Goal: Task Accomplishment & Management: Manage account settings

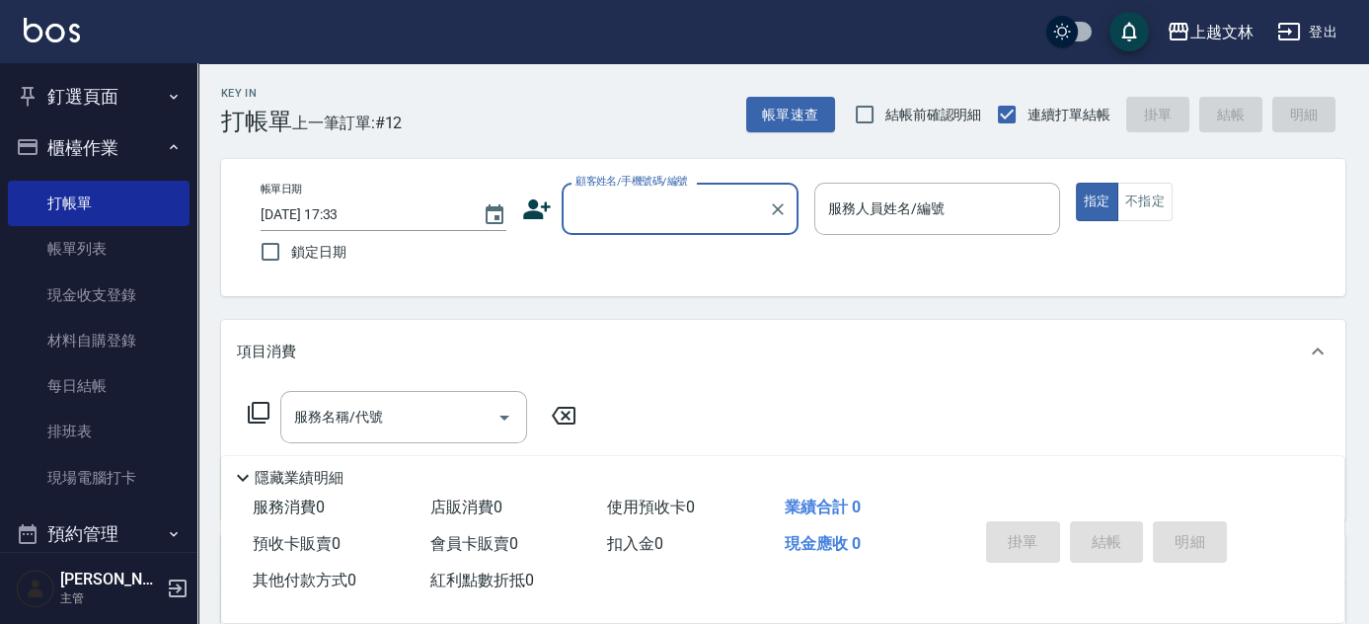
click at [659, 184] on label "顧客姓名/手機號碼/編號" at bounding box center [631, 181] width 113 height 15
click at [659, 191] on input "顧客姓名/手機號碼/編號" at bounding box center [664, 208] width 189 height 35
drag, startPoint x: 655, startPoint y: 189, endPoint x: 662, endPoint y: 203, distance: 15.4
click at [655, 191] on div "顧客姓名/手機號碼/編號" at bounding box center [680, 209] width 237 height 52
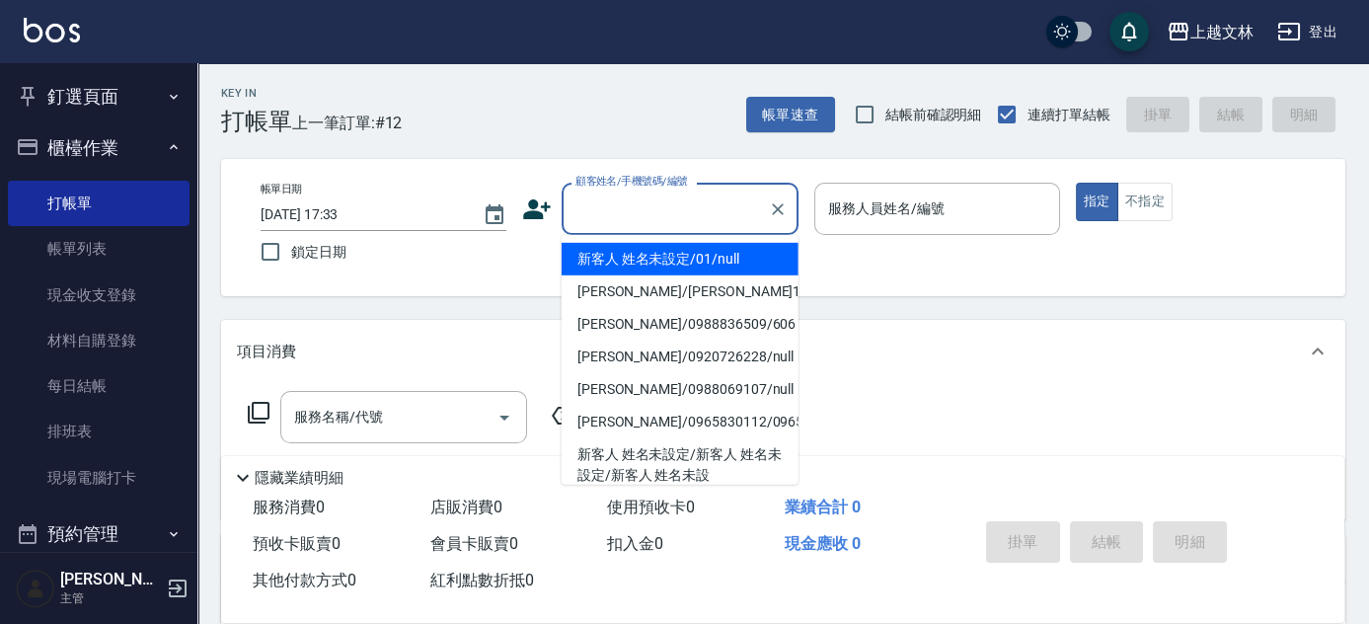
click at [670, 273] on li "新客人 姓名未設定/01/null" at bounding box center [680, 259] width 237 height 33
type input "新客人 姓名未設定/01/null"
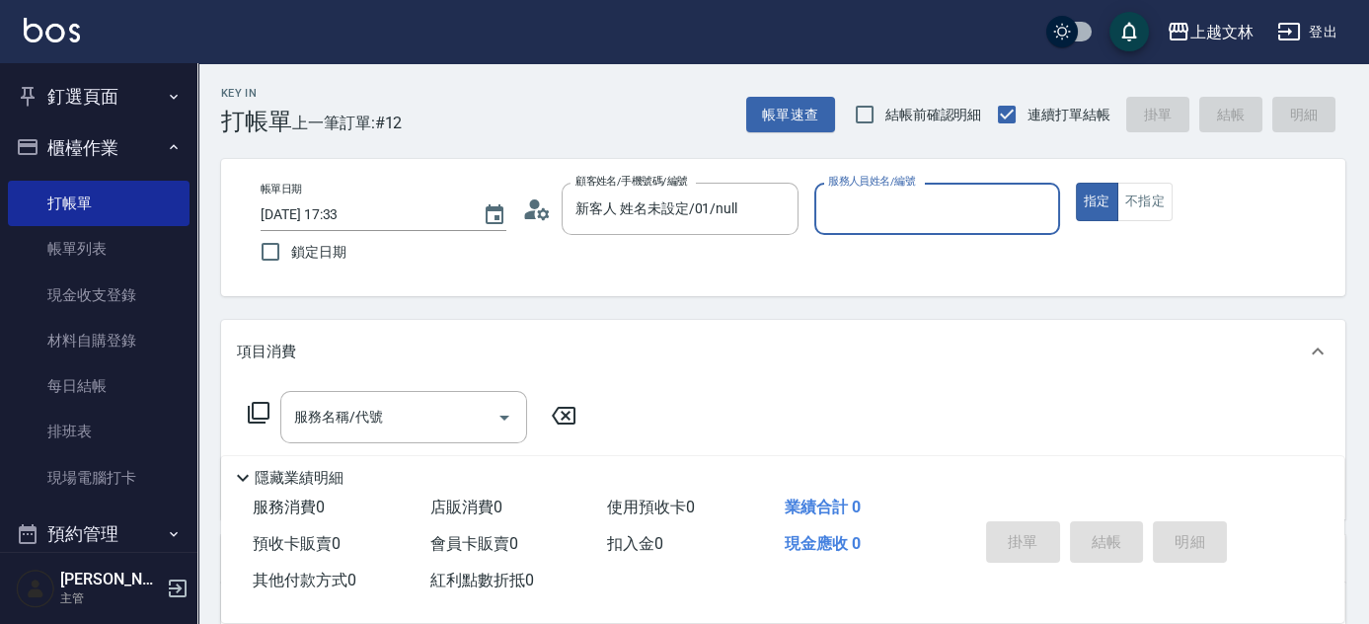
click at [892, 208] on input "服務人員姓名/編號" at bounding box center [937, 208] width 228 height 35
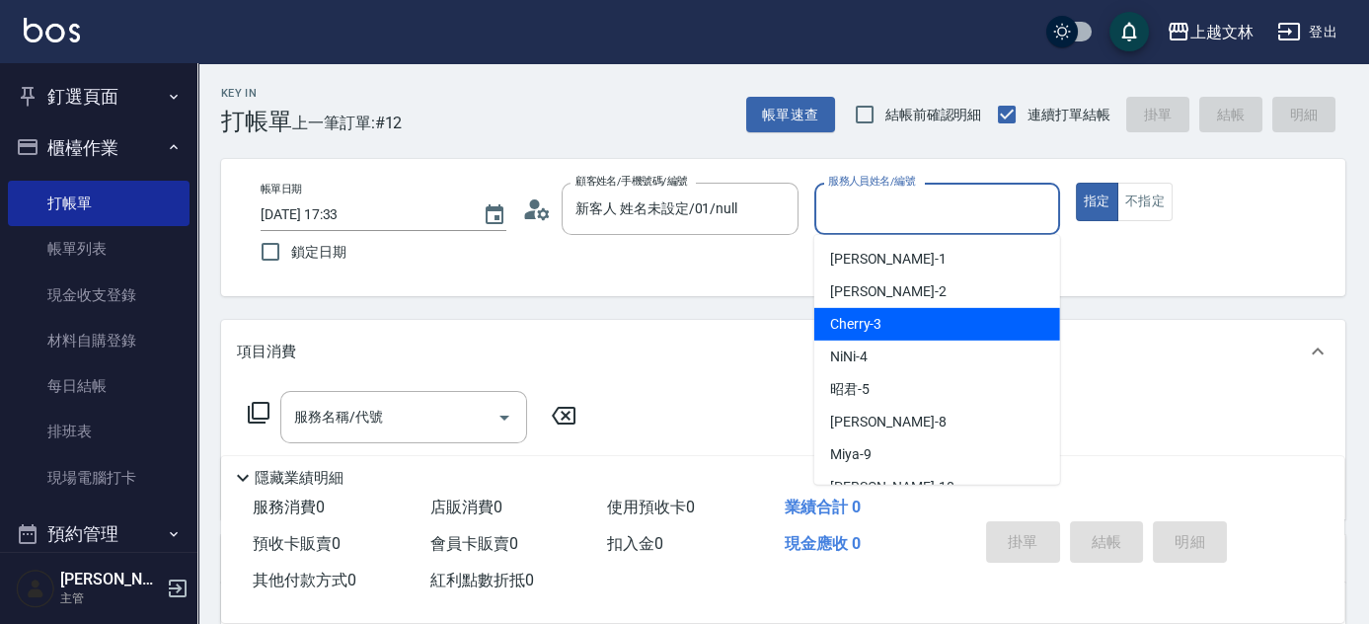
click at [914, 329] on div "Cherry -3" at bounding box center [937, 324] width 246 height 33
type input "Cherry-3"
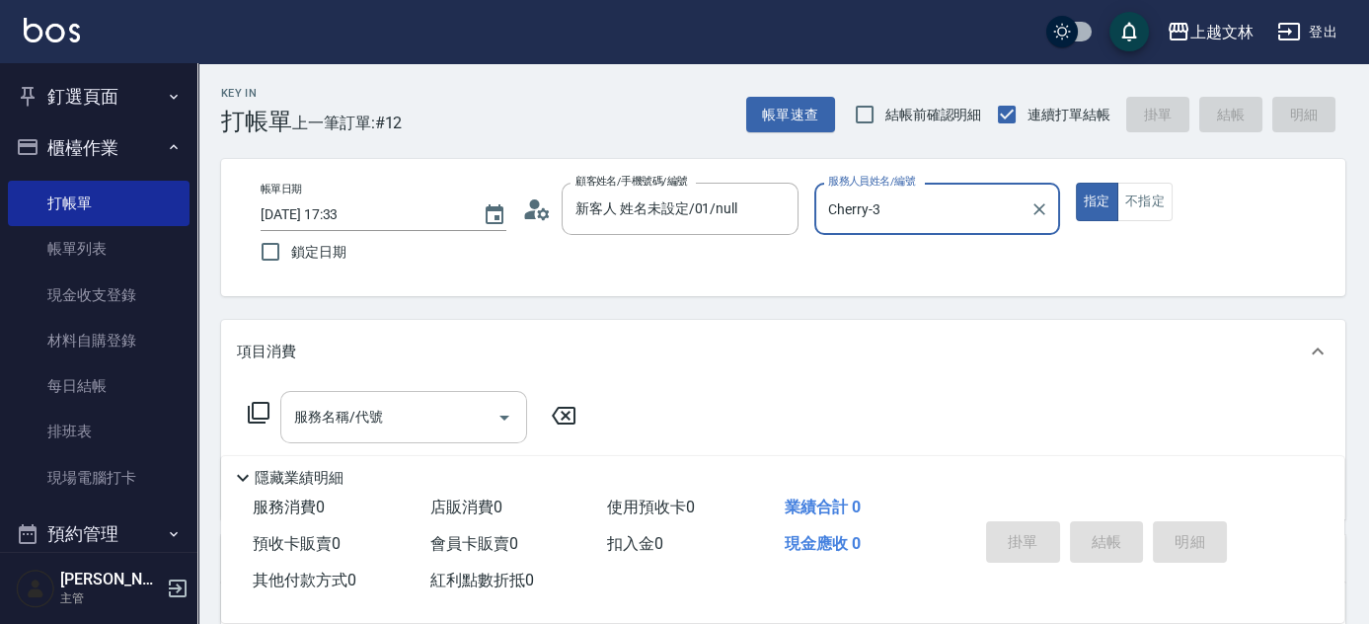
click at [447, 418] on input "服務名稱/代號" at bounding box center [388, 417] width 199 height 35
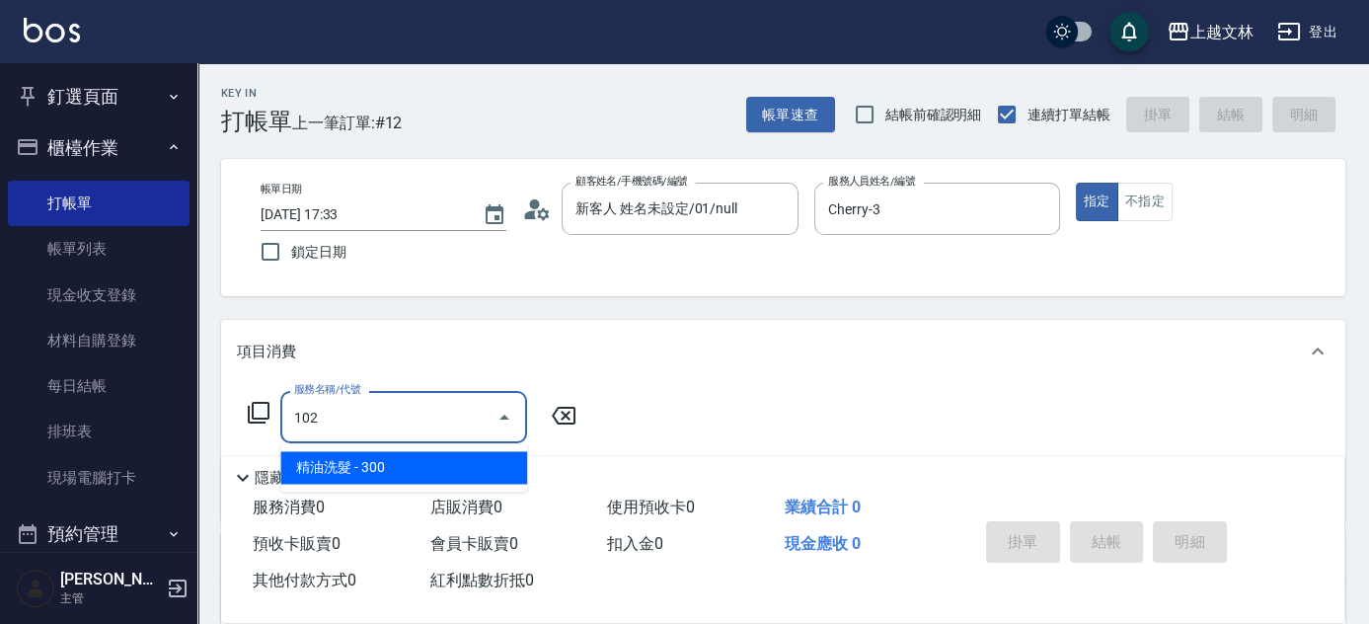
type input "精油洗髮(102)"
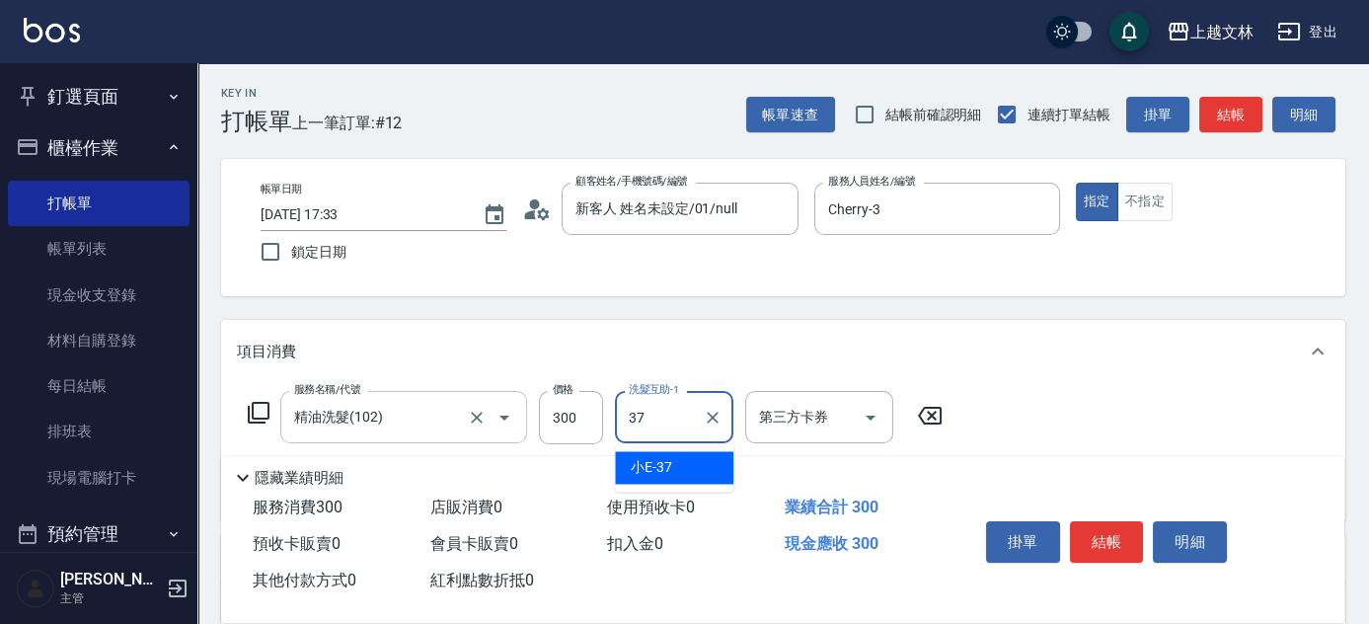
type input "小E-37"
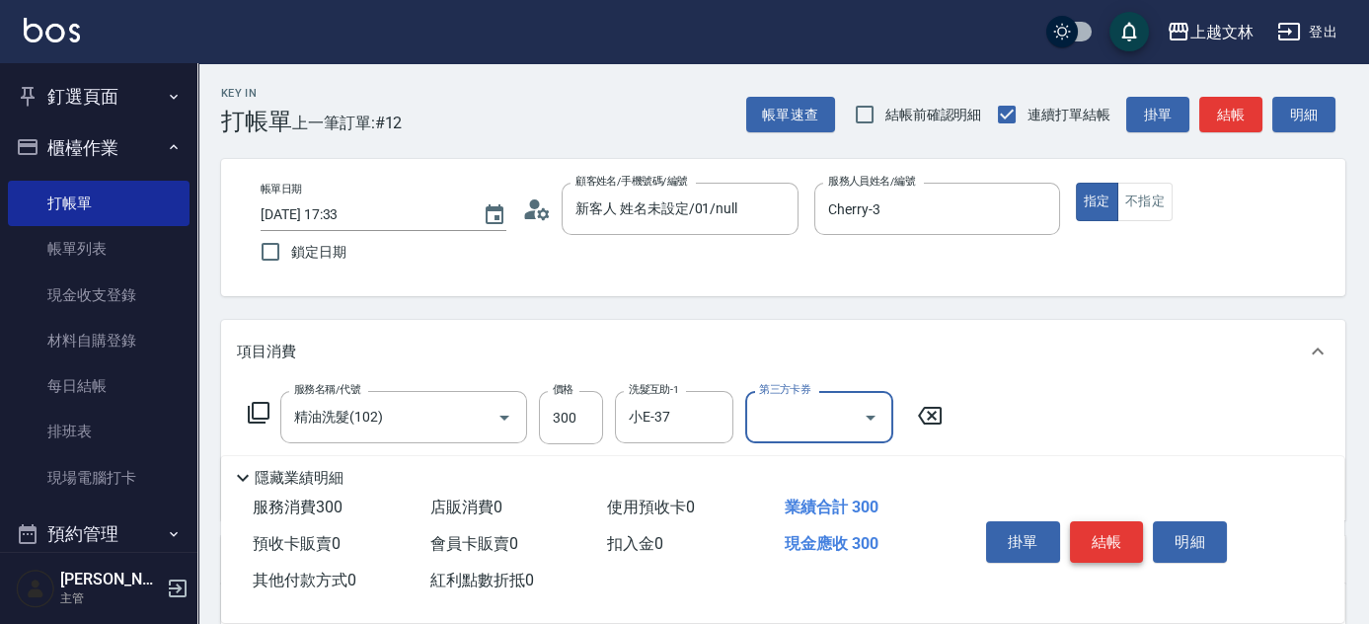
click at [1093, 543] on button "結帳" at bounding box center [1107, 541] width 74 height 41
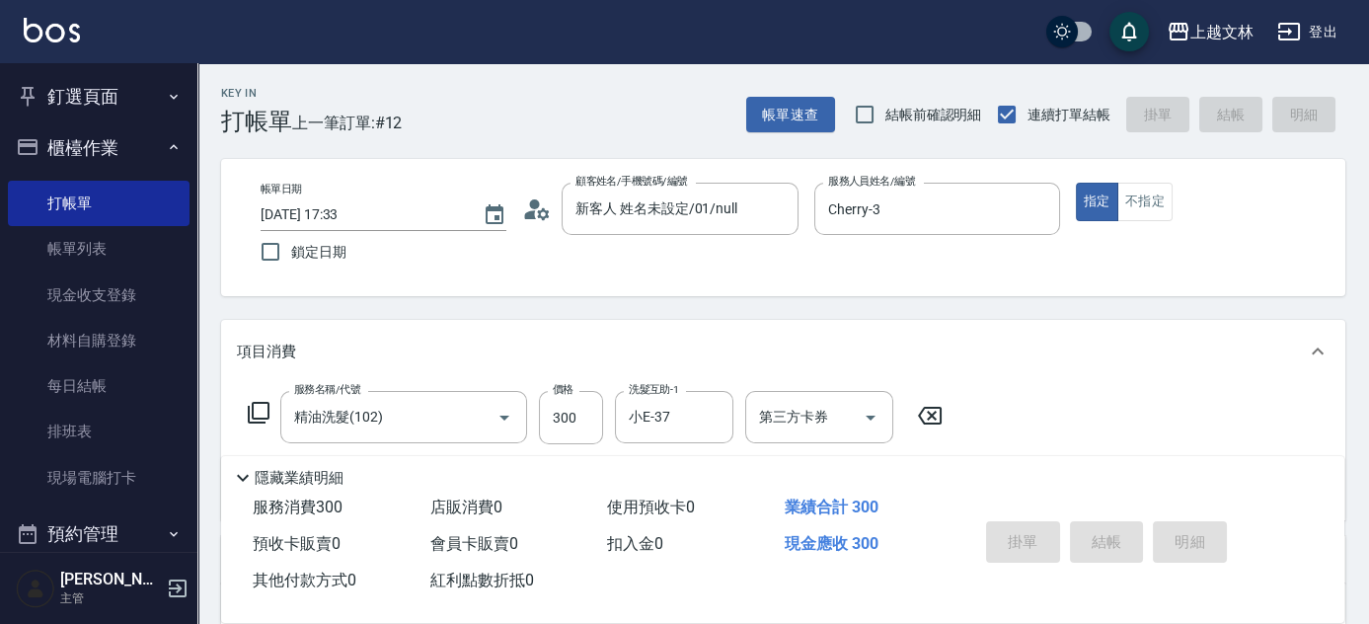
type input "2025/10/15 18:06"
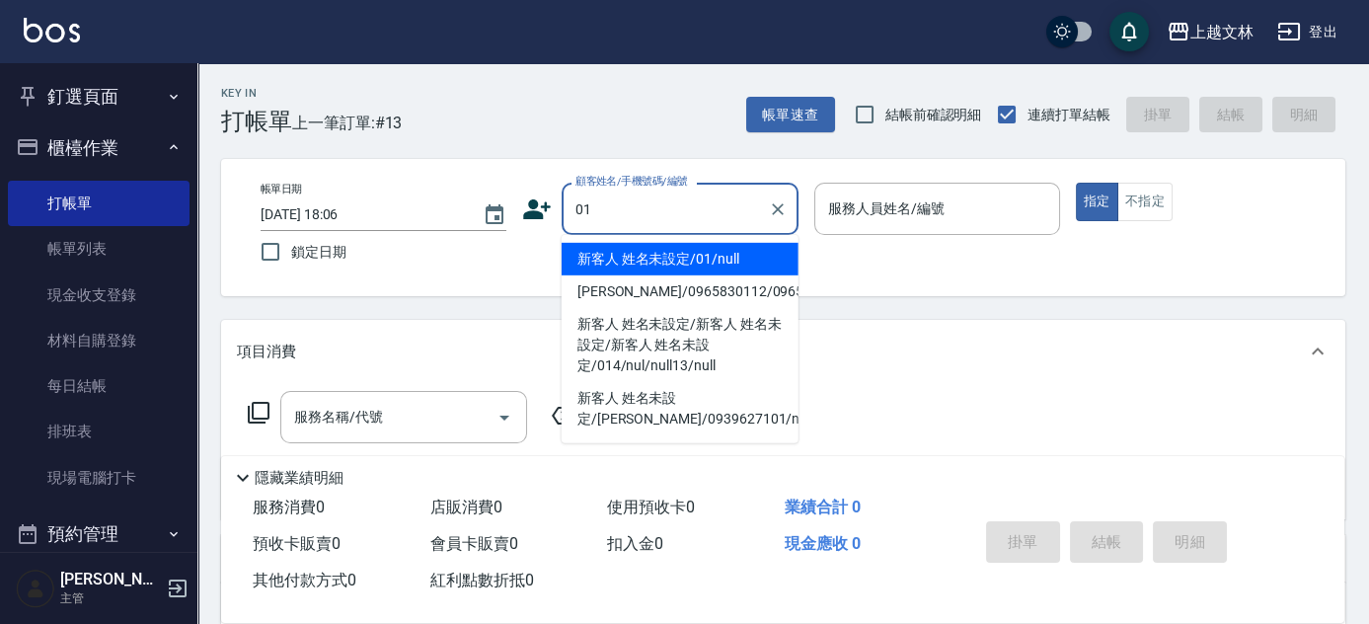
type input "新客人 姓名未設定/01/null"
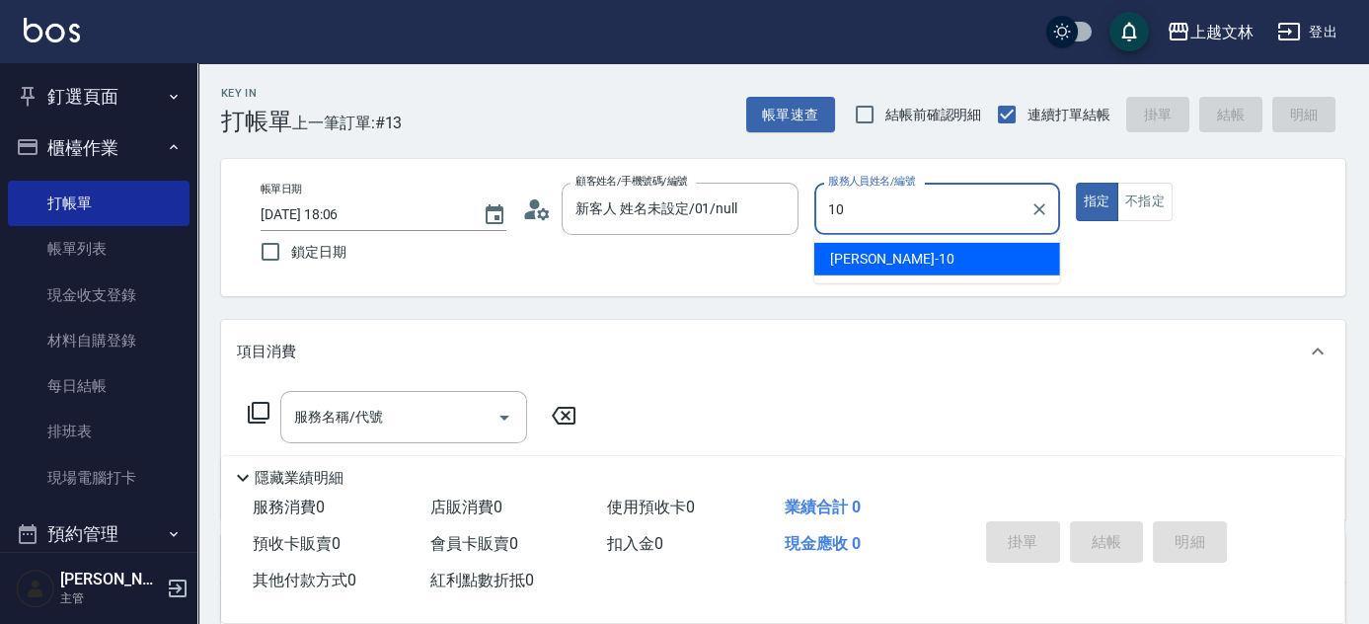
type input "Amy-10"
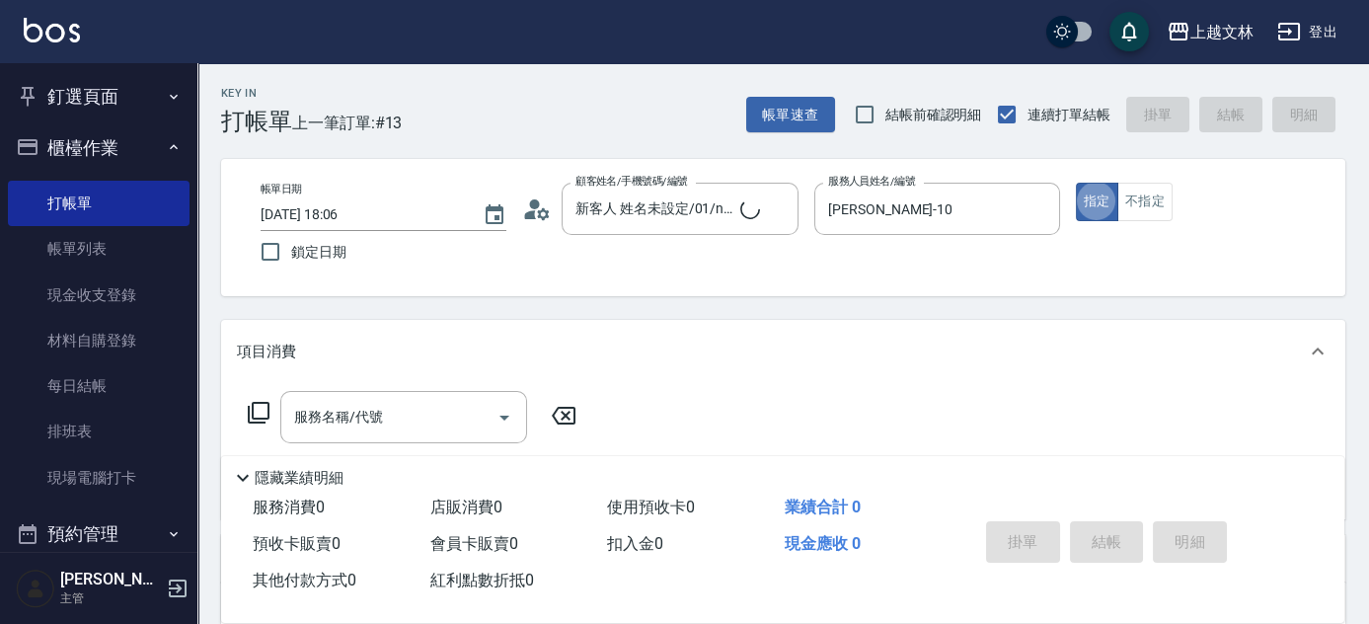
type button "true"
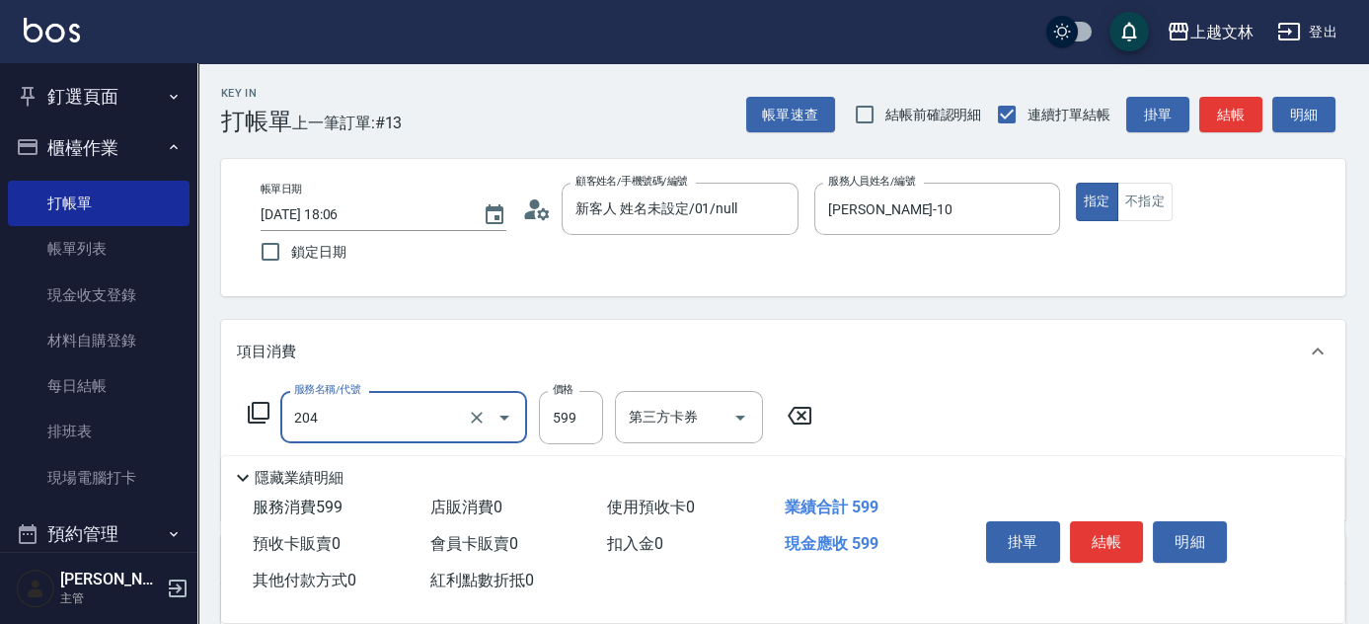
type input "A級洗+剪(204)"
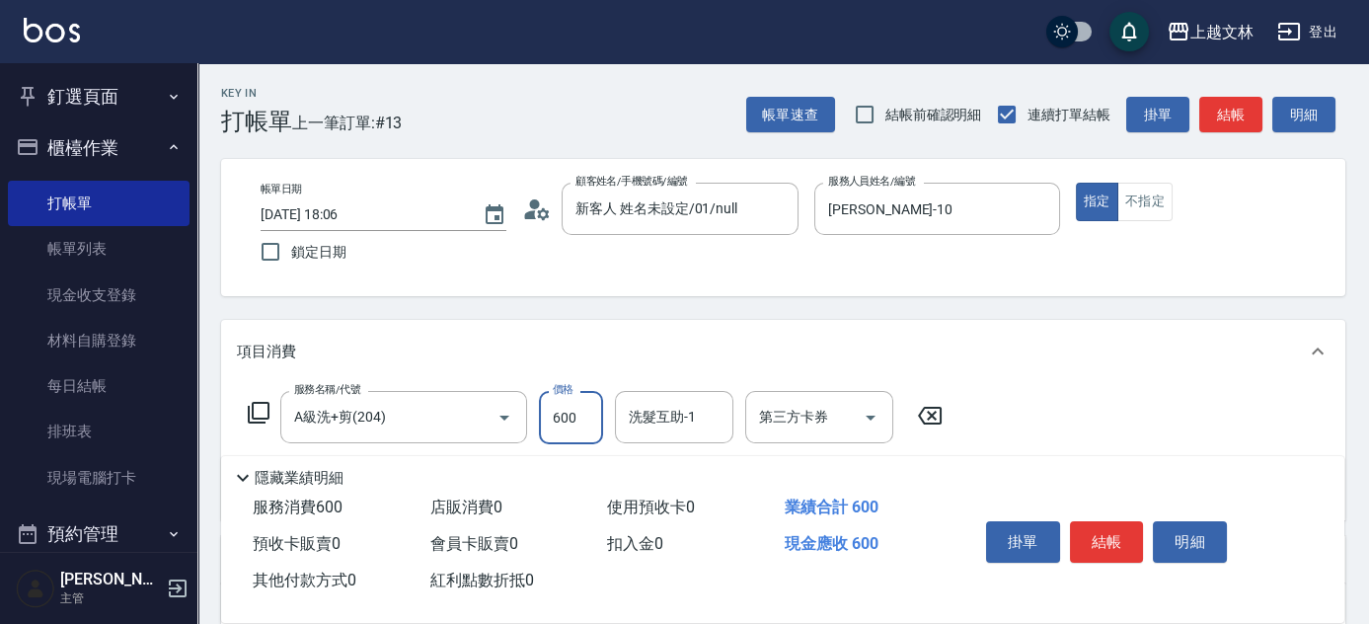
type input "600"
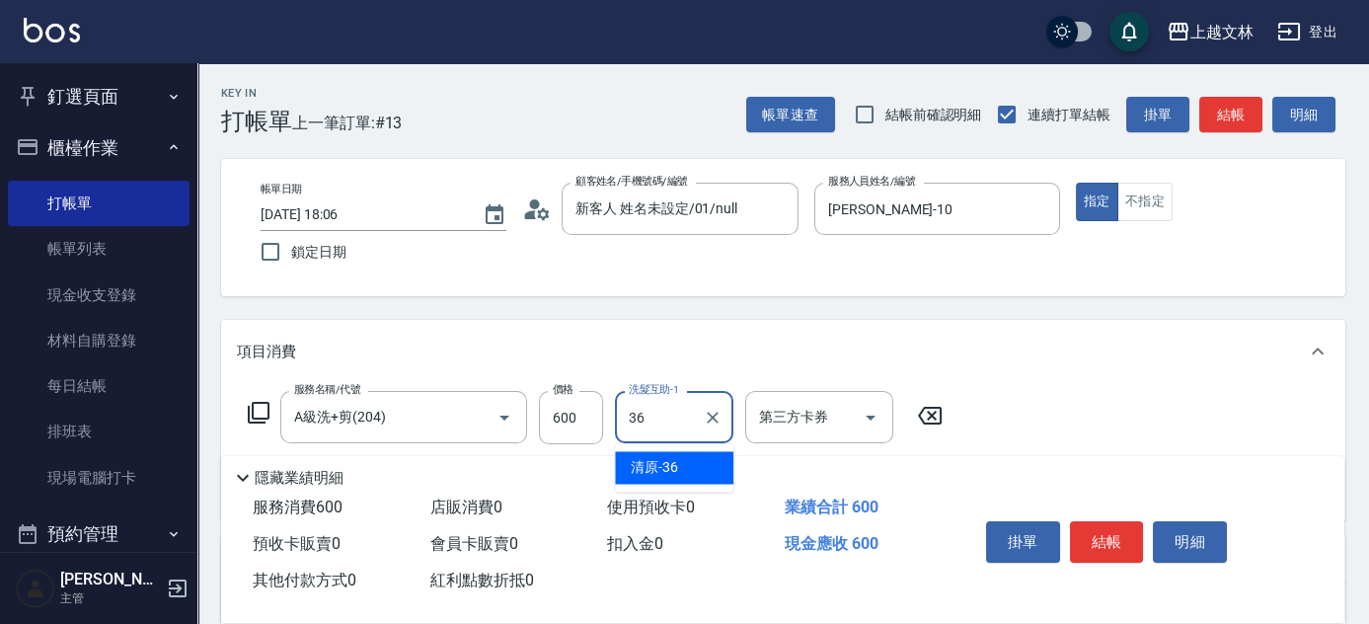
type input "清原-36"
type input "精油(107)"
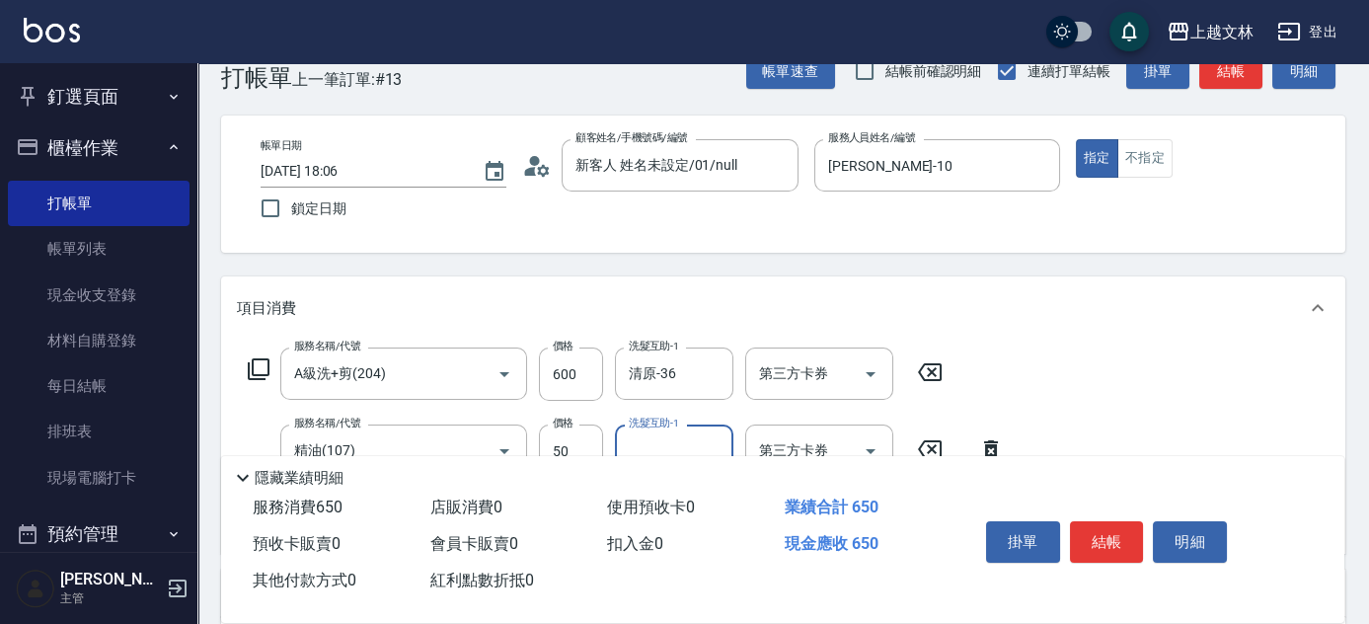
scroll to position [47, 0]
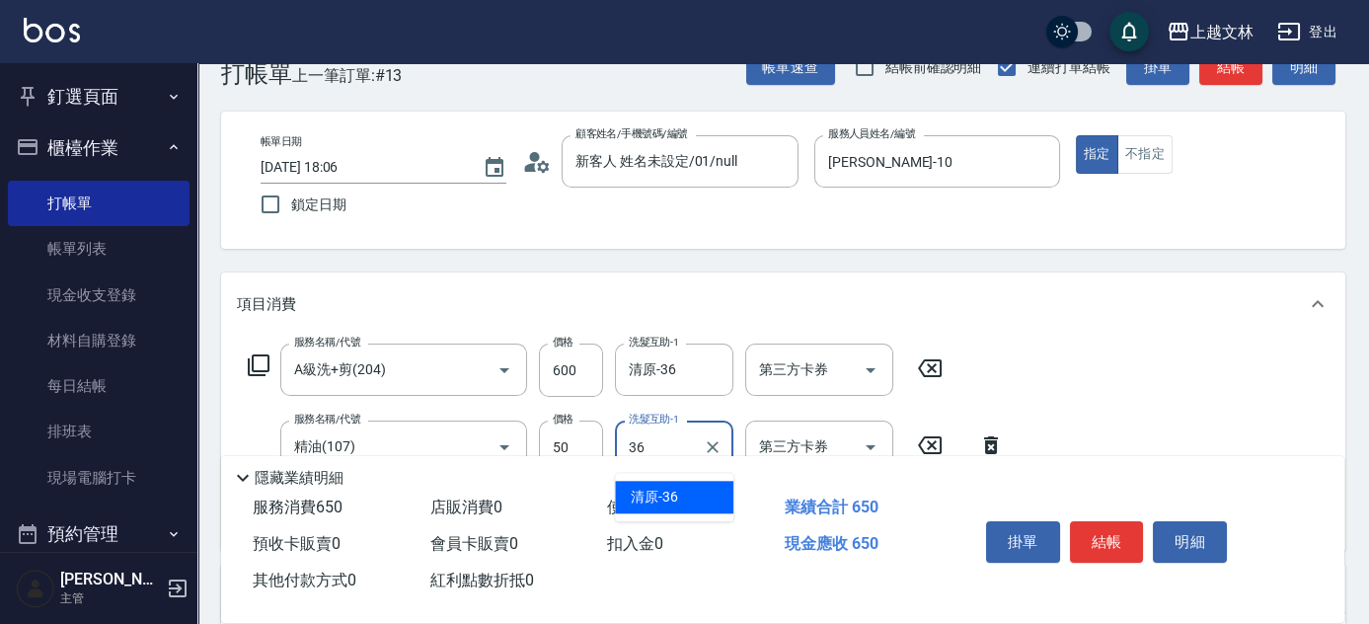
type input "清原-36"
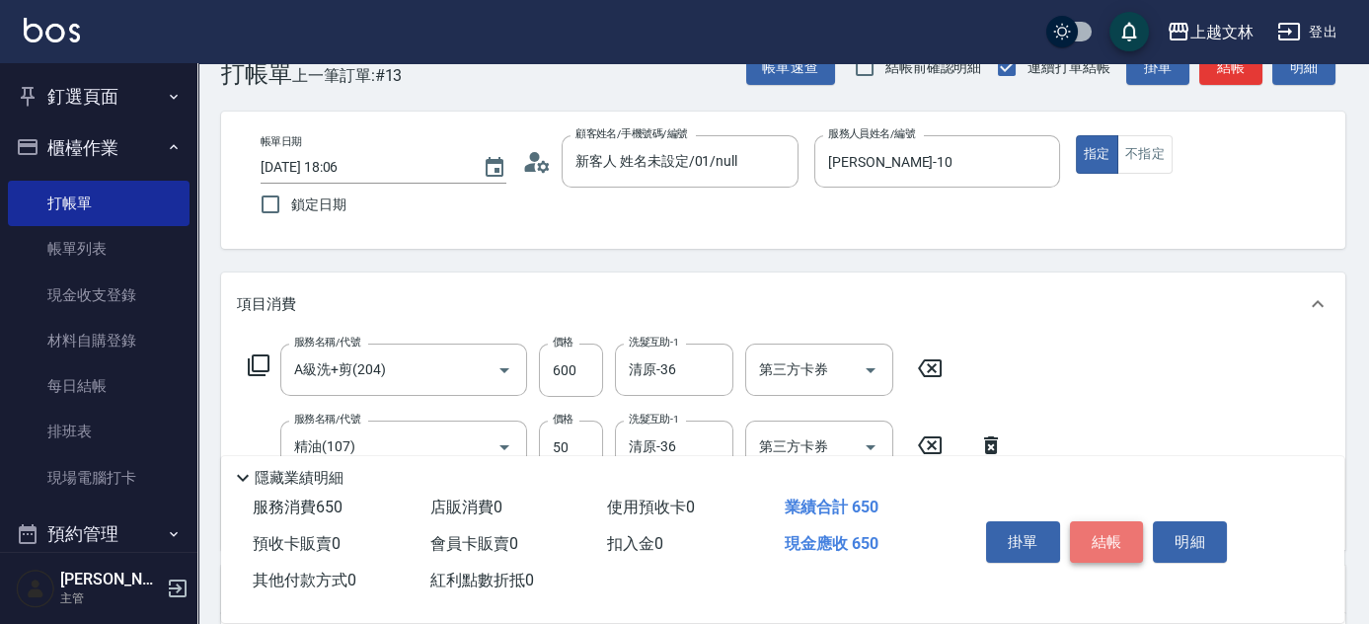
click at [1092, 541] on button "結帳" at bounding box center [1107, 541] width 74 height 41
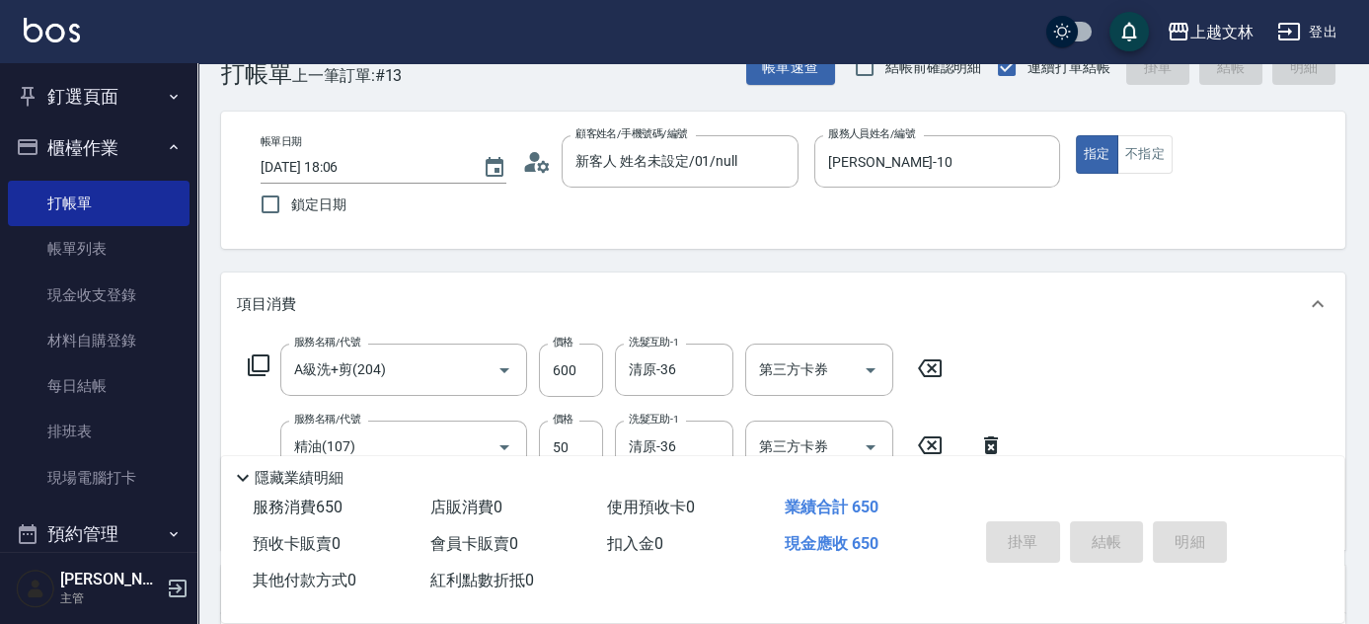
type input "2025/10/15 18:14"
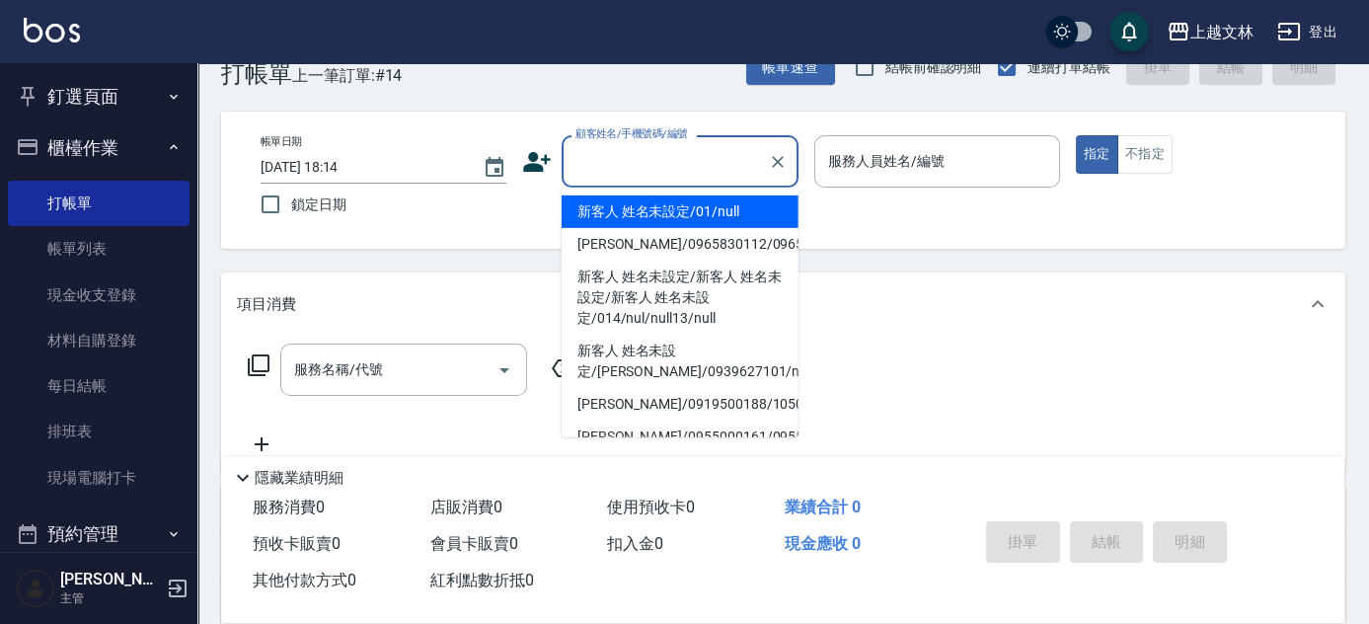
click at [681, 165] on input "顧客姓名/手機號碼/編號" at bounding box center [664, 161] width 189 height 35
click at [678, 202] on li "新客人 姓名未設定/01/null" at bounding box center [680, 211] width 237 height 33
type input "新客人 姓名未設定/01/null"
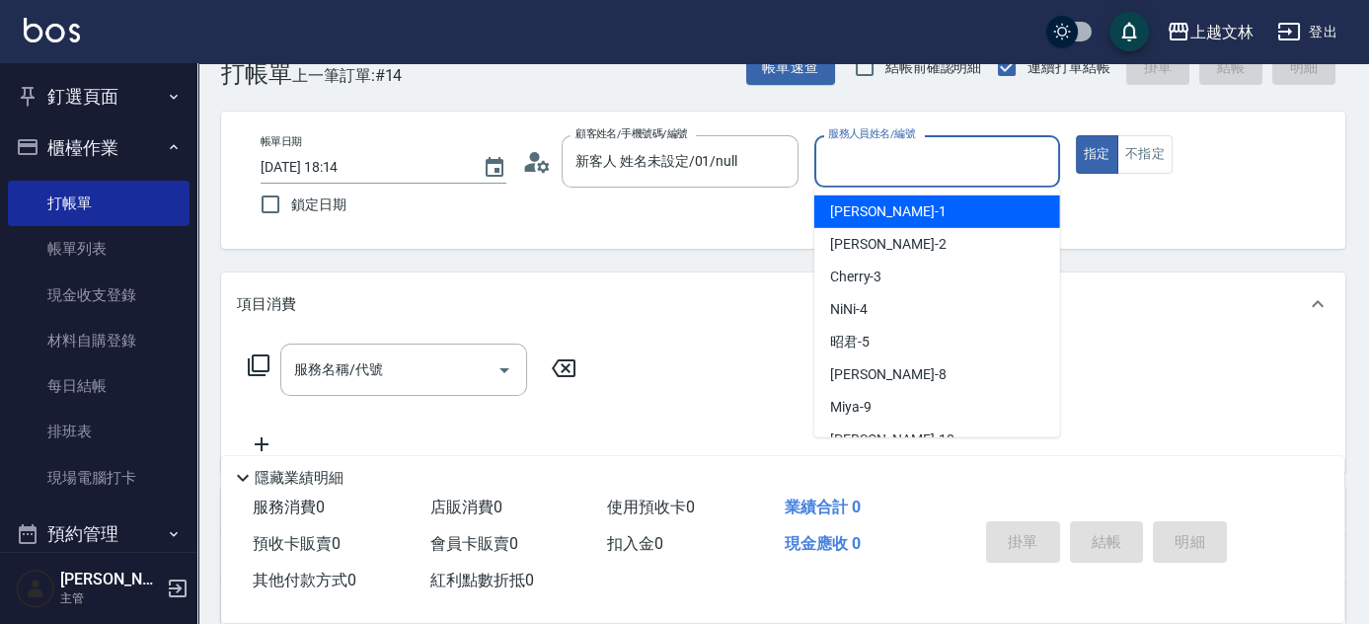
click at [906, 159] on input "服務人員姓名/編號" at bounding box center [937, 161] width 228 height 35
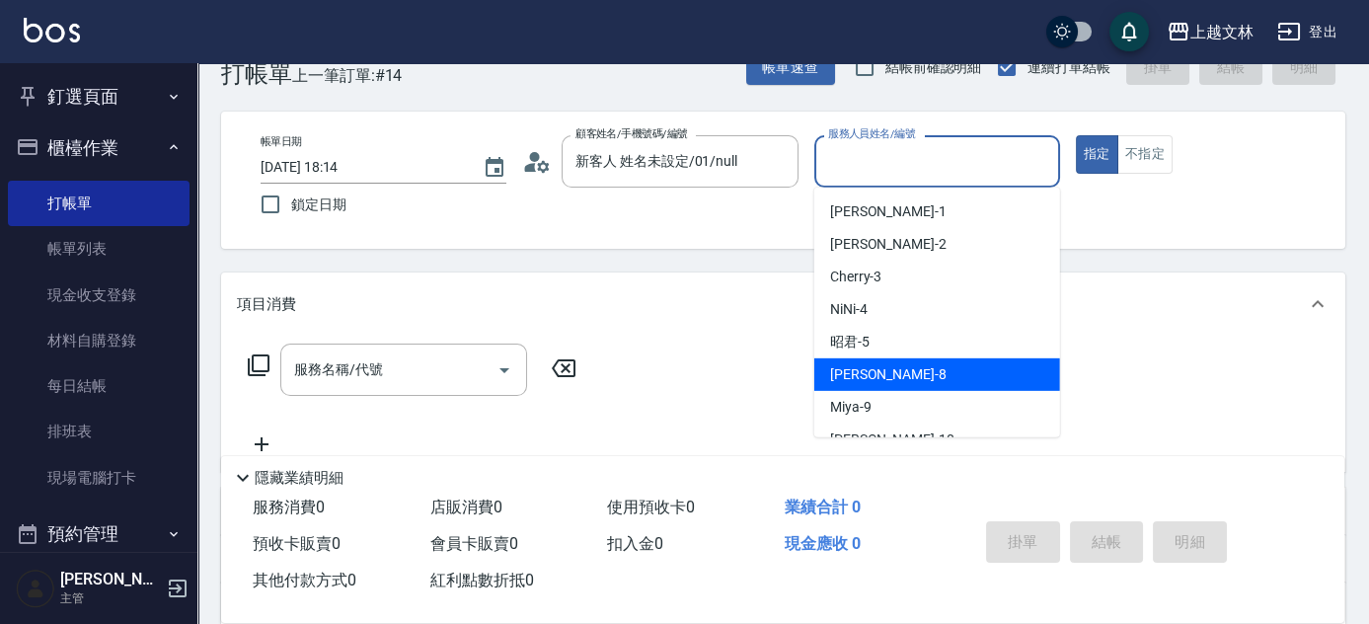
click at [839, 369] on span "Ella -8" at bounding box center [888, 374] width 116 height 21
type input "Ella-8"
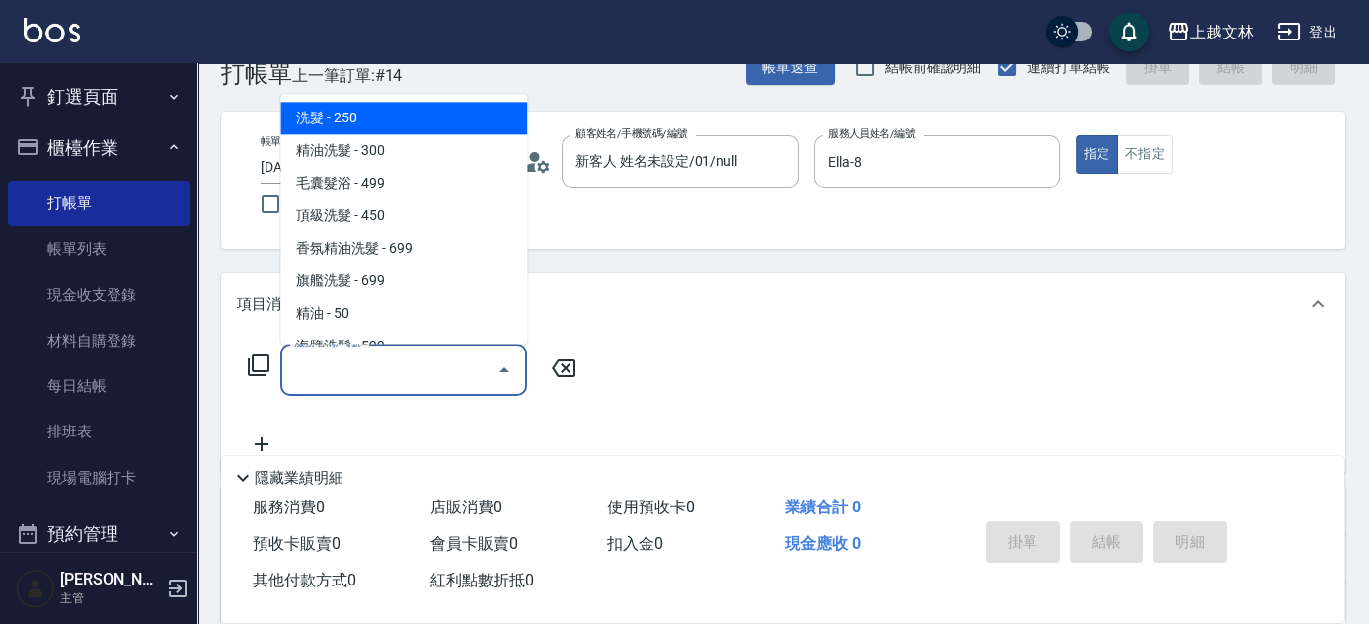
click at [433, 361] on input "服務名稱/代號" at bounding box center [388, 369] width 199 height 35
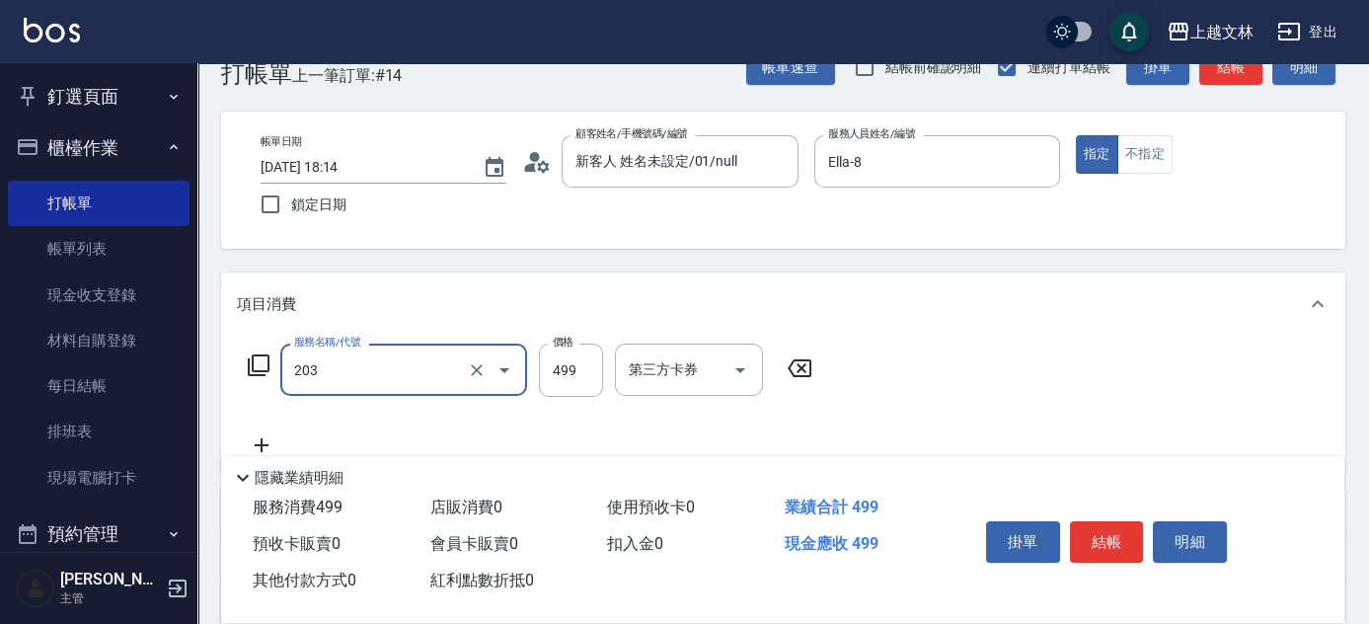
type input "B級洗+剪(203)"
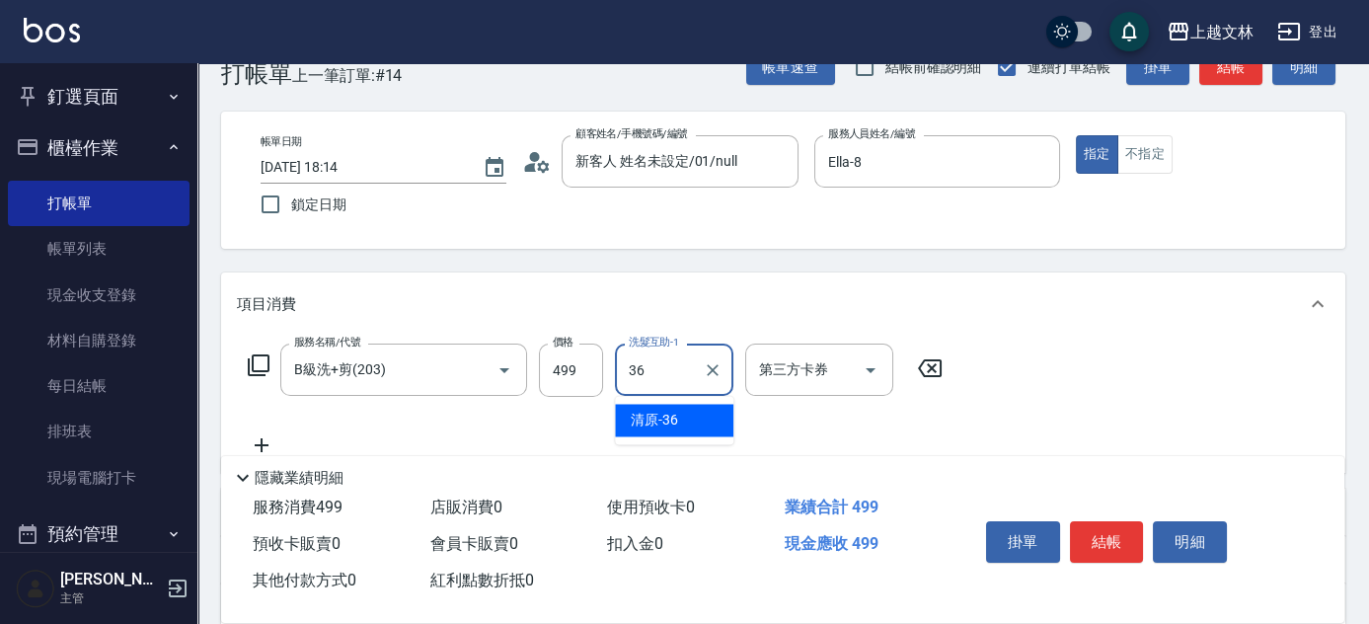
type input "清原-36"
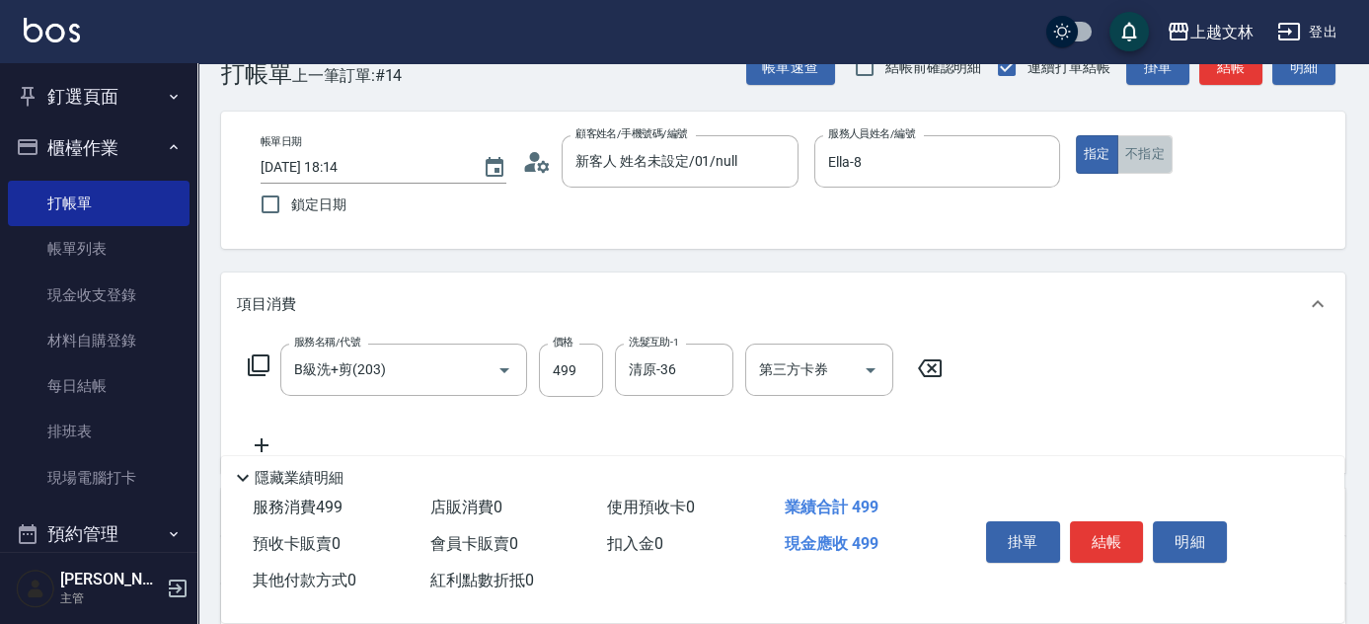
click at [1134, 146] on button "不指定" at bounding box center [1144, 154] width 55 height 38
click at [1101, 547] on button "結帳" at bounding box center [1107, 541] width 74 height 41
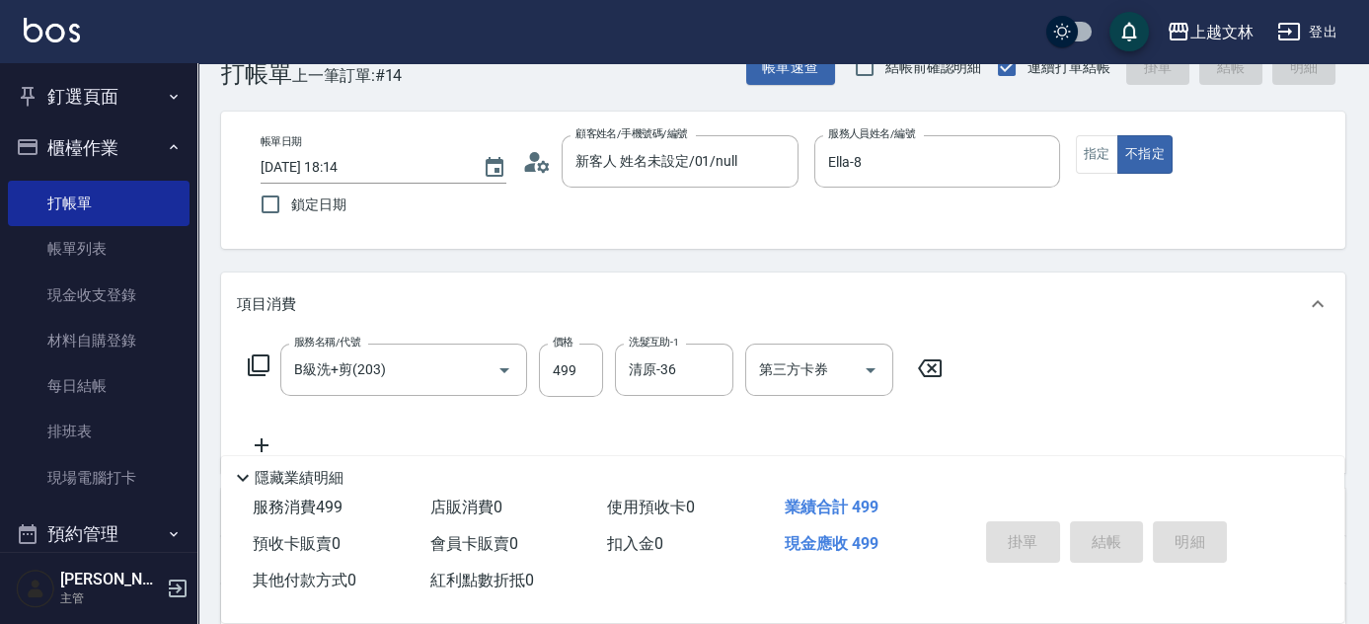
type input "2025/10/15 18:15"
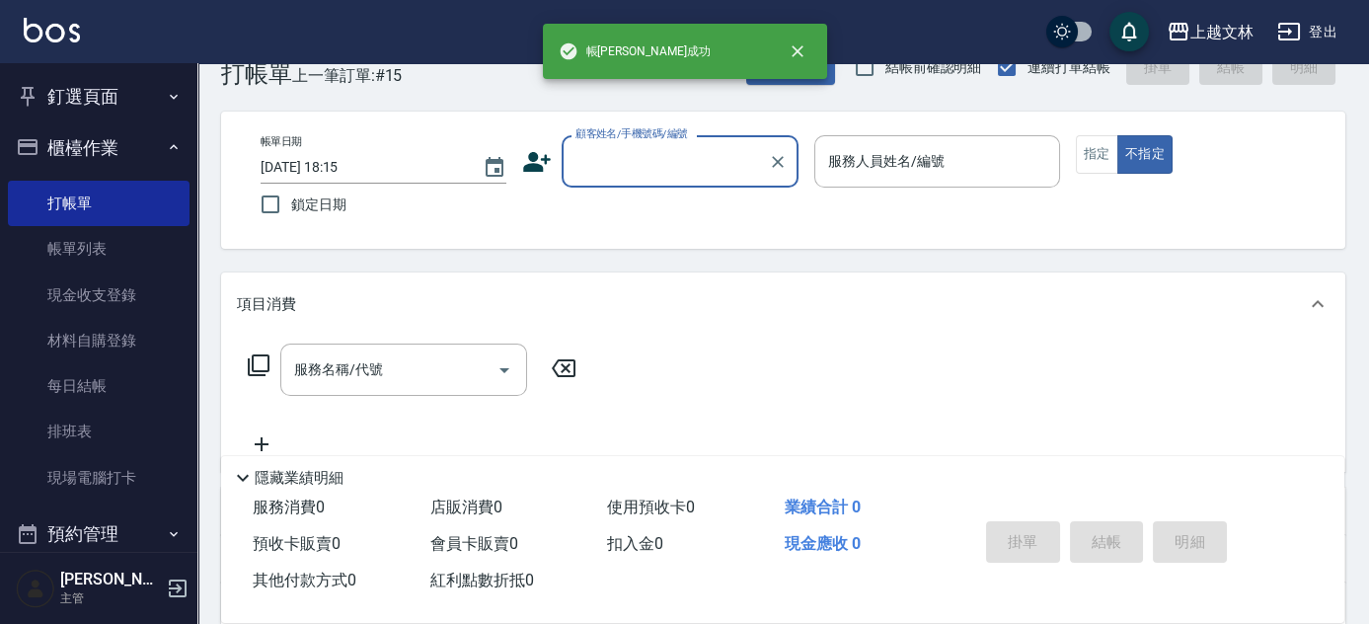
click at [624, 152] on input "顧客姓名/手機號碼/編號" at bounding box center [664, 161] width 189 height 35
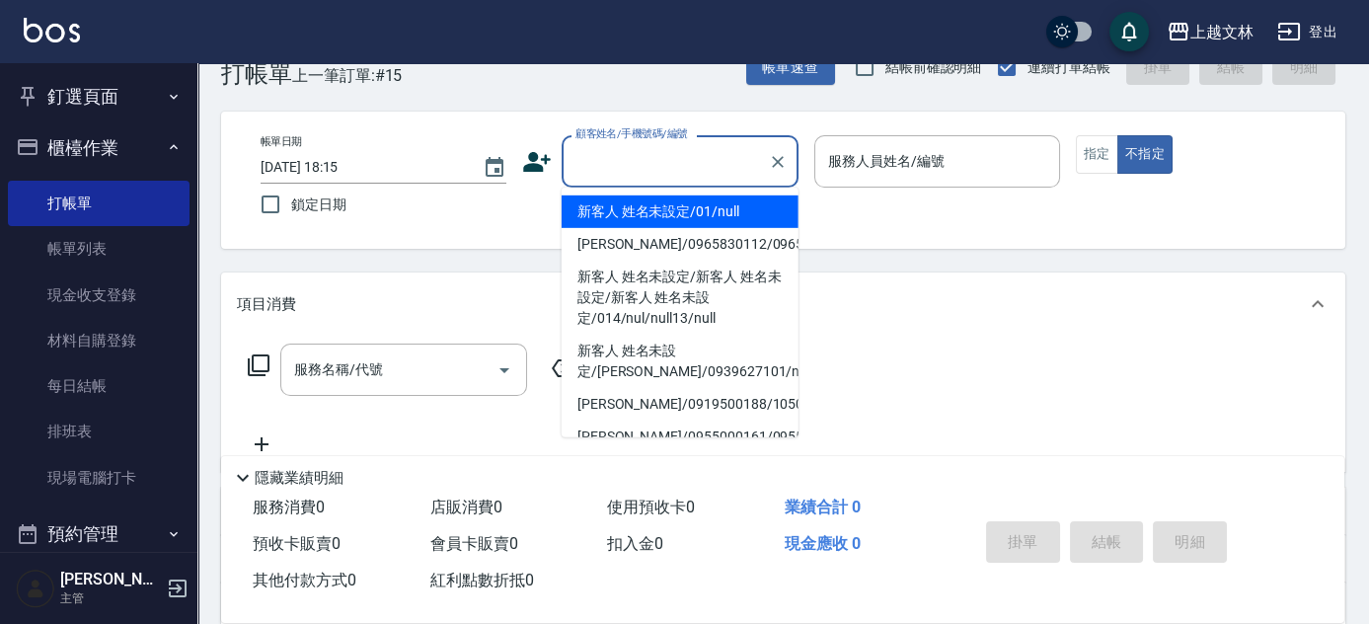
drag, startPoint x: 639, startPoint y: 213, endPoint x: 905, endPoint y: 168, distance: 270.3
click at [640, 213] on li "新客人 姓名未設定/01/null" at bounding box center [680, 211] width 237 height 33
type input "新客人 姓名未設定/01/null"
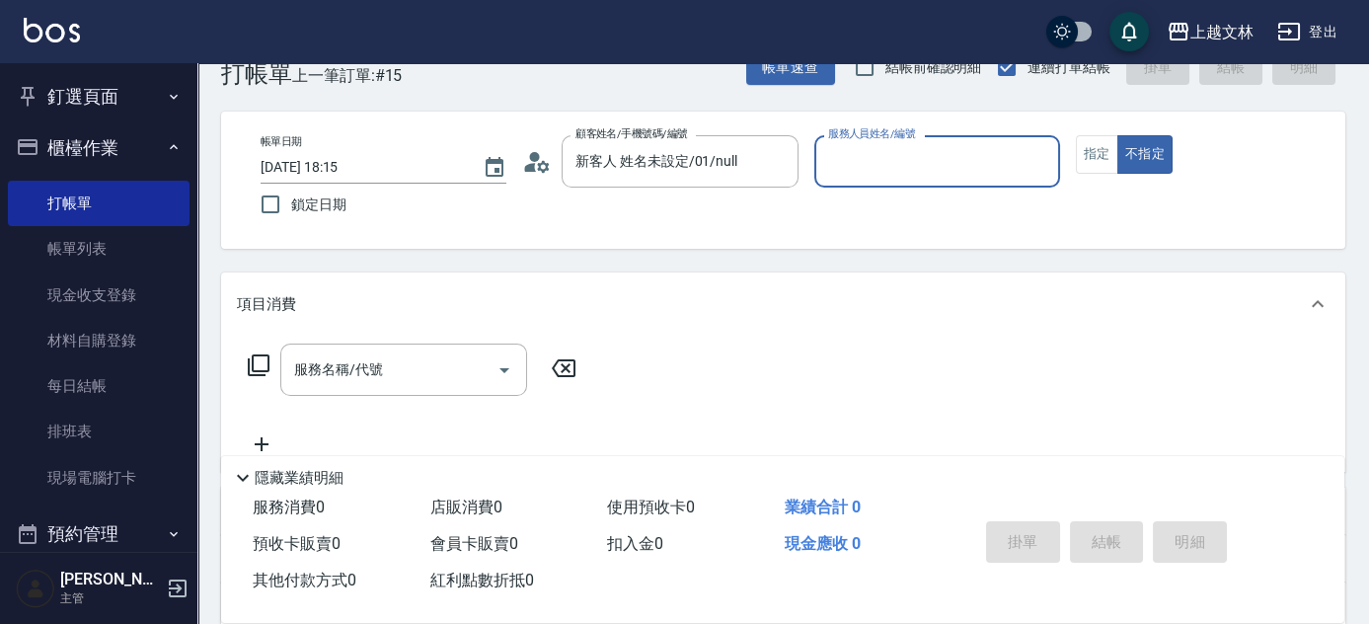
click at [905, 168] on input "服務人員姓名/編號" at bounding box center [937, 161] width 228 height 35
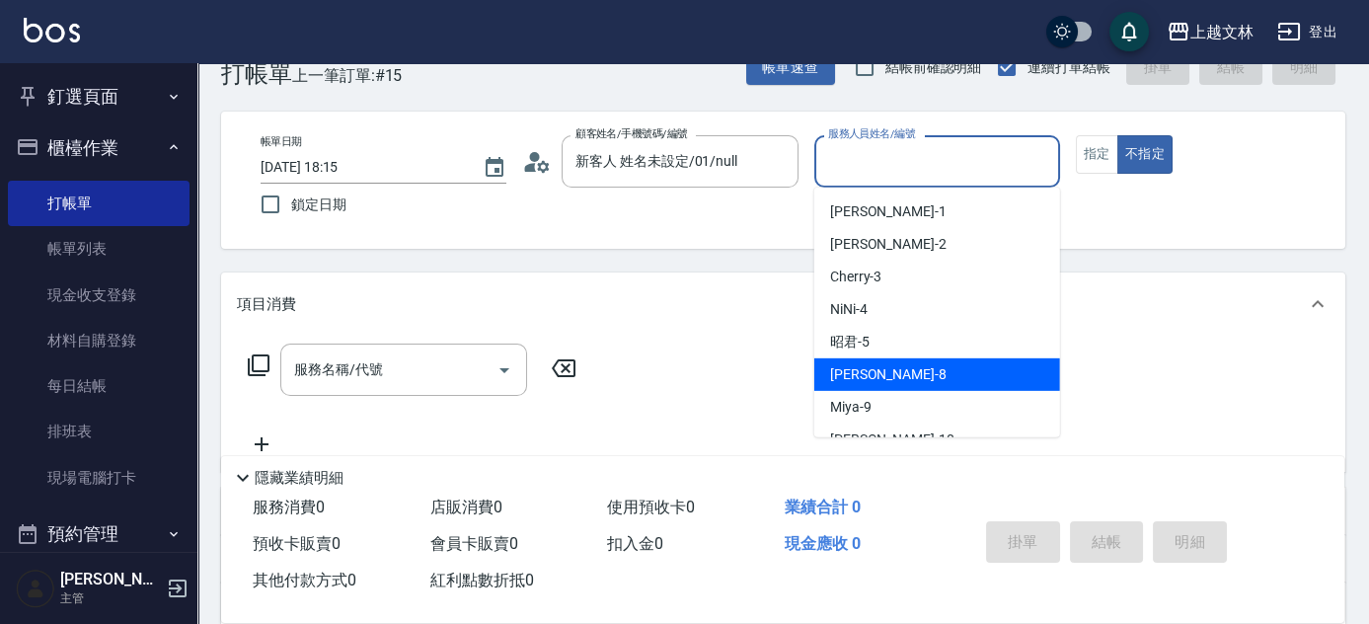
click at [838, 365] on span "Ella -8" at bounding box center [888, 374] width 116 height 21
type input "Ella-8"
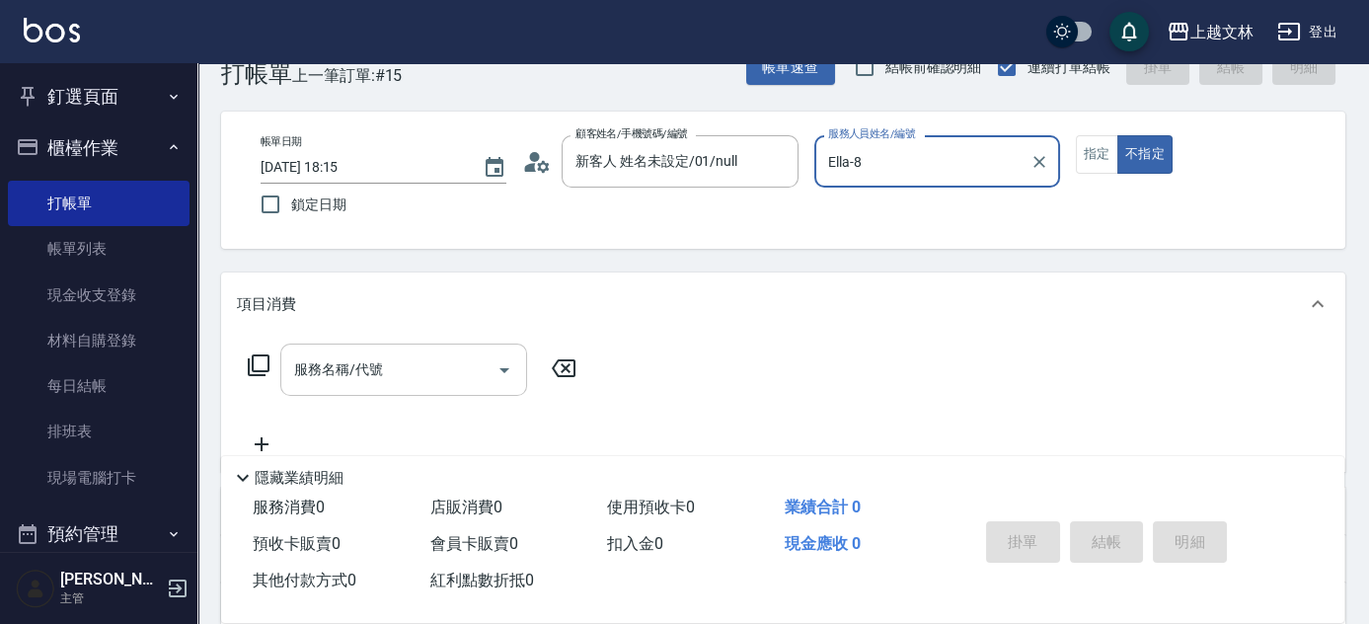
drag, startPoint x: 350, startPoint y: 348, endPoint x: 374, endPoint y: 348, distance: 23.7
click at [358, 353] on div "服務名稱/代號" at bounding box center [403, 369] width 247 height 52
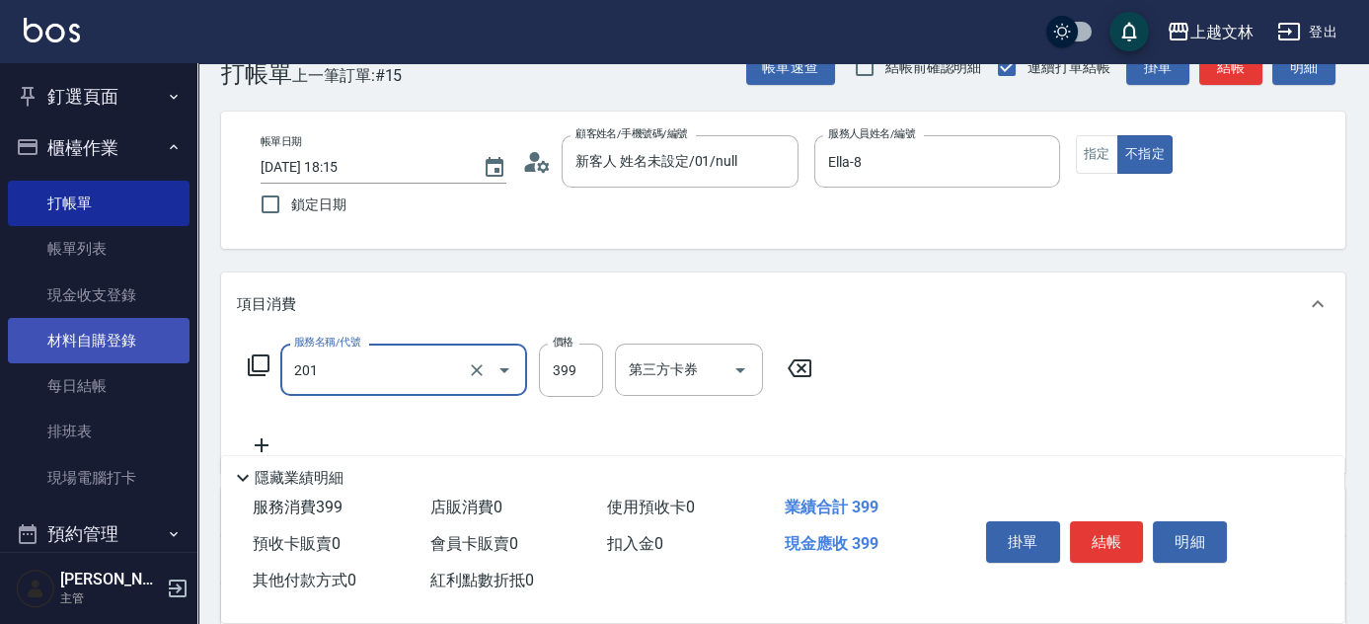
type input "B級單剪(201)"
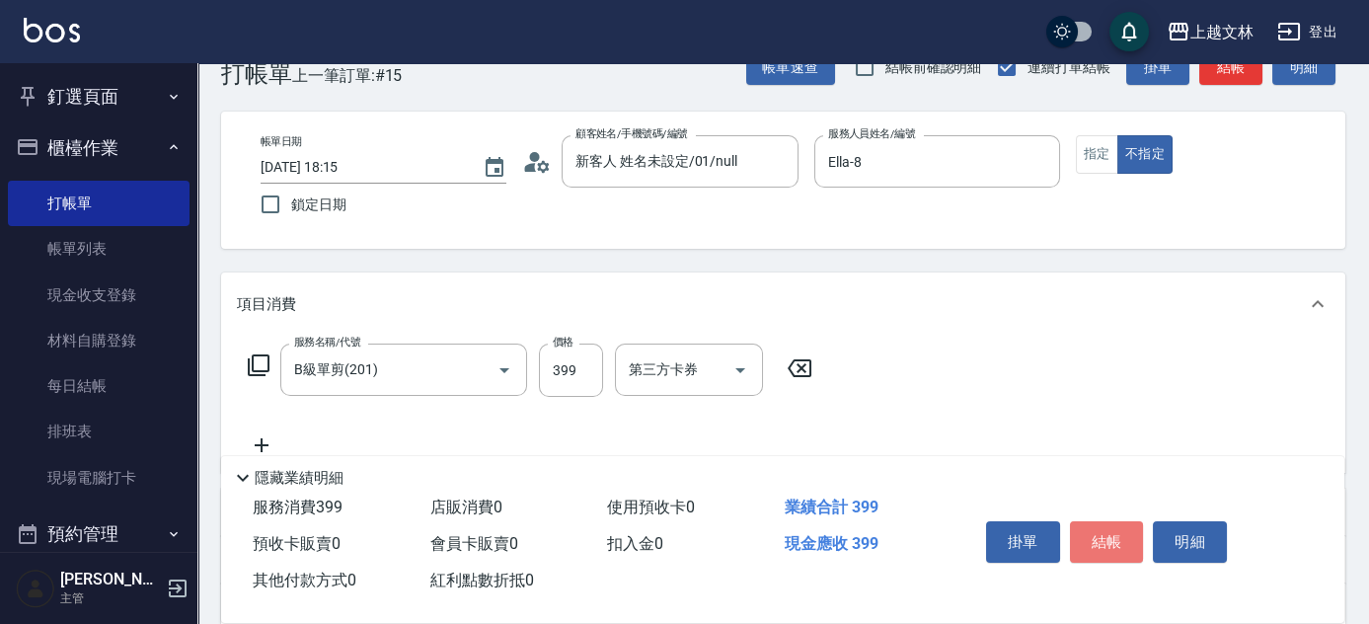
click at [1102, 526] on button "結帳" at bounding box center [1107, 541] width 74 height 41
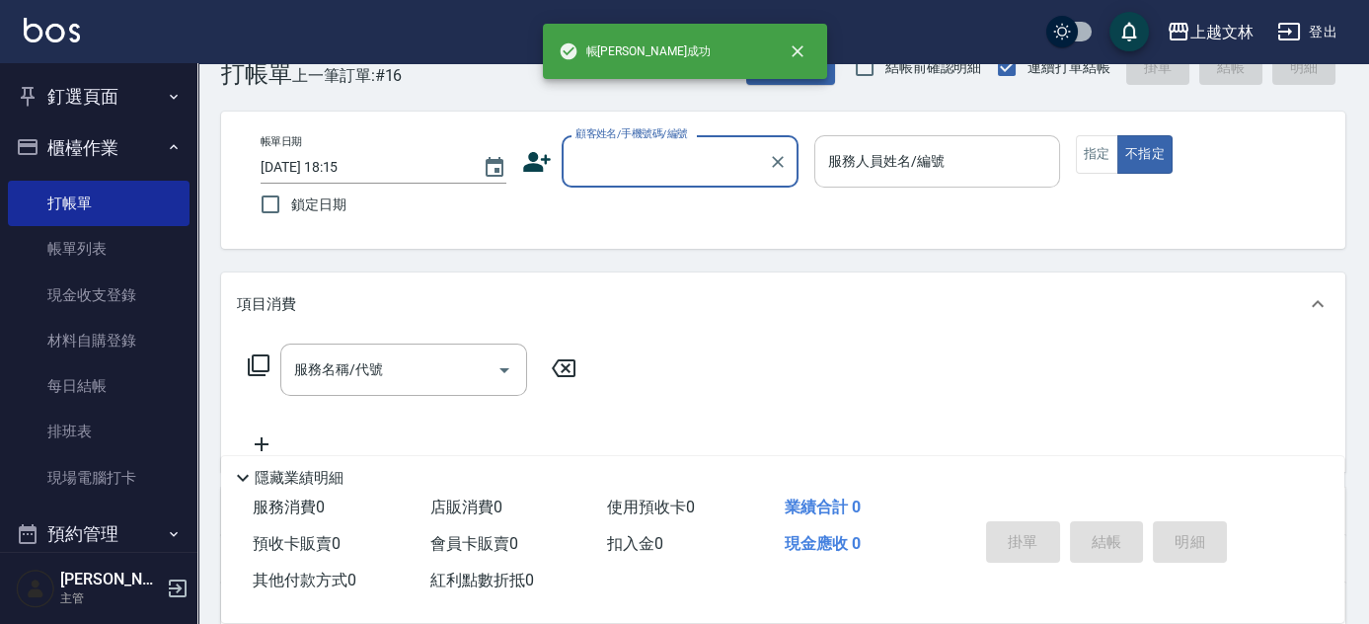
click at [889, 163] on input "服務人員姓名/編號" at bounding box center [937, 161] width 228 height 35
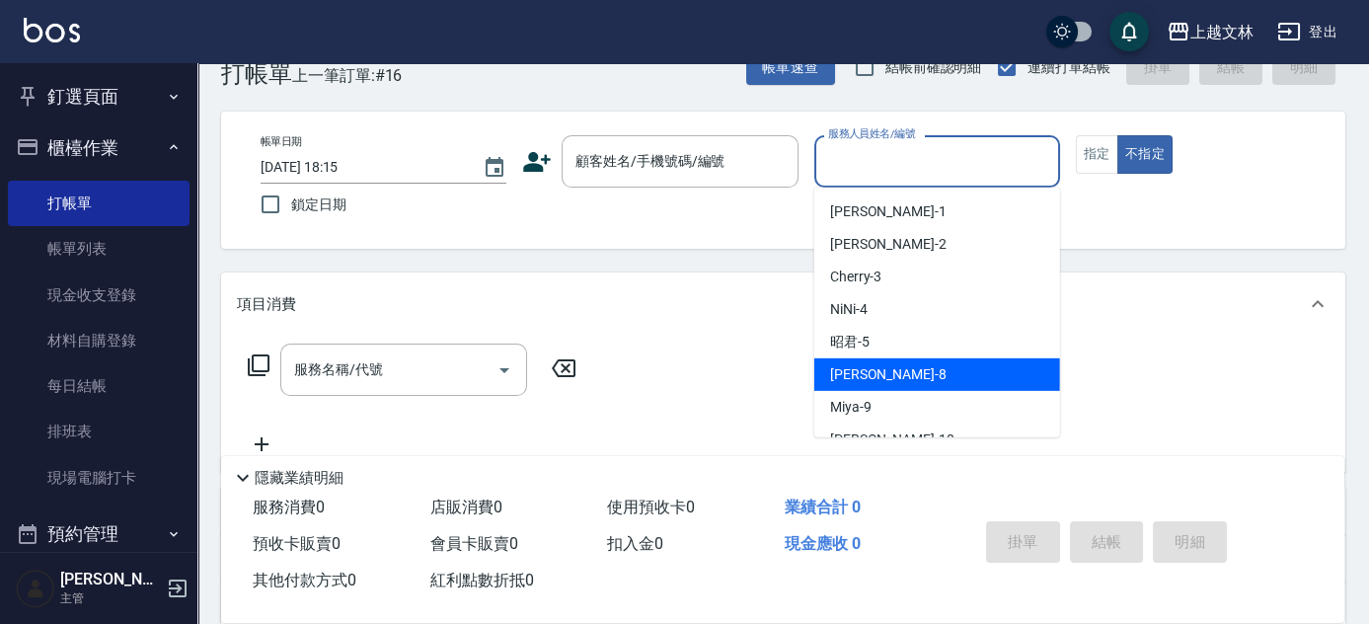
click at [861, 360] on div "Ella -8" at bounding box center [937, 374] width 246 height 33
type input "Ella-8"
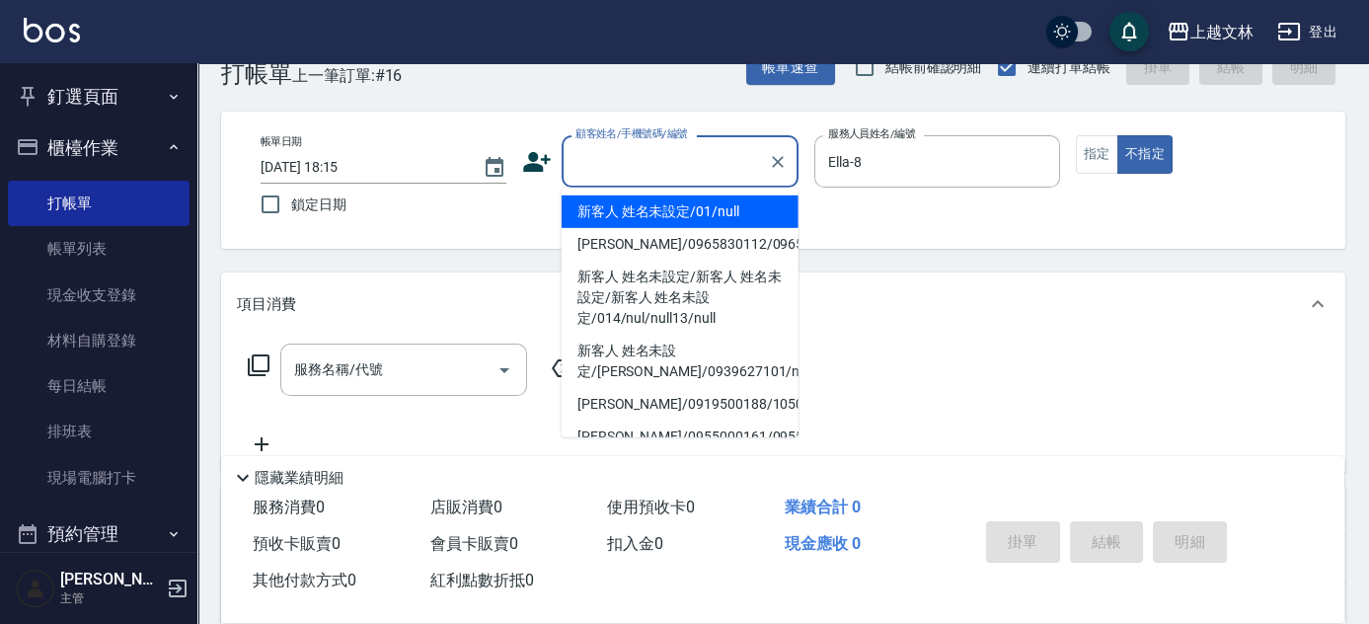
click at [703, 170] on input "顧客姓名/手機號碼/編號" at bounding box center [664, 161] width 189 height 35
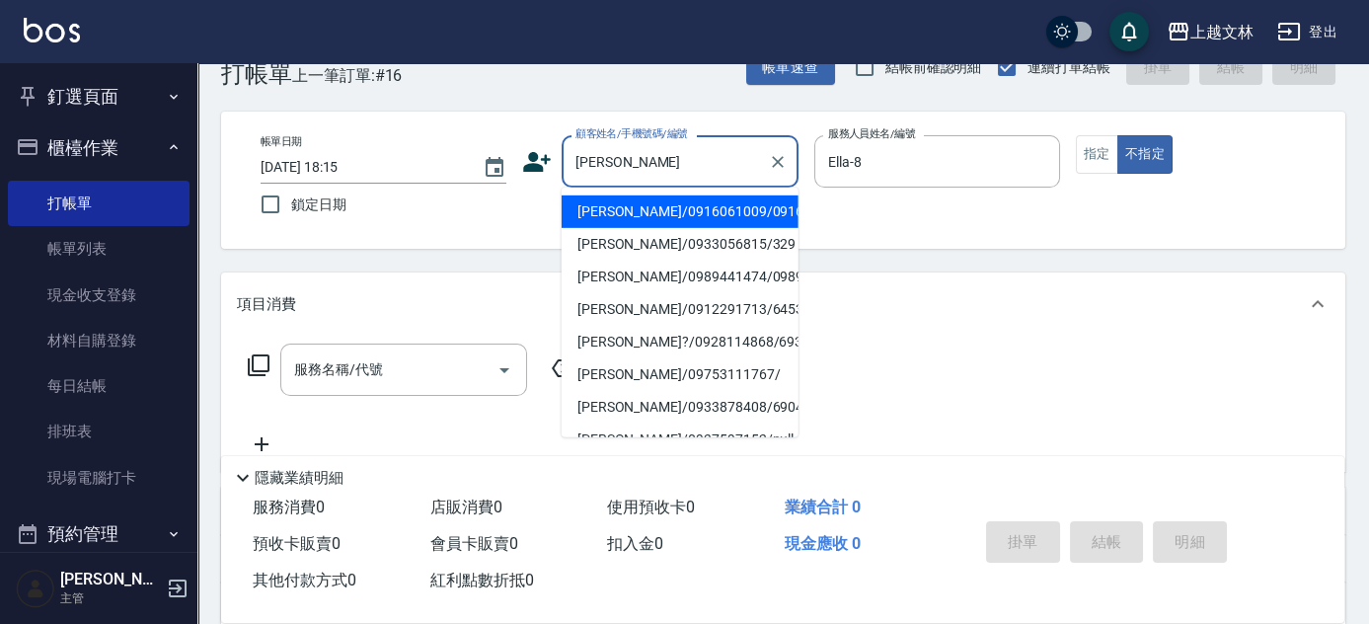
click at [662, 261] on li "廖俐雯/0933056815/329" at bounding box center [680, 244] width 237 height 33
type input "廖俐雯/0933056815/329"
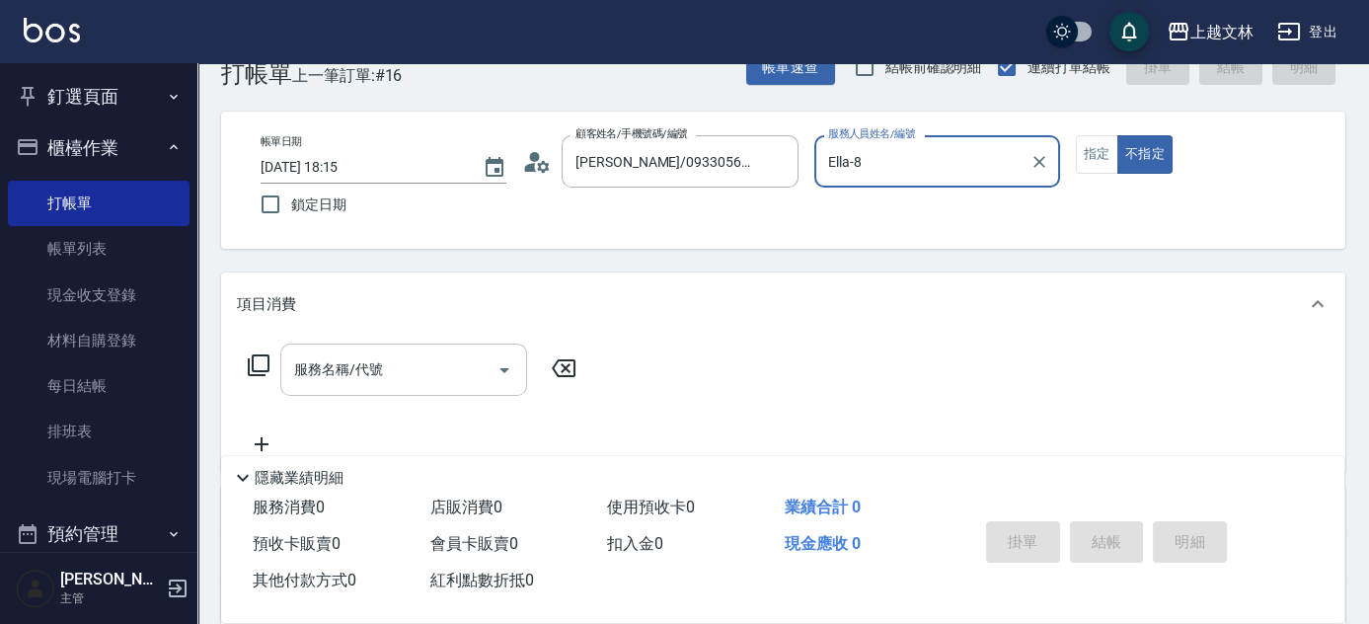
click at [414, 381] on input "服務名稱/代號" at bounding box center [388, 369] width 199 height 35
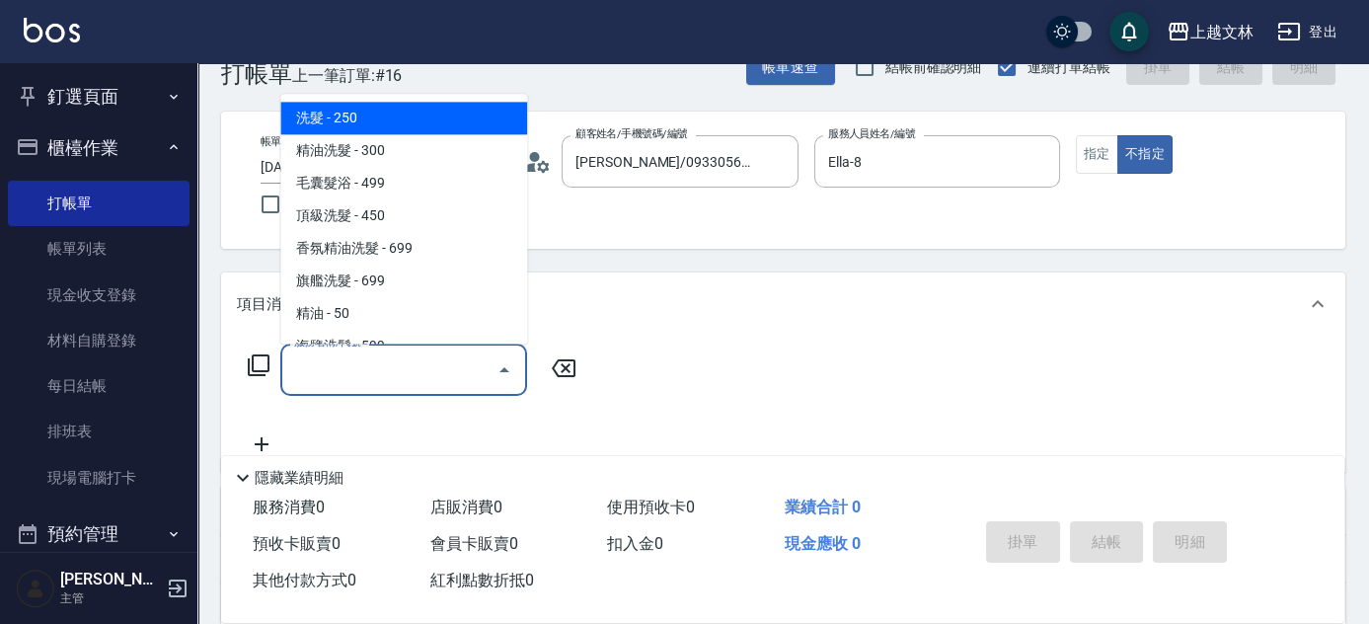
click at [265, 364] on icon at bounding box center [259, 365] width 24 height 24
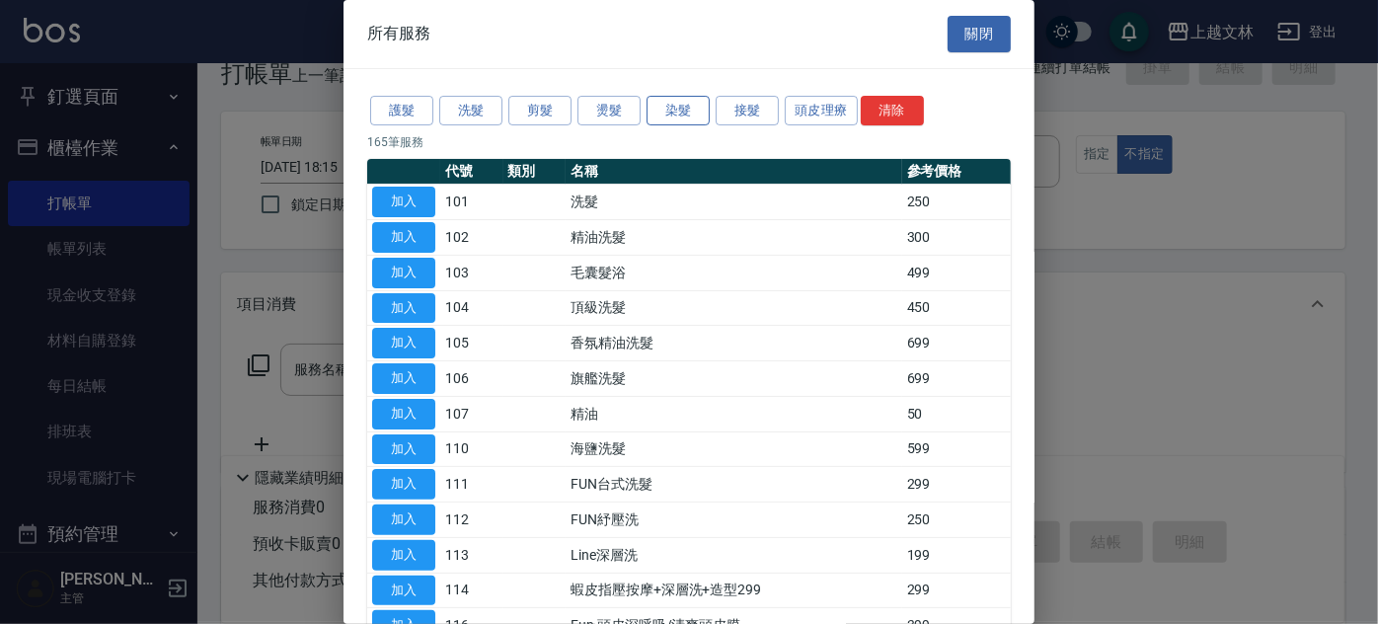
click at [695, 111] on button "染髮" at bounding box center [677, 111] width 63 height 31
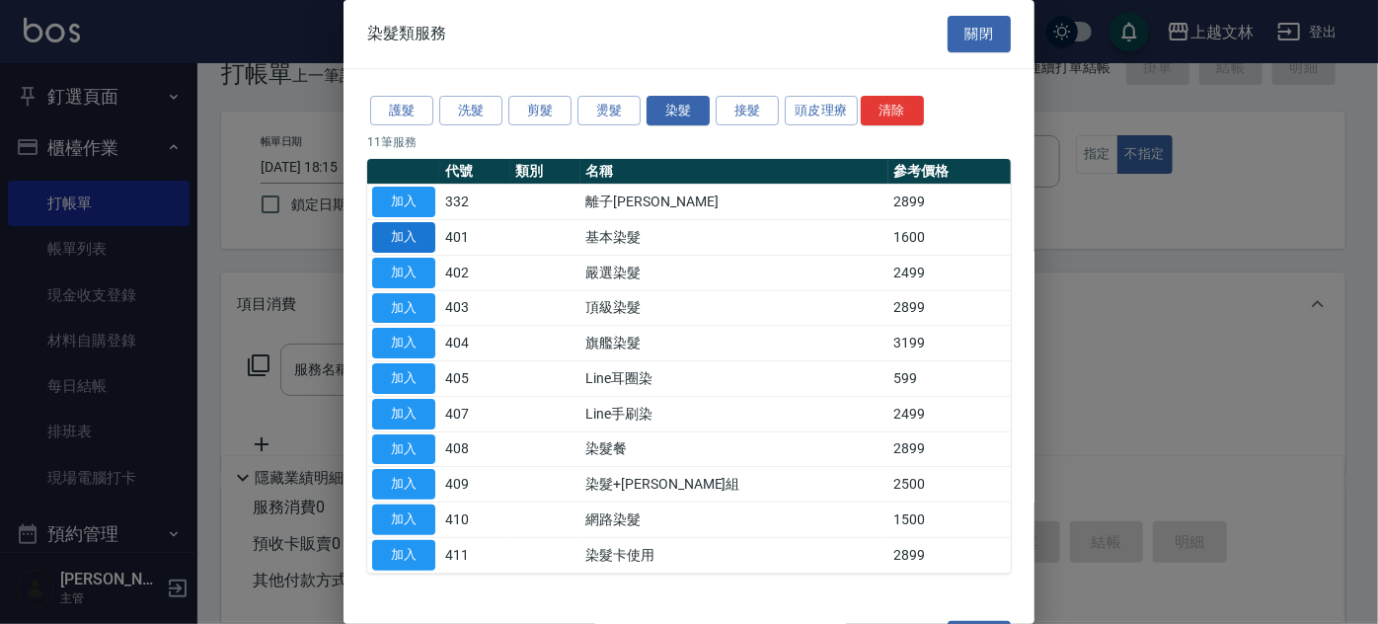
click at [407, 228] on button "加入" at bounding box center [403, 237] width 63 height 31
type input "基本染髮(401)"
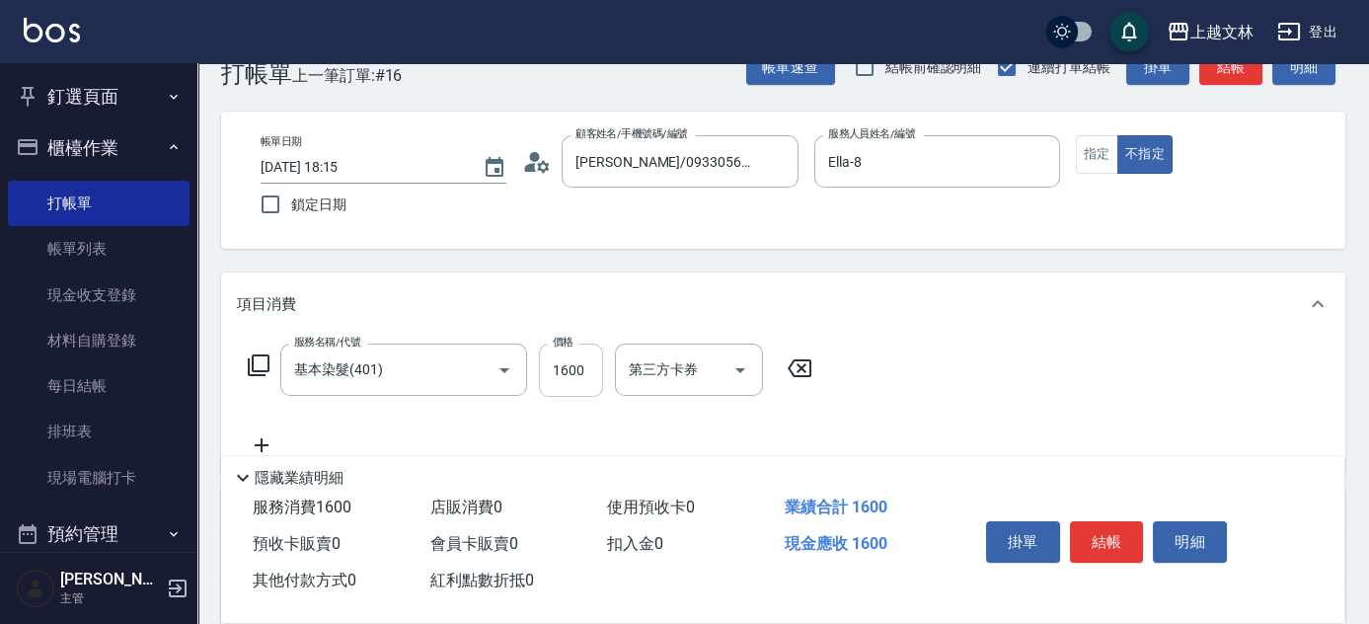
click at [594, 375] on input "1600" at bounding box center [571, 369] width 64 height 53
type input "1800"
click at [1091, 151] on button "指定" at bounding box center [1097, 154] width 42 height 38
click at [1249, 70] on button "結帳" at bounding box center [1230, 67] width 63 height 37
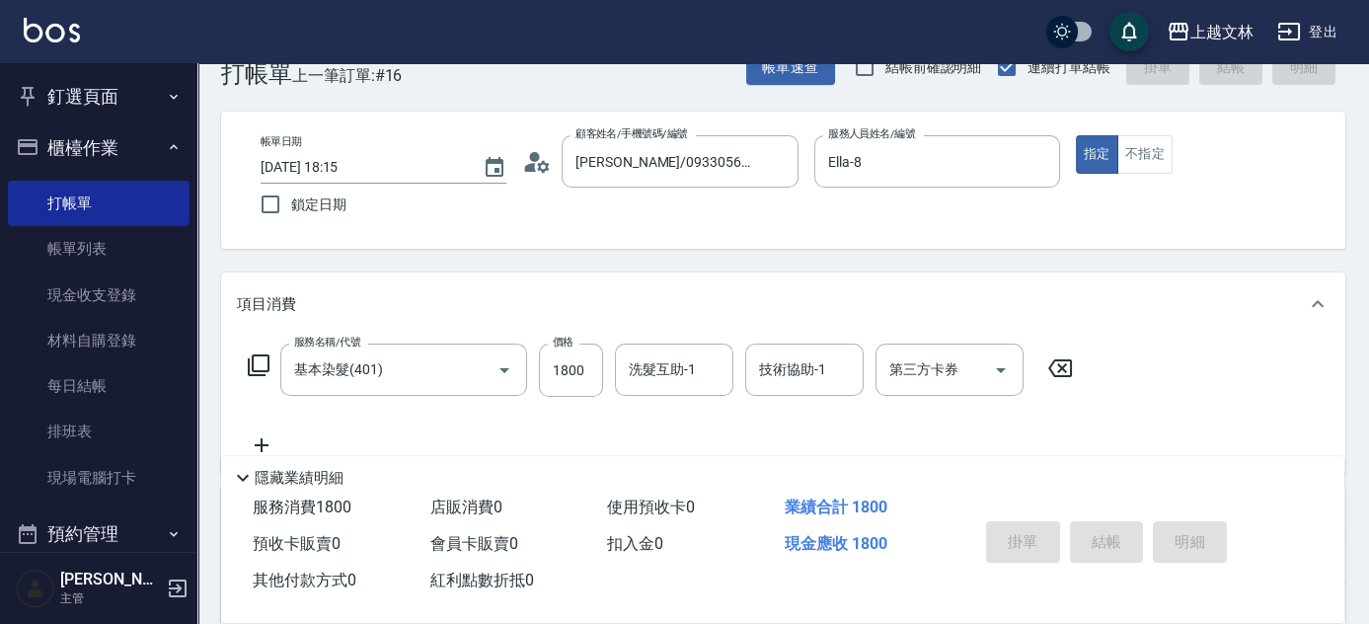
type input "2025/10/15 18:16"
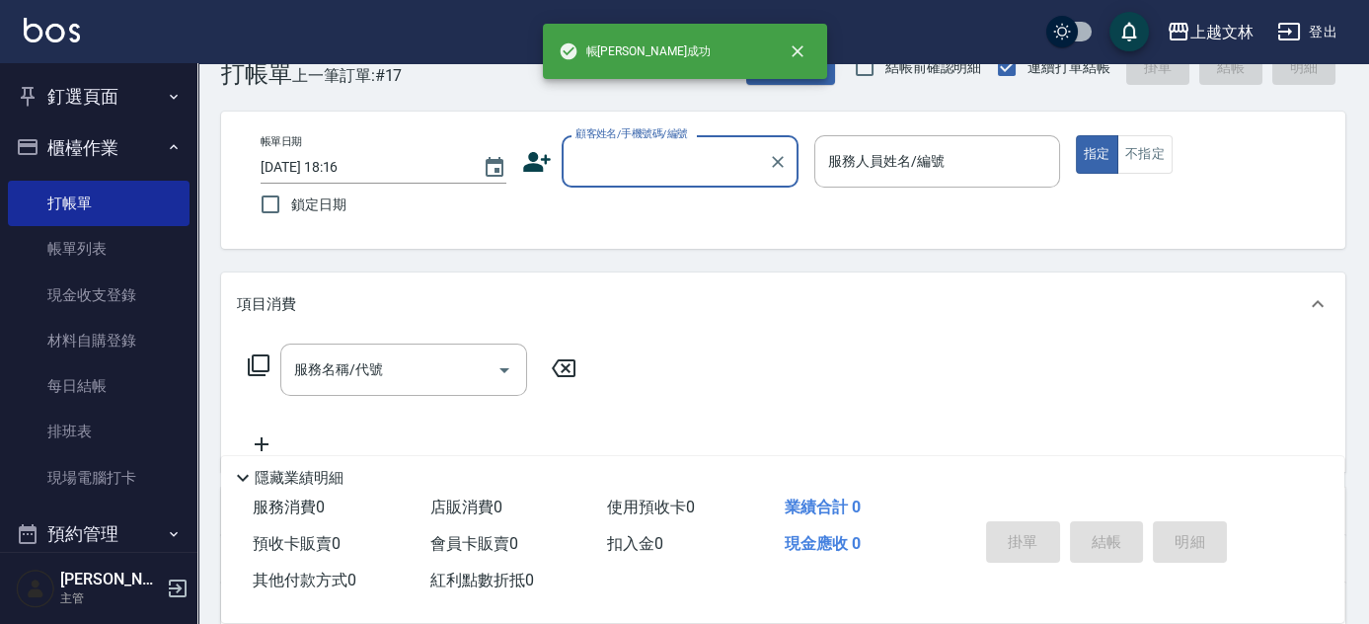
click at [681, 162] on input "顧客姓名/手機號碼/編號" at bounding box center [664, 161] width 189 height 35
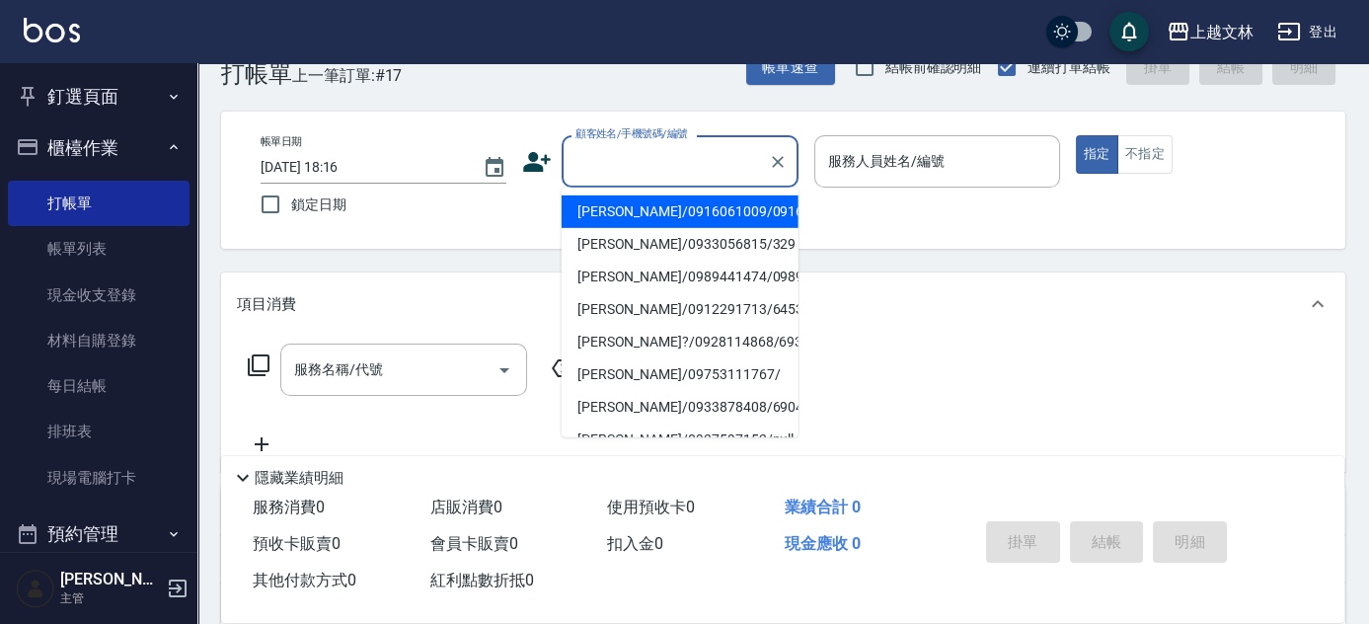
click at [697, 157] on input "顧客姓名/手機號碼/編號" at bounding box center [664, 161] width 189 height 35
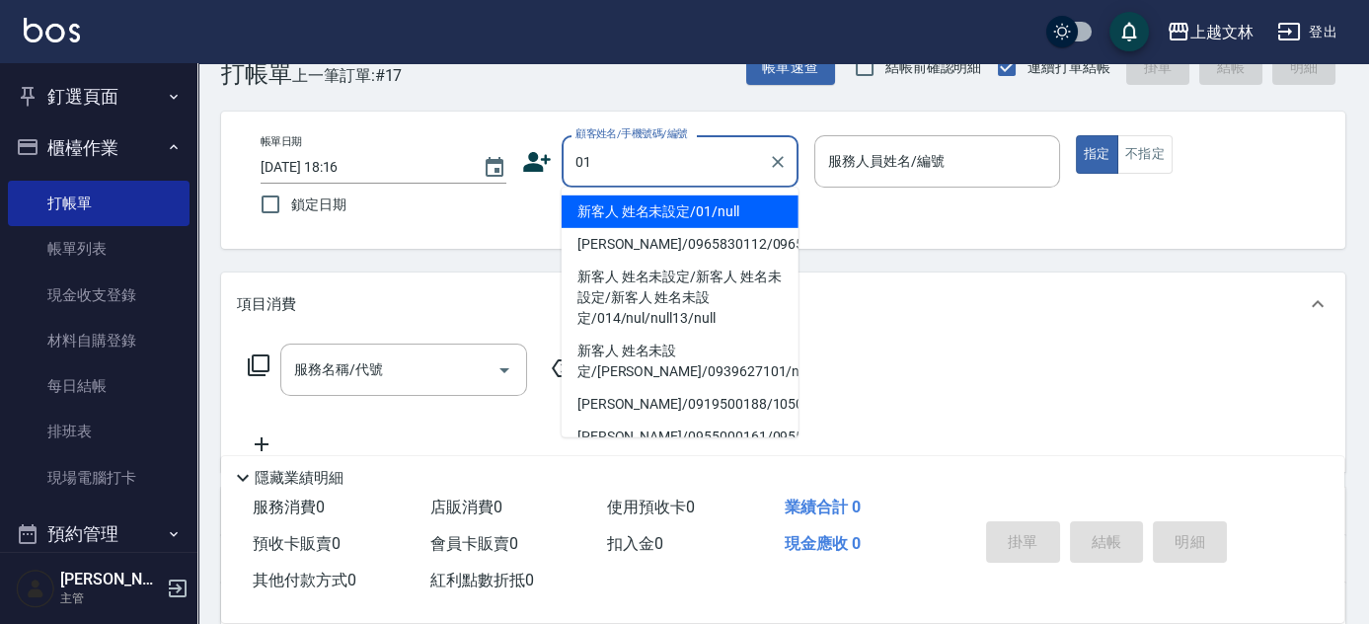
drag, startPoint x: 692, startPoint y: 212, endPoint x: 845, endPoint y: 187, distance: 155.1
click at [692, 212] on li "新客人 姓名未設定/01/null" at bounding box center [680, 211] width 237 height 33
type input "新客人 姓名未設定/01/null"
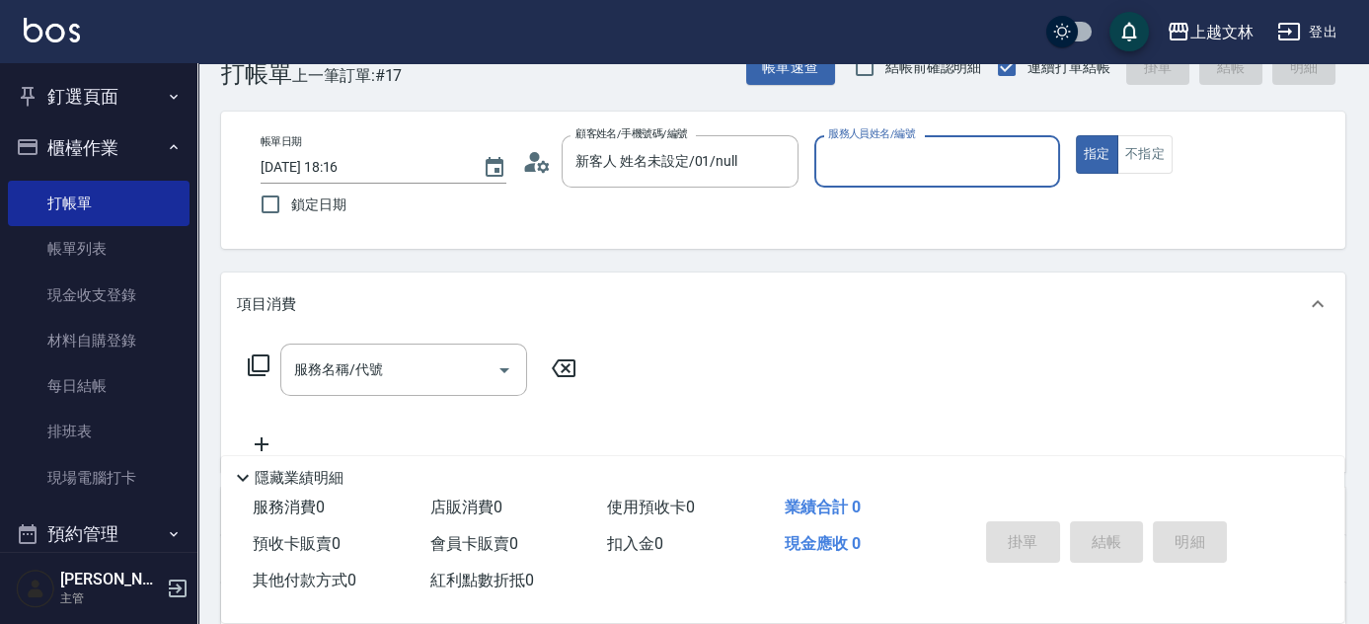
click at [853, 160] on input "服務人員姓名/編號" at bounding box center [937, 161] width 228 height 35
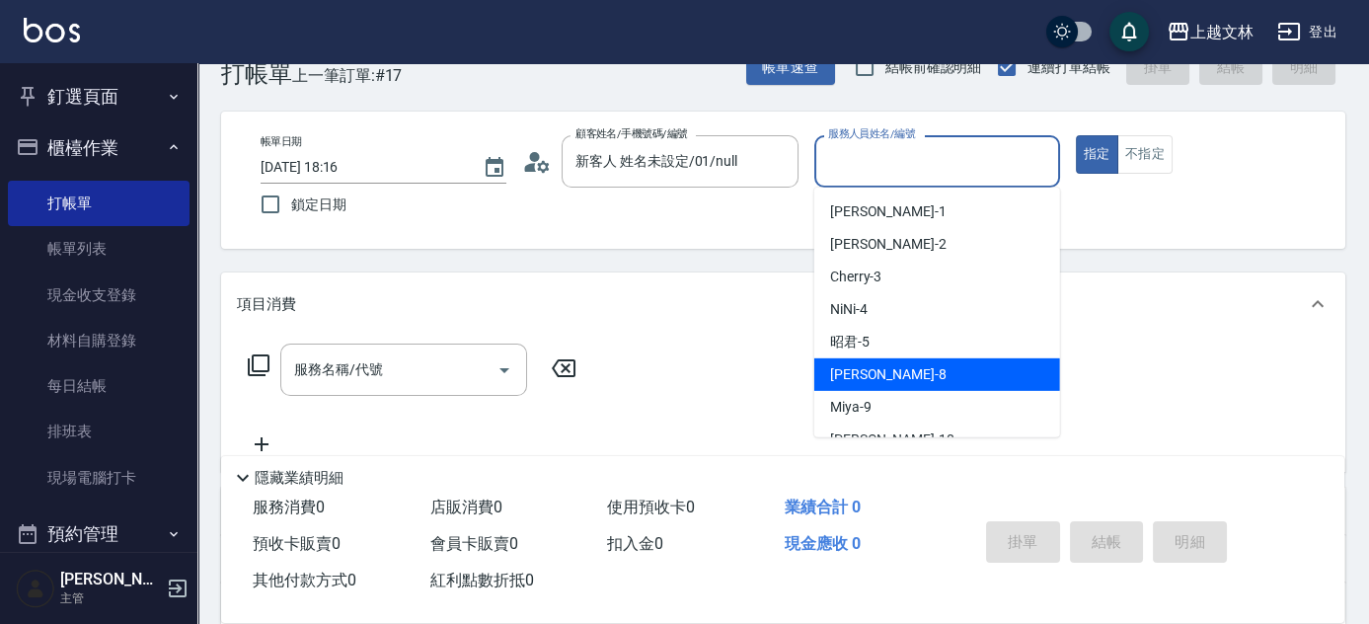
click at [837, 360] on div "Ella -8" at bounding box center [937, 374] width 246 height 33
type input "Ella-8"
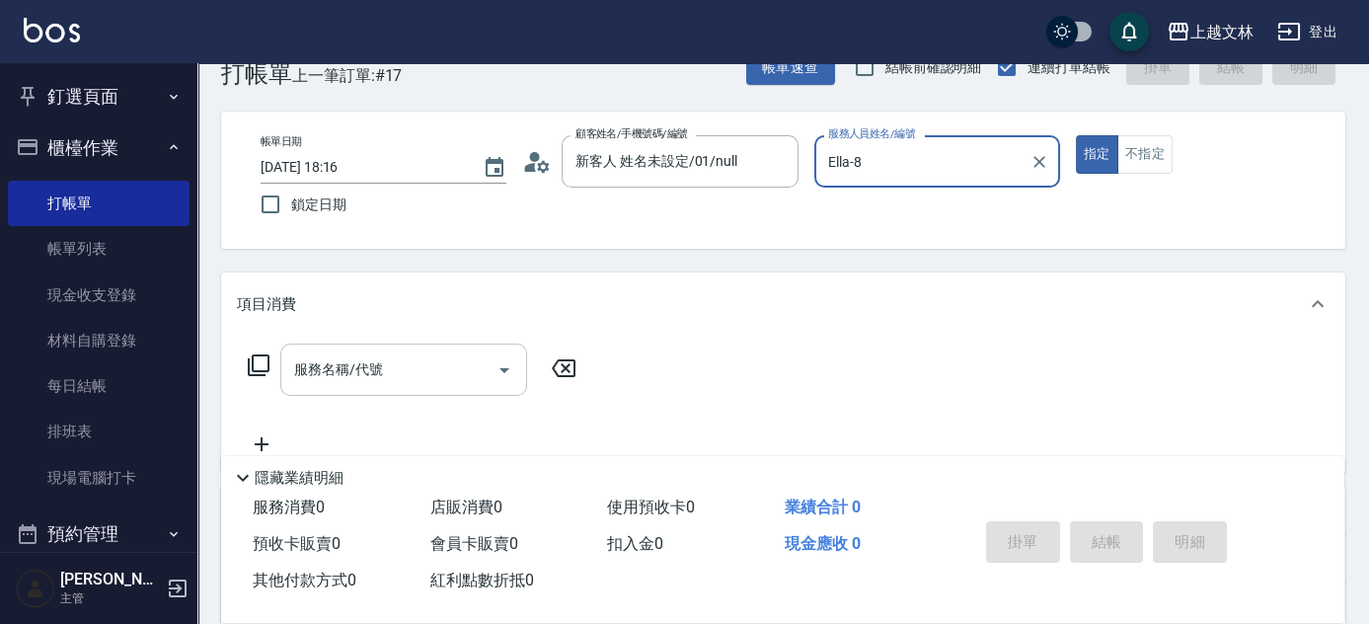
drag, startPoint x: 434, startPoint y: 355, endPoint x: 440, endPoint y: 370, distance: 15.9
click at [440, 370] on input "服務名稱/代號" at bounding box center [388, 369] width 199 height 35
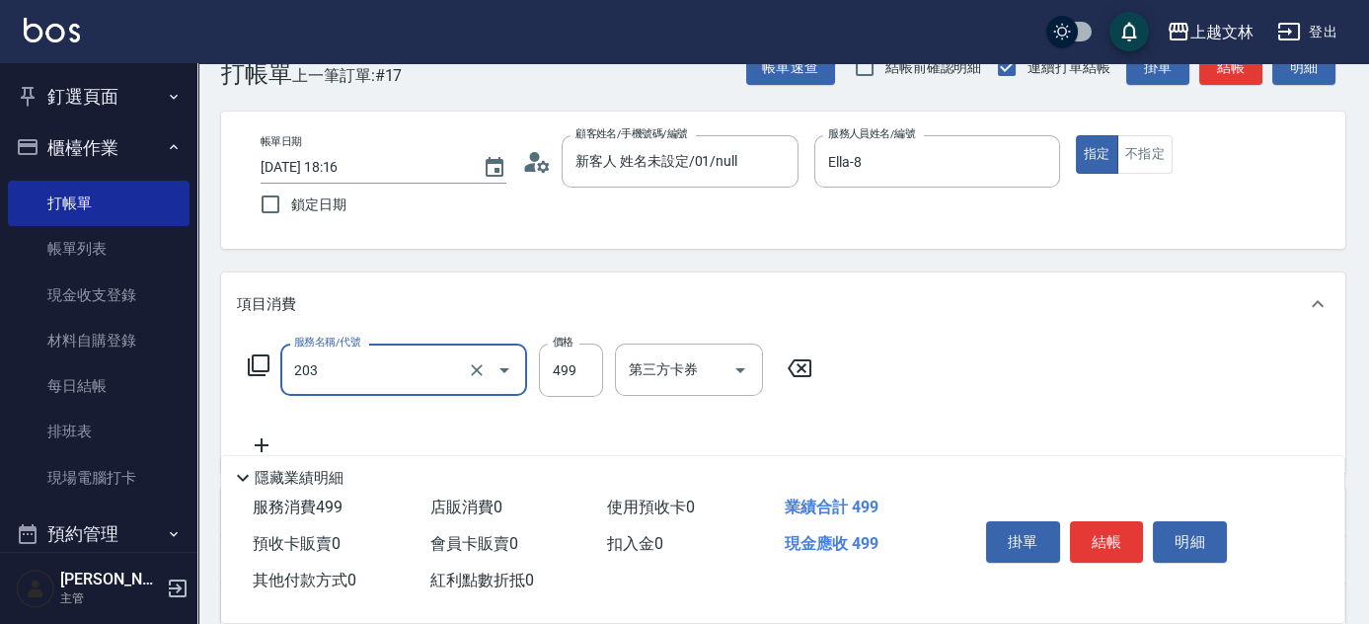
type input "B級洗+剪(203)"
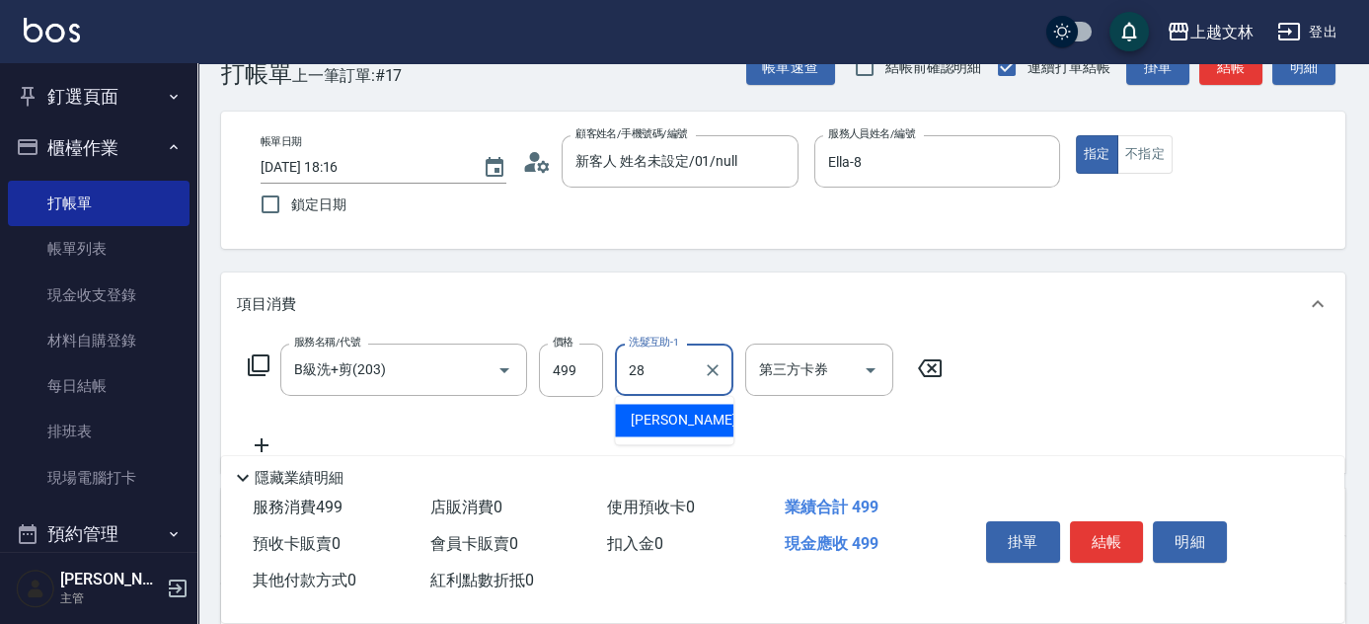
type input "小穎-28"
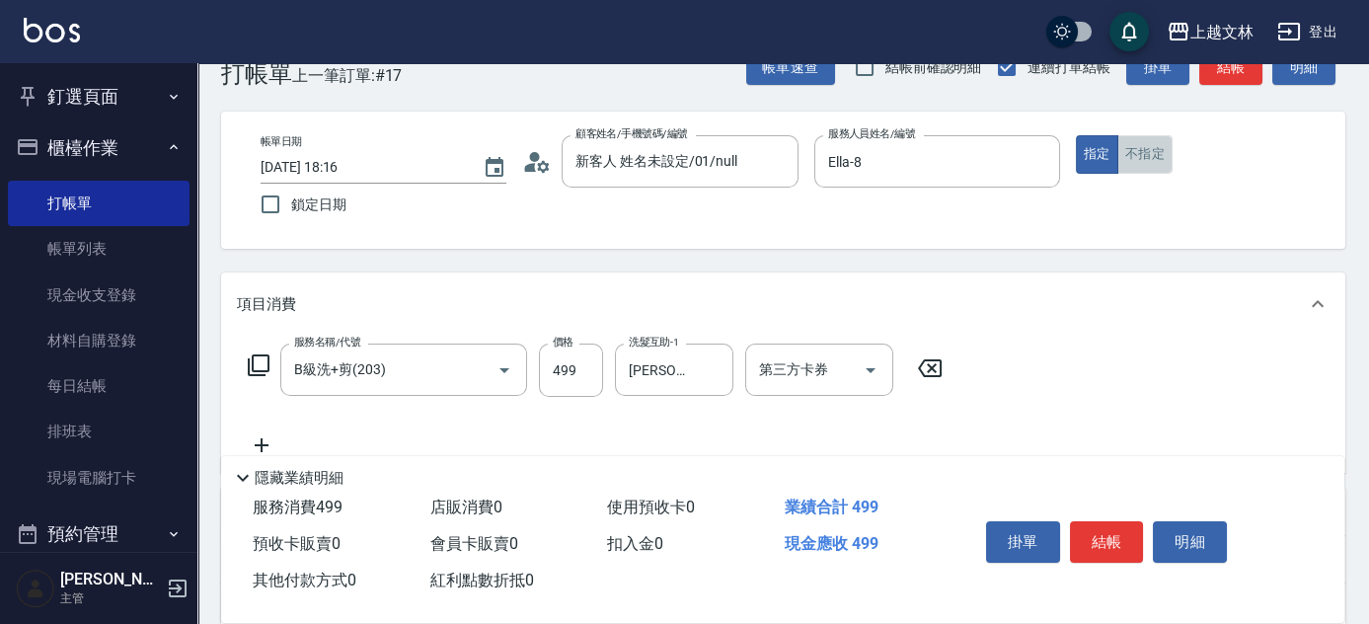
drag, startPoint x: 1145, startPoint y: 165, endPoint x: 1183, endPoint y: 135, distance: 48.6
click at [1149, 168] on button "不指定" at bounding box center [1144, 154] width 55 height 38
click at [1226, 77] on button "結帳" at bounding box center [1230, 67] width 63 height 37
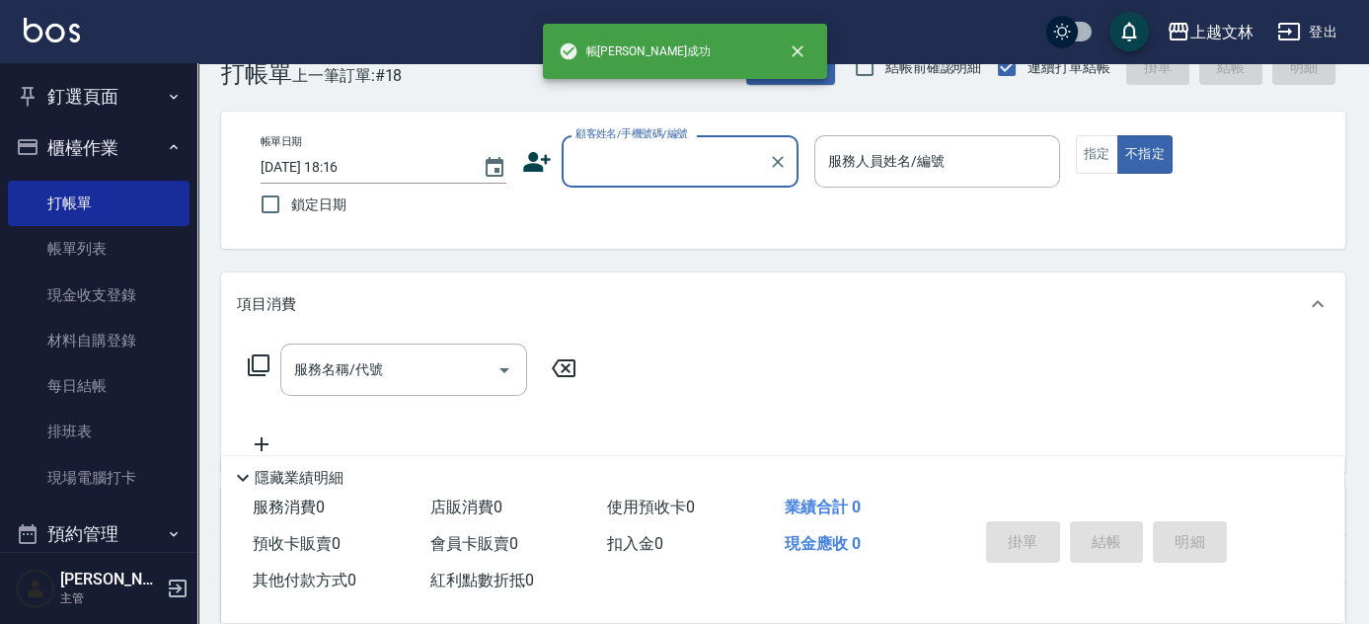
click at [694, 170] on input "顧客姓名/手機號碼/編號" at bounding box center [664, 161] width 189 height 35
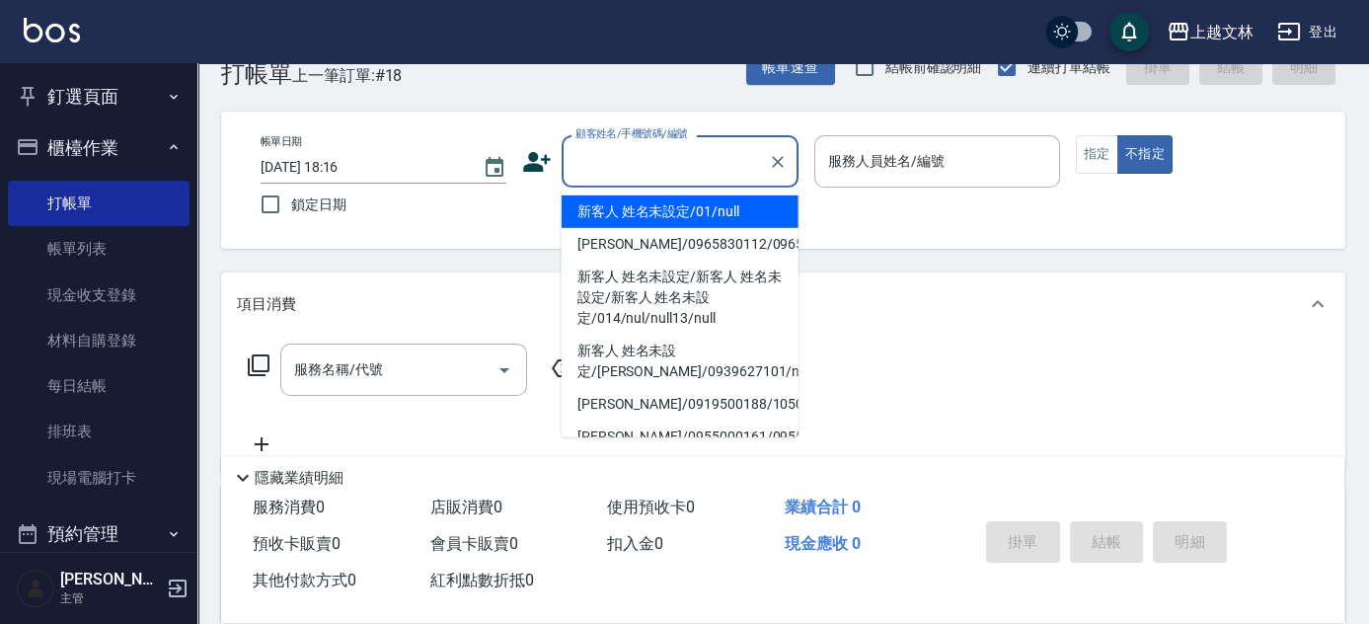
drag, startPoint x: 679, startPoint y: 207, endPoint x: 858, endPoint y: 165, distance: 183.6
click at [681, 209] on li "新客人 姓名未設定/01/null" at bounding box center [680, 211] width 237 height 33
type input "新客人 姓名未設定/01/null"
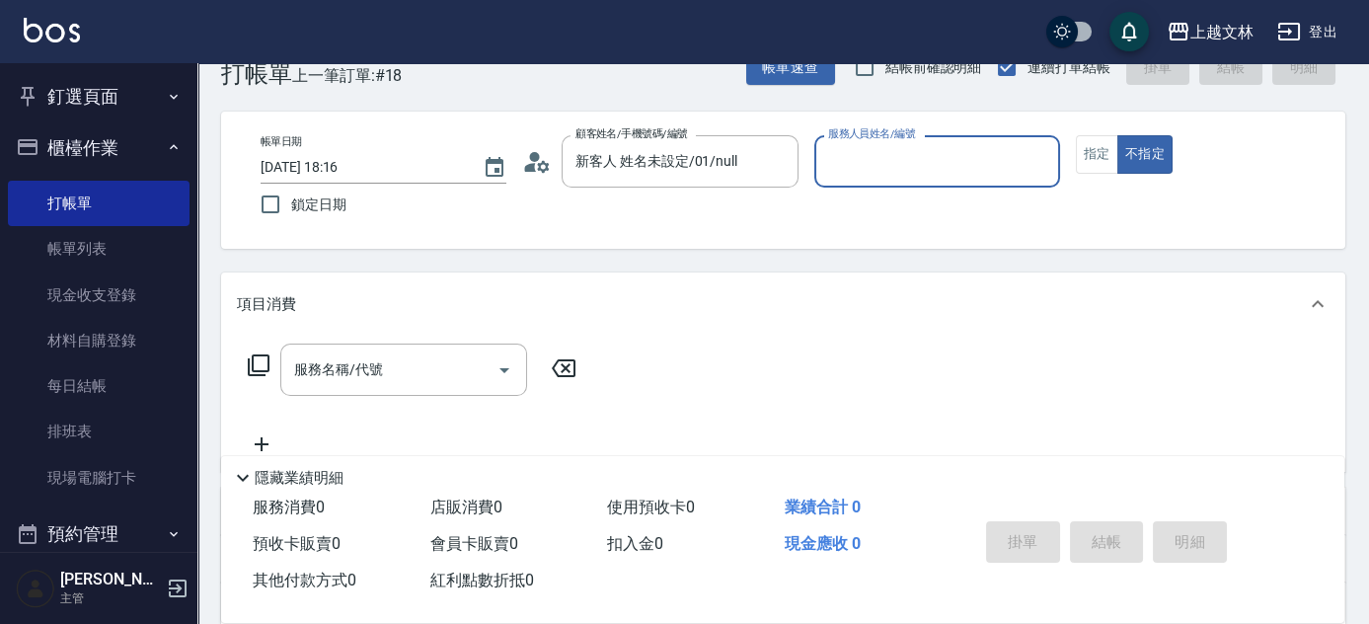
click at [869, 163] on input "服務人員姓名/編號" at bounding box center [937, 161] width 228 height 35
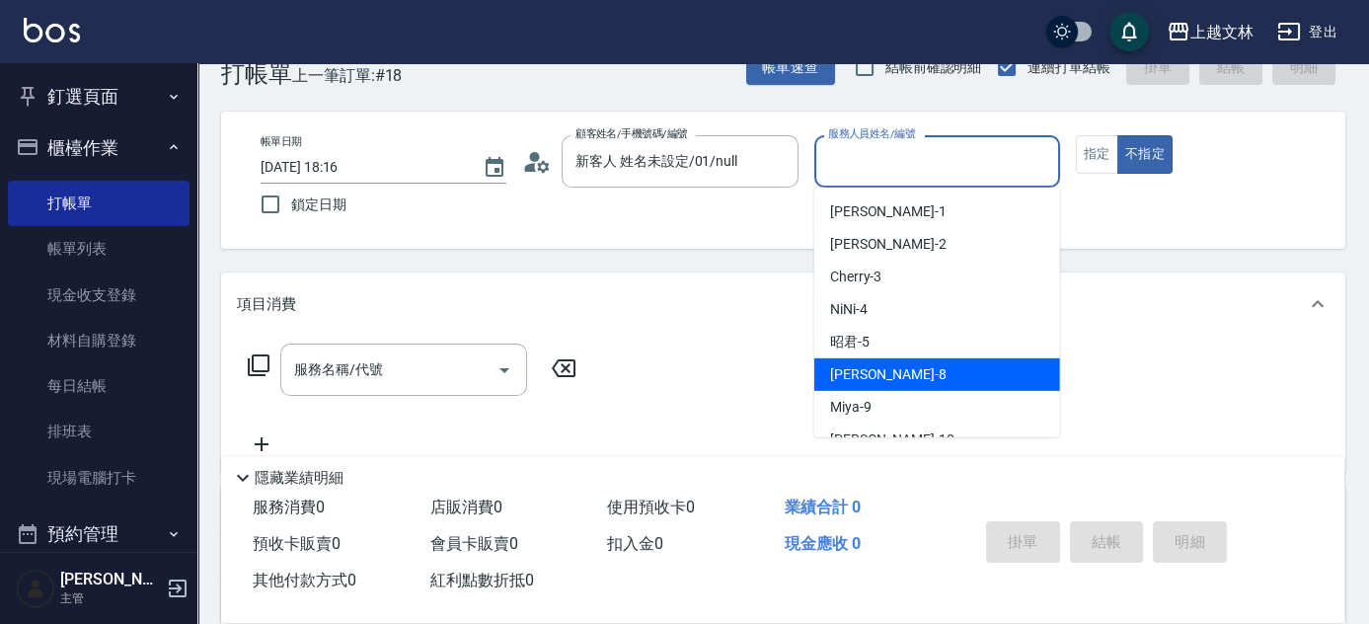
click at [872, 375] on div "Ella -8" at bounding box center [937, 374] width 246 height 33
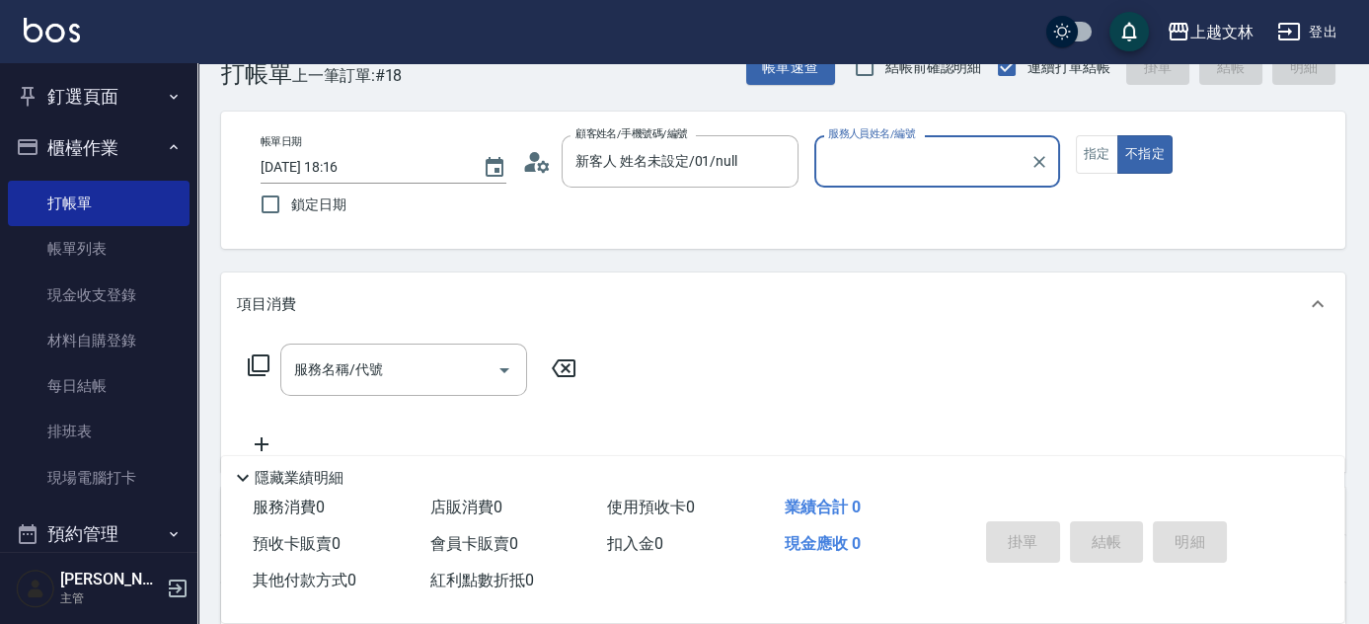
type input "Ella-8"
click at [413, 386] on input "服務名稱/代號" at bounding box center [388, 369] width 199 height 35
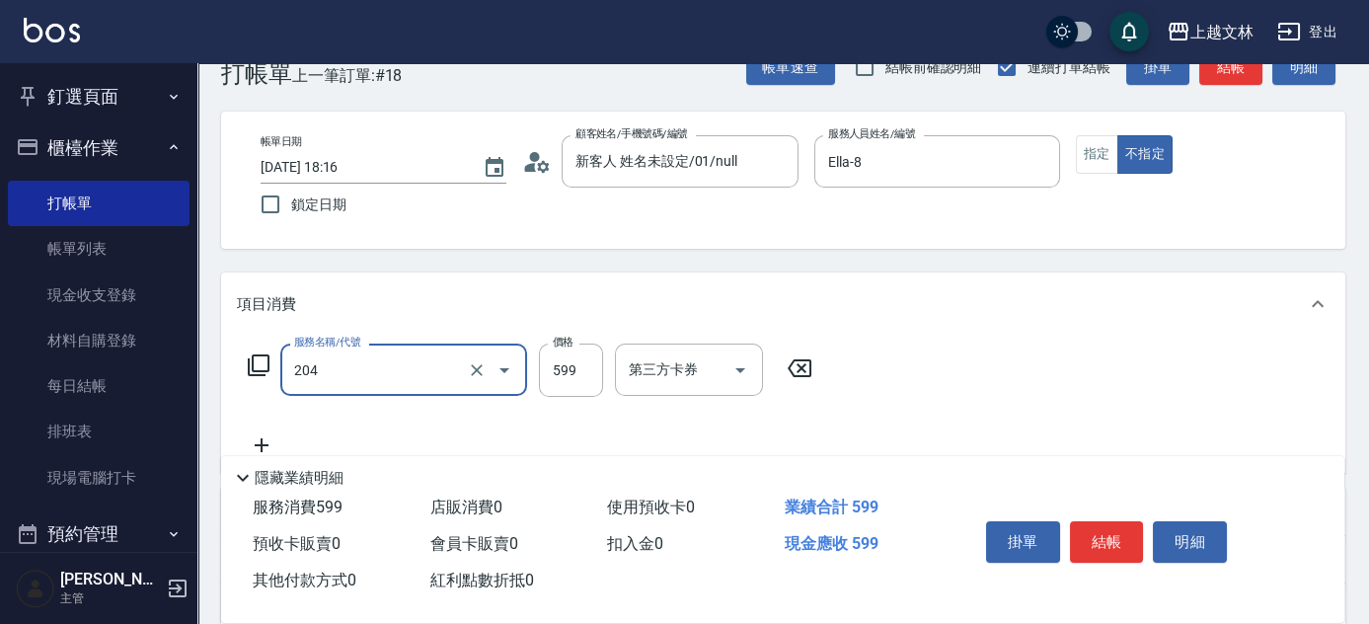
type input "A級洗+剪(204)"
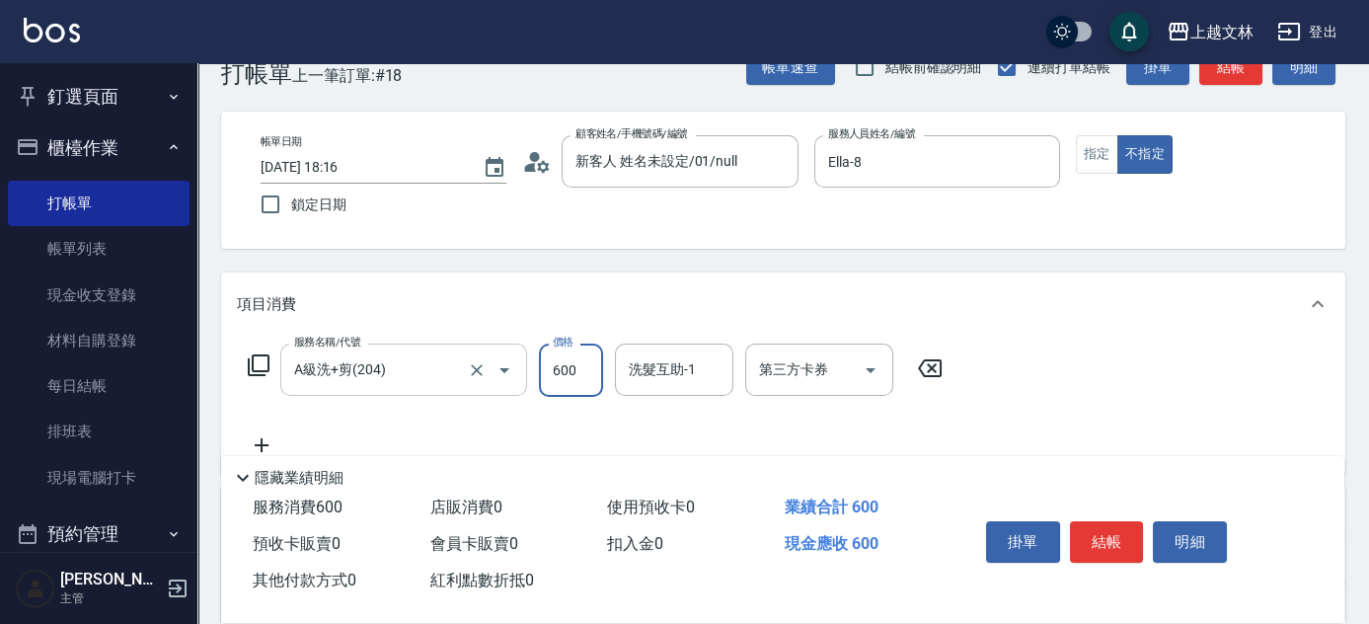
type input "600"
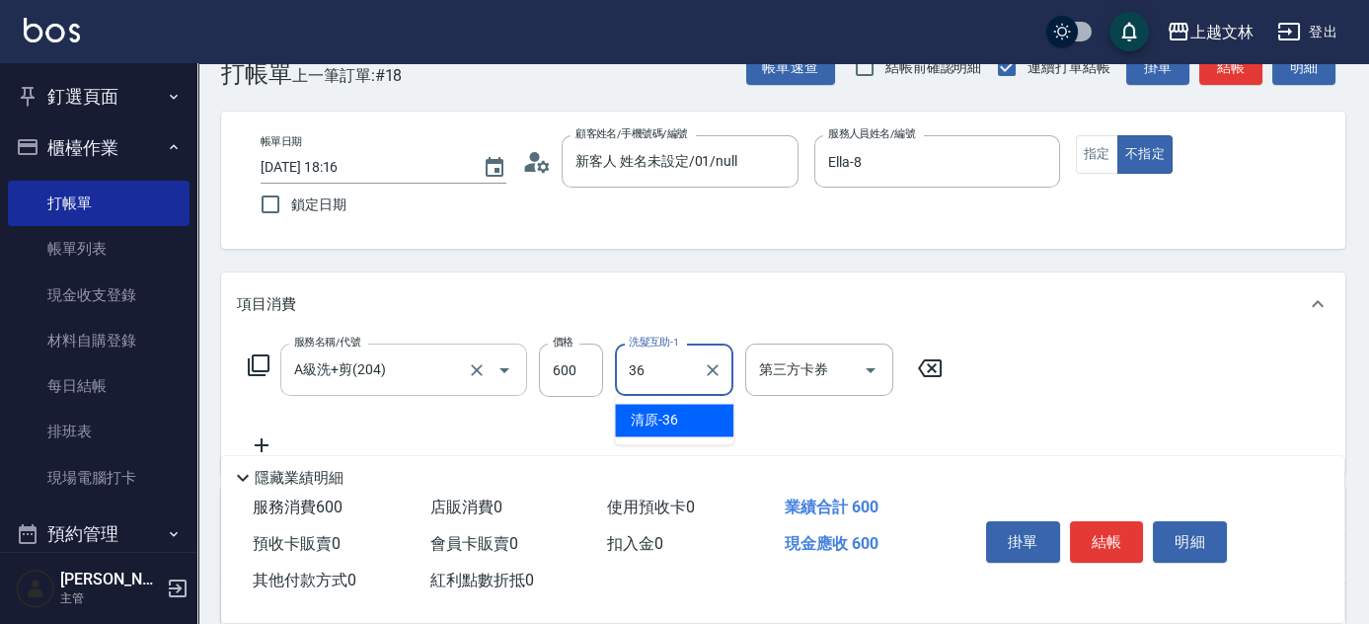
type input "清原-36"
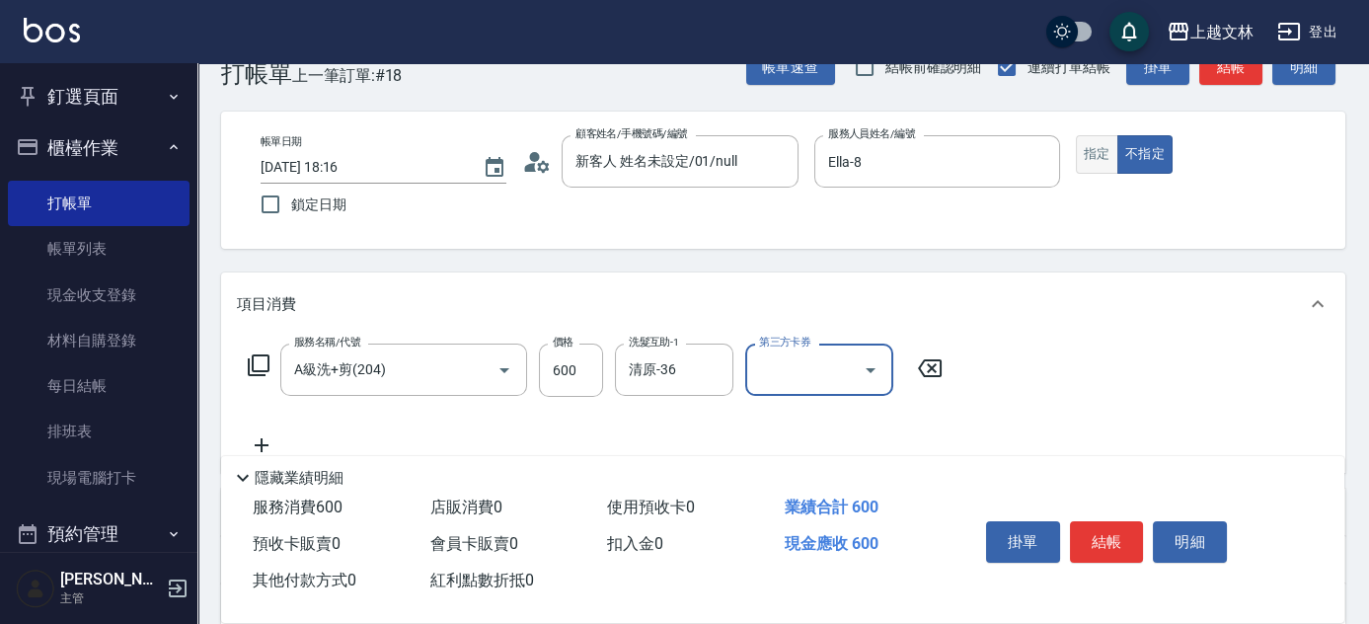
click at [1101, 165] on button "指定" at bounding box center [1097, 154] width 42 height 38
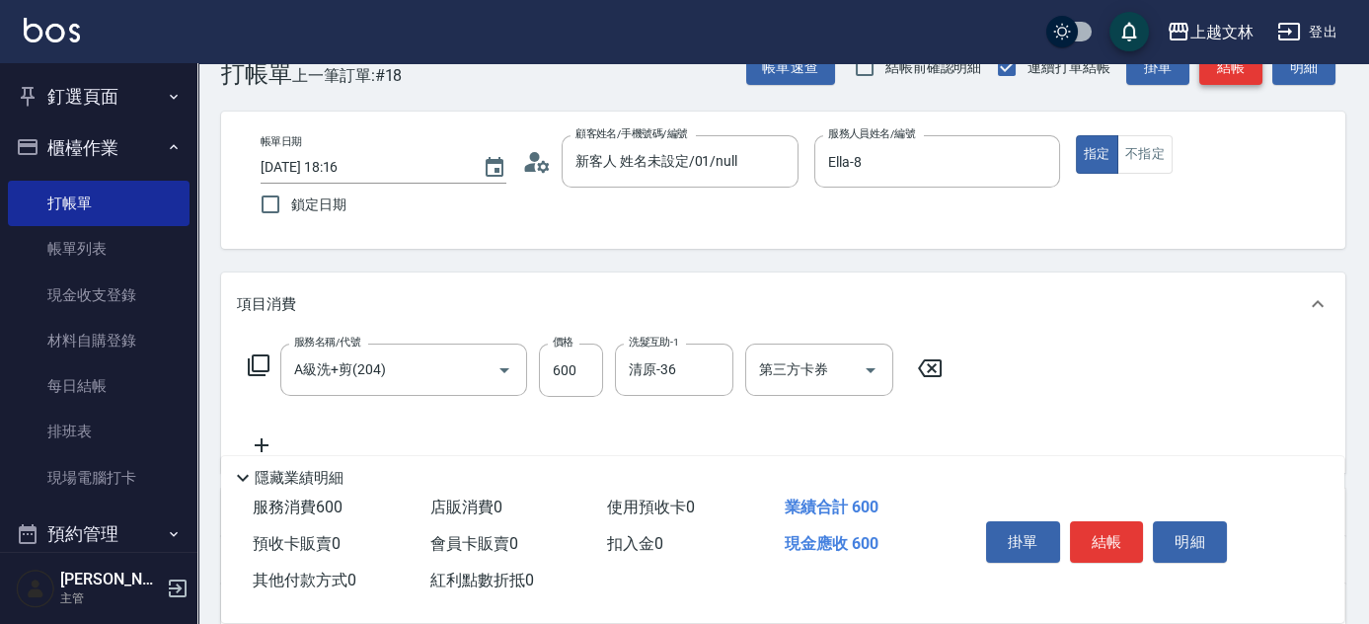
click at [1248, 75] on button "結帳" at bounding box center [1230, 67] width 63 height 37
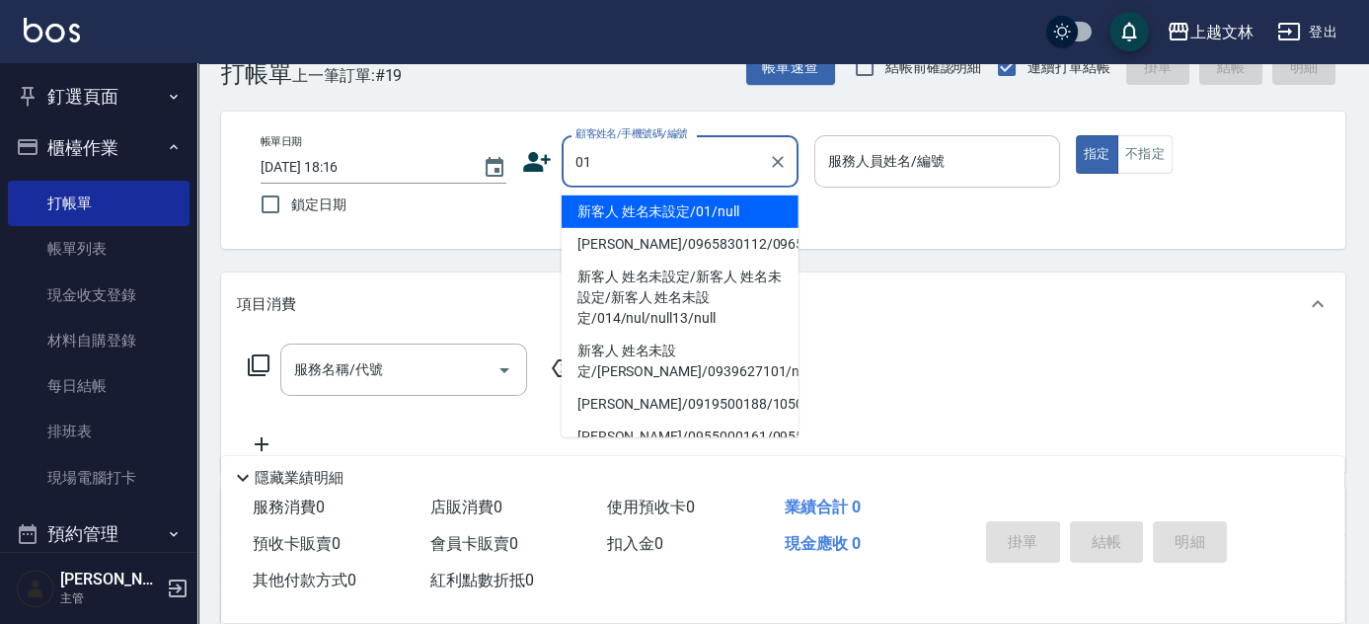
type input "新客人 姓名未設定/01/null"
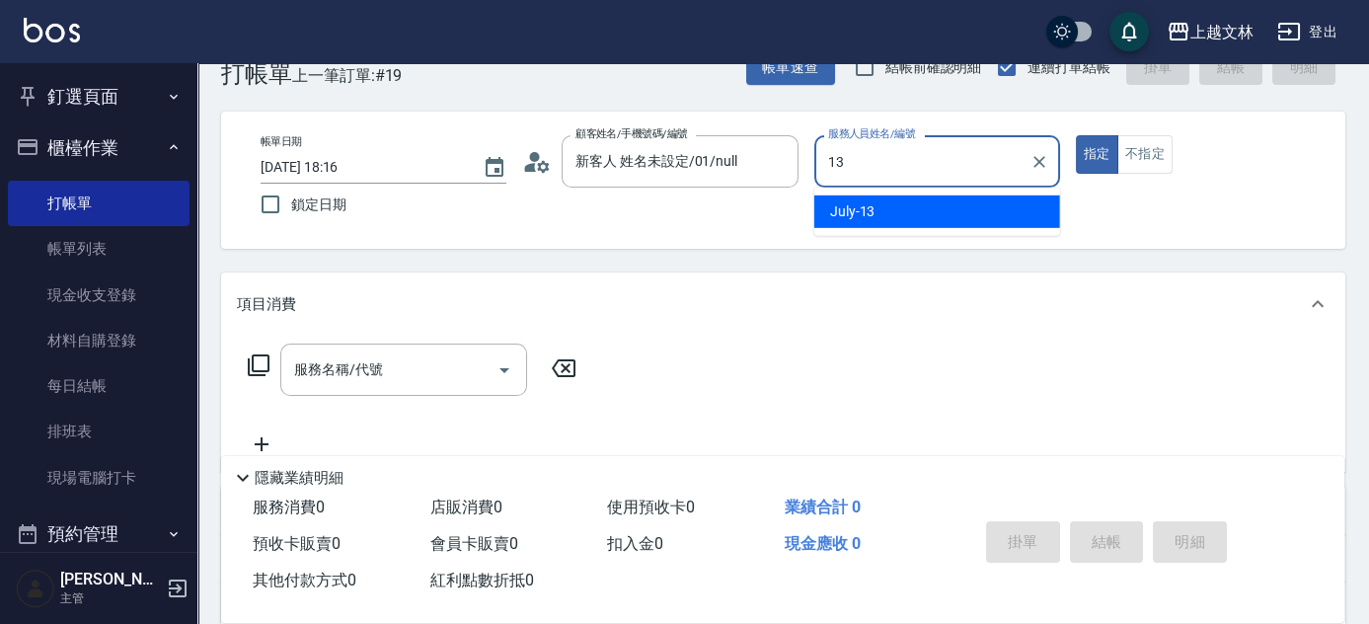
type input "July-13"
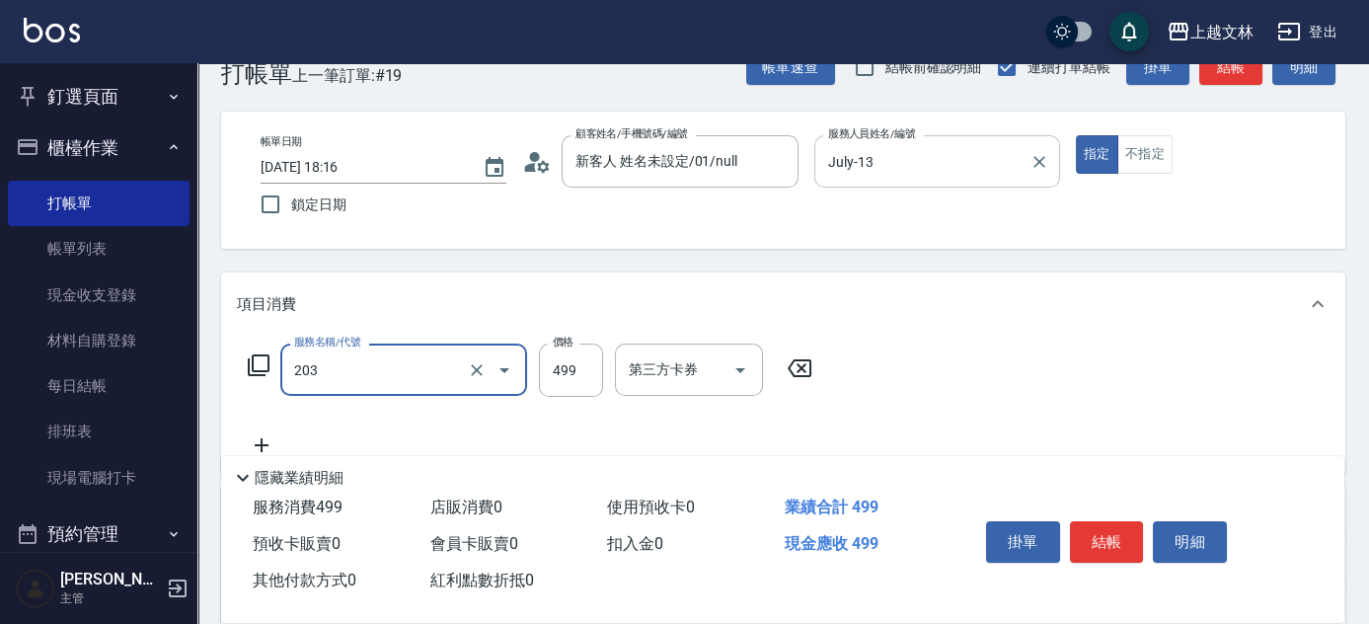
type input "B級洗+剪(203)"
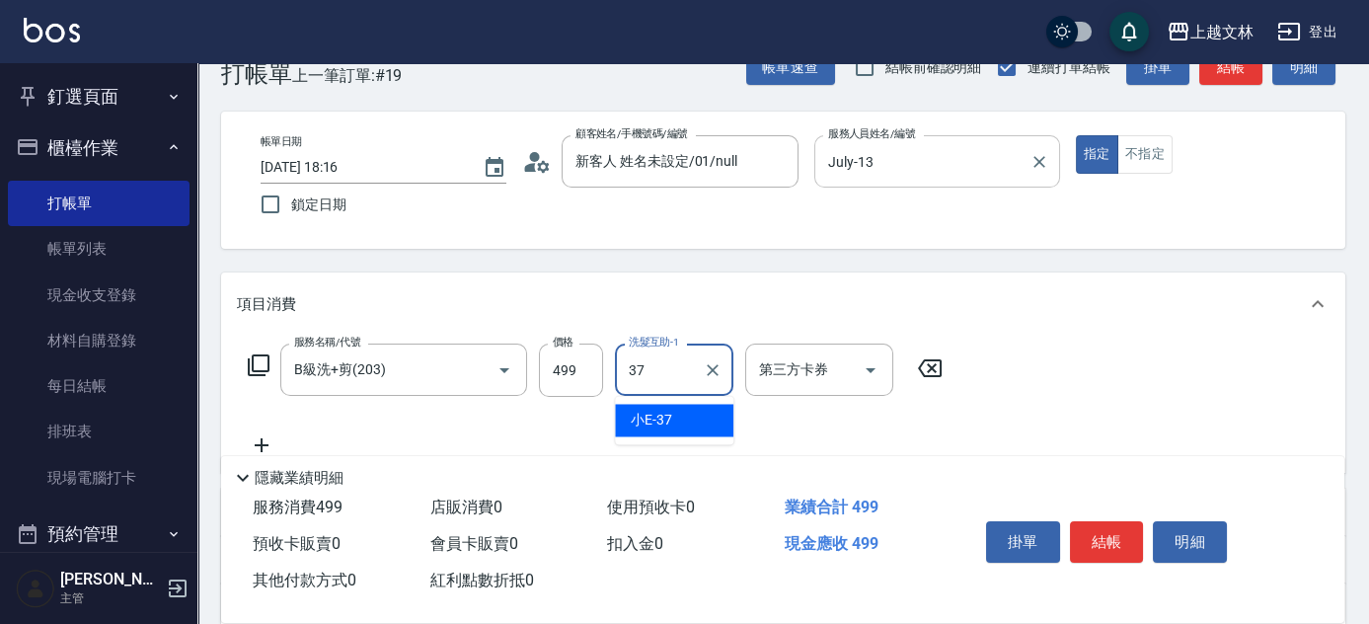
type input "小E-37"
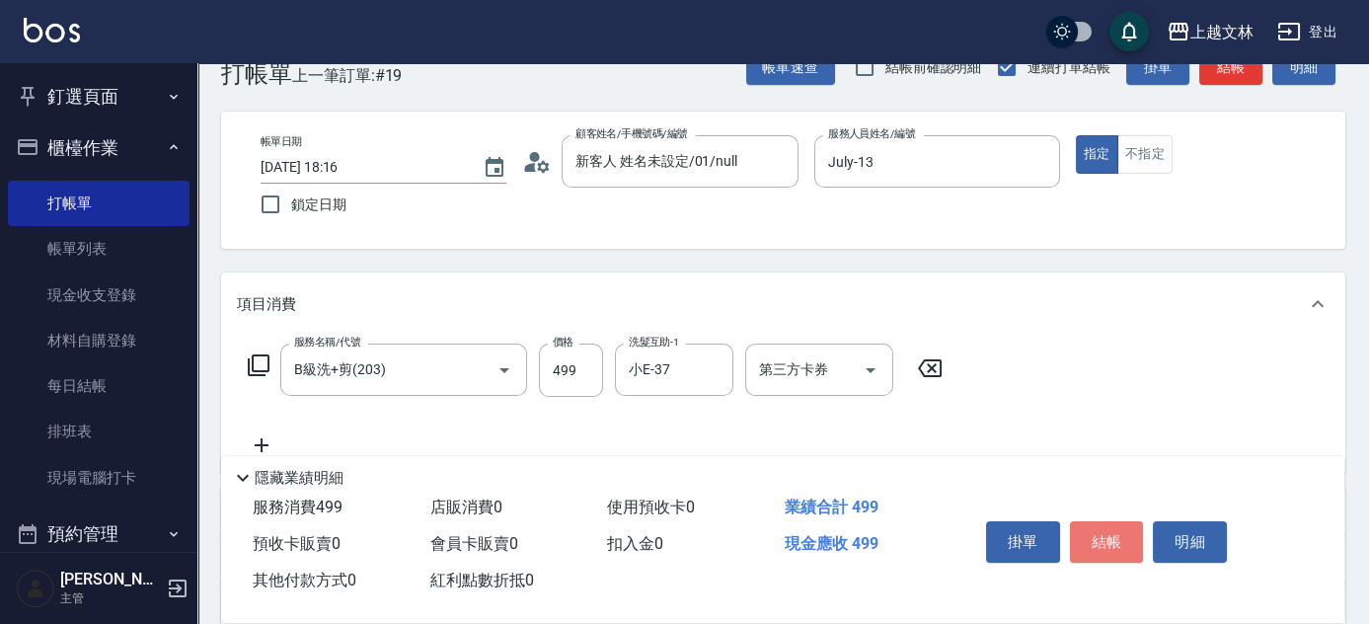
click at [1105, 544] on button "結帳" at bounding box center [1107, 541] width 74 height 41
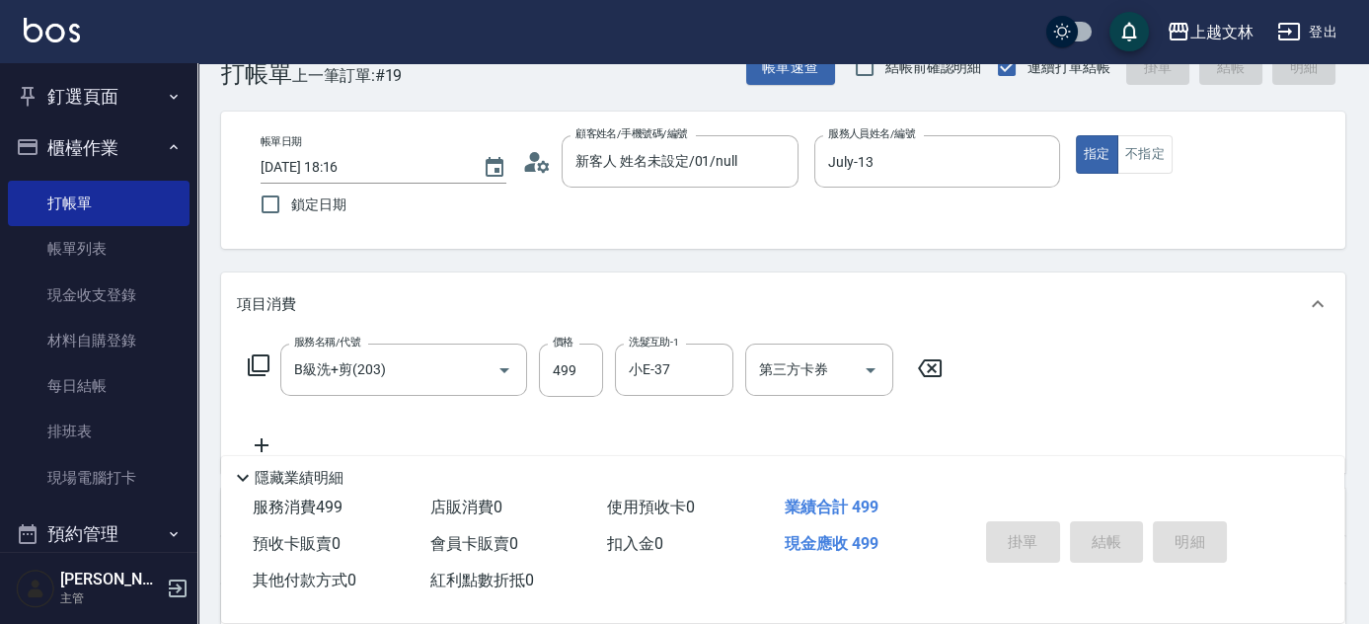
type input "2025/10/15 18:22"
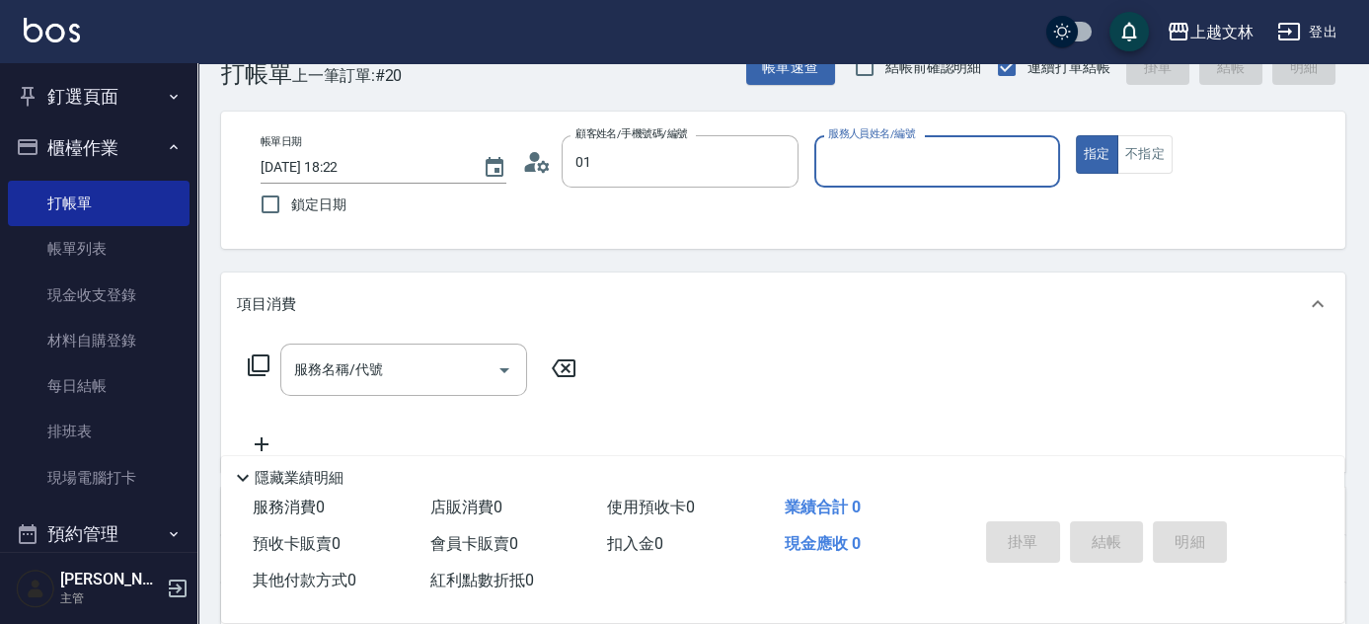
type input "新客人 姓名未設定/01/null"
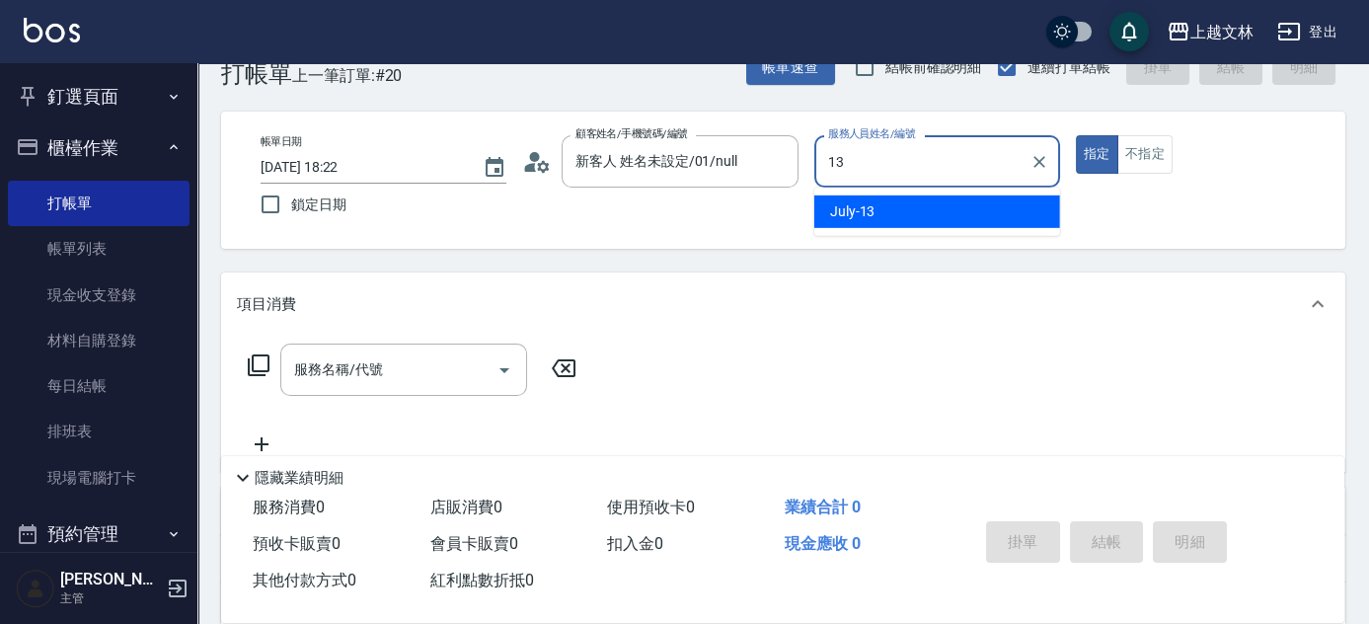
type input "July-13"
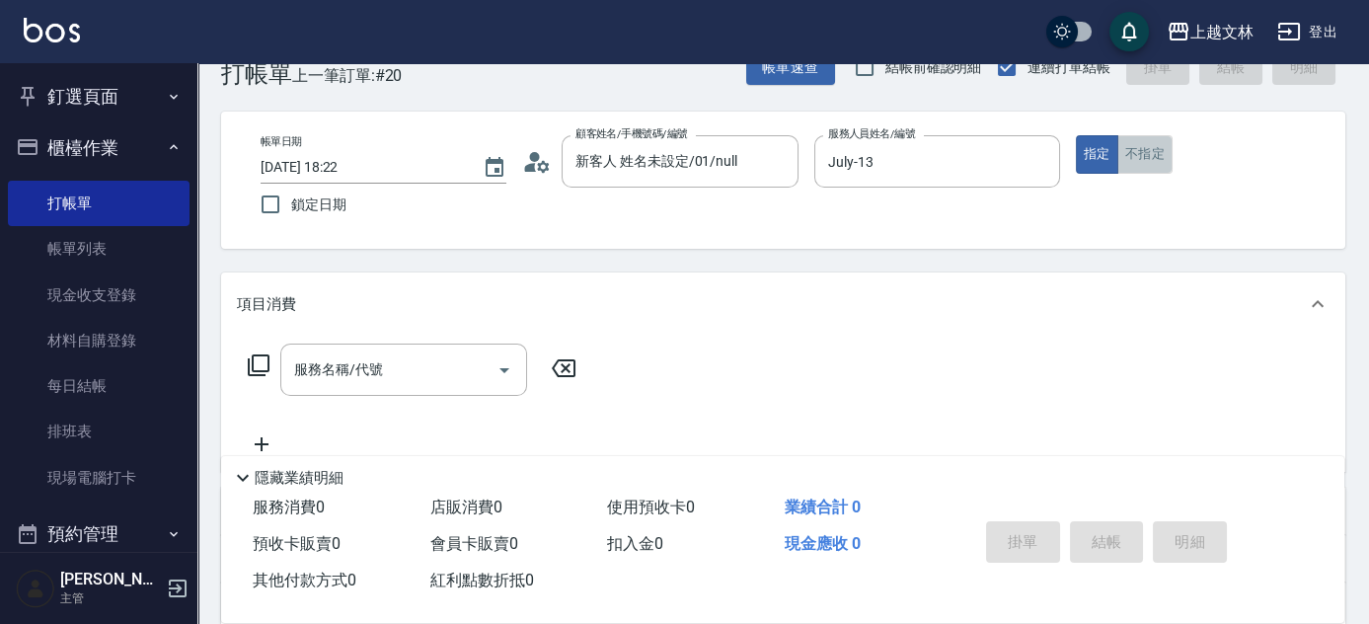
click at [1140, 152] on button "不指定" at bounding box center [1144, 154] width 55 height 38
click at [409, 362] on input "服務名稱/代號" at bounding box center [388, 369] width 199 height 35
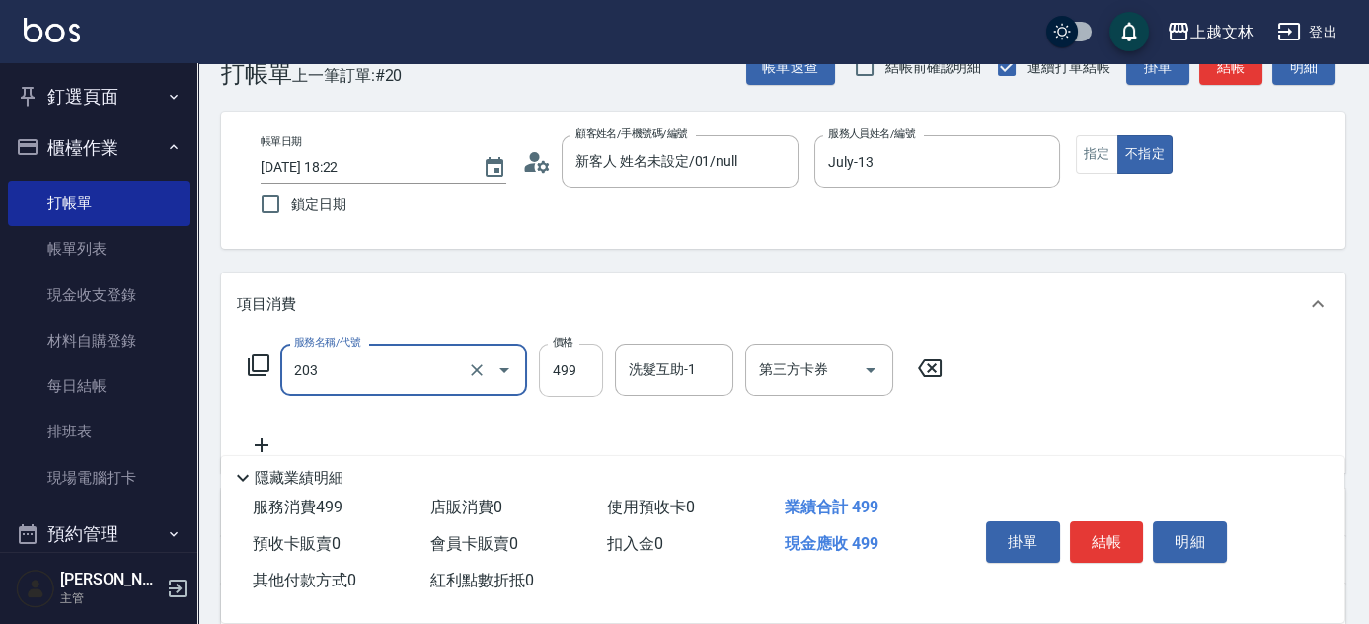
type input "B級洗+剪(203)"
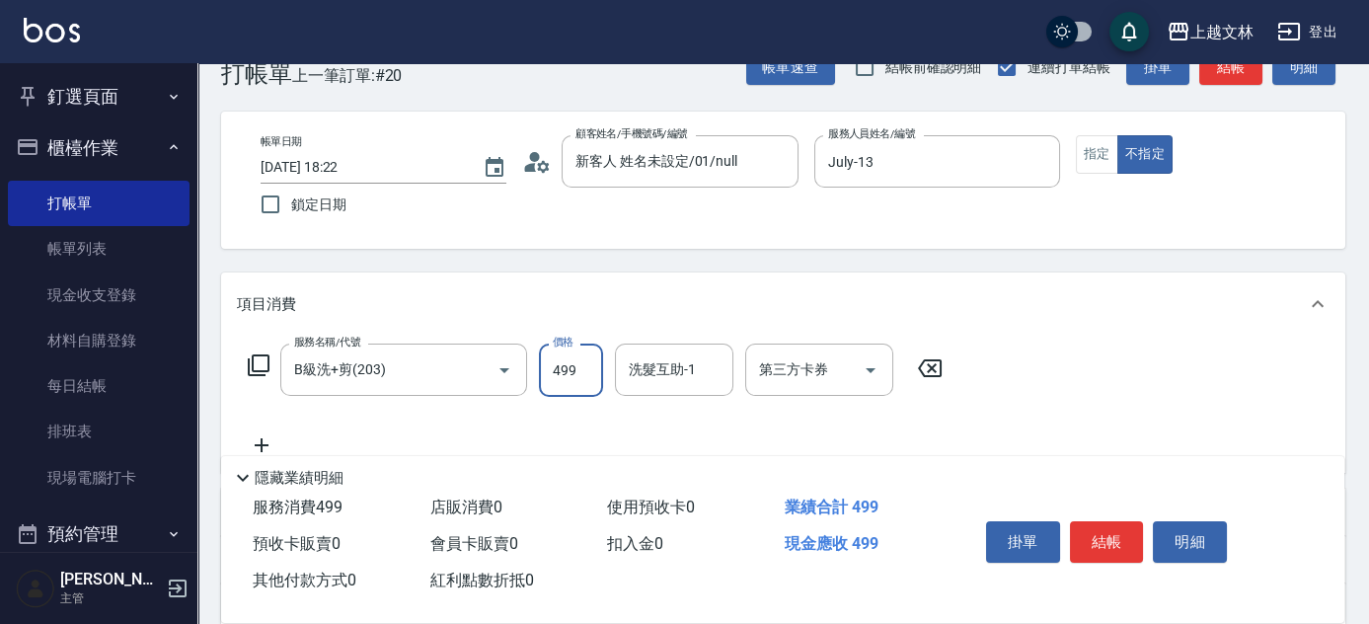
click at [576, 377] on input "499" at bounding box center [571, 369] width 64 height 53
type input "500"
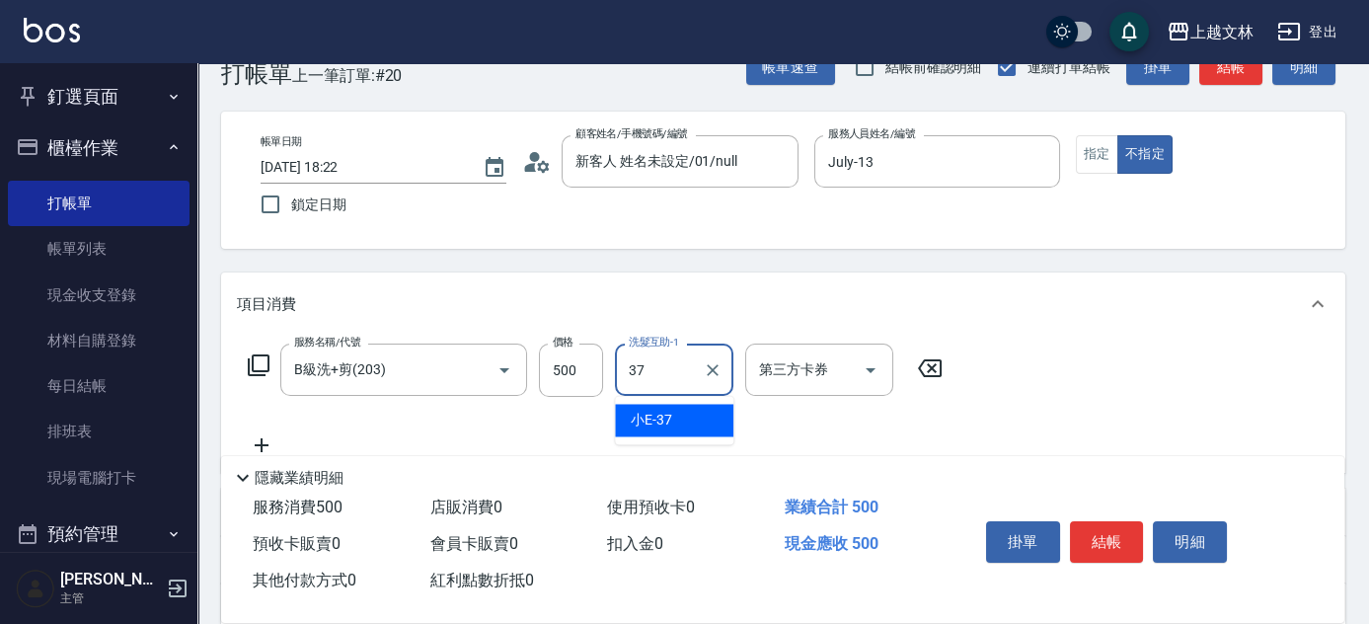
type input "小E-37"
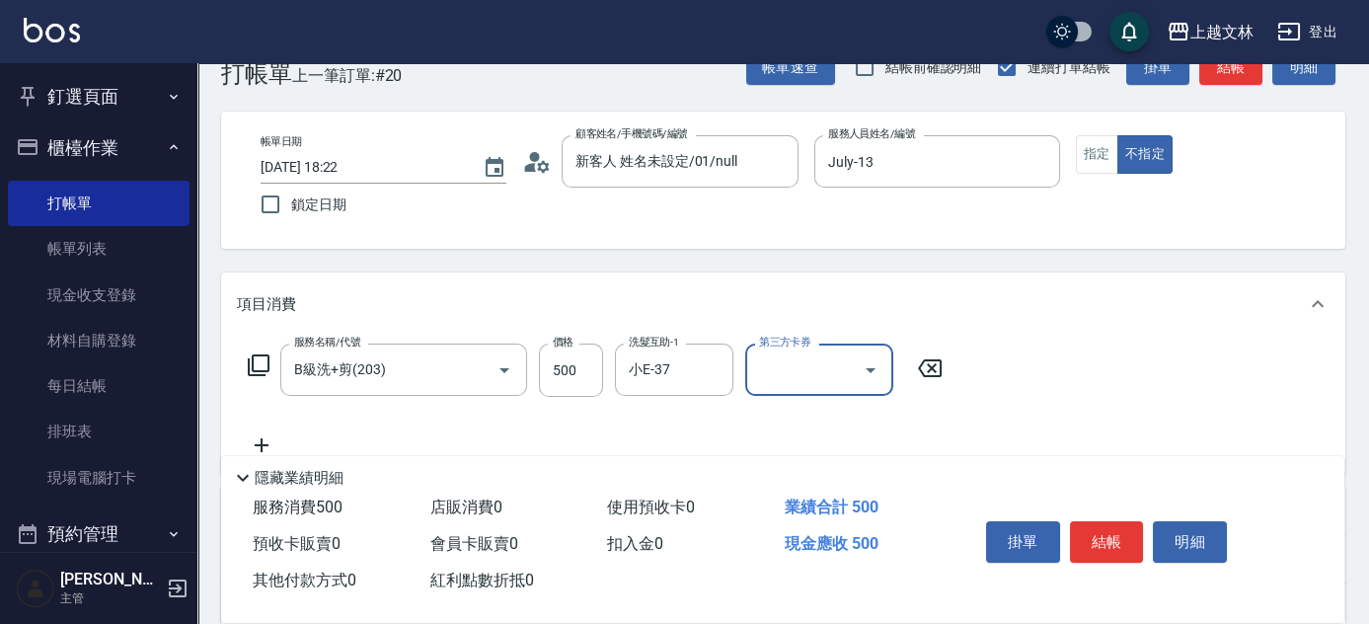
click at [1113, 552] on button "結帳" at bounding box center [1107, 541] width 74 height 41
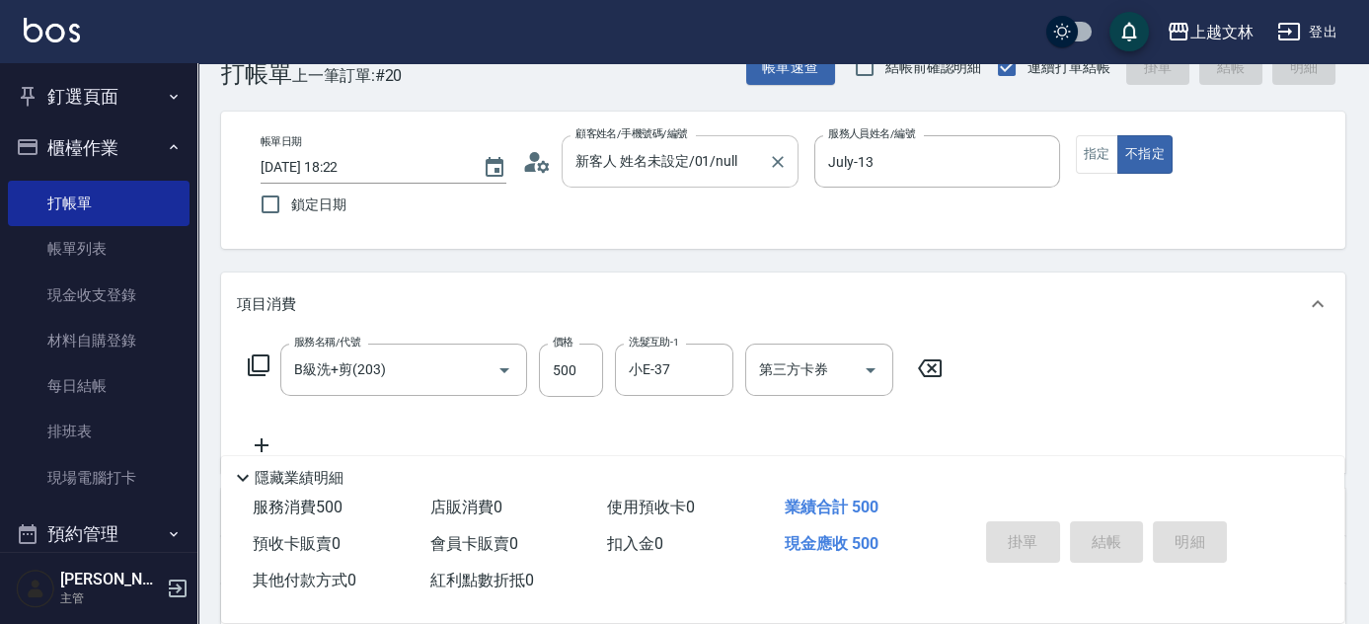
type input "2025/10/15 18:31"
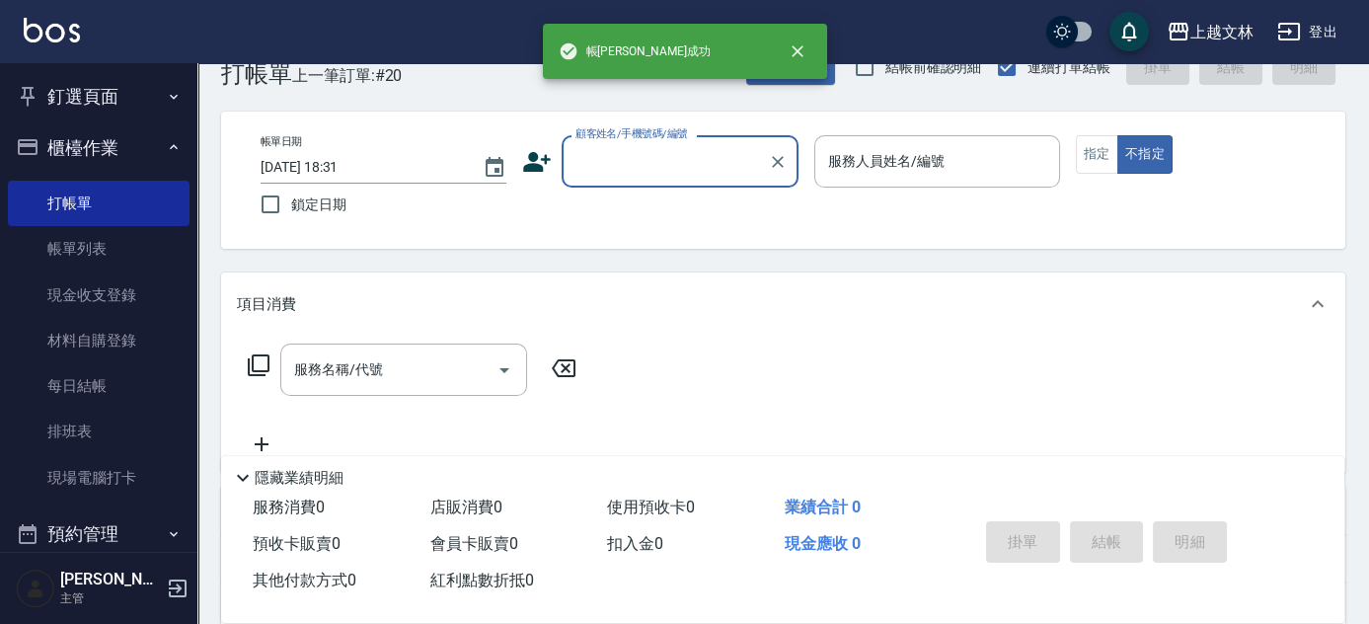
click at [695, 168] on input "顧客姓名/手機號碼/編號" at bounding box center [664, 161] width 189 height 35
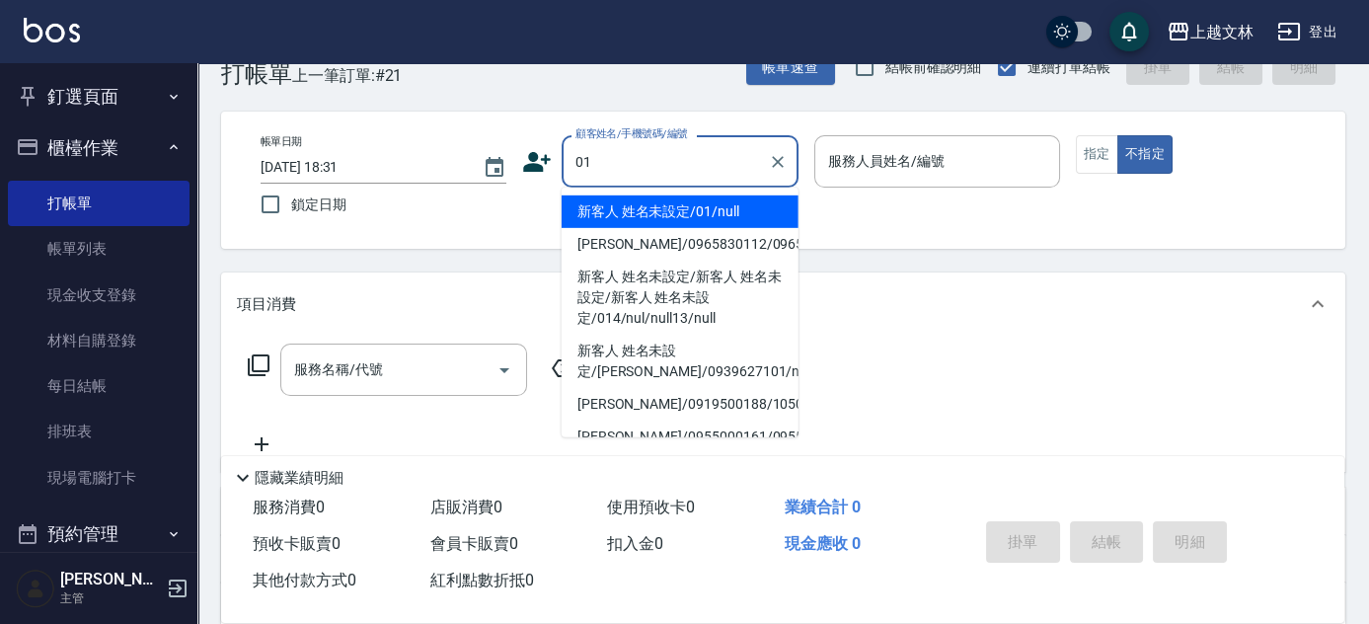
type input "01"
type input "1"
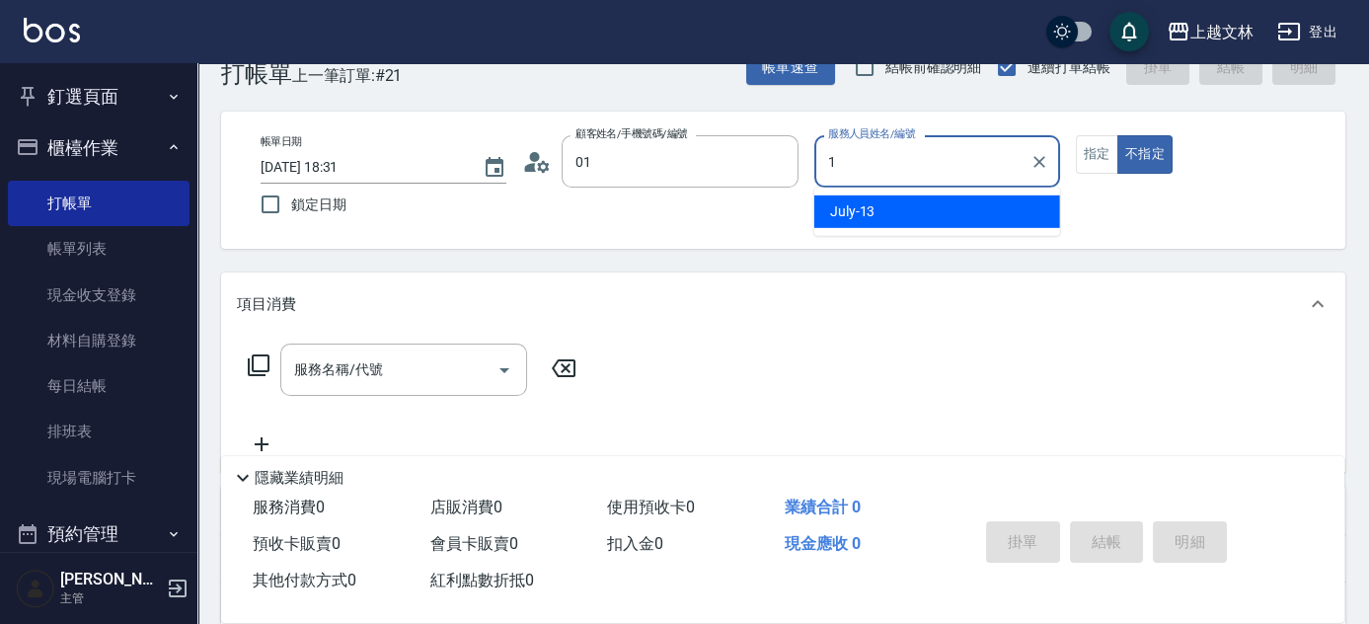
type input "新客人 姓名未設定/01/null"
type input "July-13"
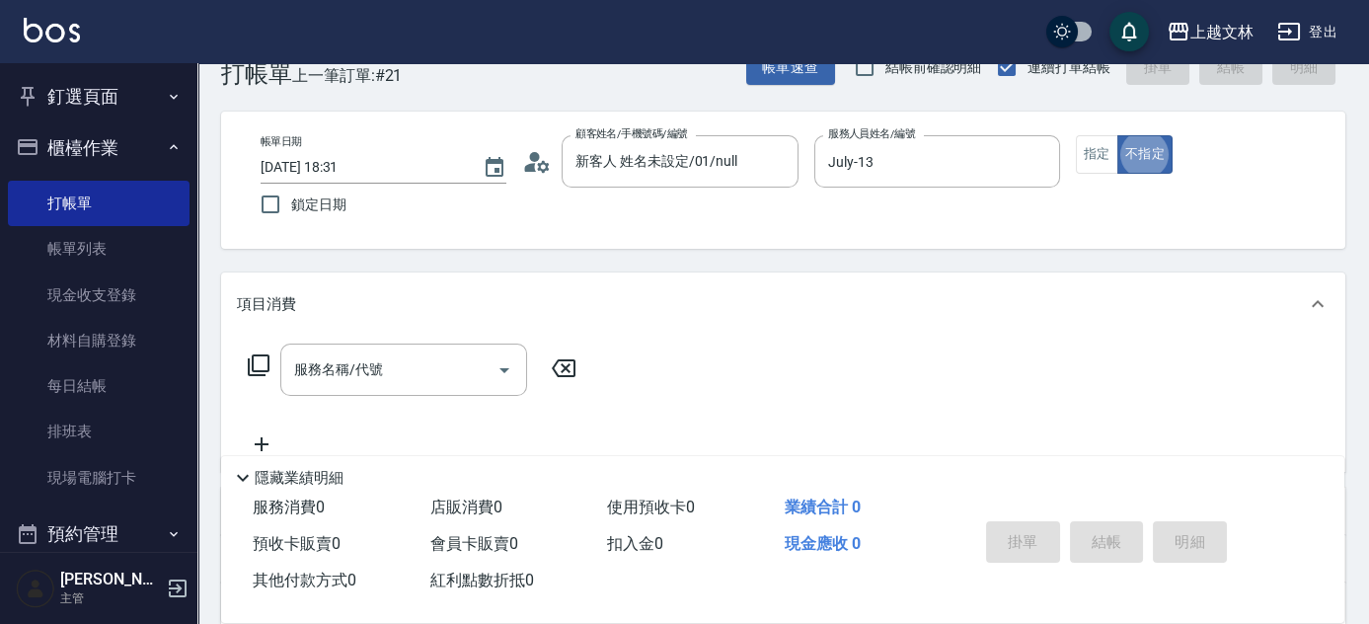
type button "false"
click at [1100, 156] on button "指定" at bounding box center [1097, 154] width 42 height 38
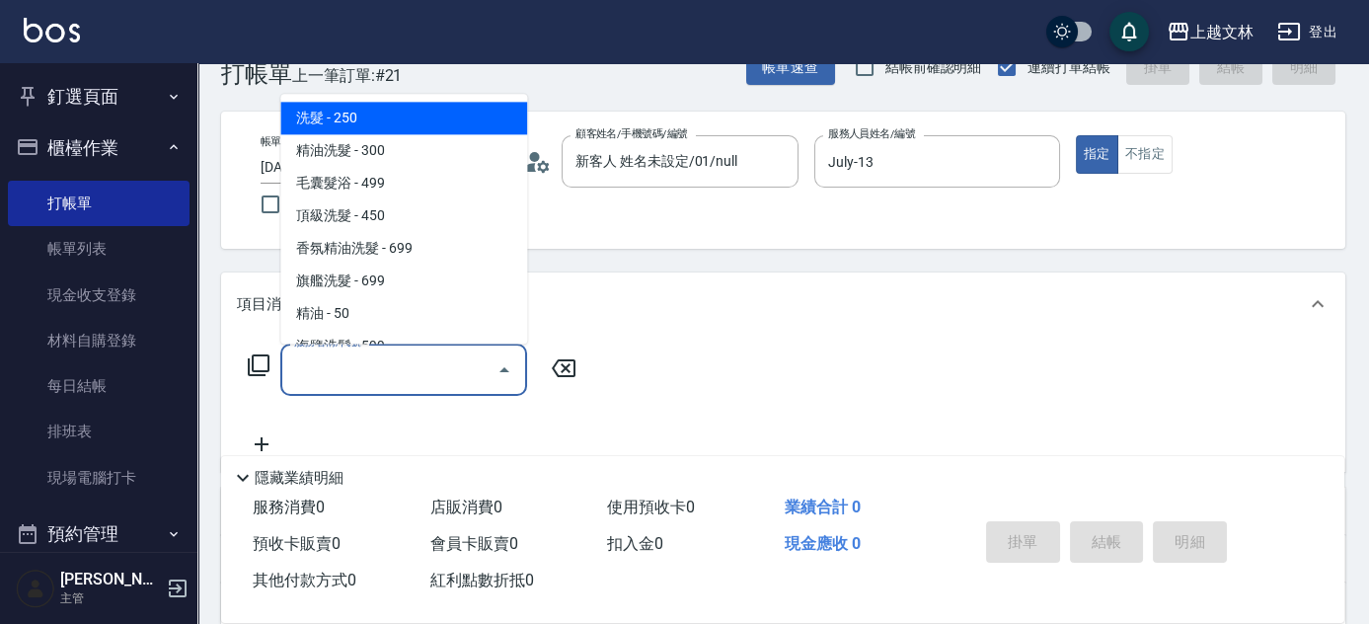
click at [330, 364] on div "服務名稱/代號 服務名稱/代號" at bounding box center [403, 369] width 247 height 52
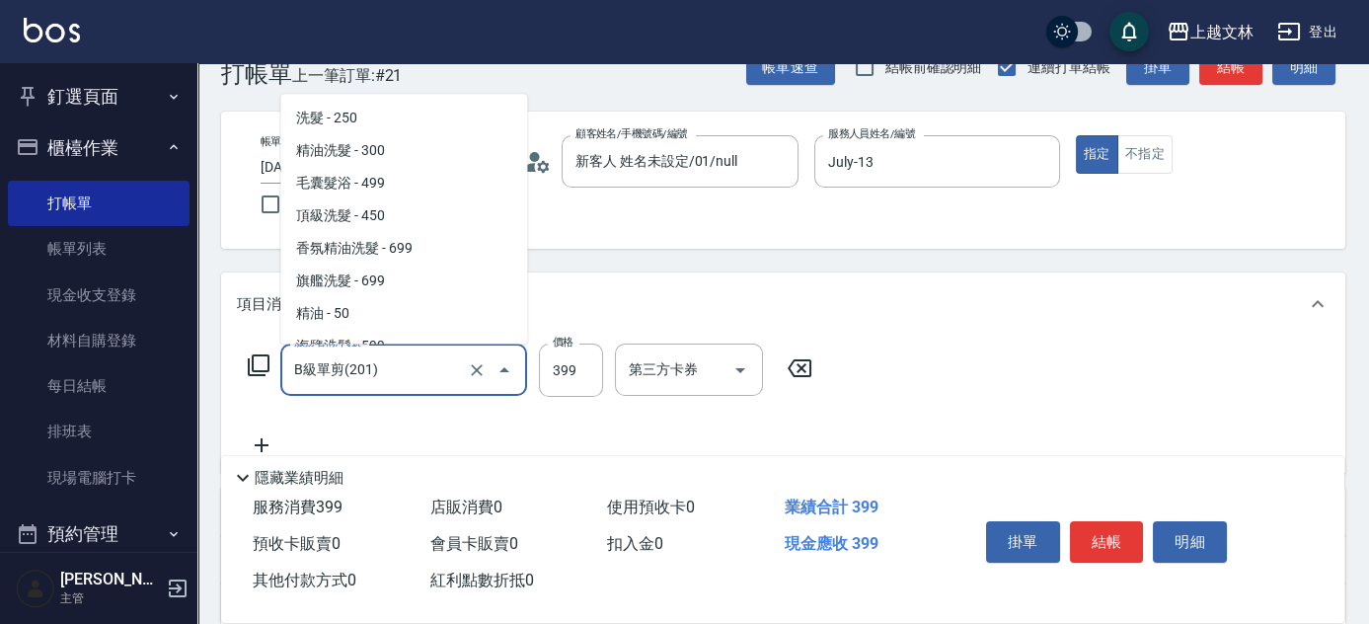
drag, startPoint x: 306, startPoint y: 373, endPoint x: 364, endPoint y: 373, distance: 58.2
click at [309, 373] on input "B級單剪(201)" at bounding box center [376, 369] width 174 height 35
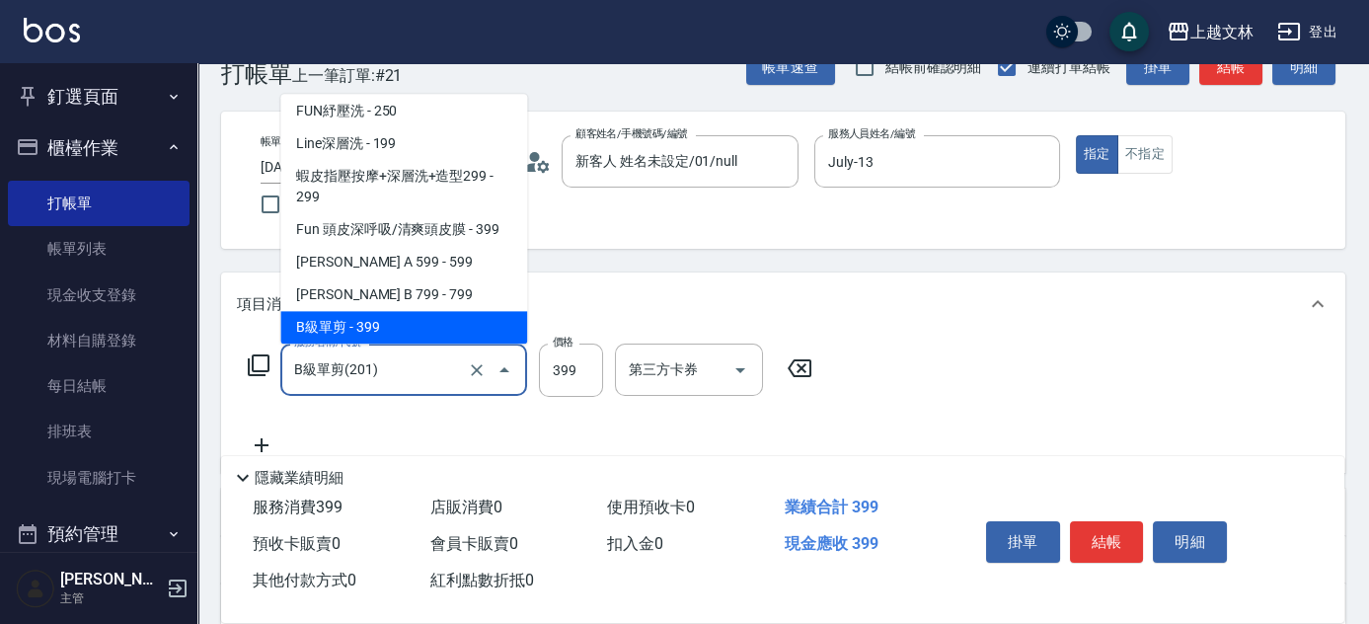
drag, startPoint x: 401, startPoint y: 371, endPoint x: 250, endPoint y: 370, distance: 151.0
click at [241, 377] on div "服務名稱/代號 B級單剪(201) 服務名稱/代號 價格 399 價格 第三方卡券 第三方卡券" at bounding box center [530, 369] width 587 height 53
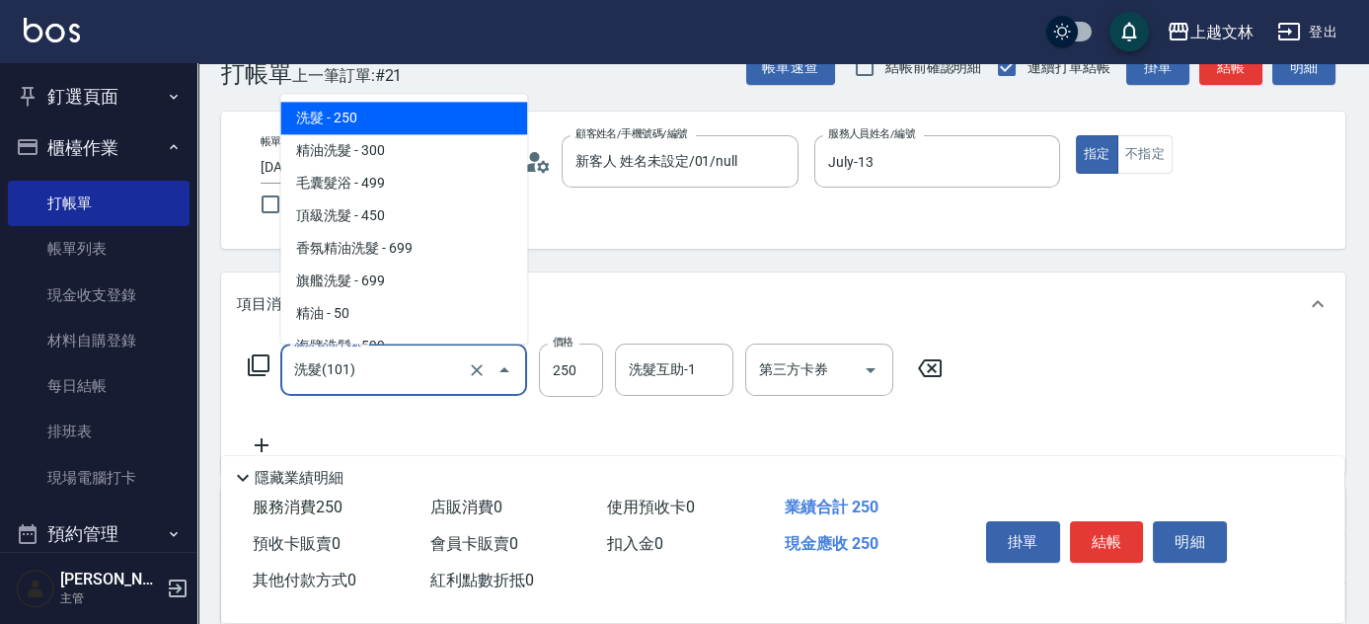
click at [457, 367] on input "洗髮(101)" at bounding box center [376, 369] width 174 height 35
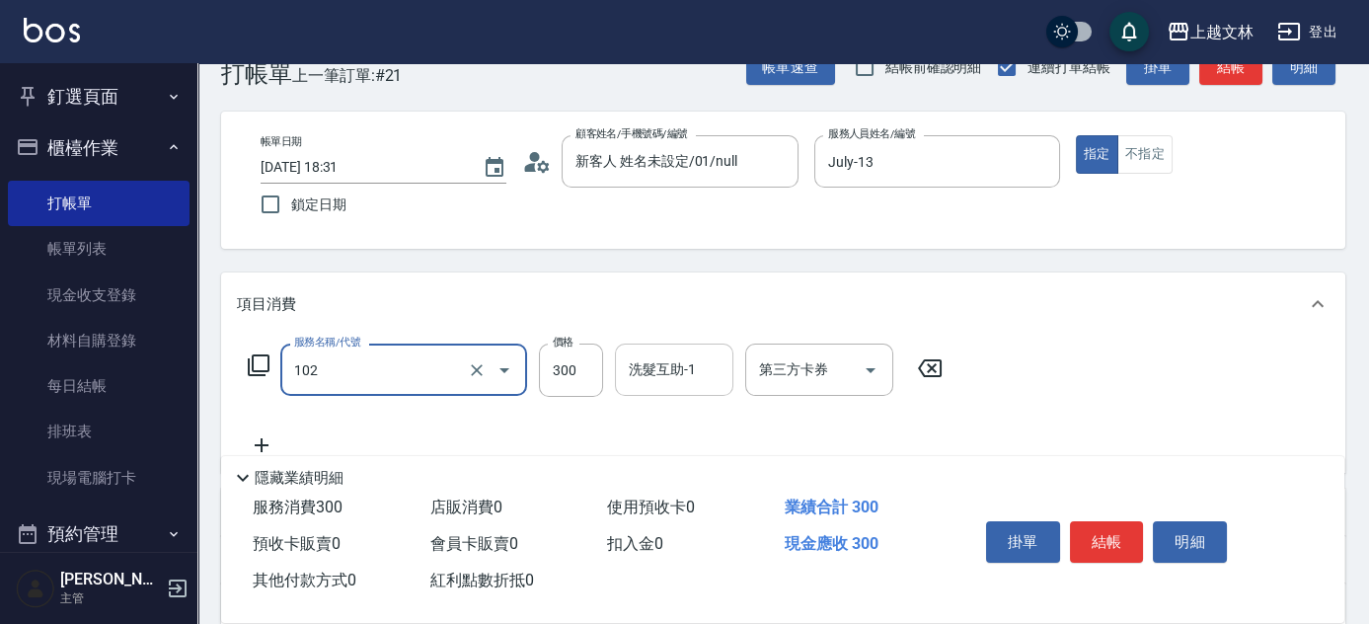
click at [724, 389] on div "洗髮互助-1" at bounding box center [674, 369] width 118 height 52
type input "精油洗髮(102)"
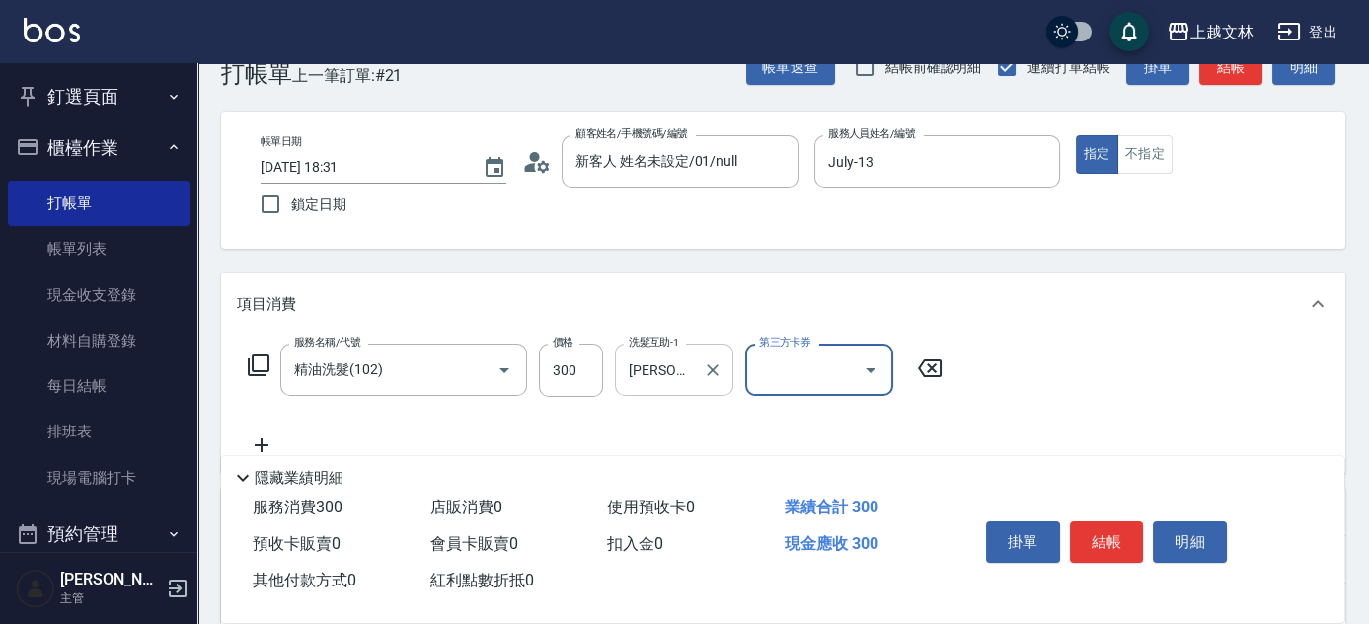
click at [693, 379] on input "鄧 懷頎-39" at bounding box center [659, 369] width 71 height 35
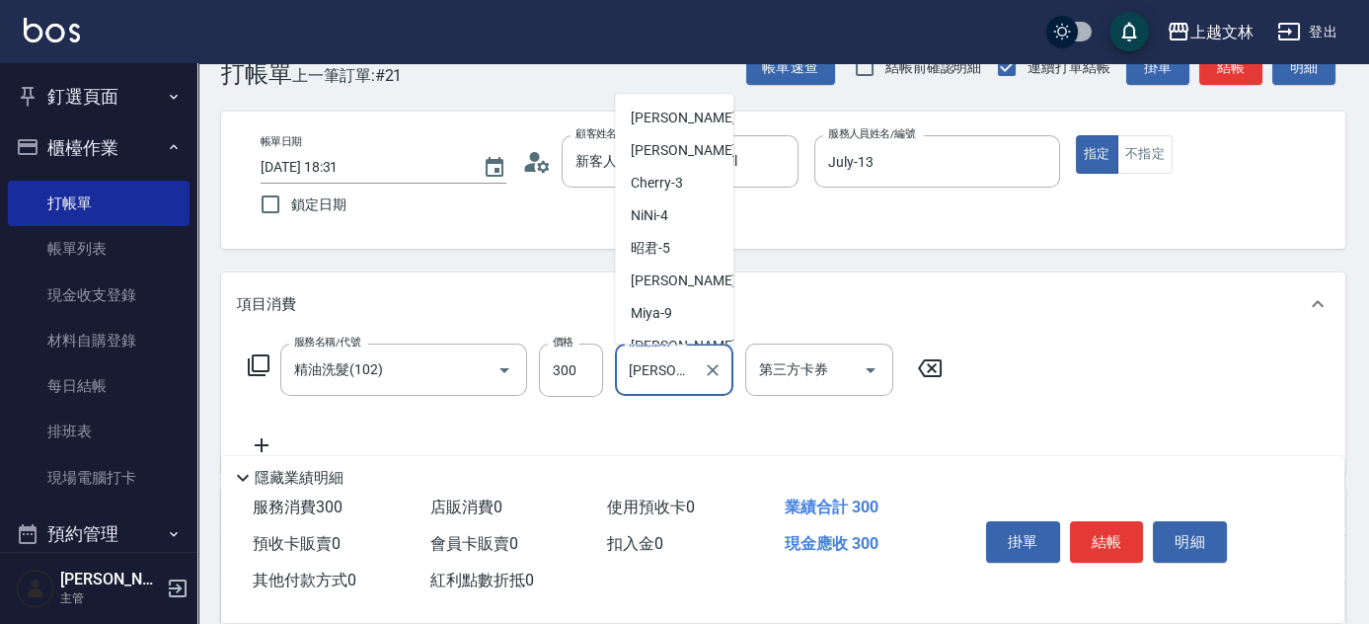
scroll to position [410, 0]
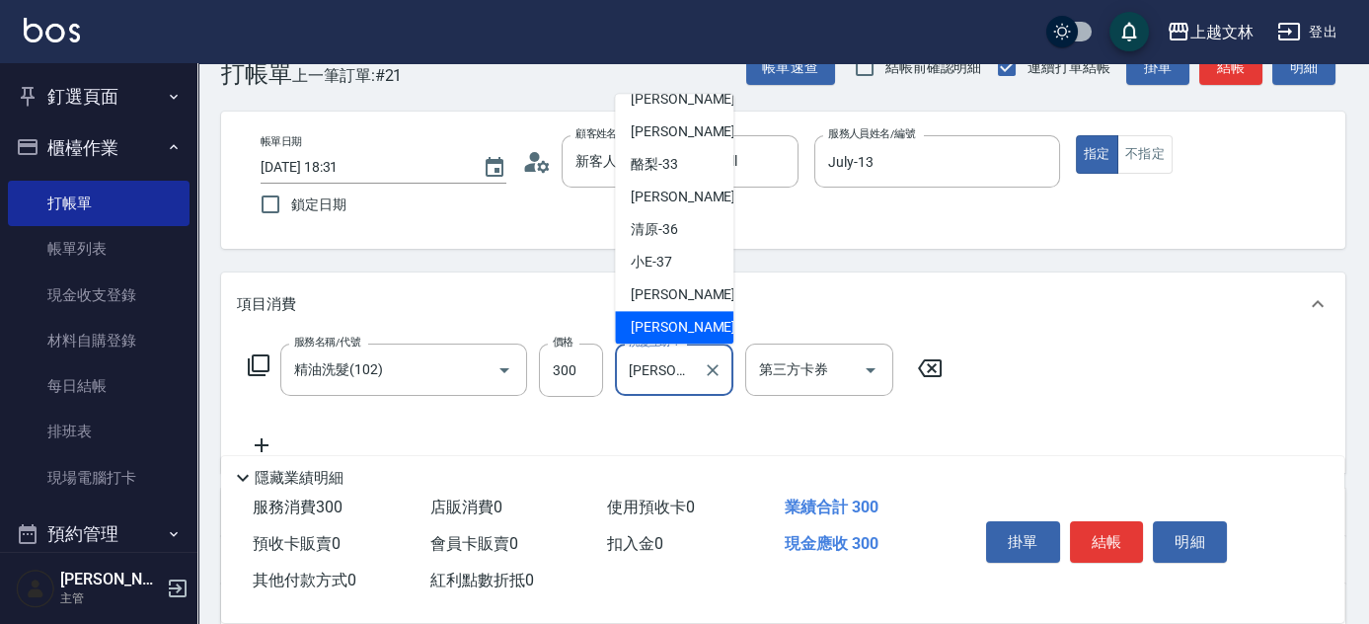
click at [687, 375] on div "鄧 懷頎-39 洗髮互助-1" at bounding box center [674, 369] width 118 height 52
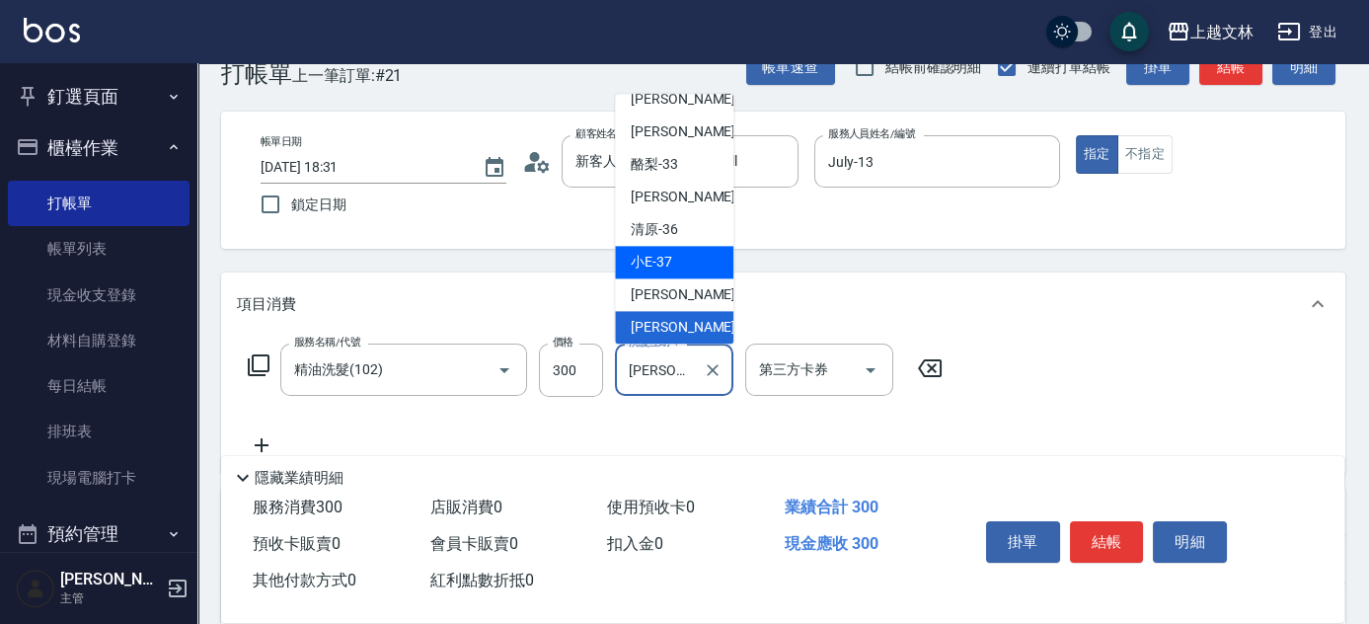
click at [686, 265] on div "小E -37" at bounding box center [674, 263] width 118 height 33
type input "小E-37"
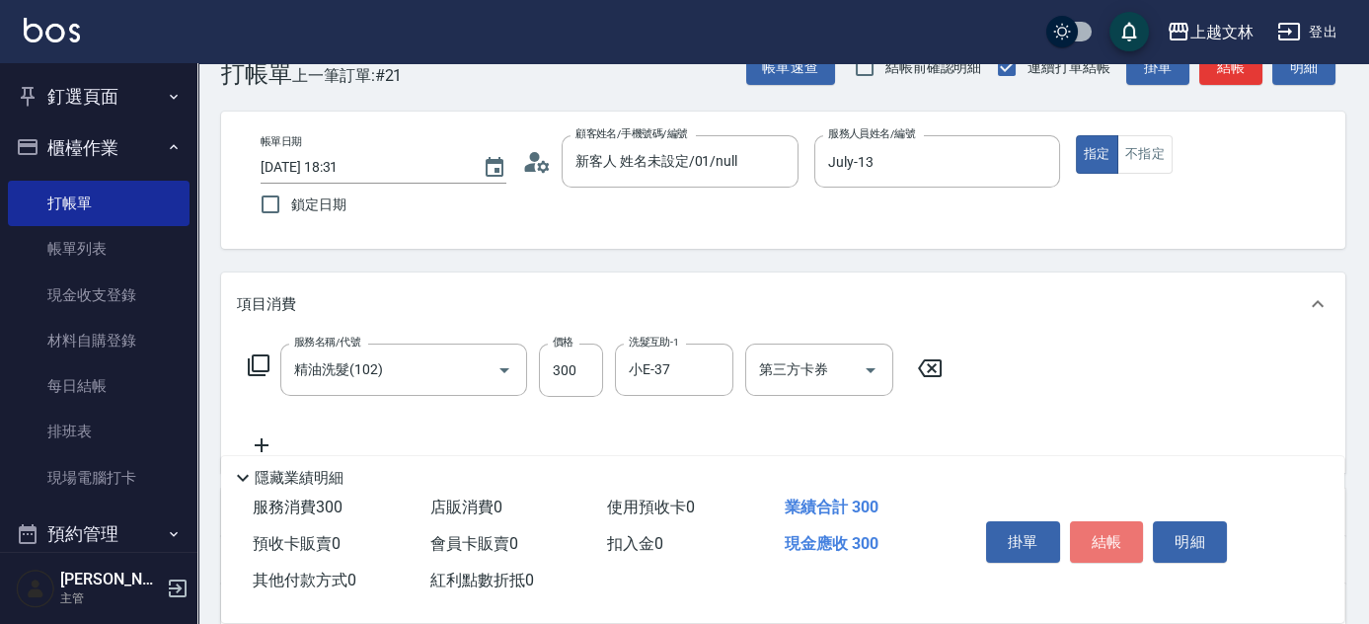
click at [1096, 530] on button "結帳" at bounding box center [1107, 541] width 74 height 41
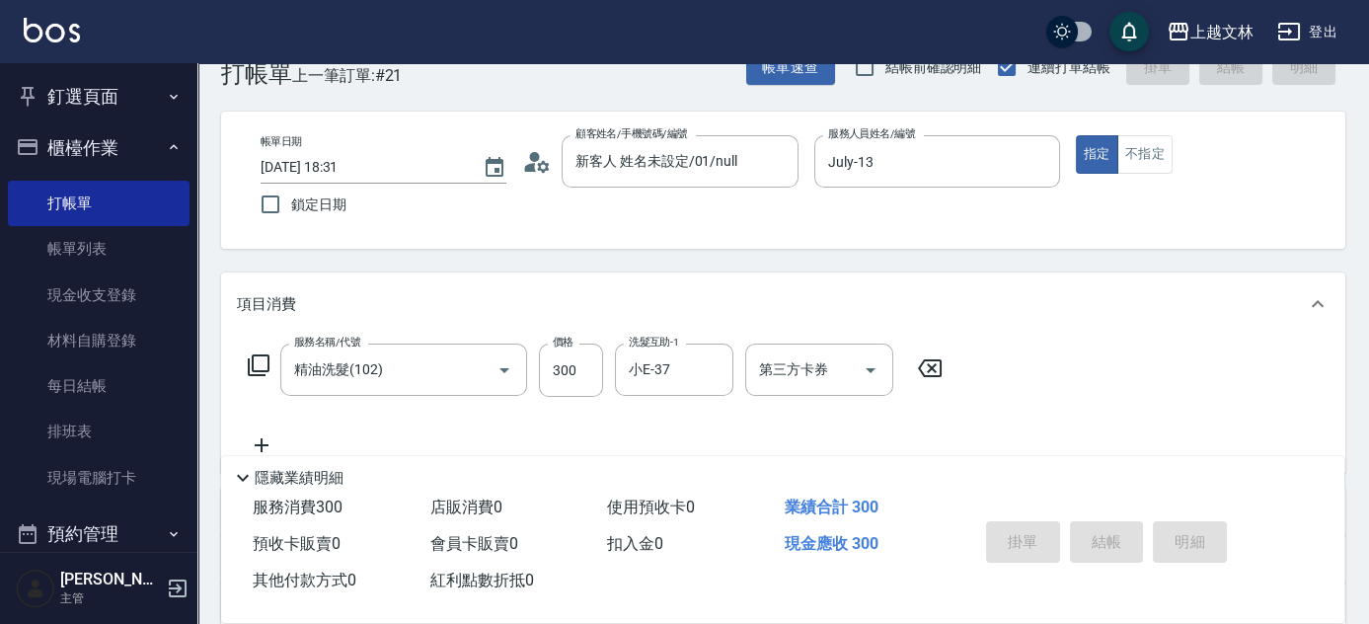
type input "2025/10/15 18:32"
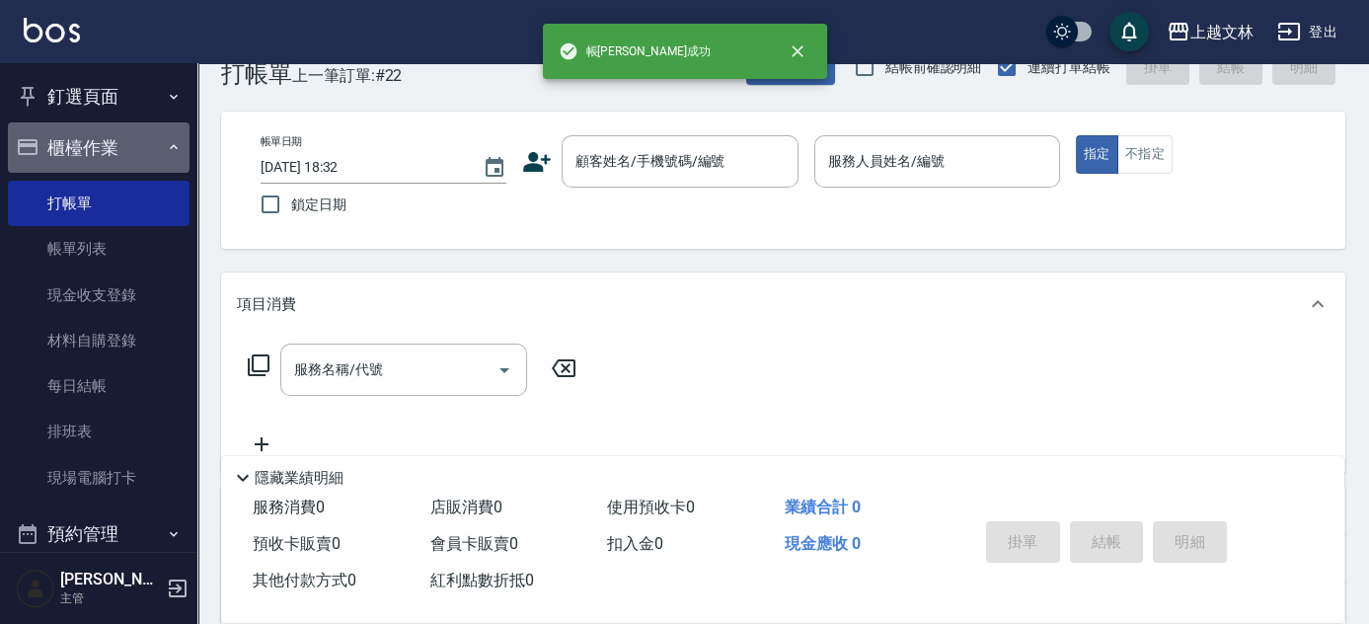
click at [108, 144] on button "櫃檯作業" at bounding box center [99, 147] width 182 height 51
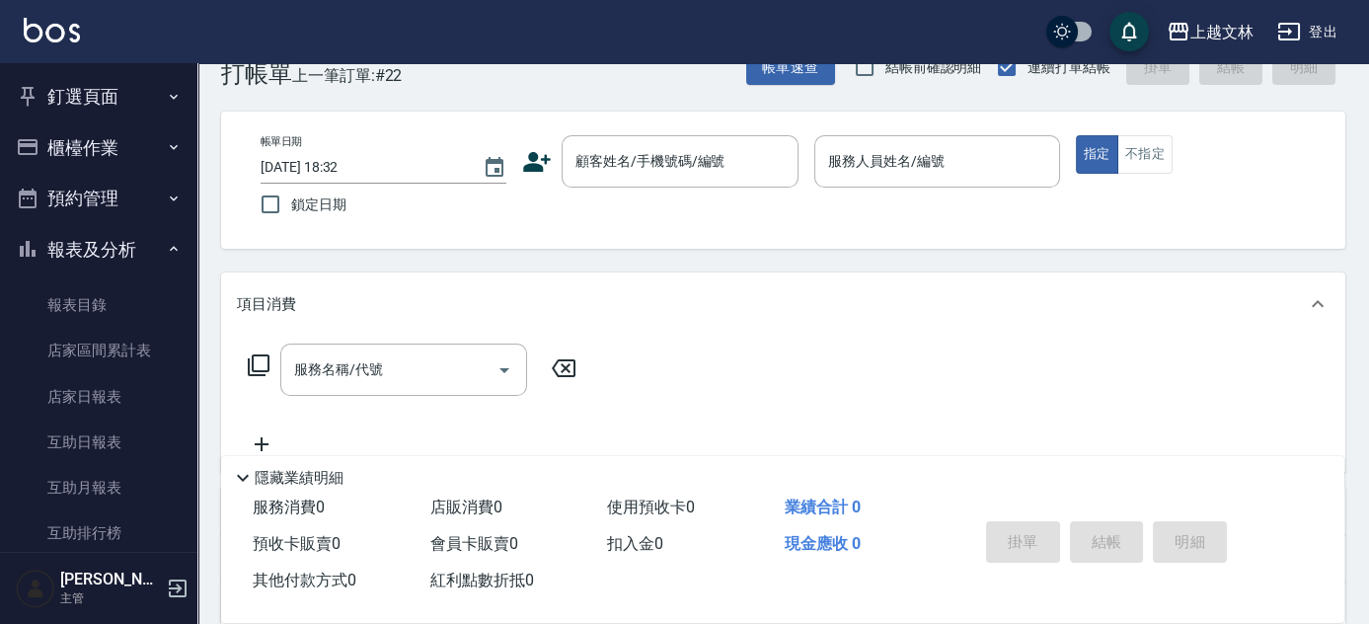
click at [198, 238] on div "Key In 打帳單 上一筆訂單:#22 帳單速查 結帳前確認明細 連續打單結帳 掛單 結帳 明細 帳單日期 2025/10/15 18:32 鎖定日期 顧客…" at bounding box center [783, 464] width 1172 height 896
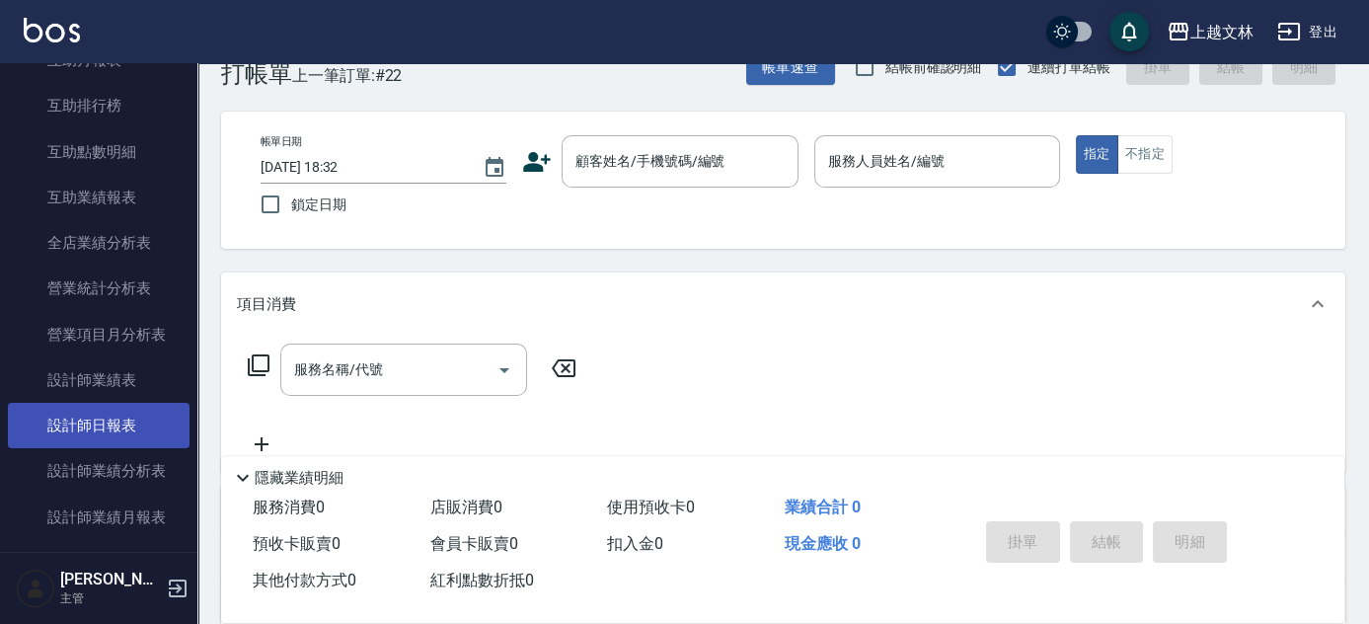
click at [156, 425] on link "設計師日報表" at bounding box center [99, 425] width 182 height 45
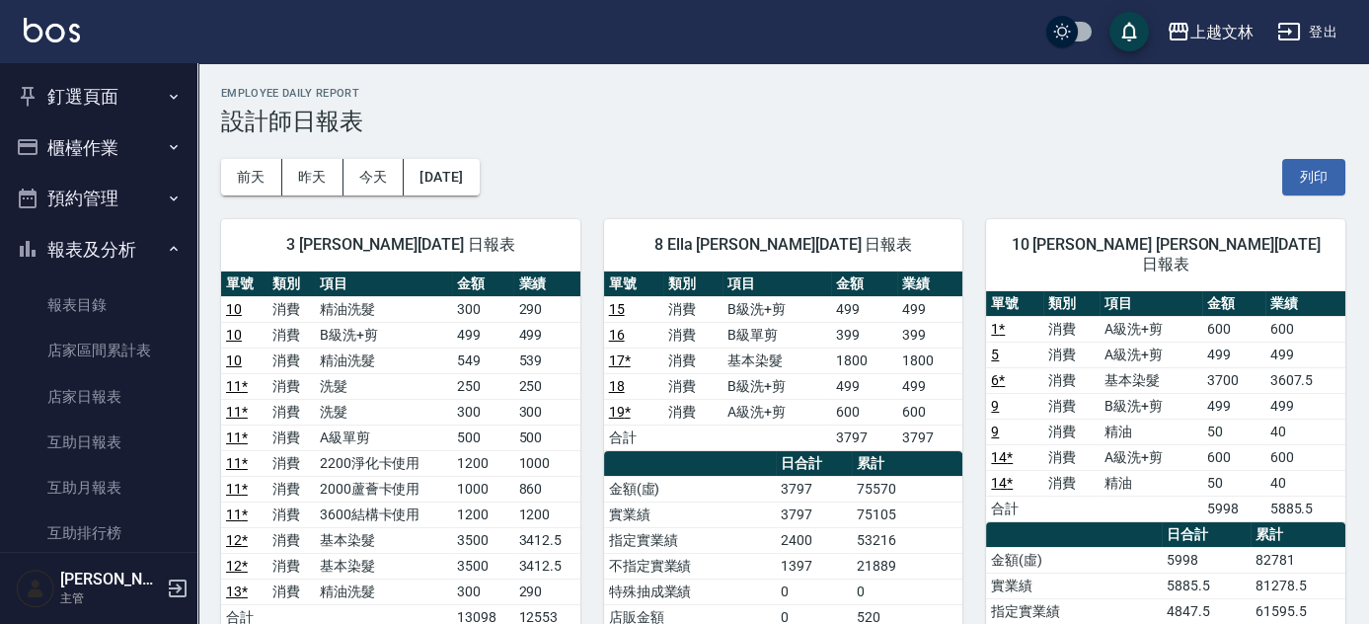
click at [122, 155] on button "櫃檯作業" at bounding box center [99, 147] width 182 height 51
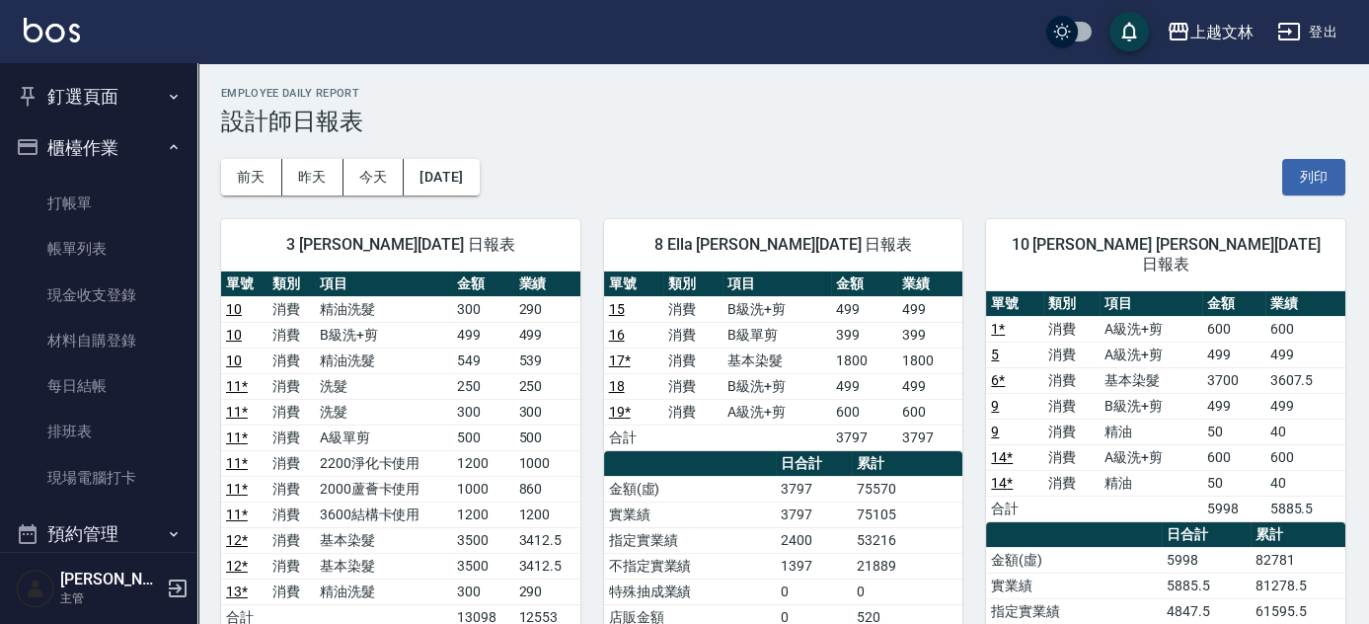
click at [111, 174] on ul "打帳單 帳單列表 現金收支登錄 材料自購登錄 每日結帳 排班表 現場電腦打卡" at bounding box center [99, 341] width 182 height 336
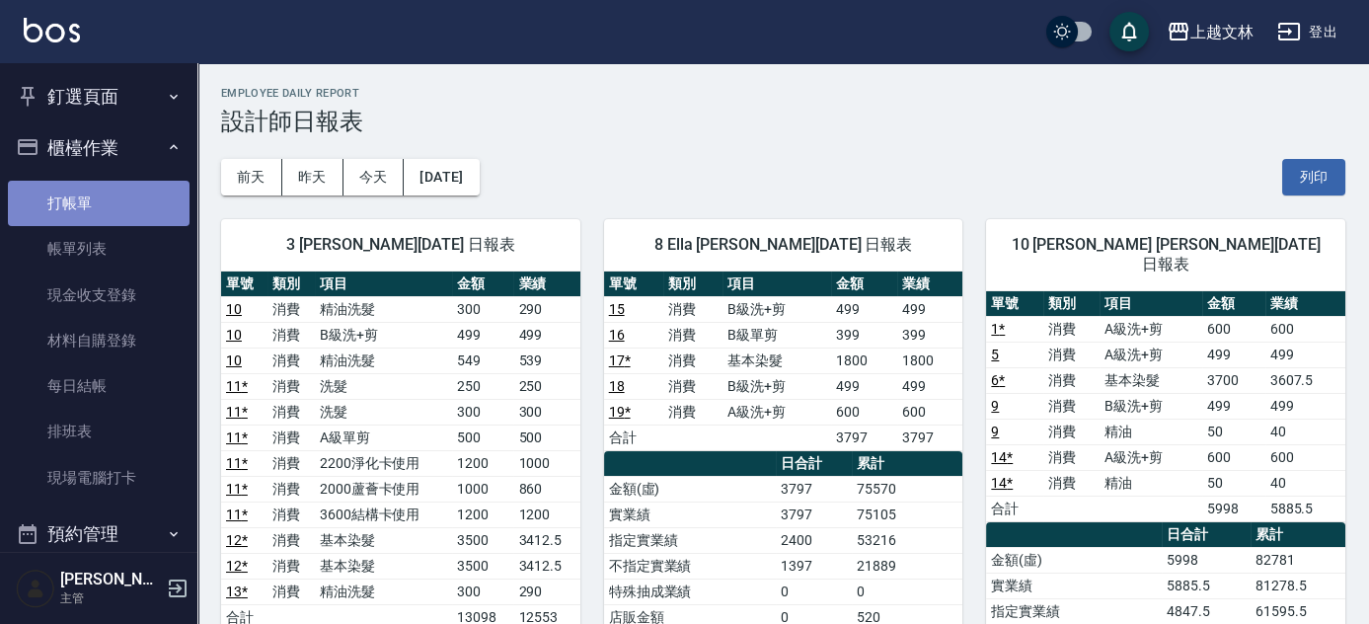
click at [109, 192] on link "打帳單" at bounding box center [99, 203] width 182 height 45
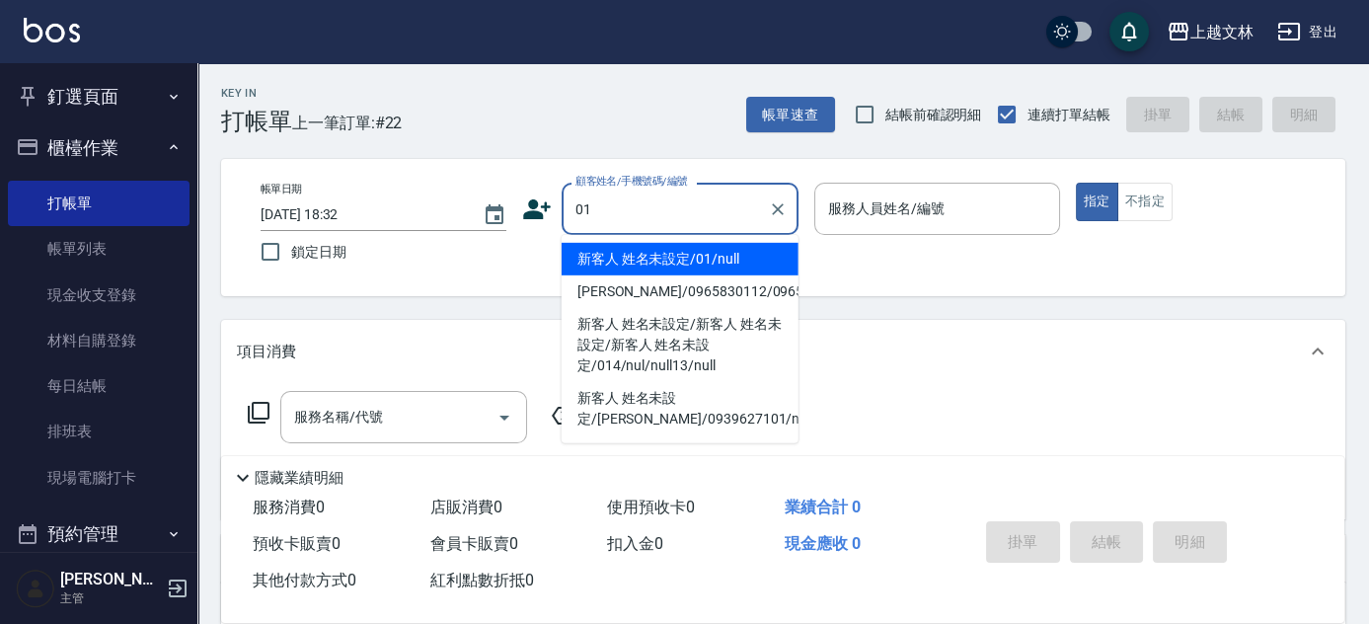
type input "新客人 姓名未設定/01/null"
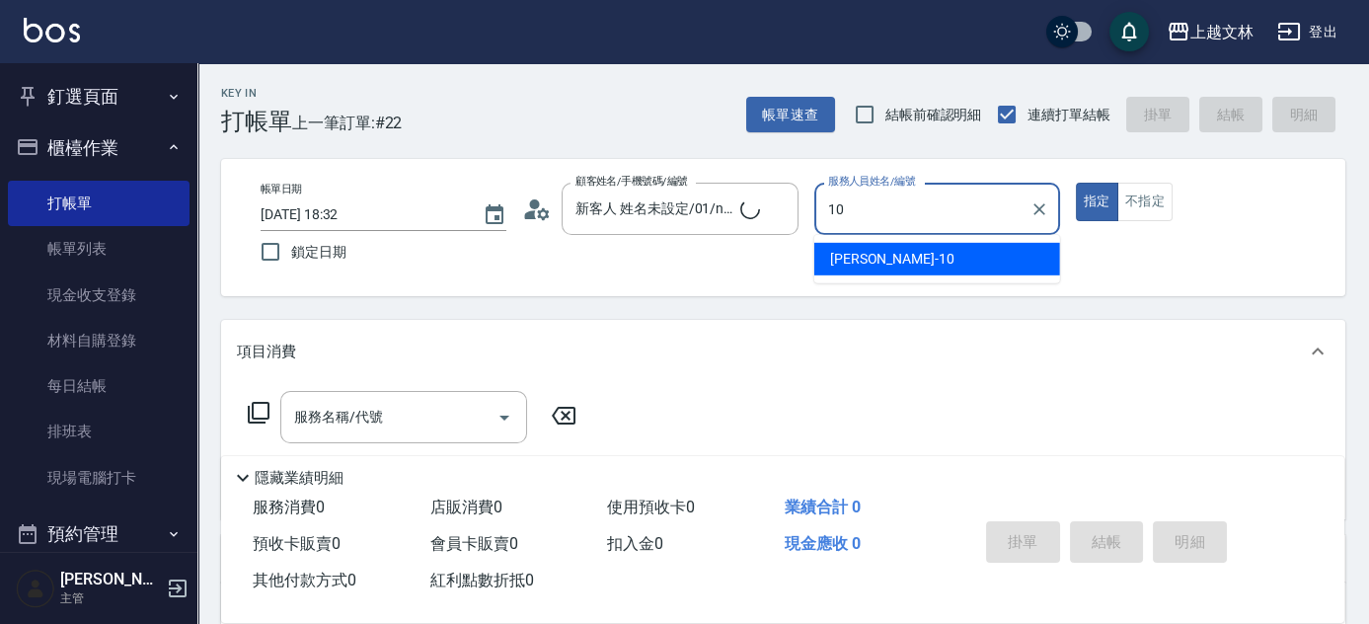
type input "Amy-10"
type button "true"
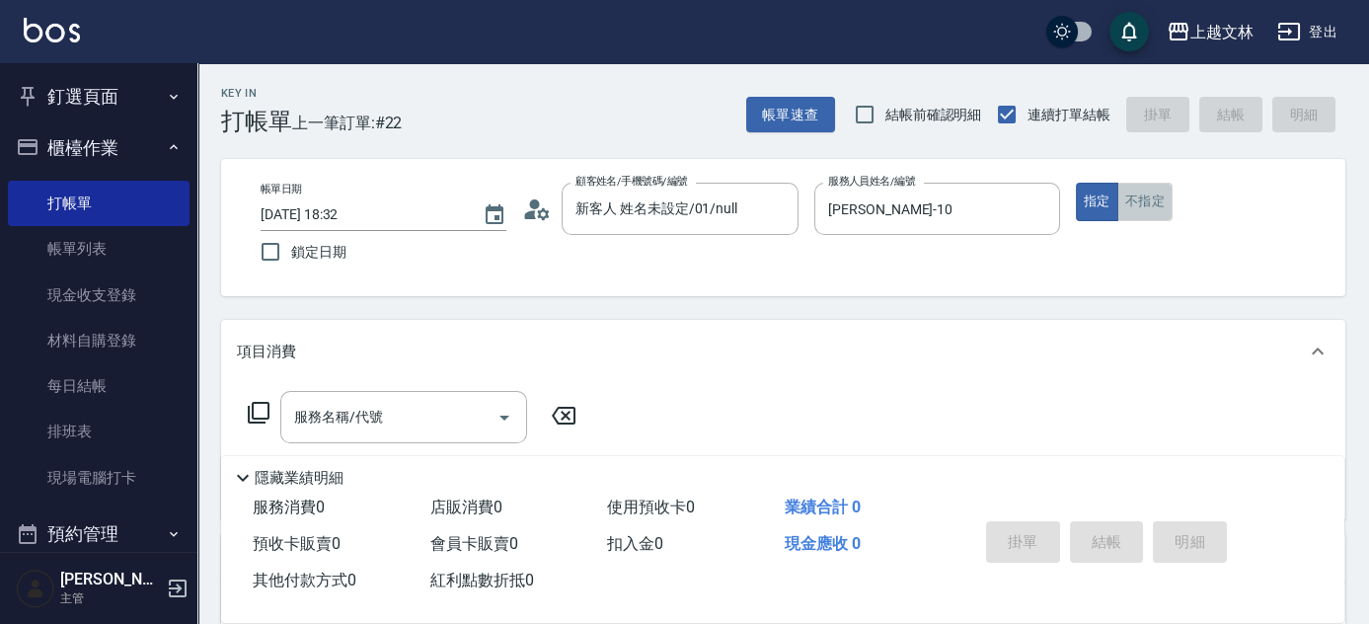
drag, startPoint x: 1145, startPoint y: 203, endPoint x: 1135, endPoint y: 201, distance: 10.1
click at [1146, 201] on button "不指定" at bounding box center [1144, 202] width 55 height 38
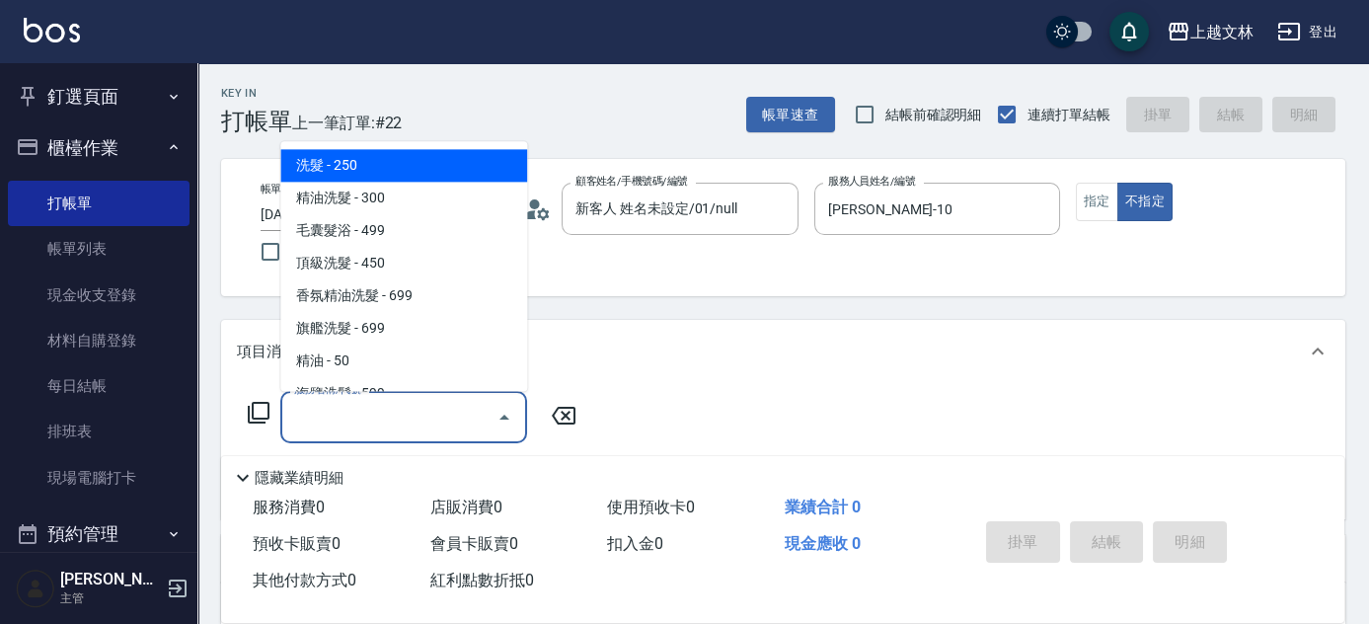
drag, startPoint x: 382, startPoint y: 436, endPoint x: 341, endPoint y: 415, distance: 45.9
click at [384, 436] on div "服務名稱/代號" at bounding box center [403, 417] width 247 height 52
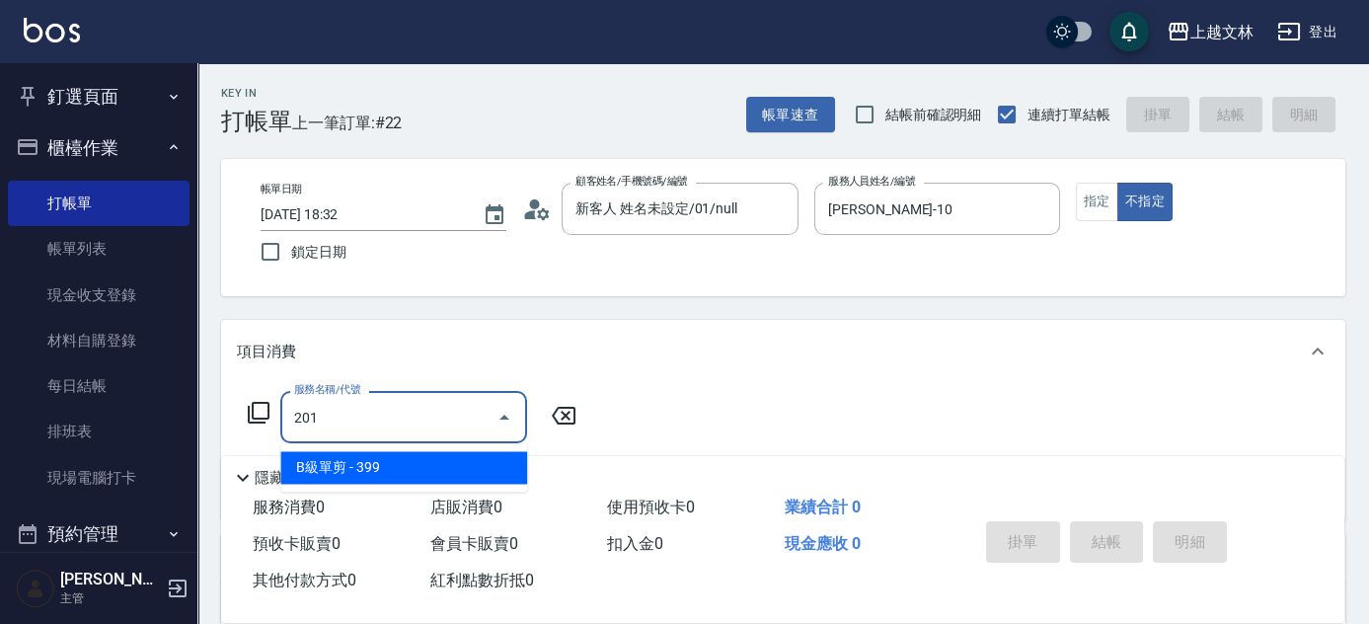
type input "B級單剪(201)"
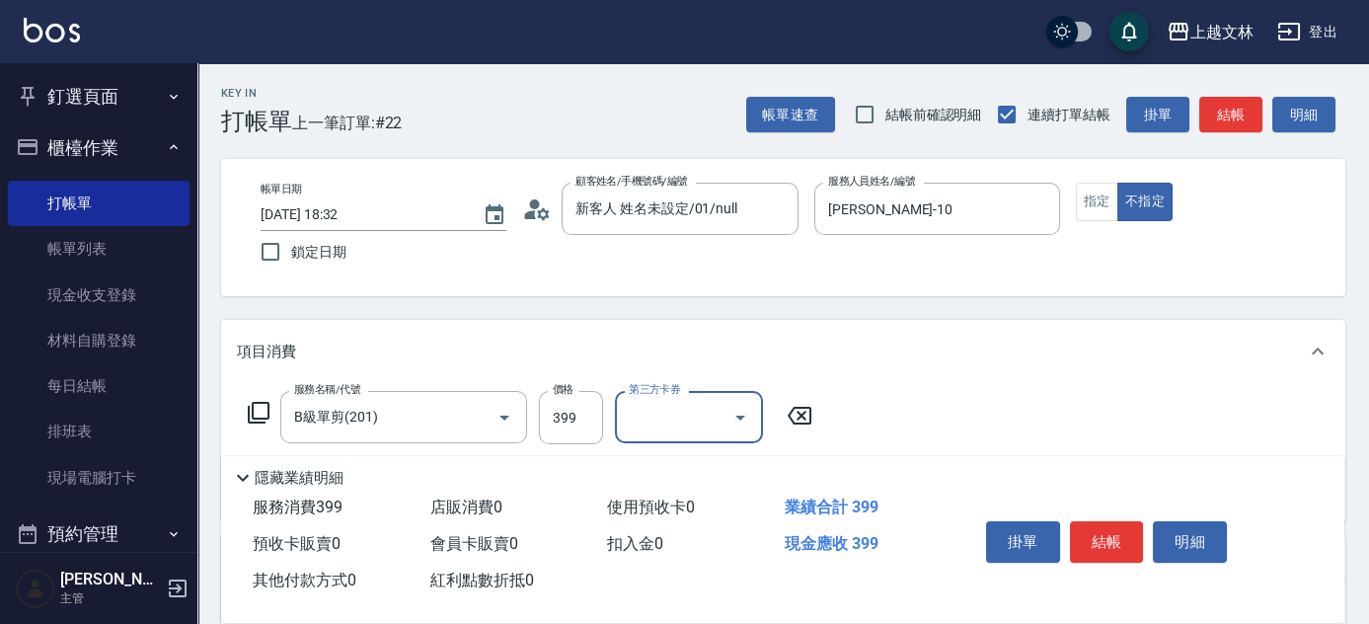
click at [1113, 539] on button "結帳" at bounding box center [1107, 541] width 74 height 41
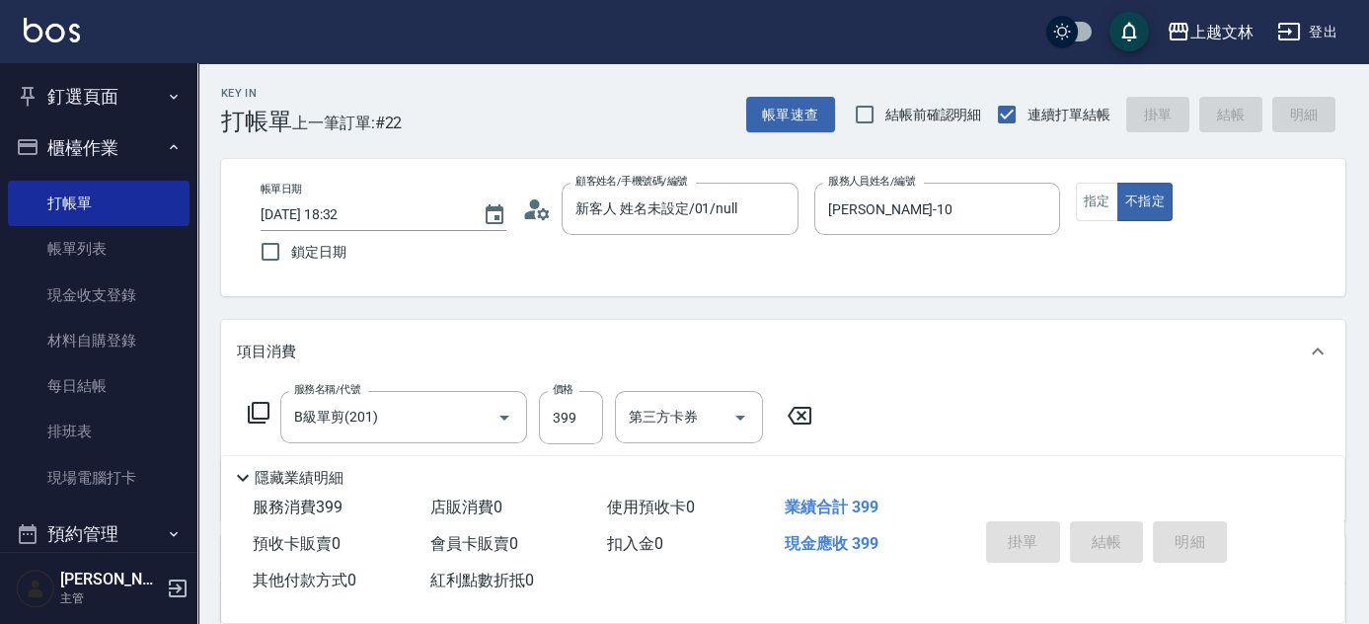
type input "2025/10/15 18:39"
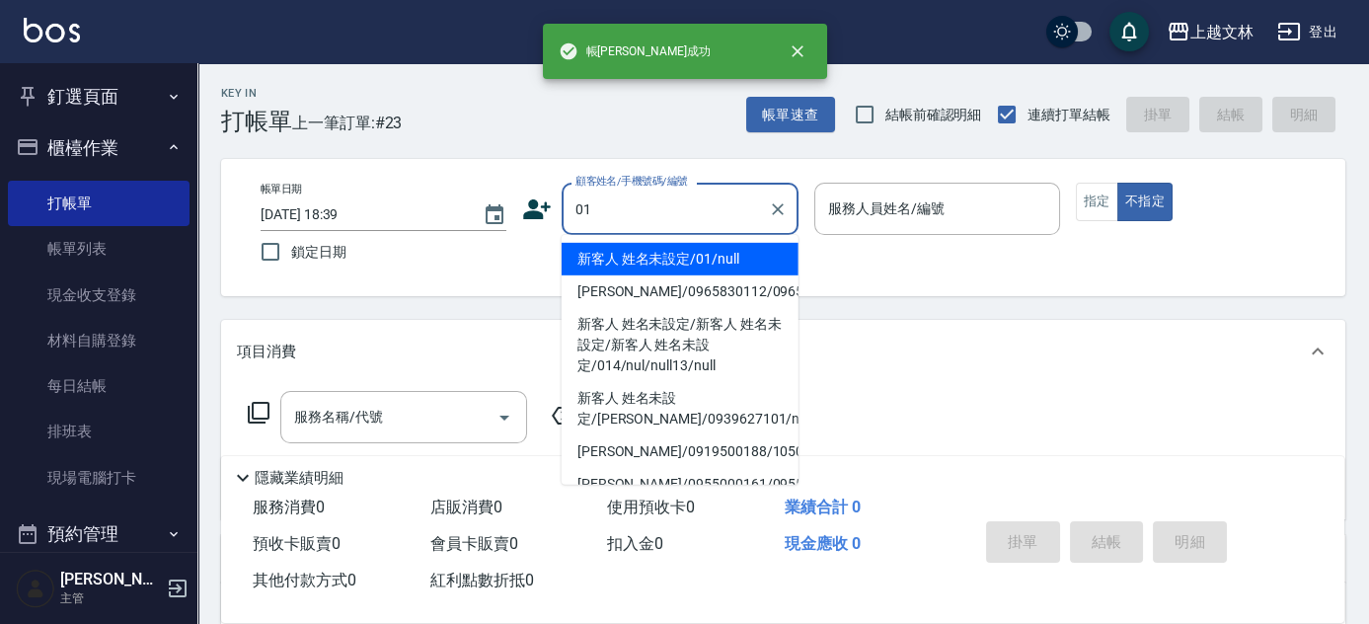
type input "新客人 姓名未設定/01/null"
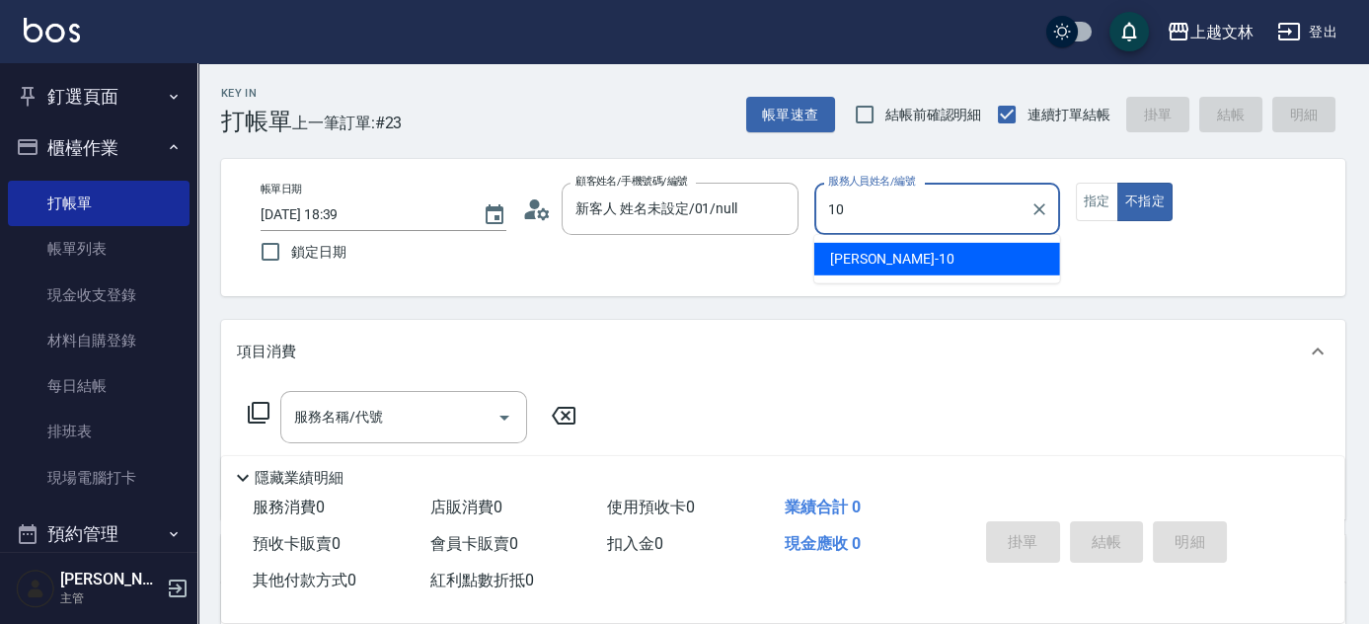
type input "Amy-10"
type button "false"
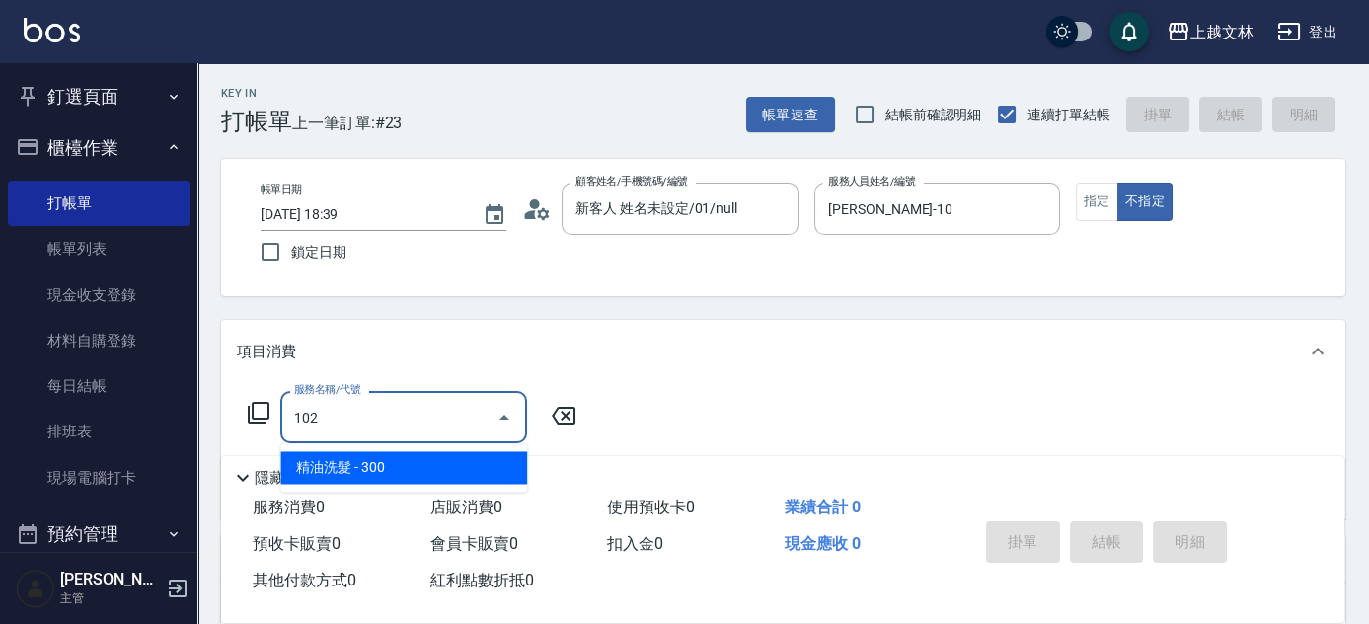
type input "精油洗髮(102)"
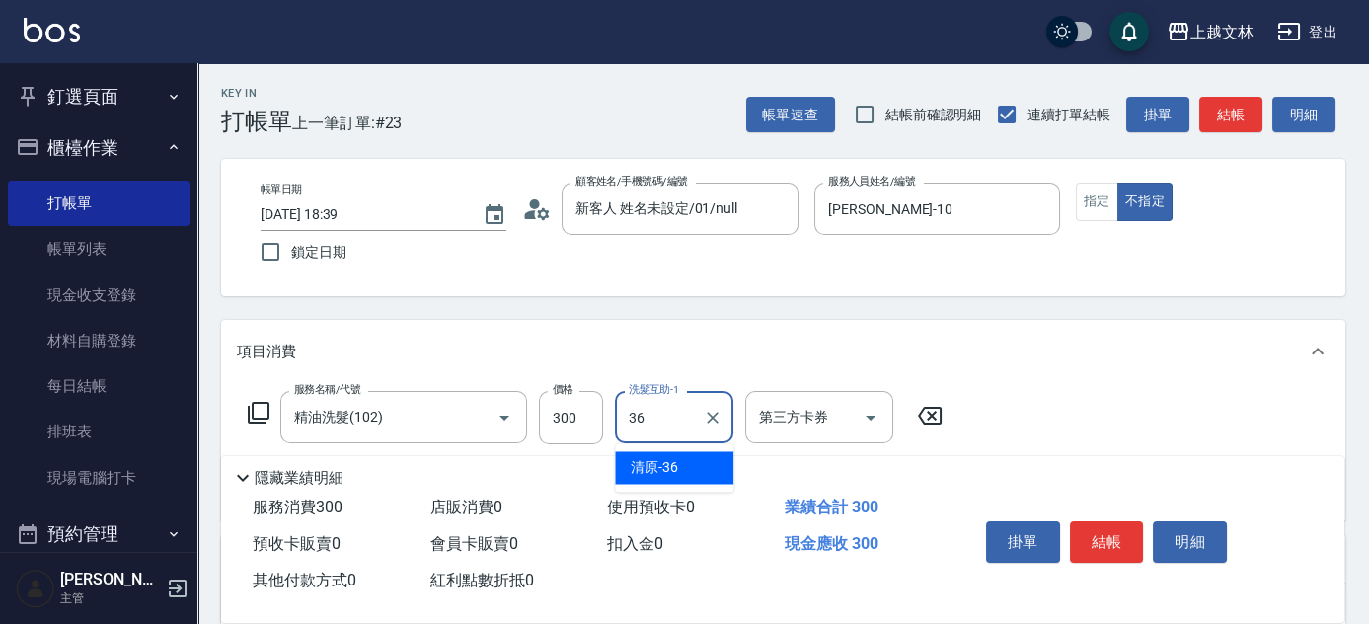
type input "清原-36"
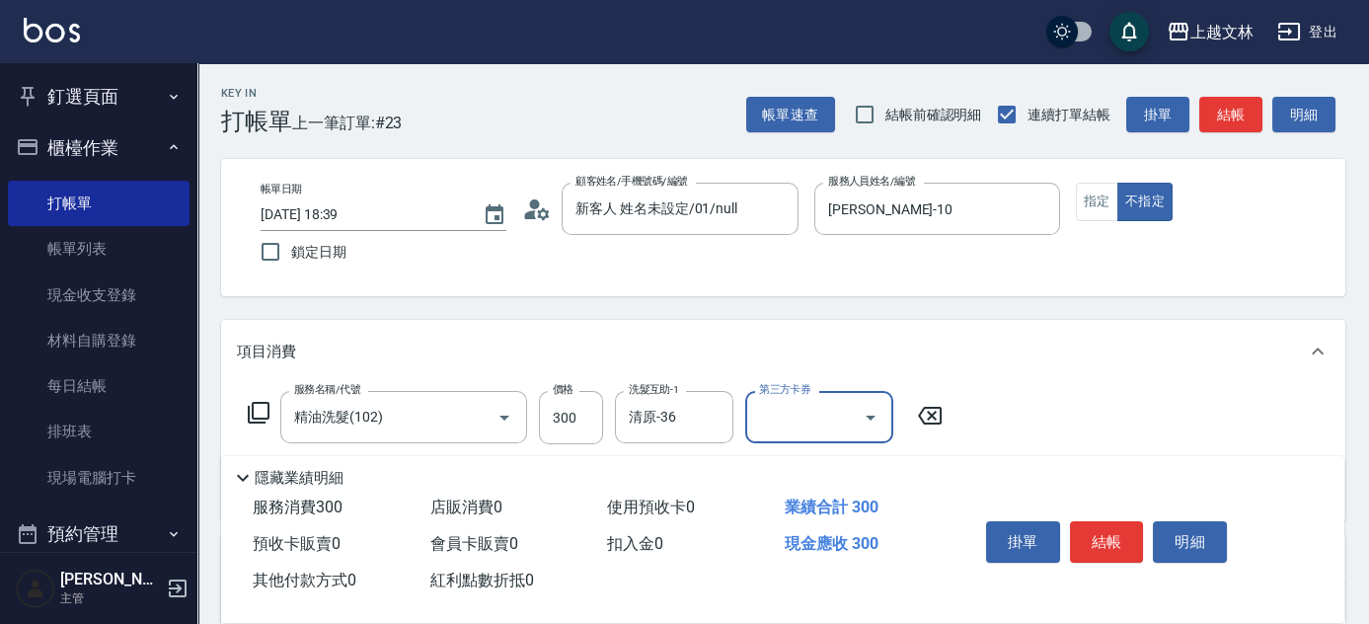
drag, startPoint x: 1119, startPoint y: 528, endPoint x: 1155, endPoint y: 494, distance: 48.9
click at [1144, 520] on div "掛單 結帳 明細" at bounding box center [1107, 544] width 258 height 62
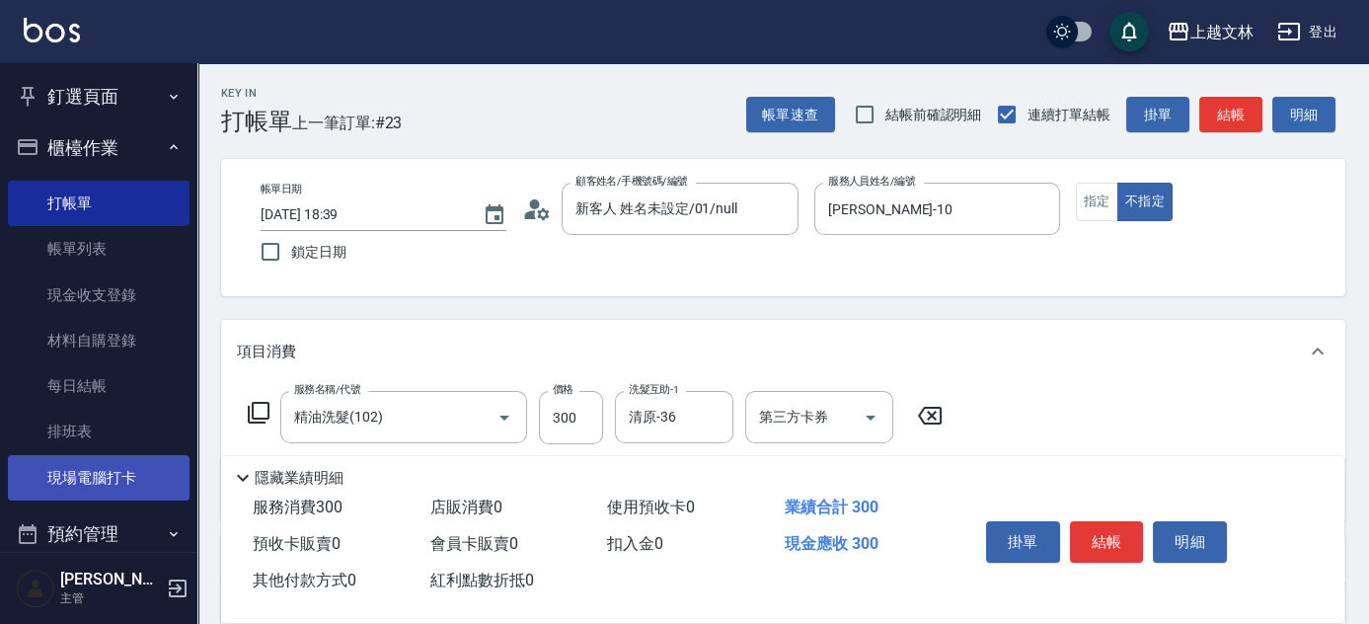
click at [104, 485] on link "現場電腦打卡" at bounding box center [99, 477] width 182 height 45
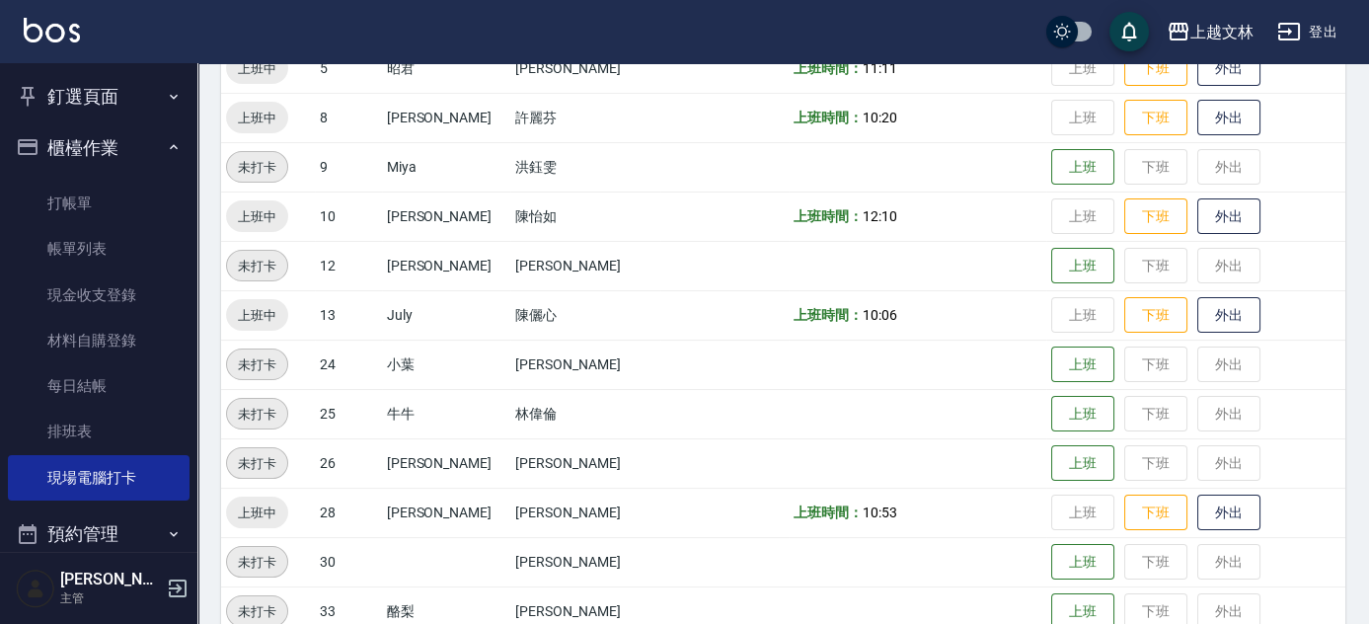
scroll to position [718, 0]
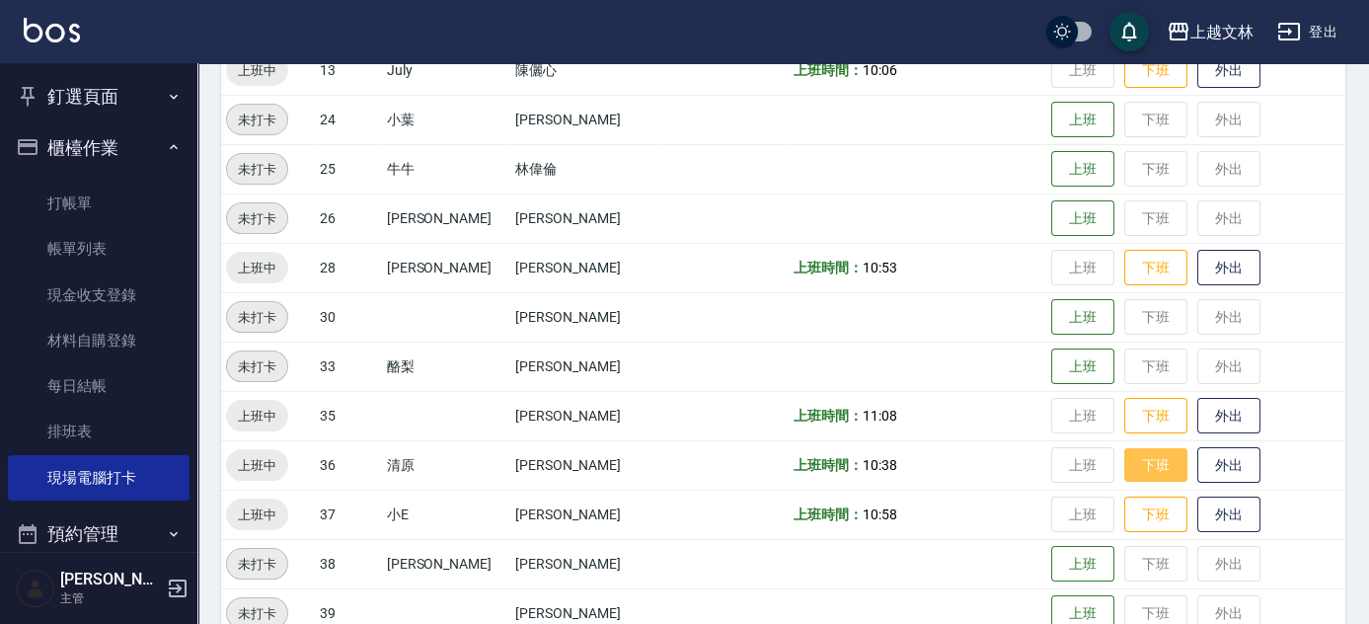
click at [1136, 462] on button "下班" at bounding box center [1155, 465] width 63 height 35
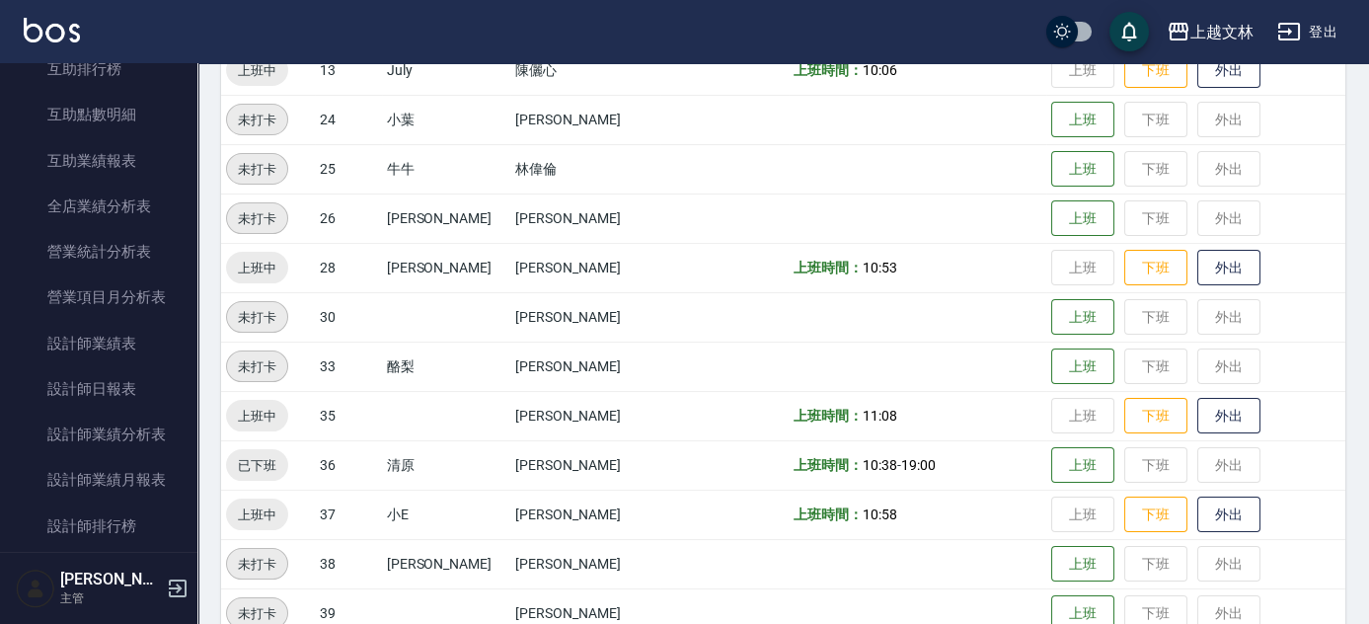
scroll to position [844, 0]
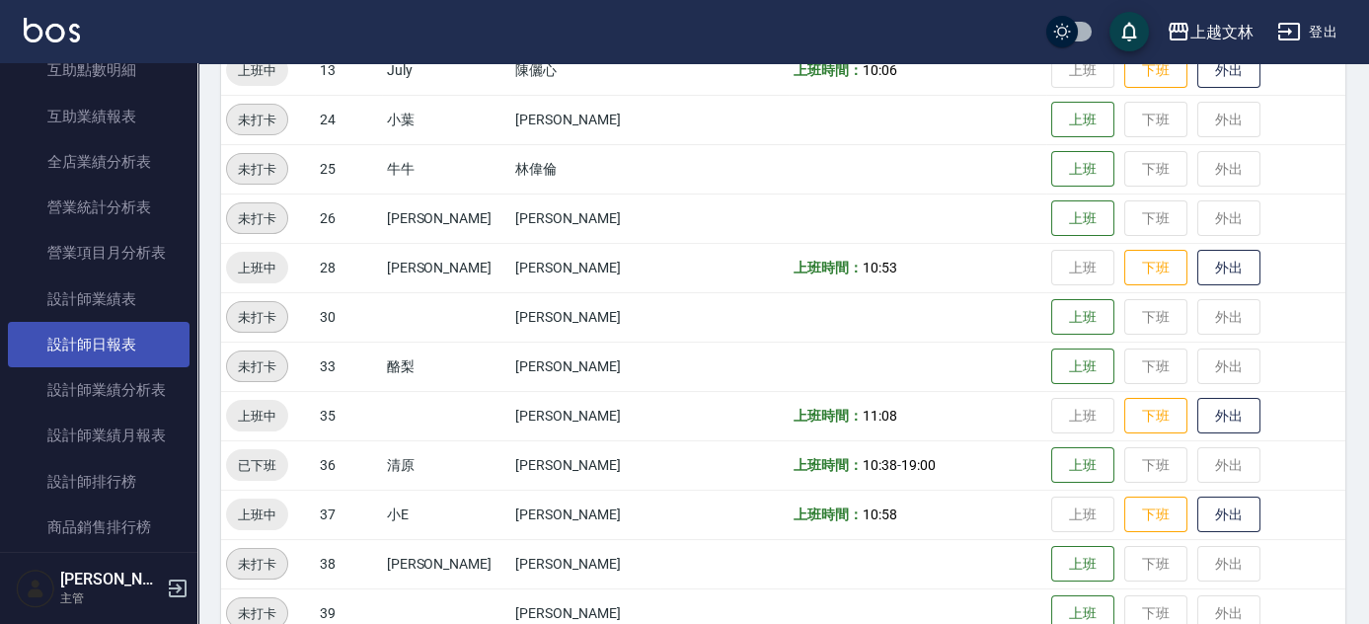
click at [141, 341] on link "設計師日報表" at bounding box center [99, 344] width 182 height 45
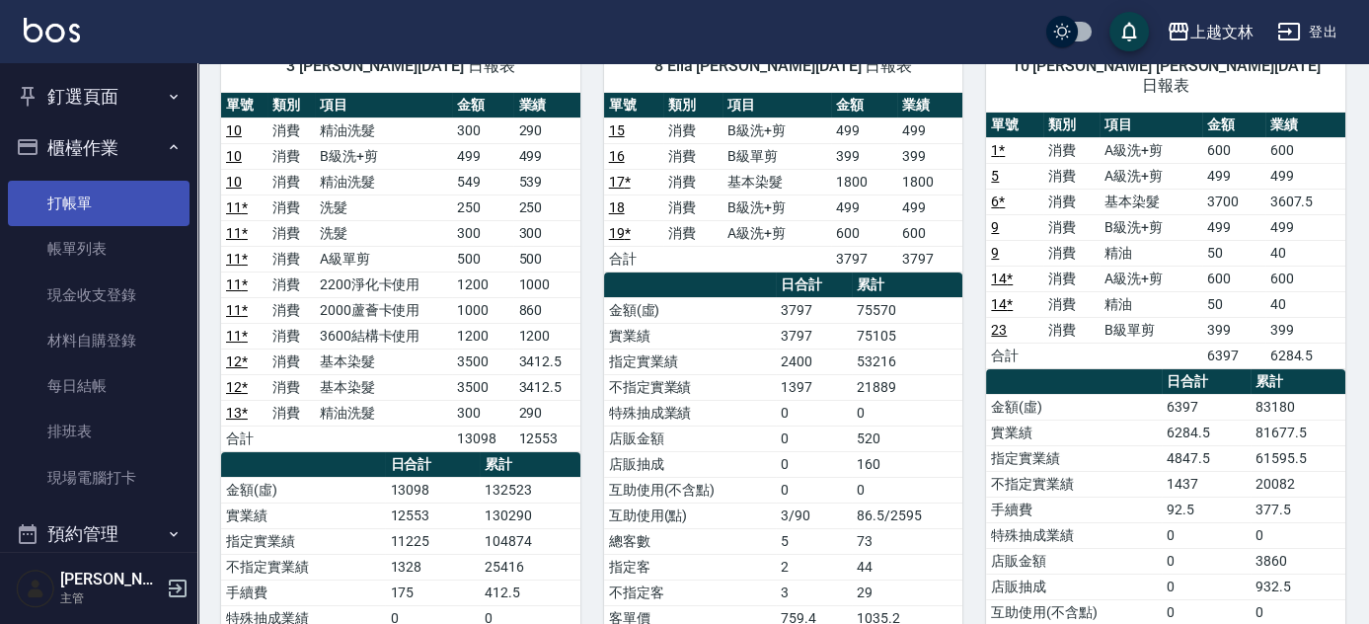
click at [81, 218] on link "打帳單" at bounding box center [99, 203] width 182 height 45
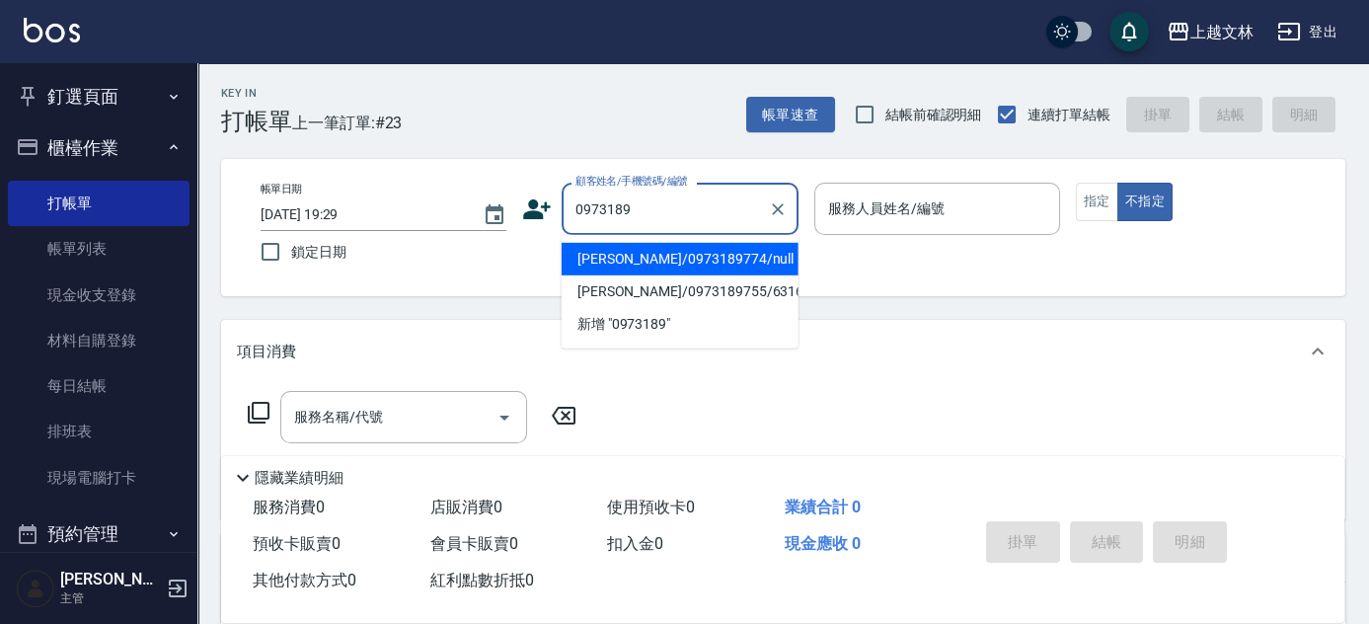
click at [642, 257] on li "李佳芸/0973189774/null" at bounding box center [680, 259] width 237 height 33
type input "李佳芸/0973189774/null"
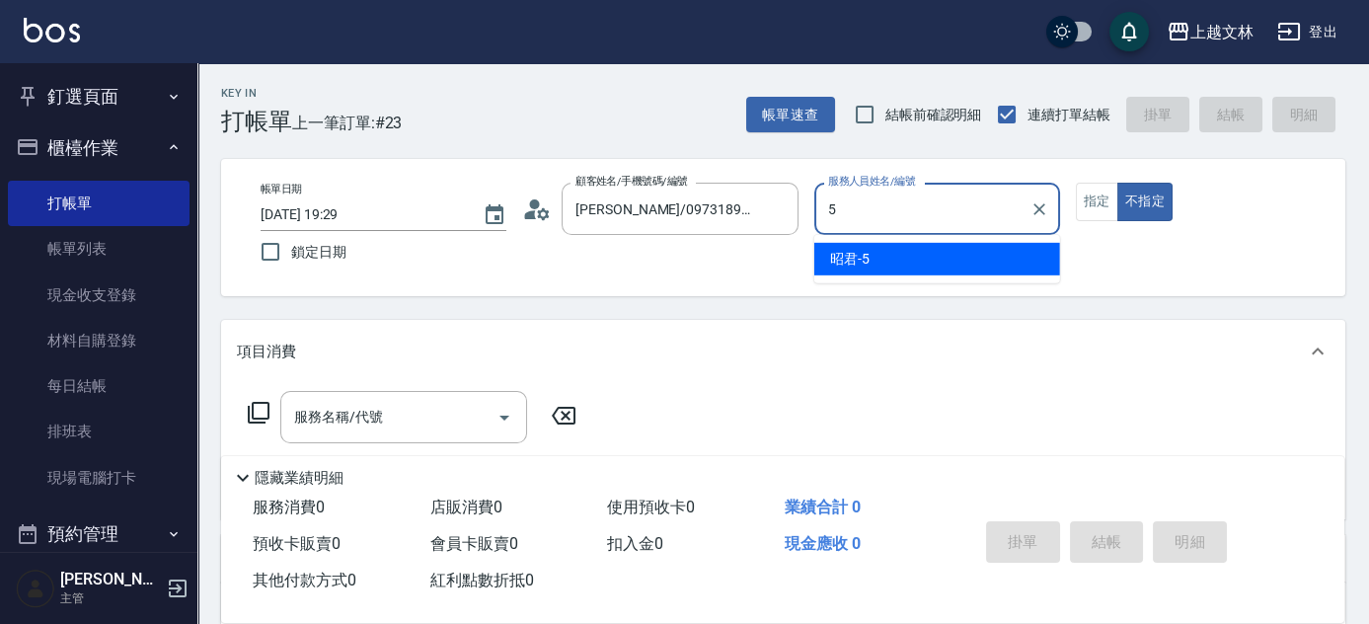
type input "5"
type button "false"
type input "昭君-5"
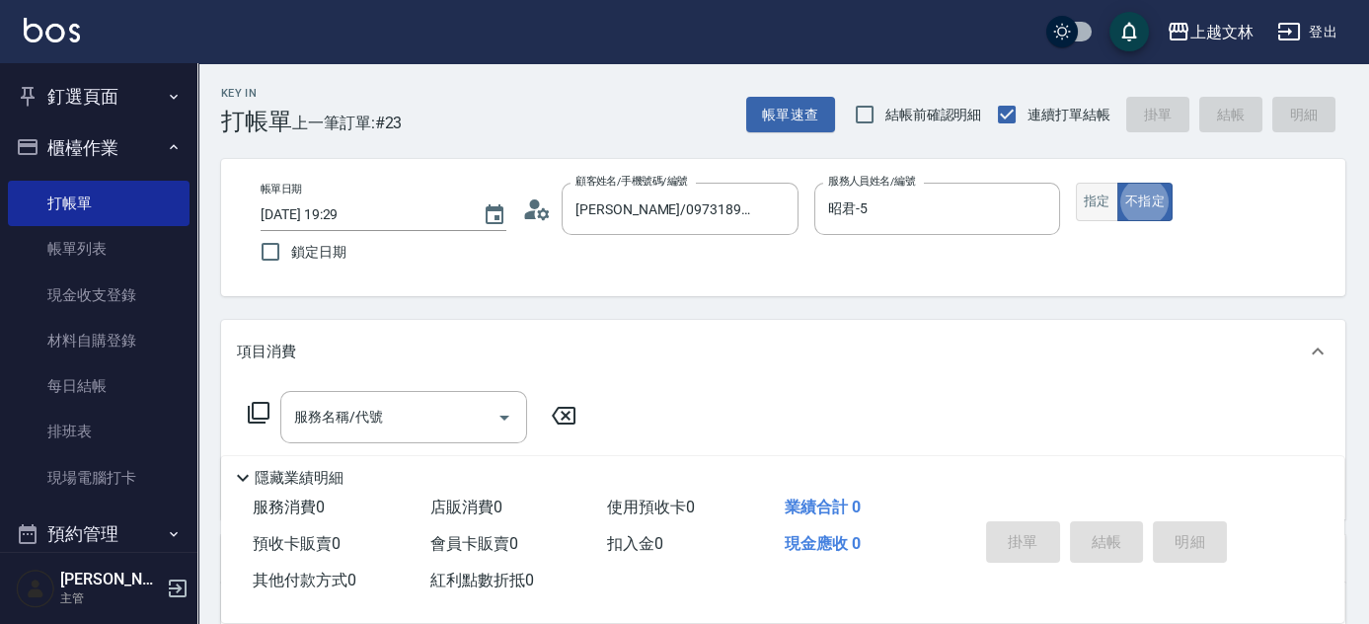
click at [1084, 202] on button "指定" at bounding box center [1097, 202] width 42 height 38
click at [257, 413] on icon at bounding box center [259, 413] width 24 height 24
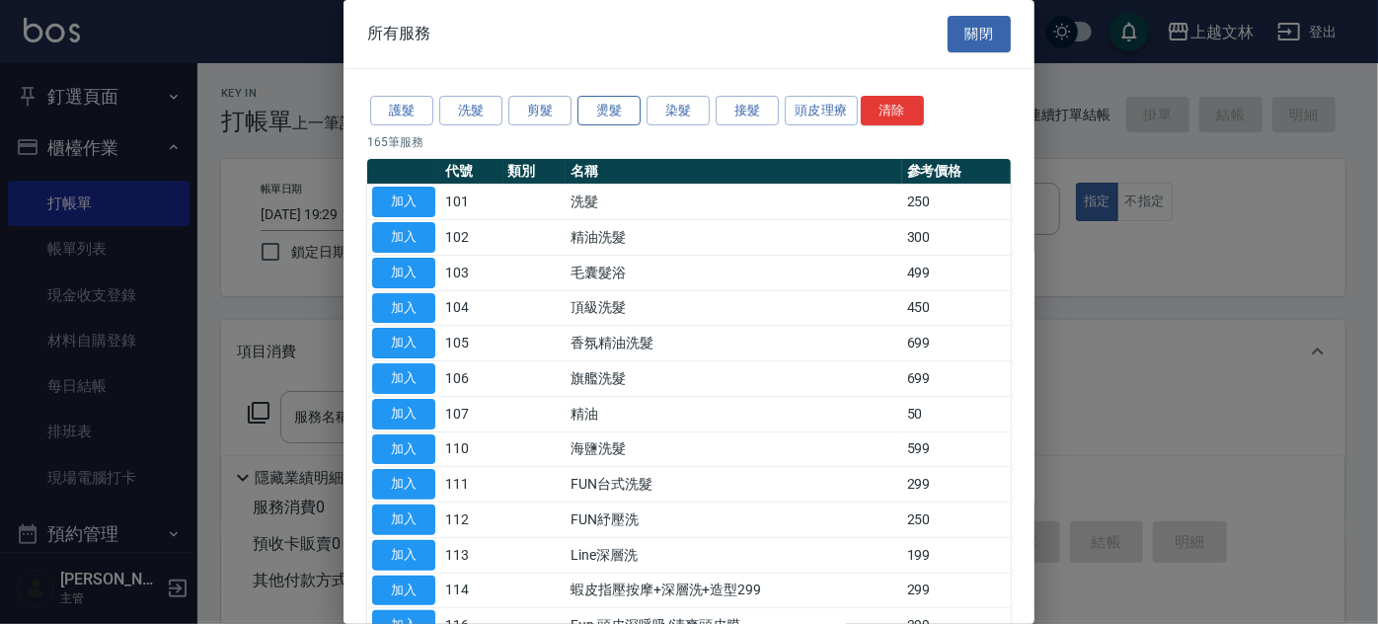
click at [614, 122] on button "燙髮" at bounding box center [608, 111] width 63 height 31
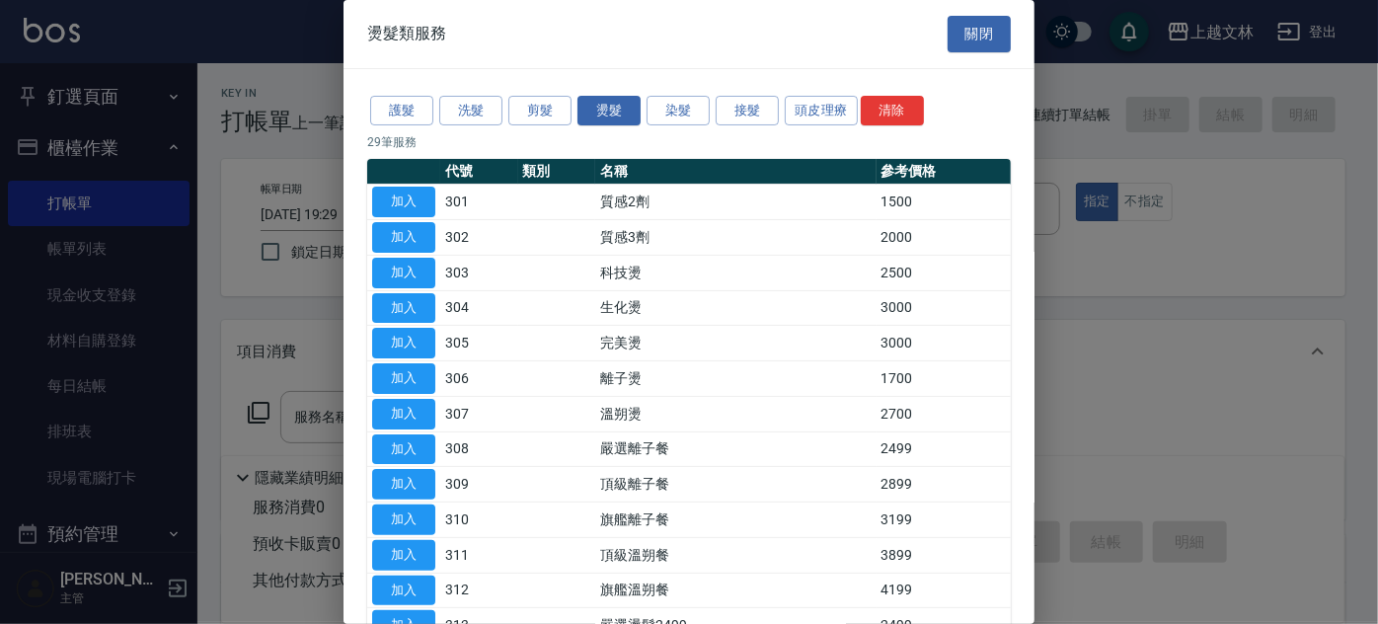
click at [411, 385] on button "加入" at bounding box center [403, 378] width 63 height 31
type input "離子燙(306)"
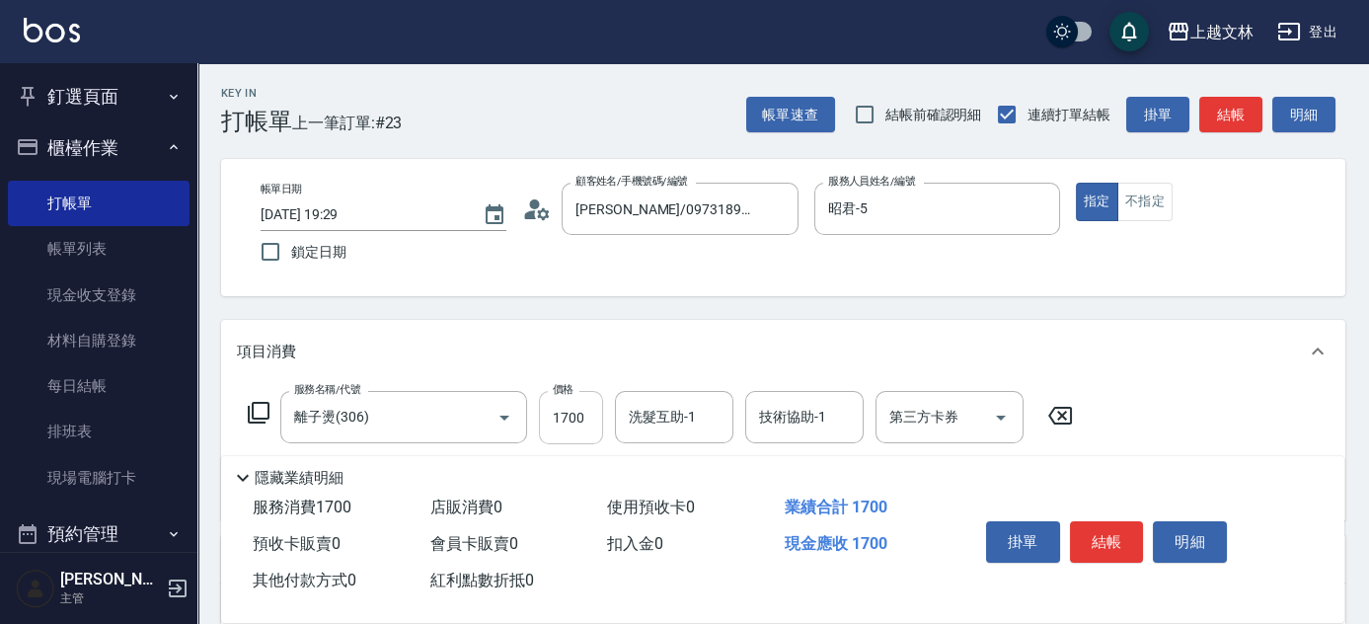
click at [583, 428] on input "1700" at bounding box center [571, 417] width 64 height 53
type input "2000"
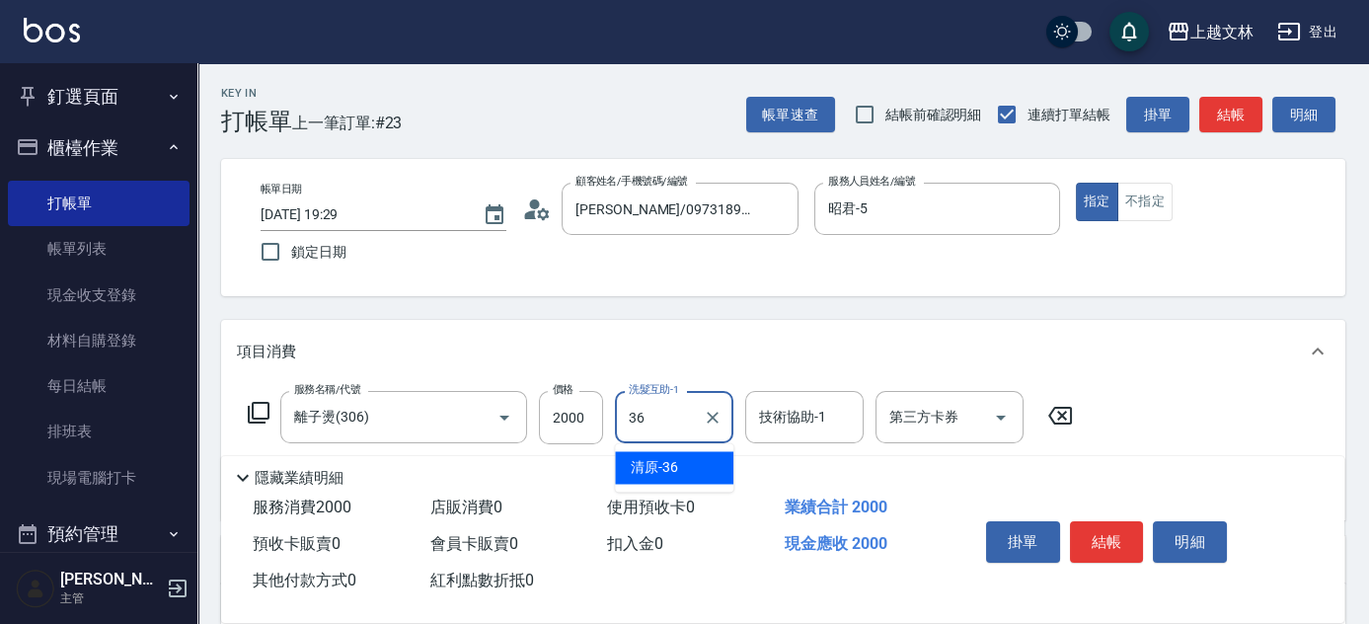
type input "清原-36"
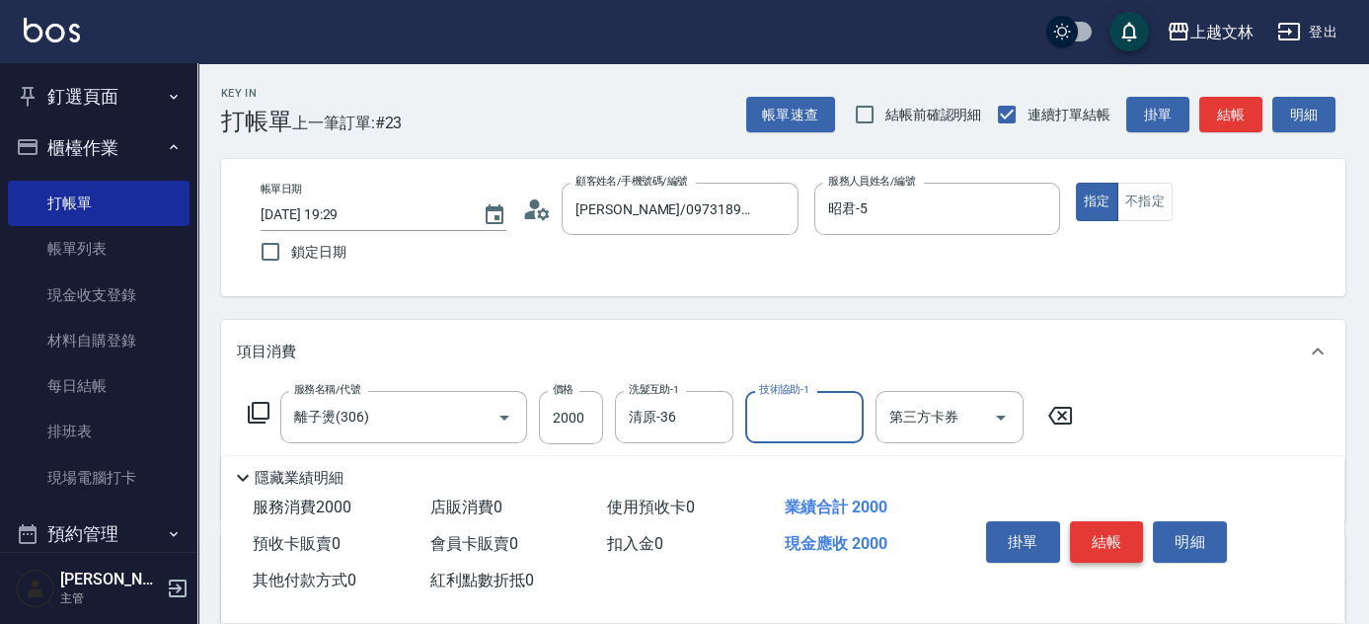
click at [1107, 541] on button "結帳" at bounding box center [1107, 541] width 74 height 41
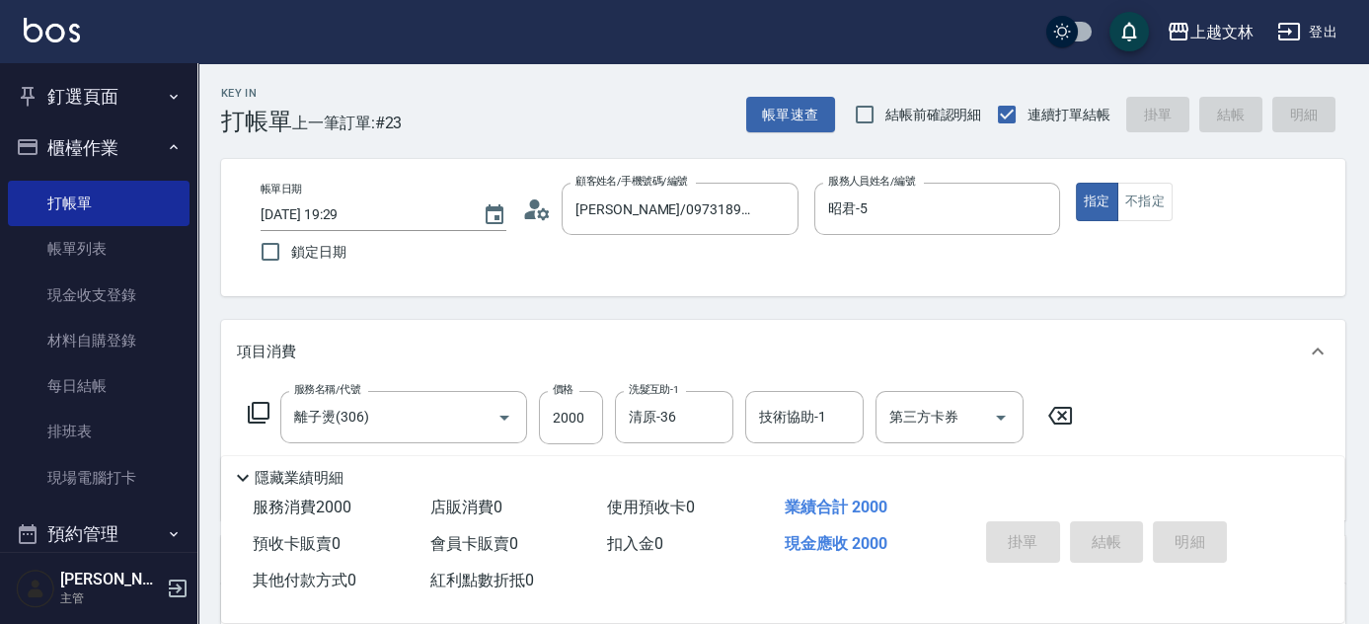
type input "2025/10/15 19:30"
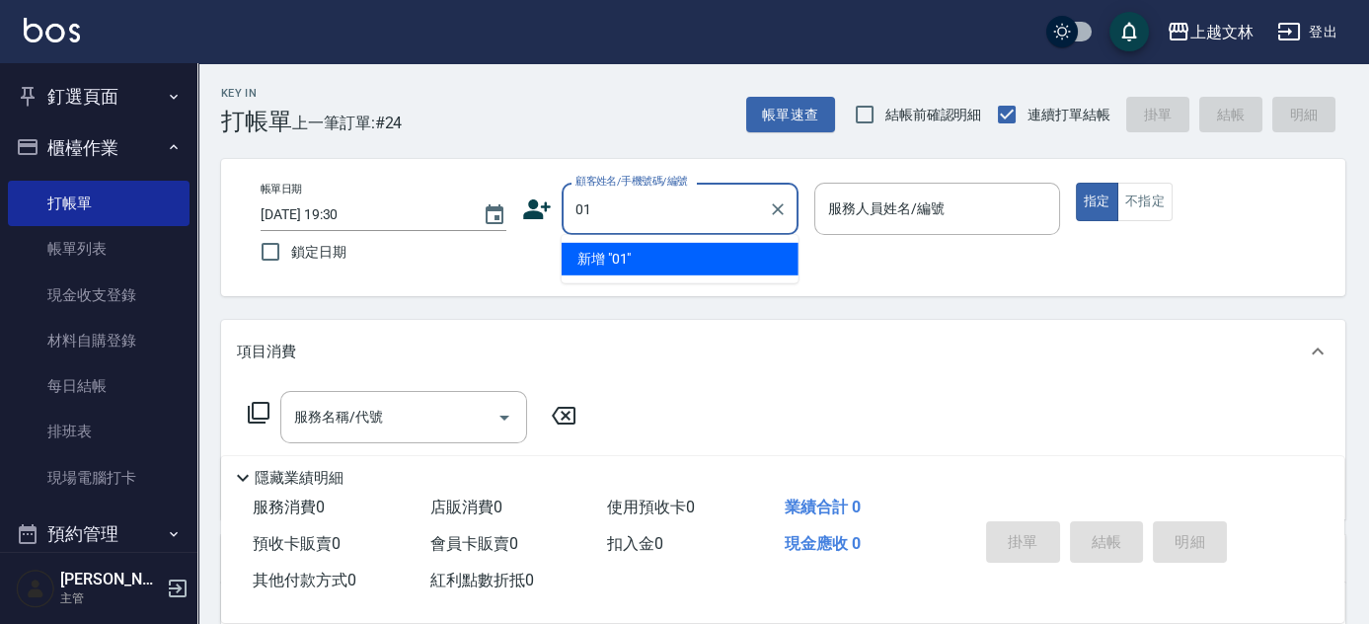
type input "01"
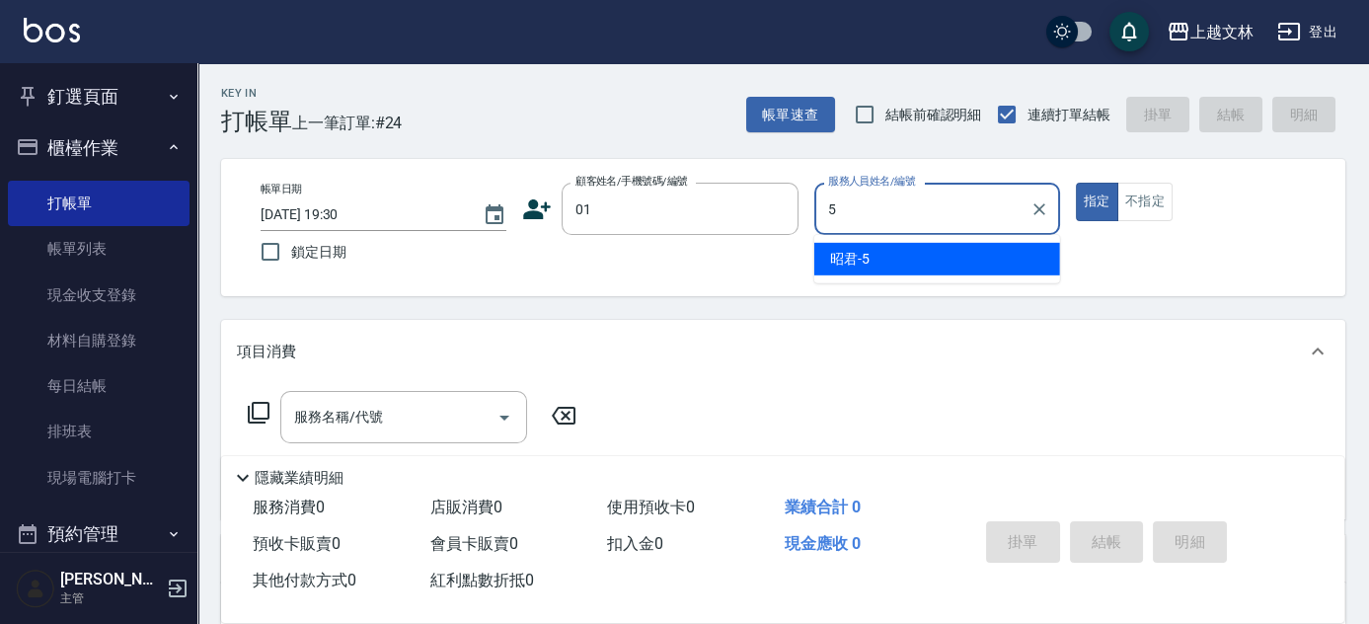
type input "5"
type button "true"
type input "昭君-5"
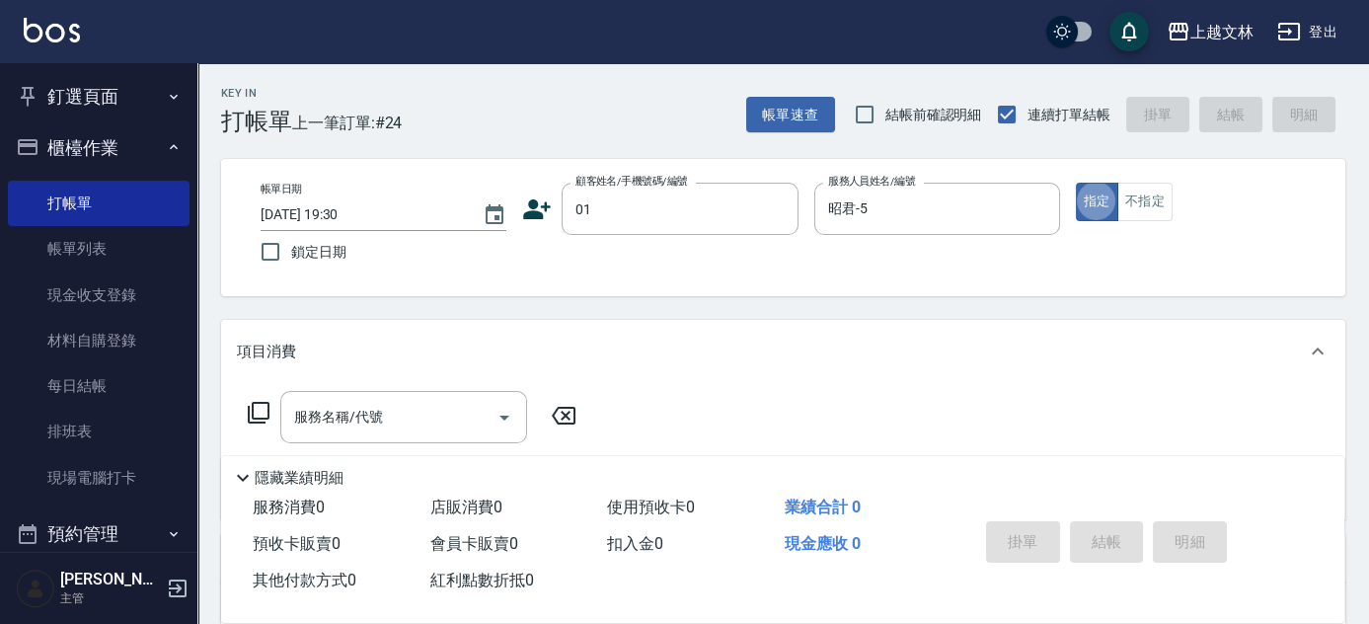
type input "新客人 姓名未設定/01/null"
click at [1148, 211] on button "不指定" at bounding box center [1144, 202] width 55 height 38
click at [436, 434] on div "服務名稱/代號" at bounding box center [403, 417] width 247 height 52
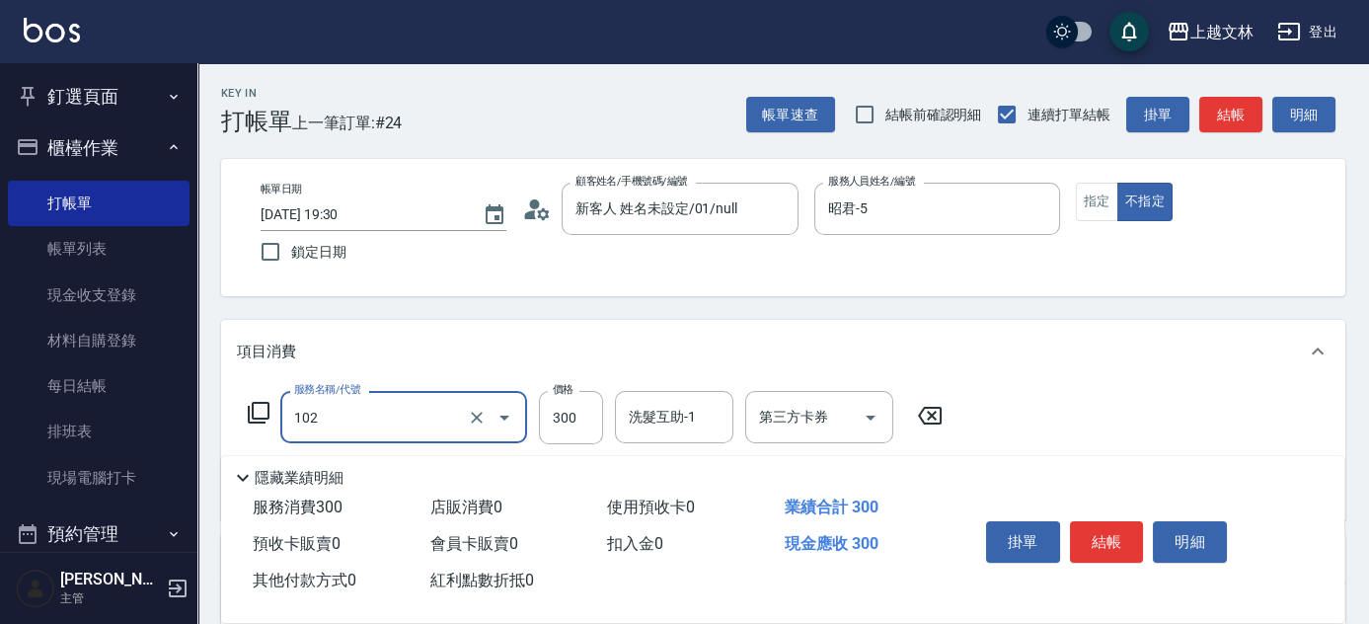
type input "精油洗髮(102)"
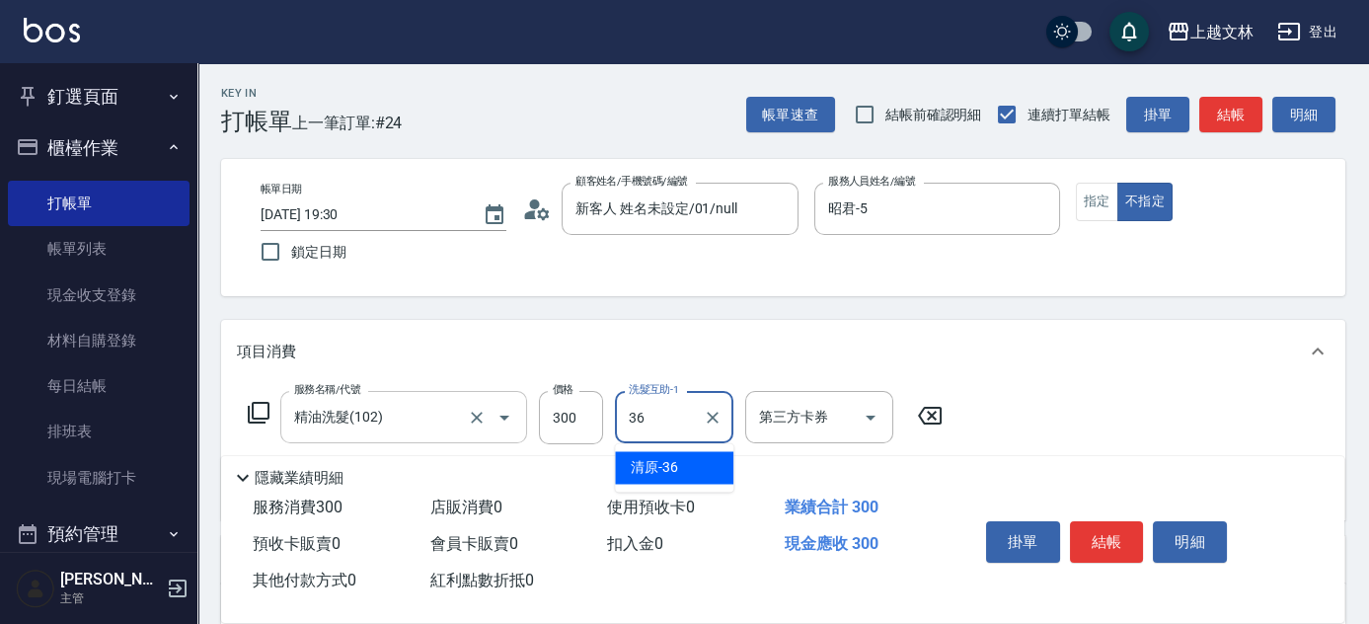
type input "清原-36"
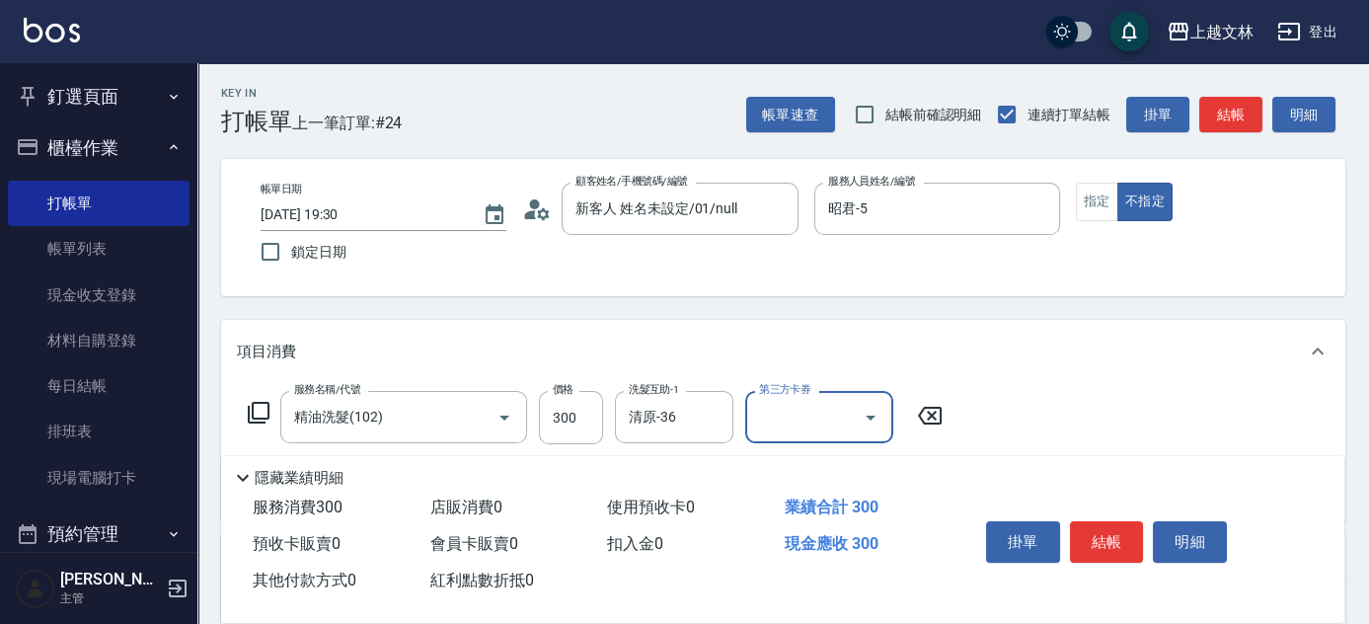
click at [1096, 543] on button "結帳" at bounding box center [1107, 541] width 74 height 41
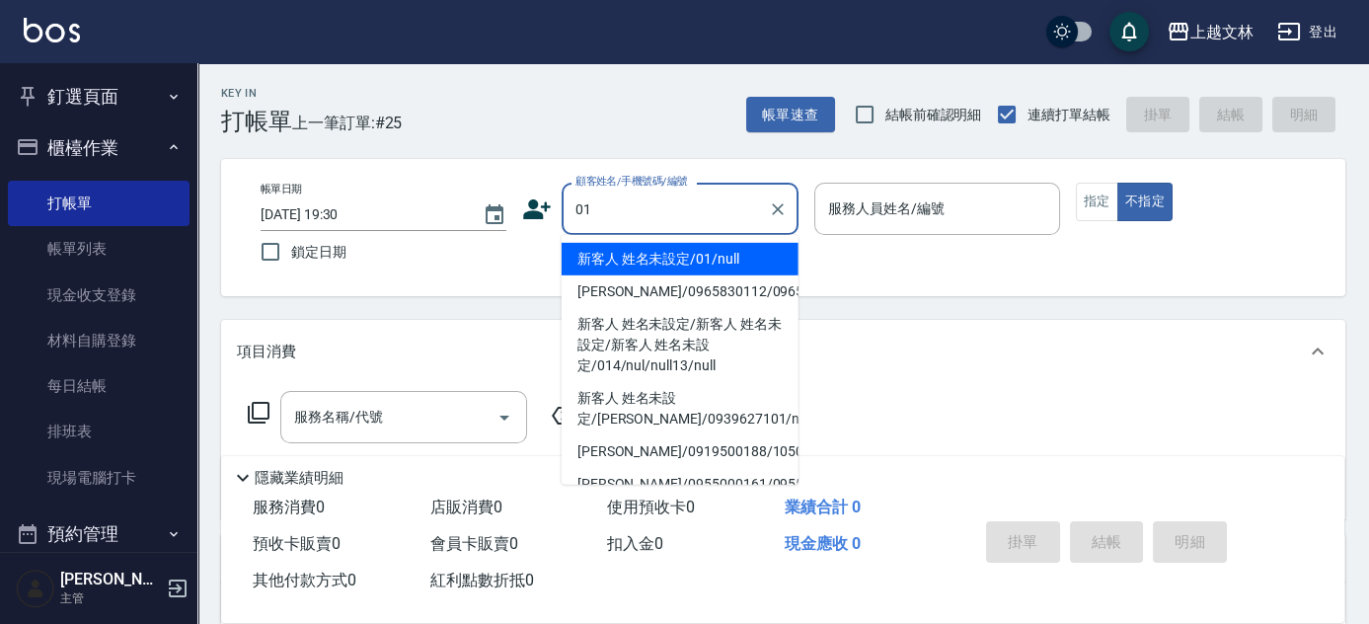
type input "新客人 姓名未設定/01/null"
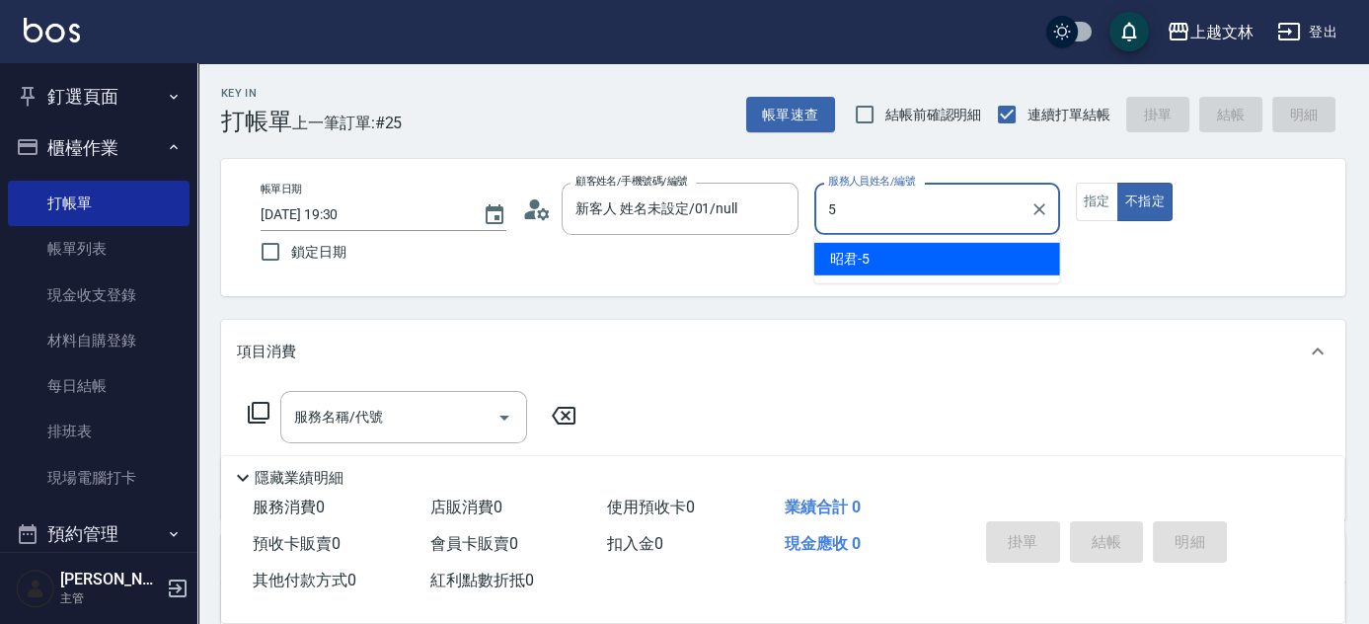
type input "昭君-5"
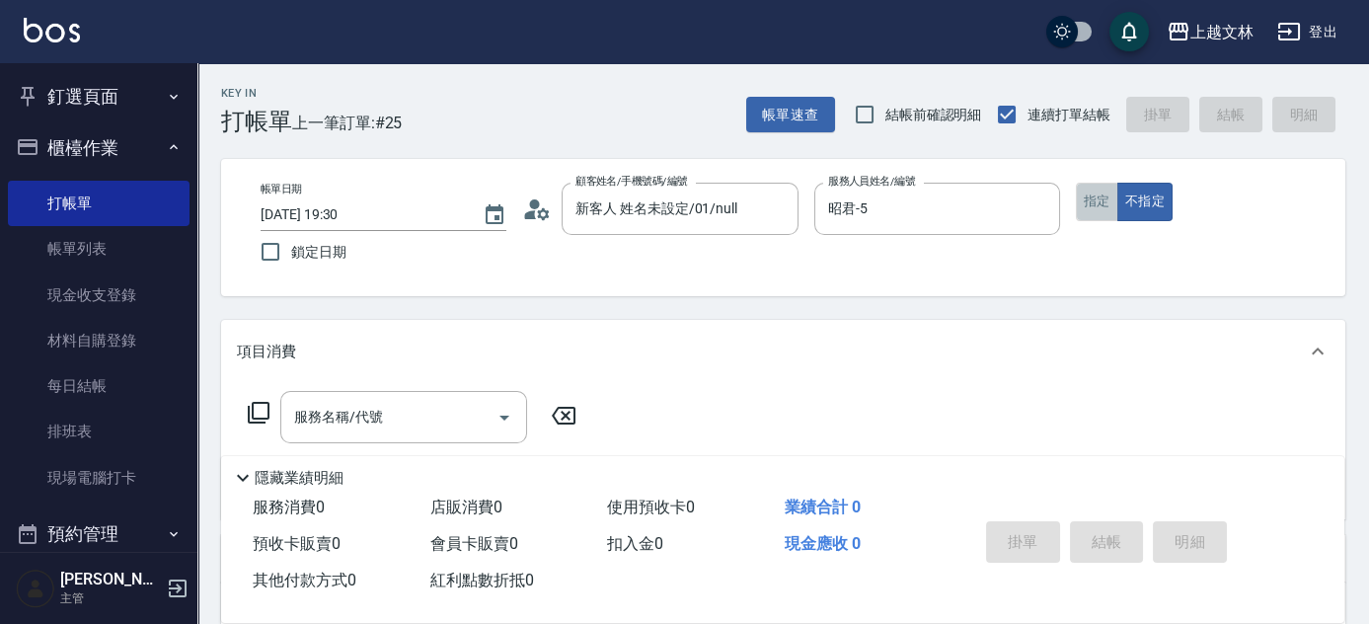
click at [1099, 204] on button "指定" at bounding box center [1097, 202] width 42 height 38
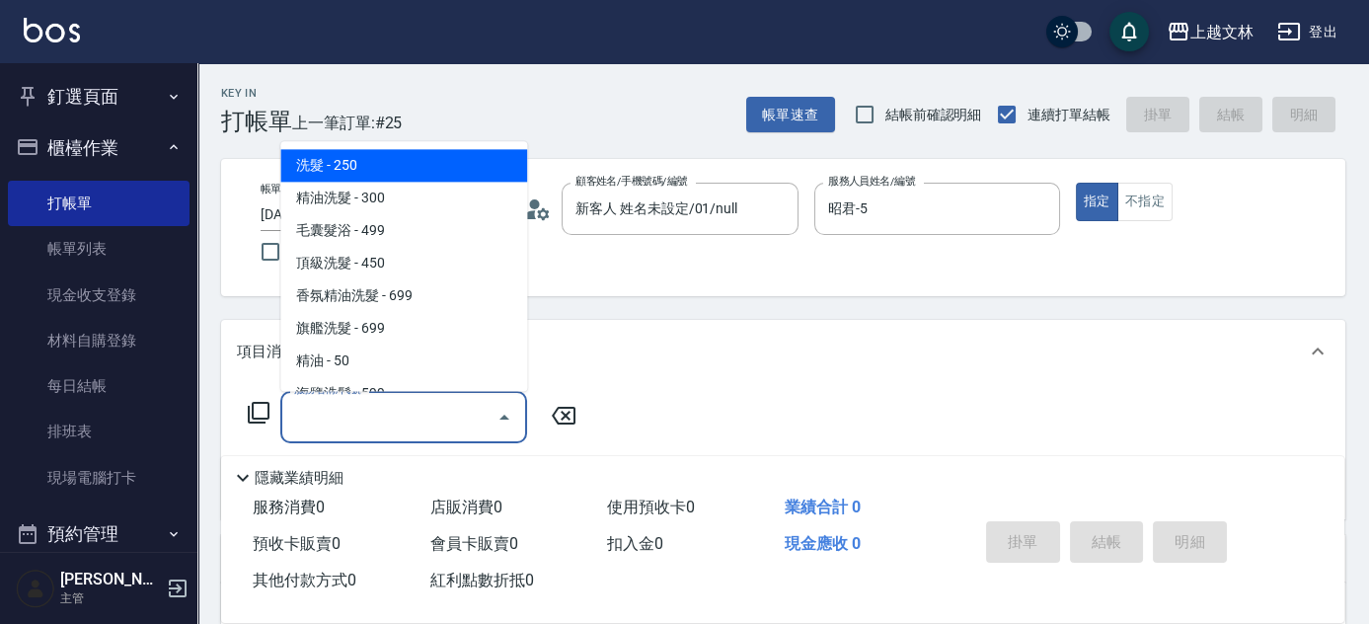
click at [421, 411] on input "服務名稱/代號" at bounding box center [388, 417] width 199 height 35
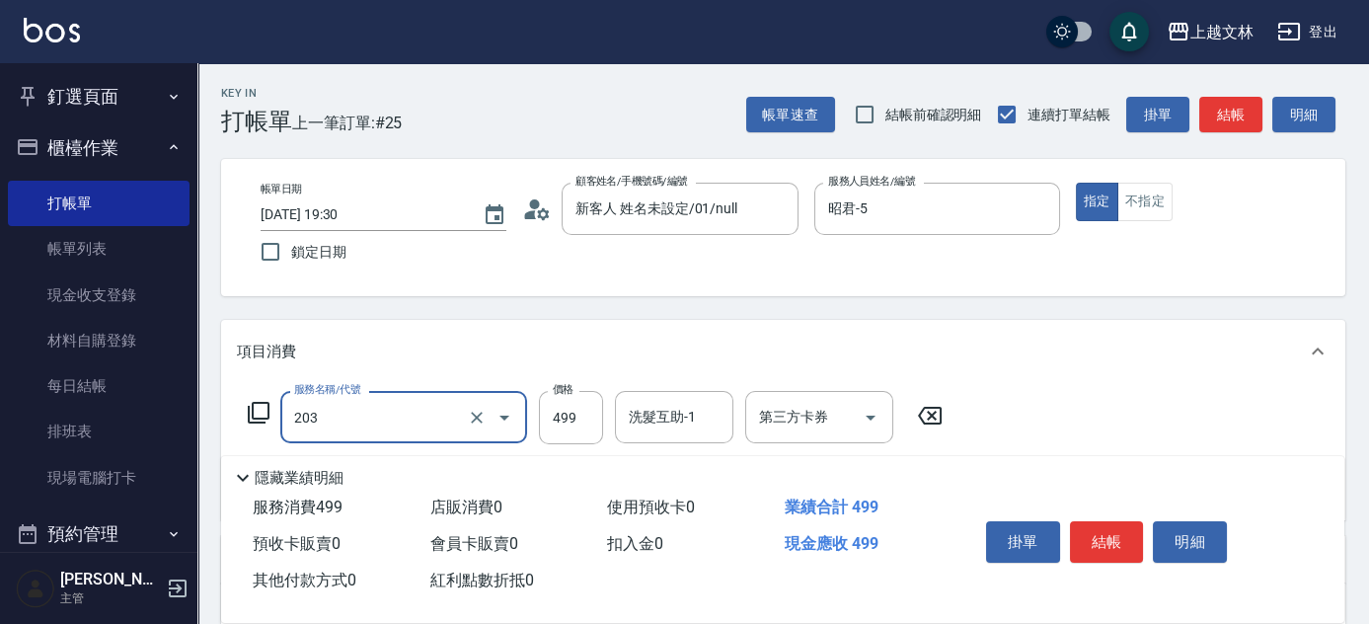
type input "B級洗+剪(203)"
type input "500"
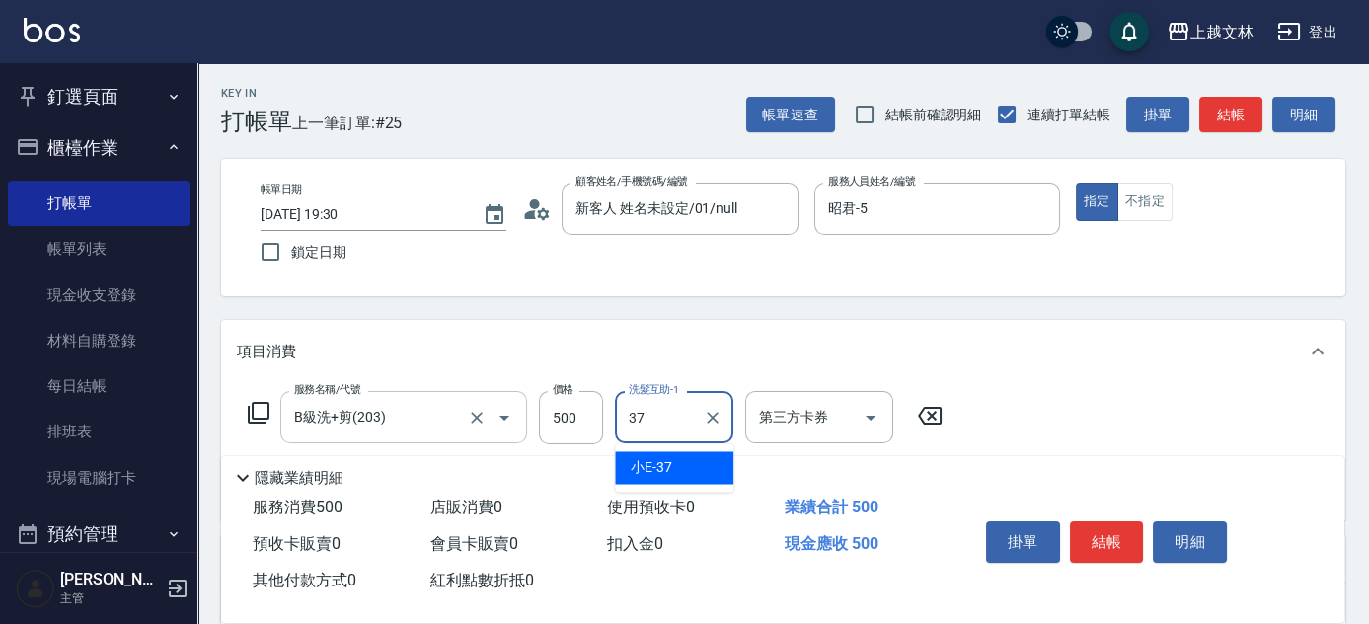
type input "小E-37"
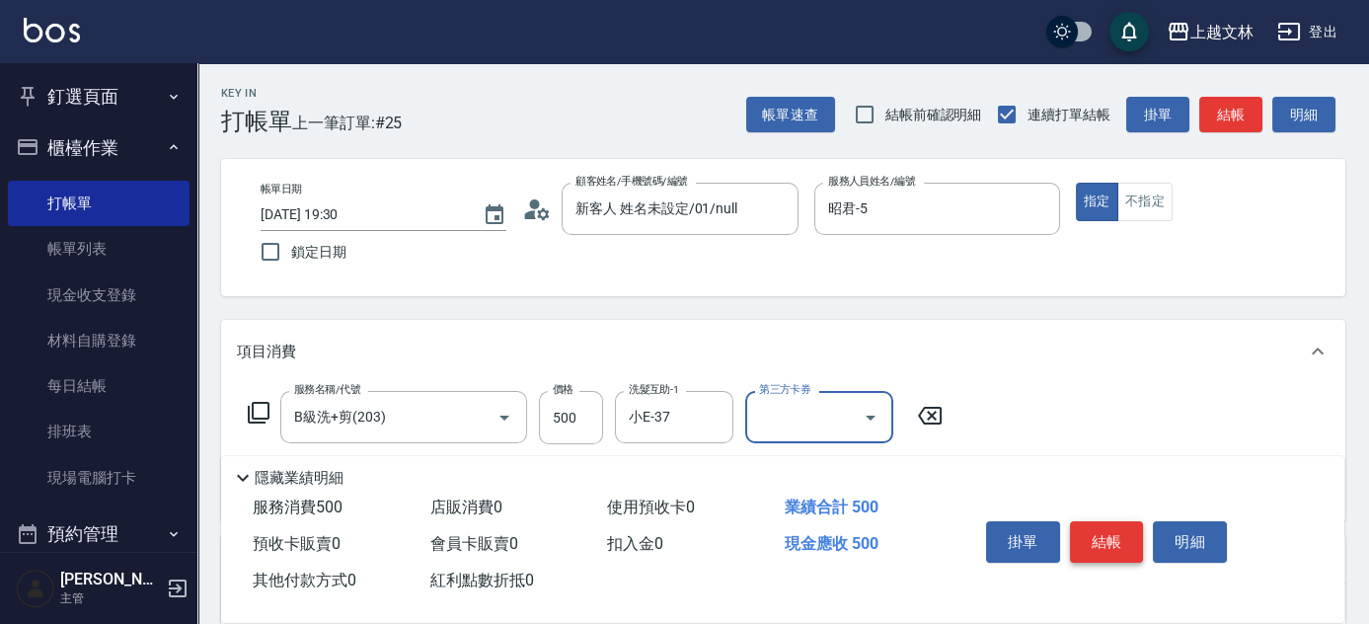
click at [1114, 545] on button "結帳" at bounding box center [1107, 541] width 74 height 41
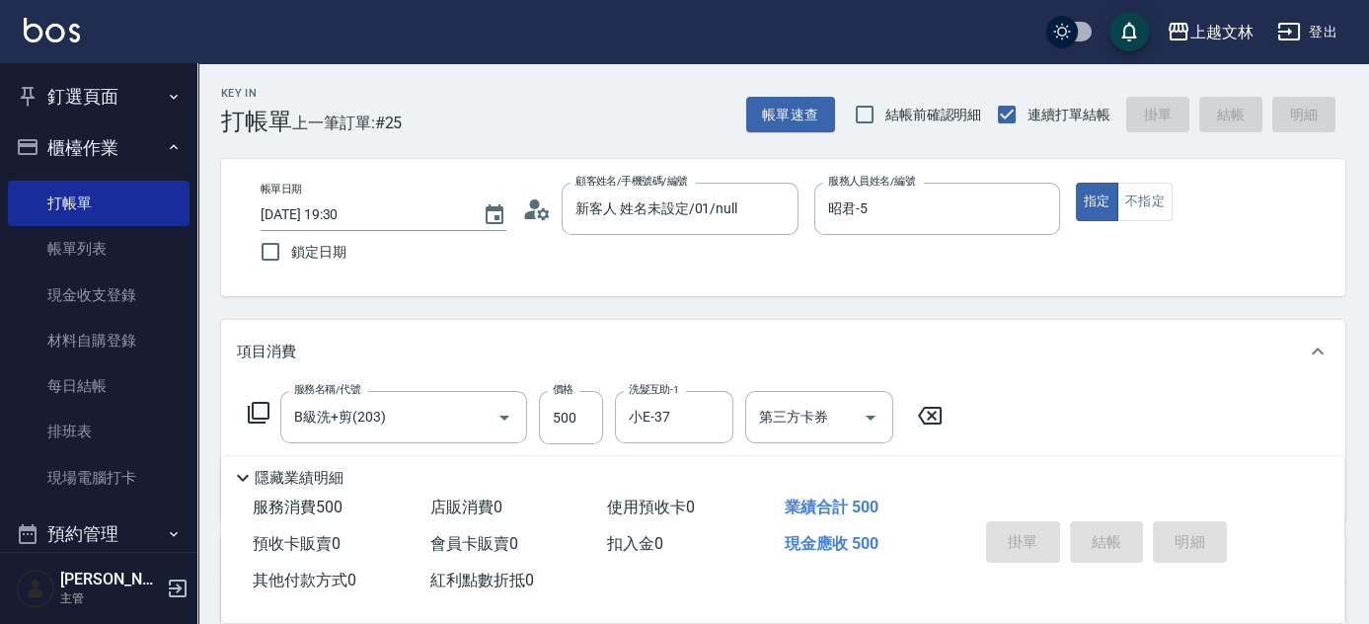
type input "2025/10/15 19:31"
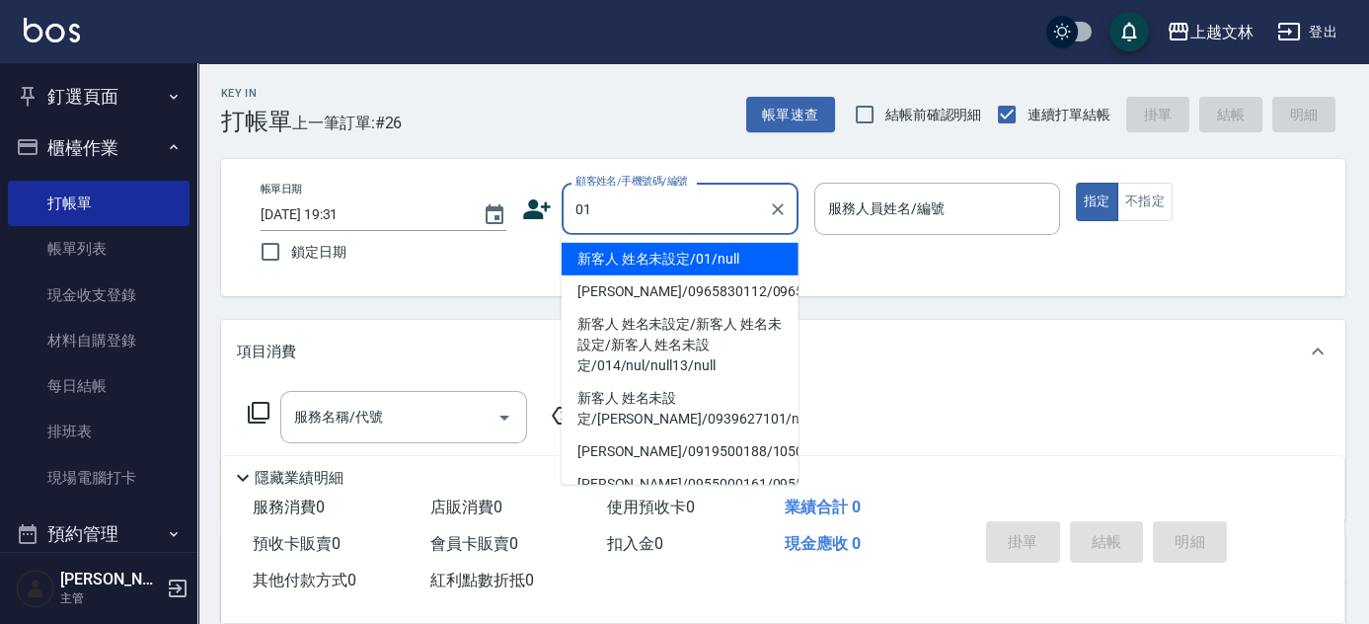
type input "新客人 姓名未設定/01/null"
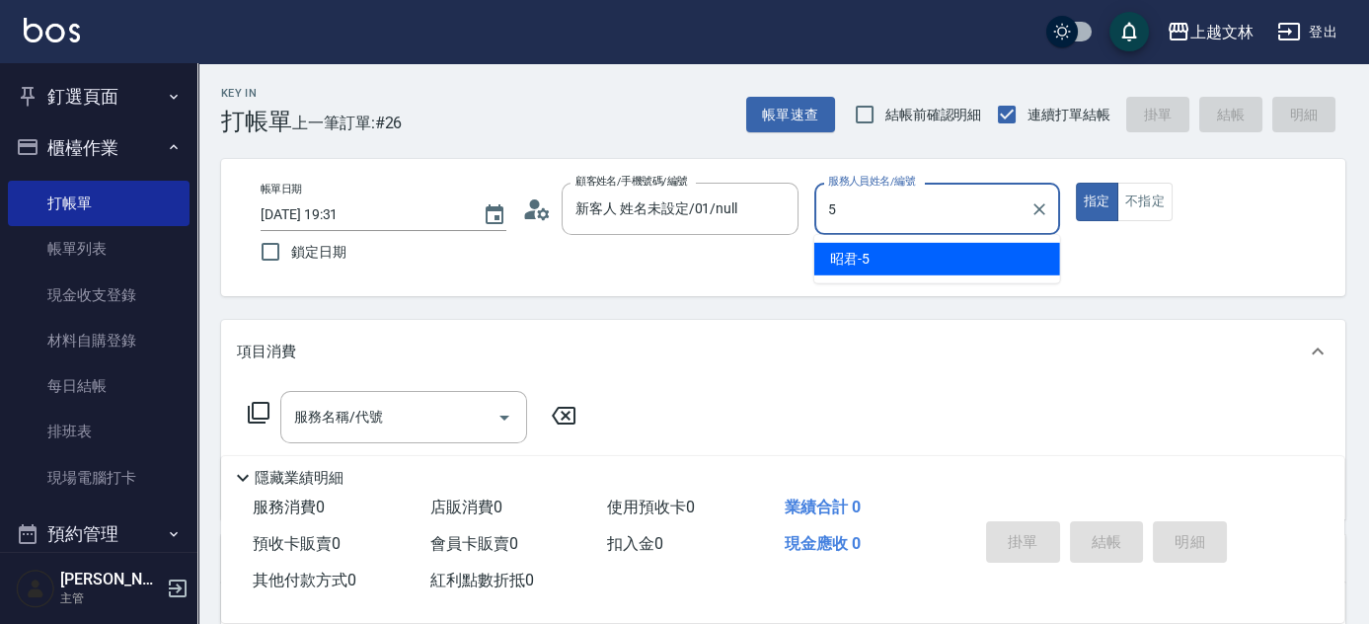
type input "昭君-5"
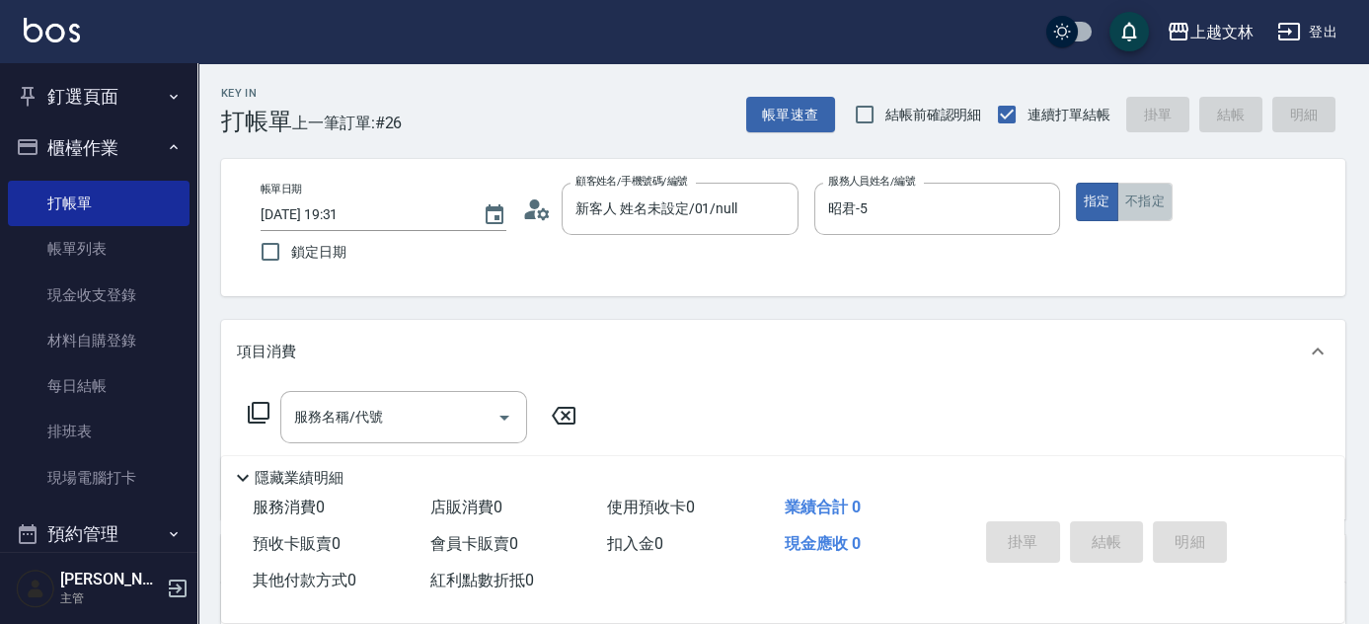
click at [1153, 206] on button "不指定" at bounding box center [1144, 202] width 55 height 38
click at [358, 424] on div "服務名稱/代號 服務名稱/代號" at bounding box center [403, 417] width 247 height 52
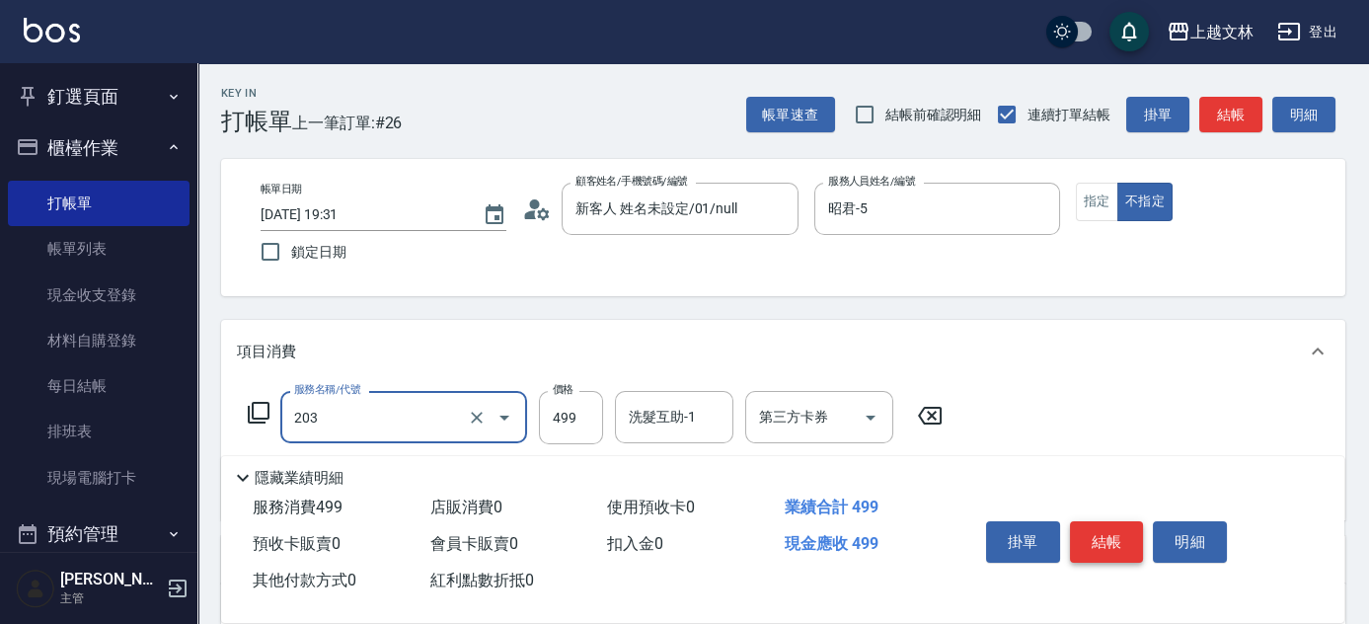
type input "B級洗+剪(203)"
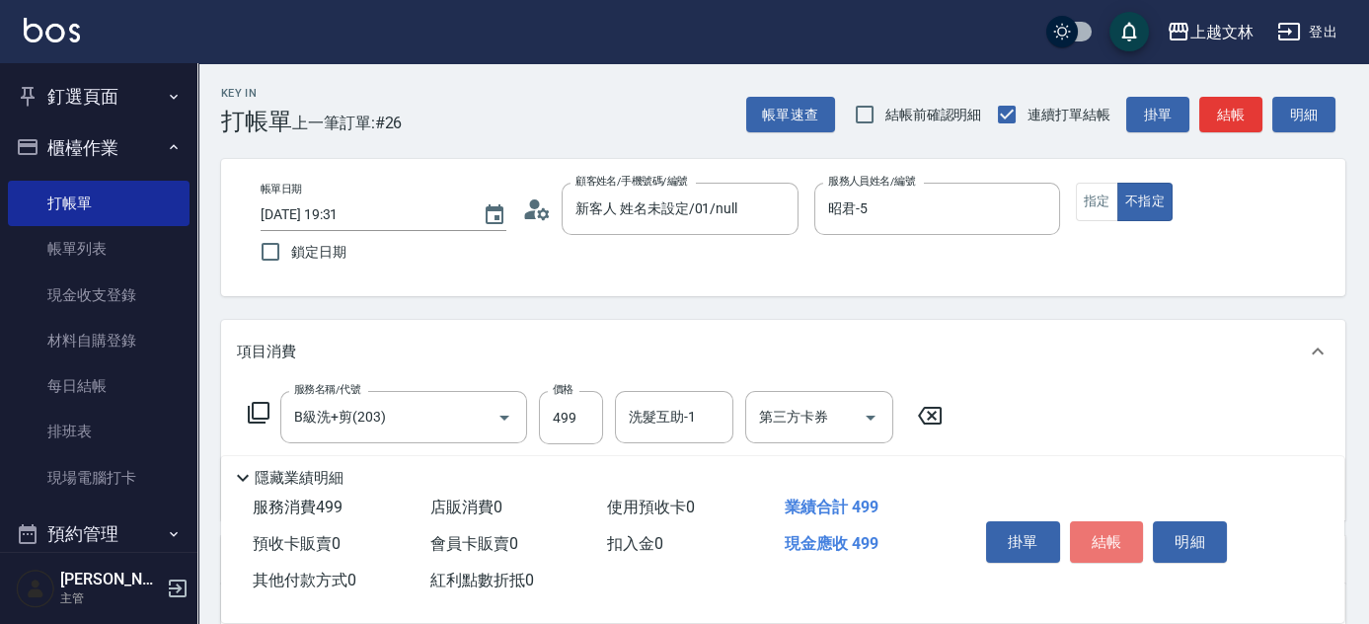
click at [1098, 541] on button "結帳" at bounding box center [1107, 541] width 74 height 41
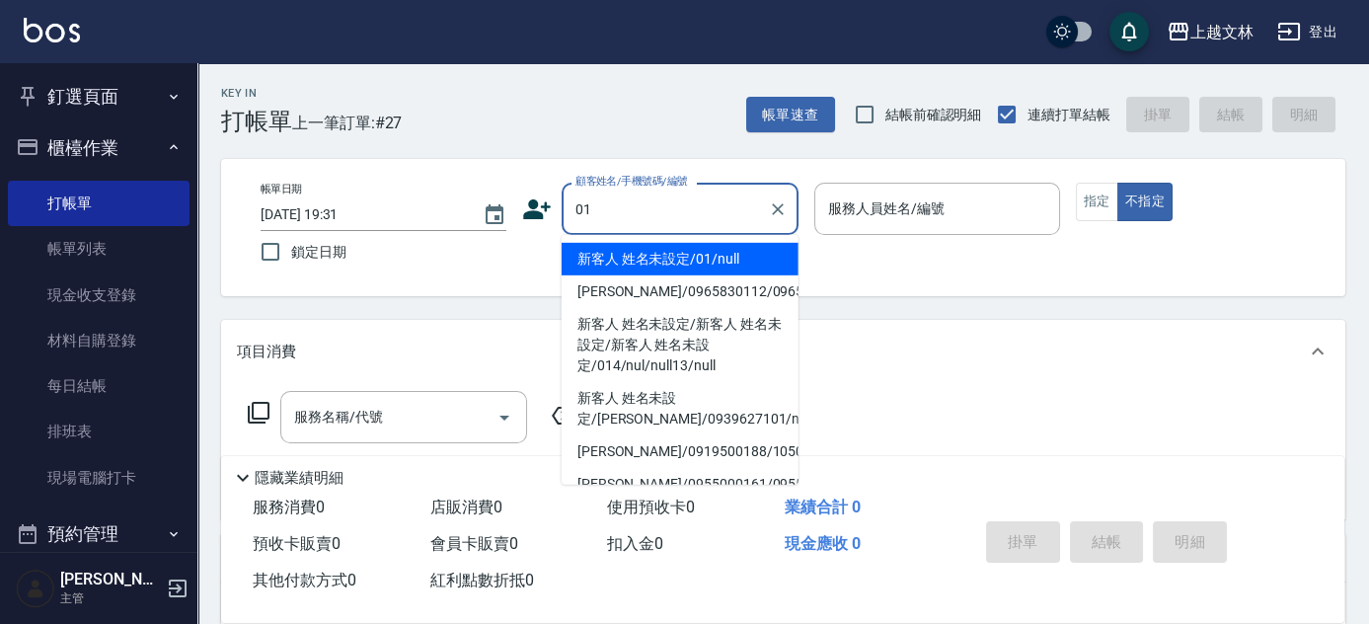
type input "新客人 姓名未設定/01/null"
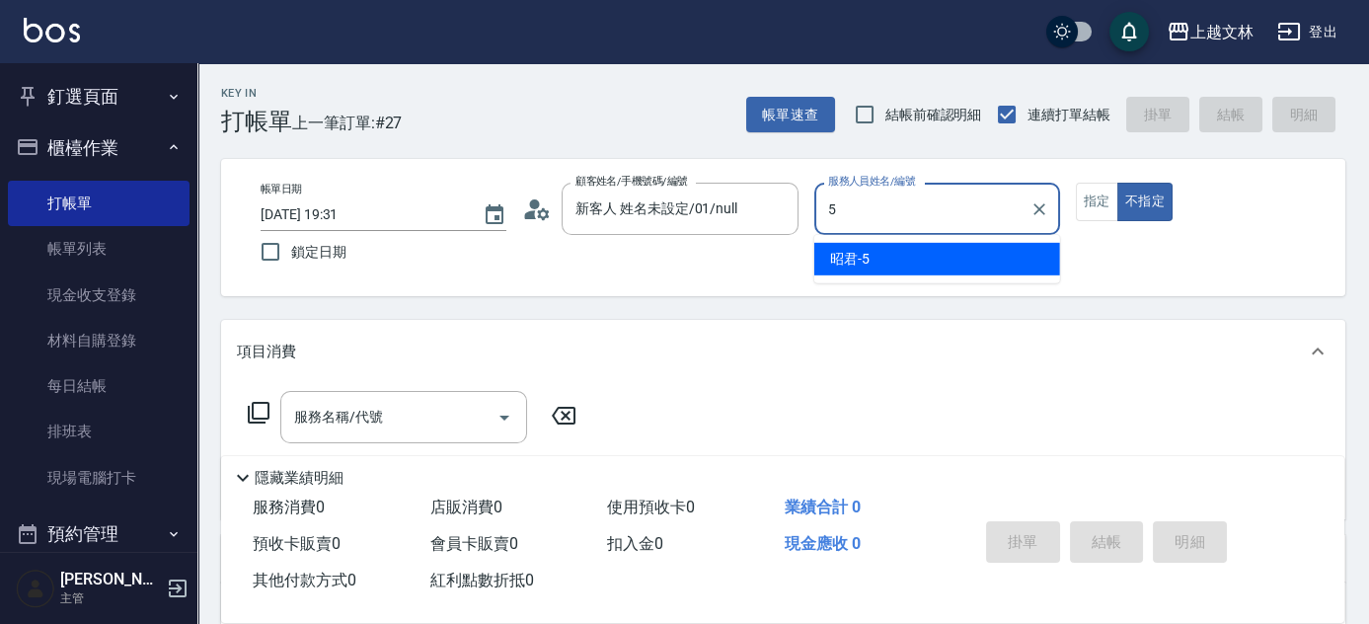
type input "昭君-5"
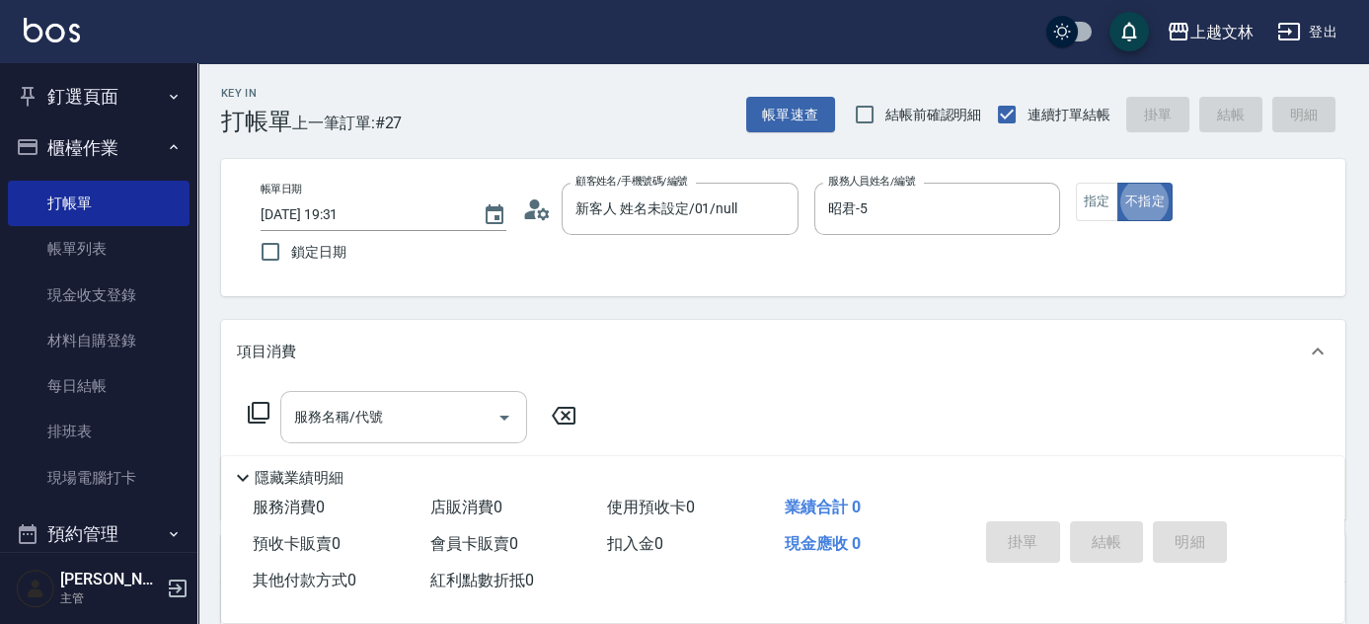
click at [465, 422] on input "服務名稱/代號" at bounding box center [388, 417] width 199 height 35
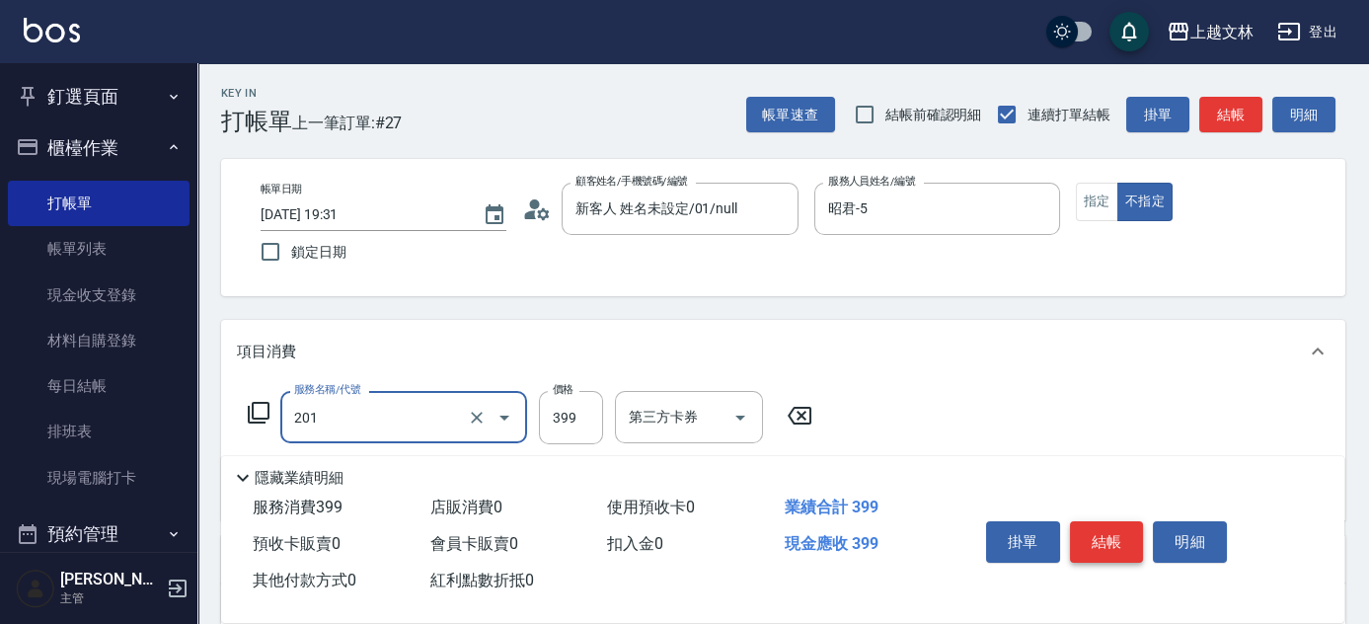
type input "B級單剪(201)"
click at [1111, 539] on button "結帳" at bounding box center [1107, 541] width 74 height 41
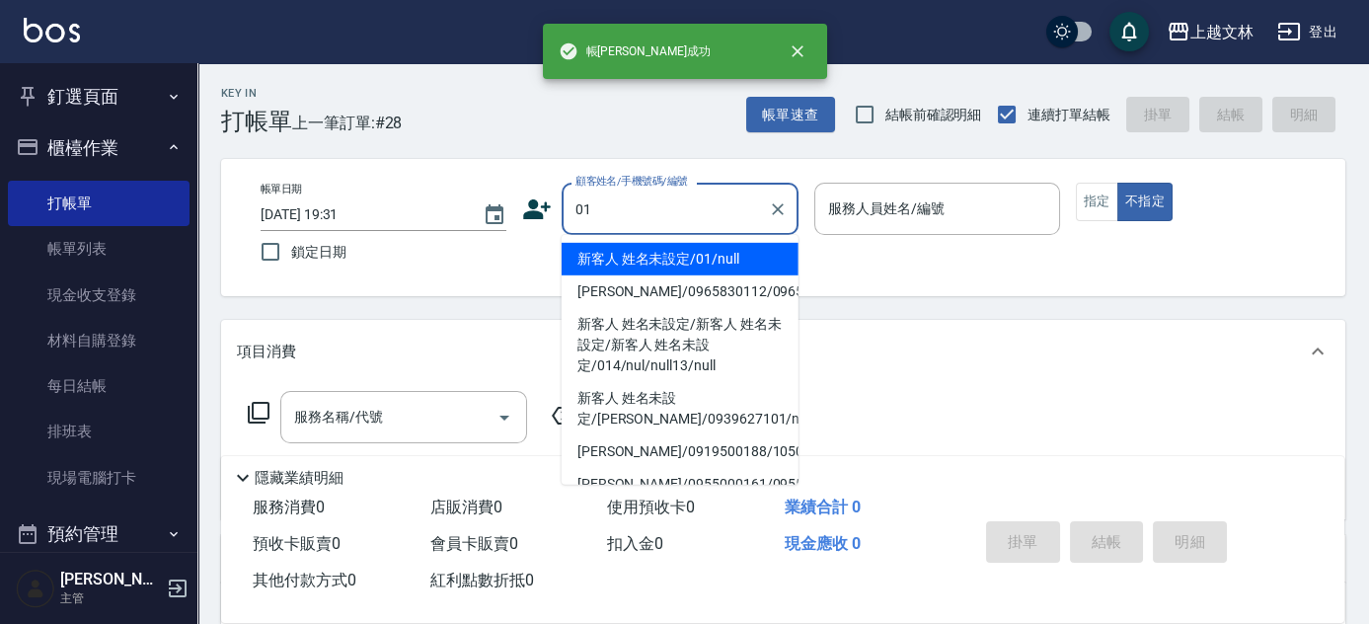
type input "新客人 姓名未設定/01/null"
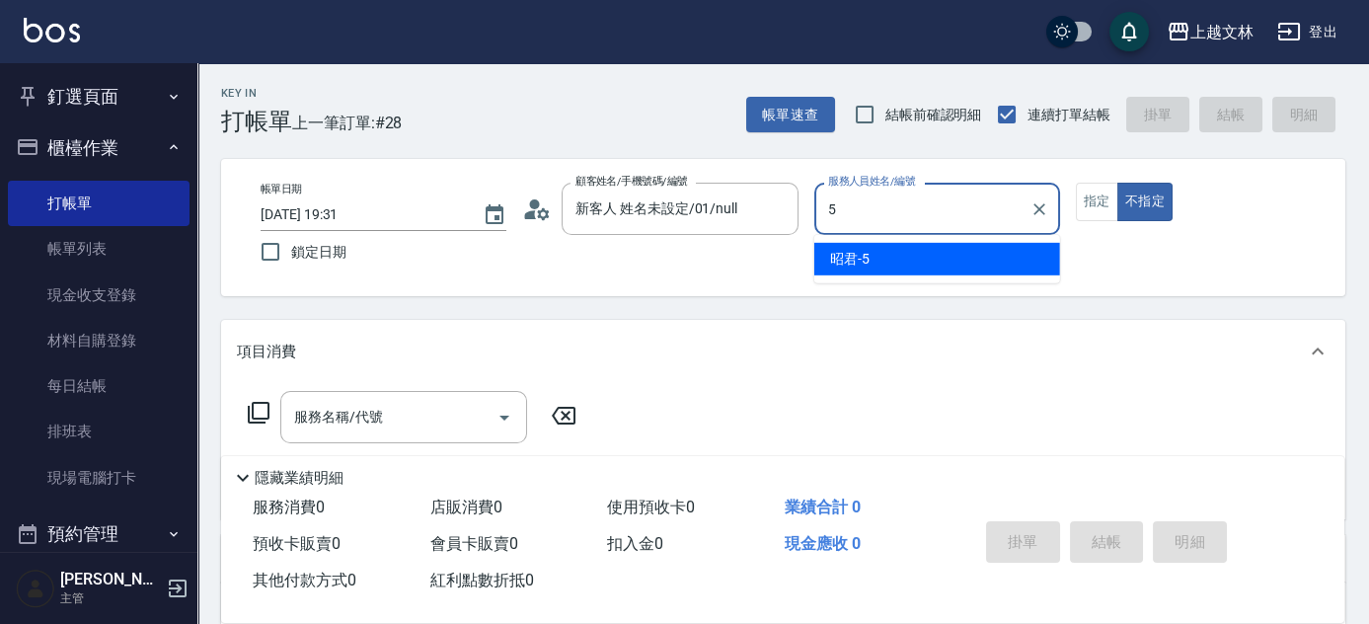
type input "昭君-5"
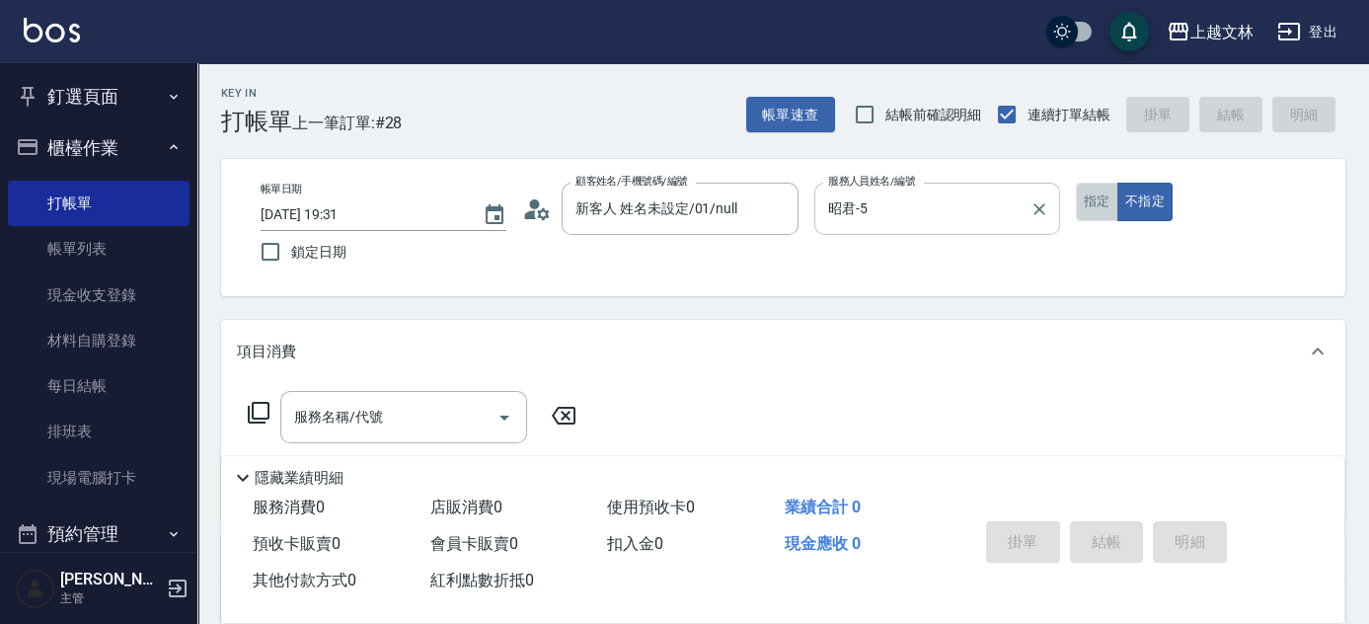
drag, startPoint x: 1105, startPoint y: 201, endPoint x: 1049, endPoint y: 225, distance: 61.0
click at [1104, 201] on button "指定" at bounding box center [1097, 202] width 42 height 38
click at [449, 412] on input "服務名稱/代號" at bounding box center [388, 417] width 199 height 35
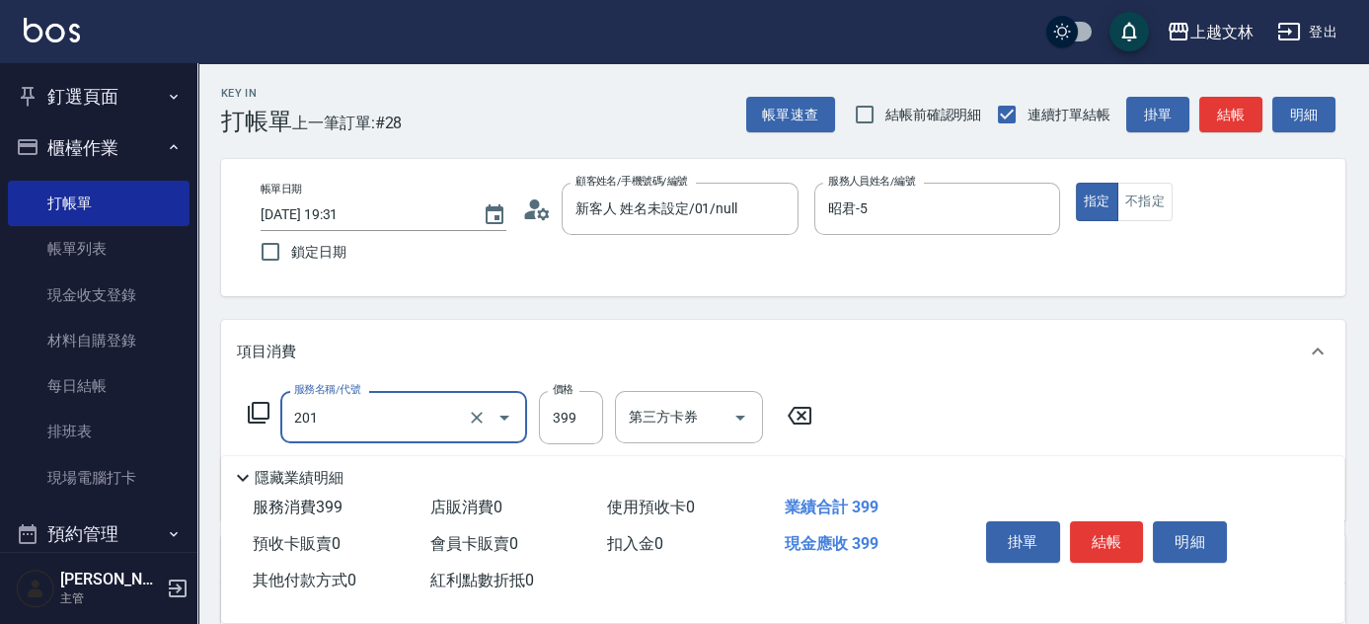
type input "B級單剪(201)"
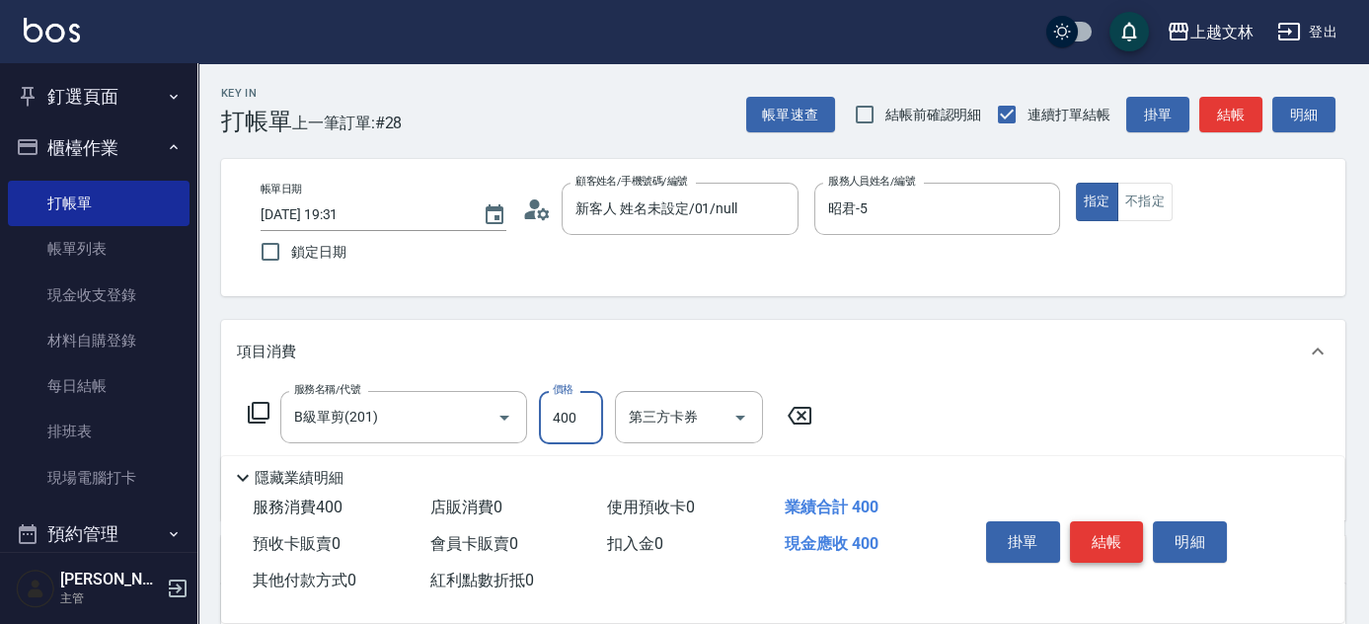
type input "400"
click at [1117, 535] on button "結帳" at bounding box center [1107, 541] width 74 height 41
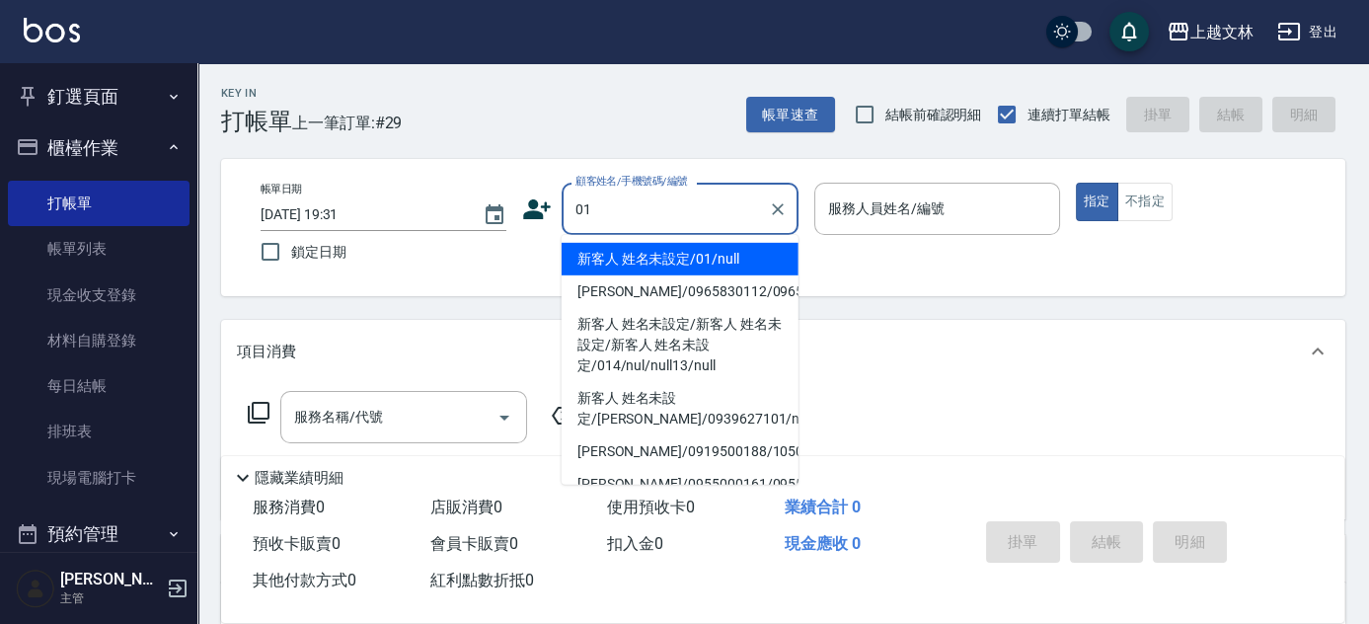
type input "新客人 姓名未設定/01/null"
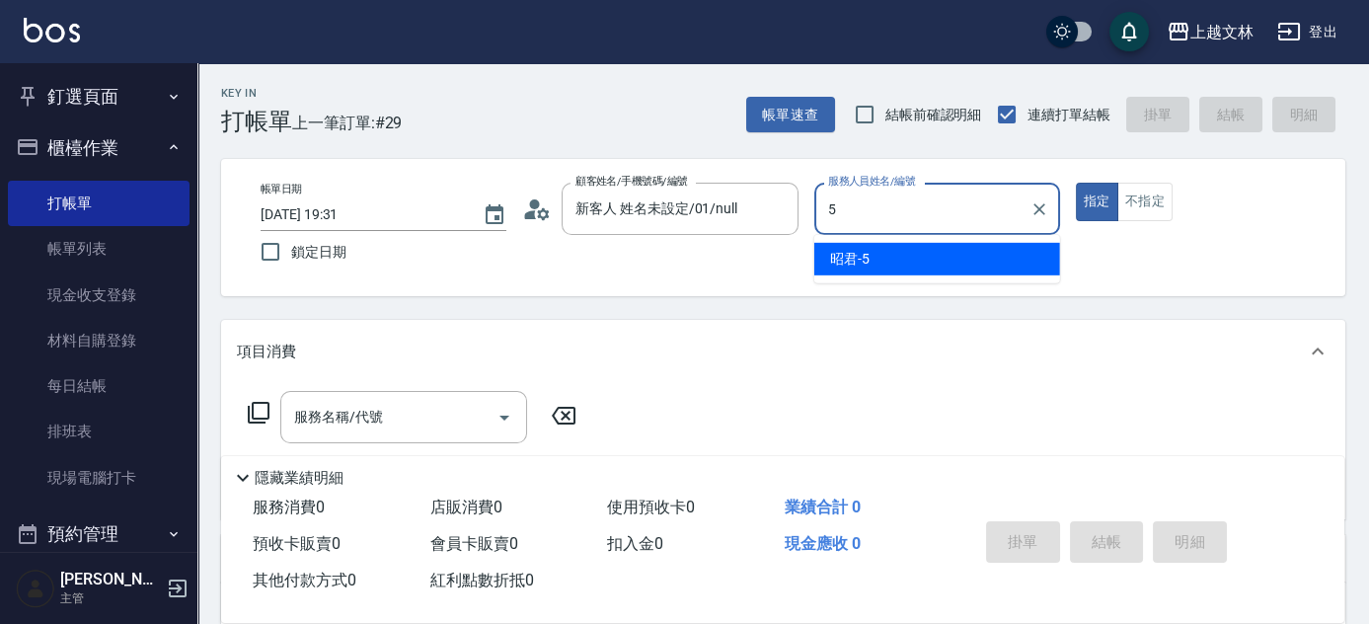
type input "昭君-5"
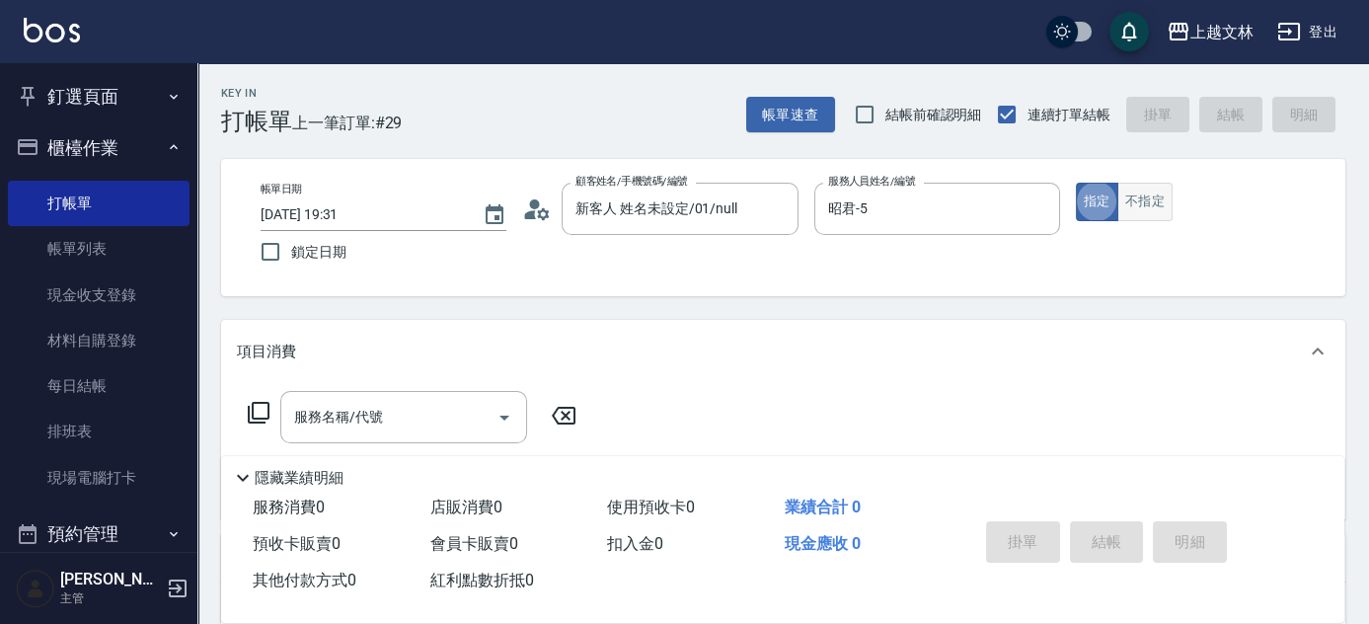
click at [1133, 206] on button "不指定" at bounding box center [1144, 202] width 55 height 38
click at [397, 418] on input "服務名稱/代號" at bounding box center [388, 417] width 199 height 35
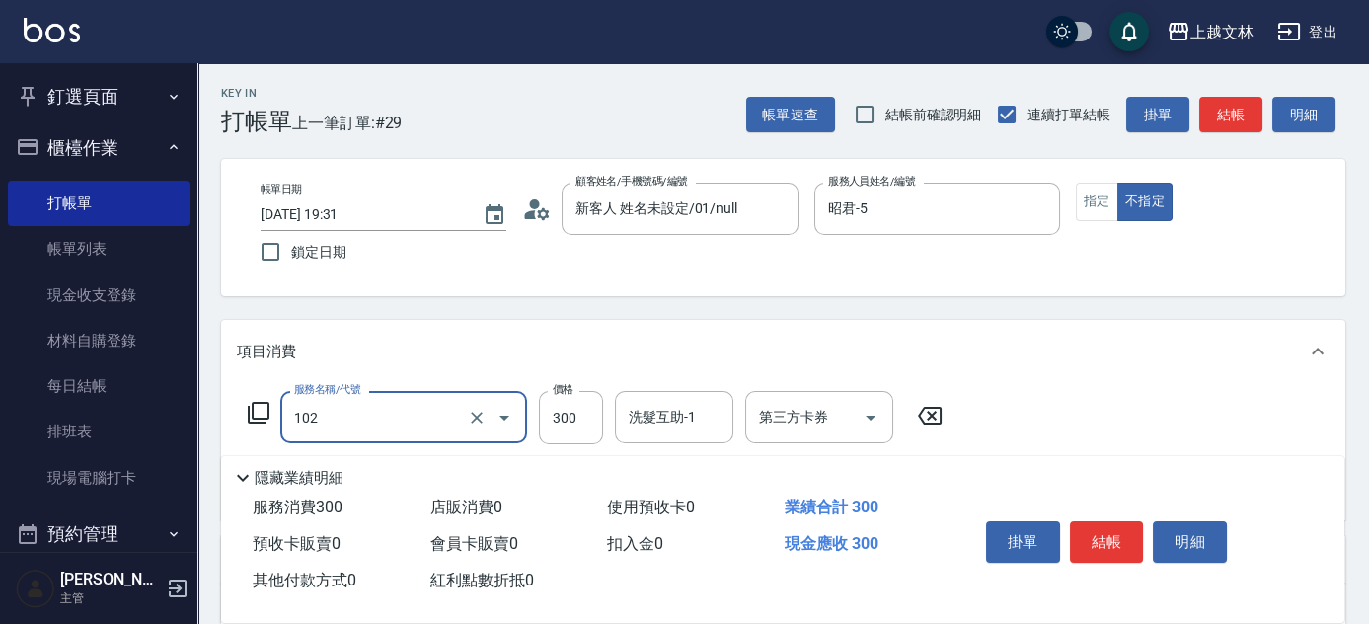
type input "精油洗髮(102)"
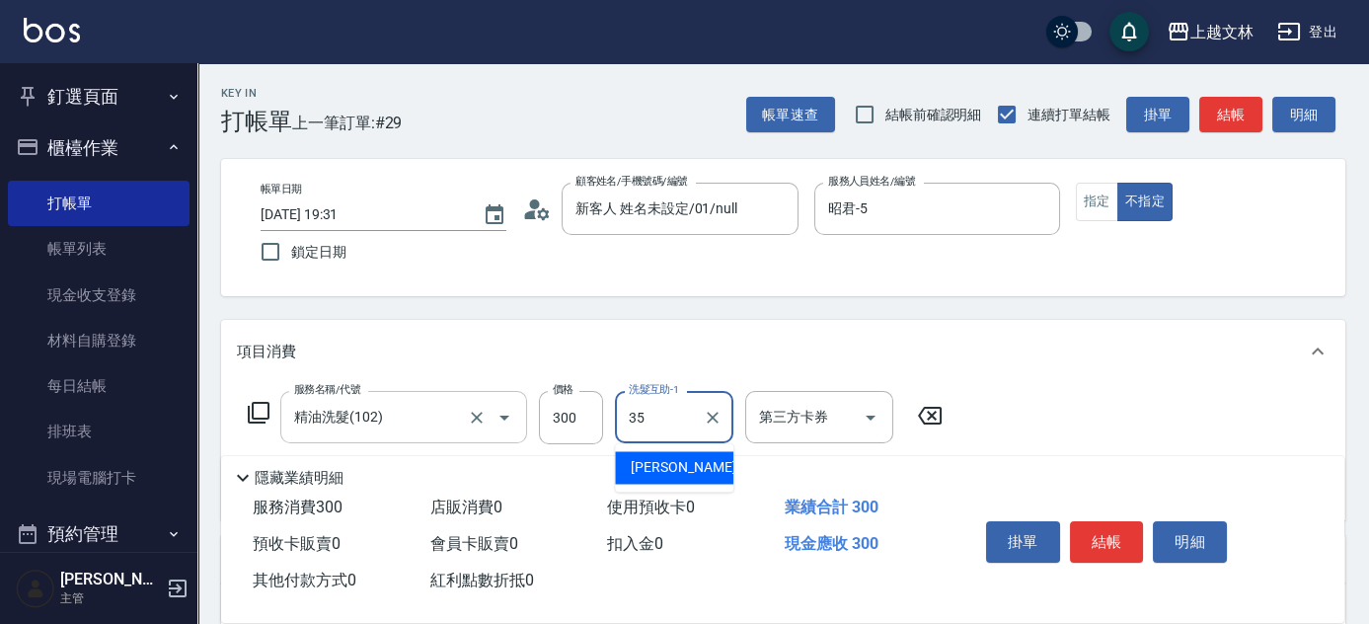
type input "顏瑄遙-35"
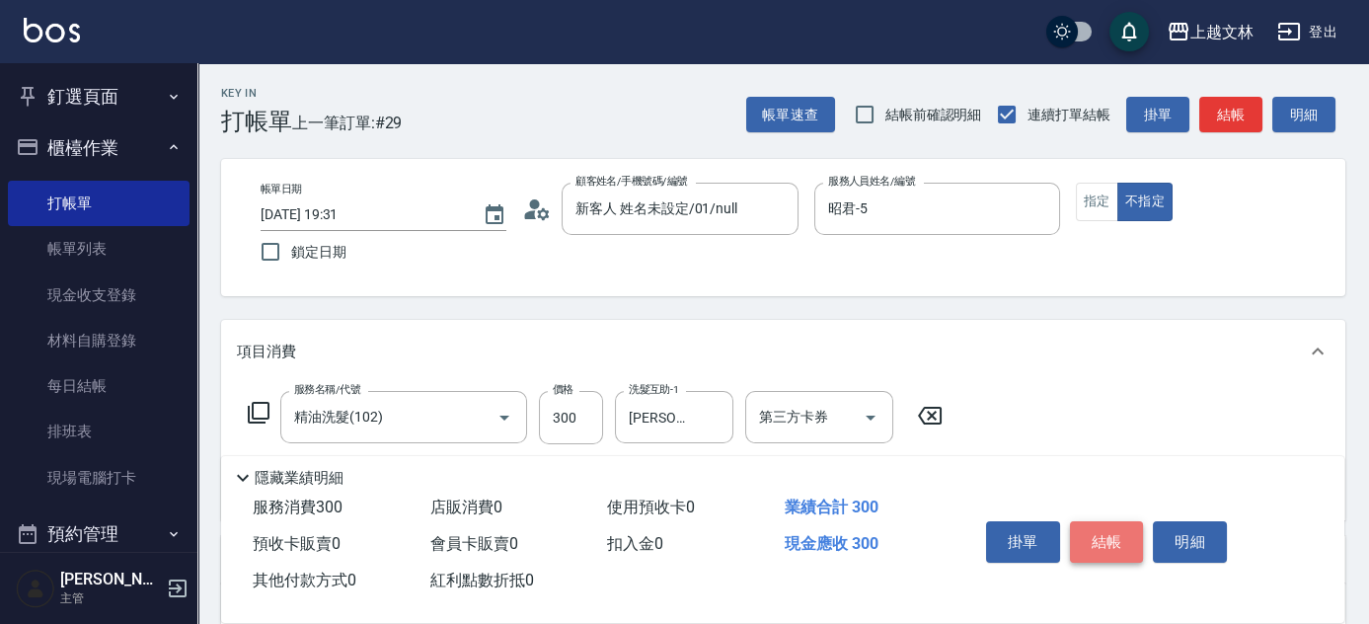
click at [1107, 533] on button "結帳" at bounding box center [1107, 541] width 74 height 41
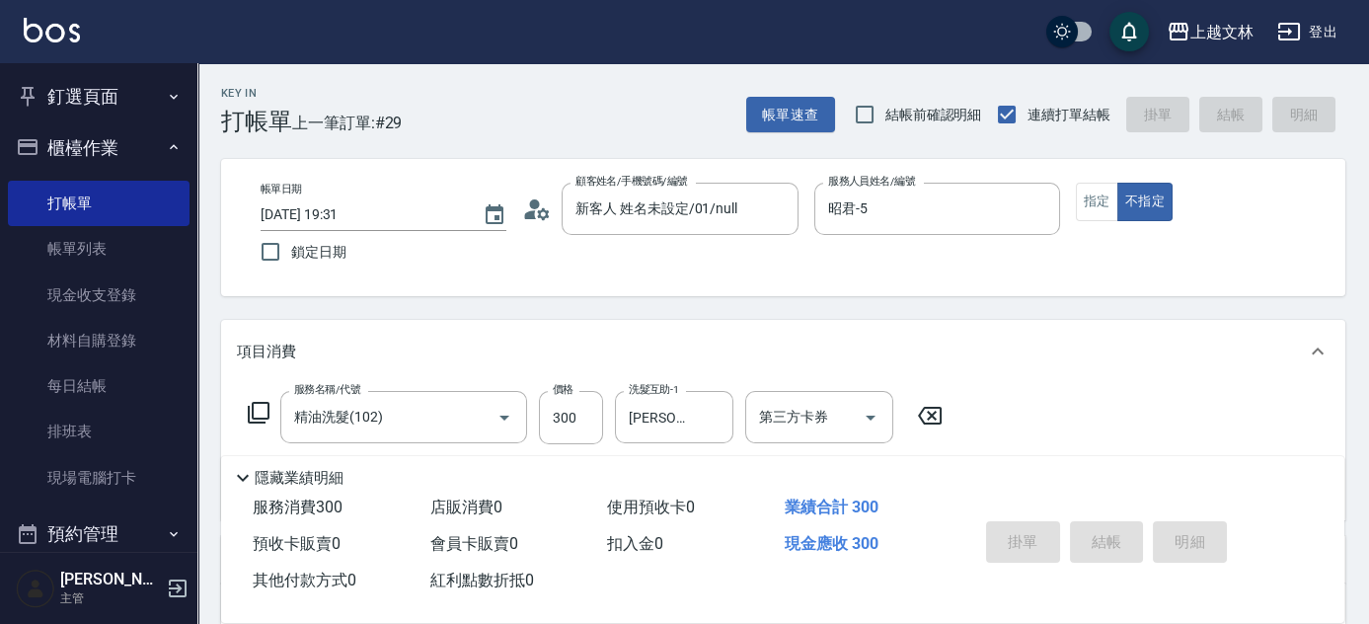
type input "2025/10/15 19:32"
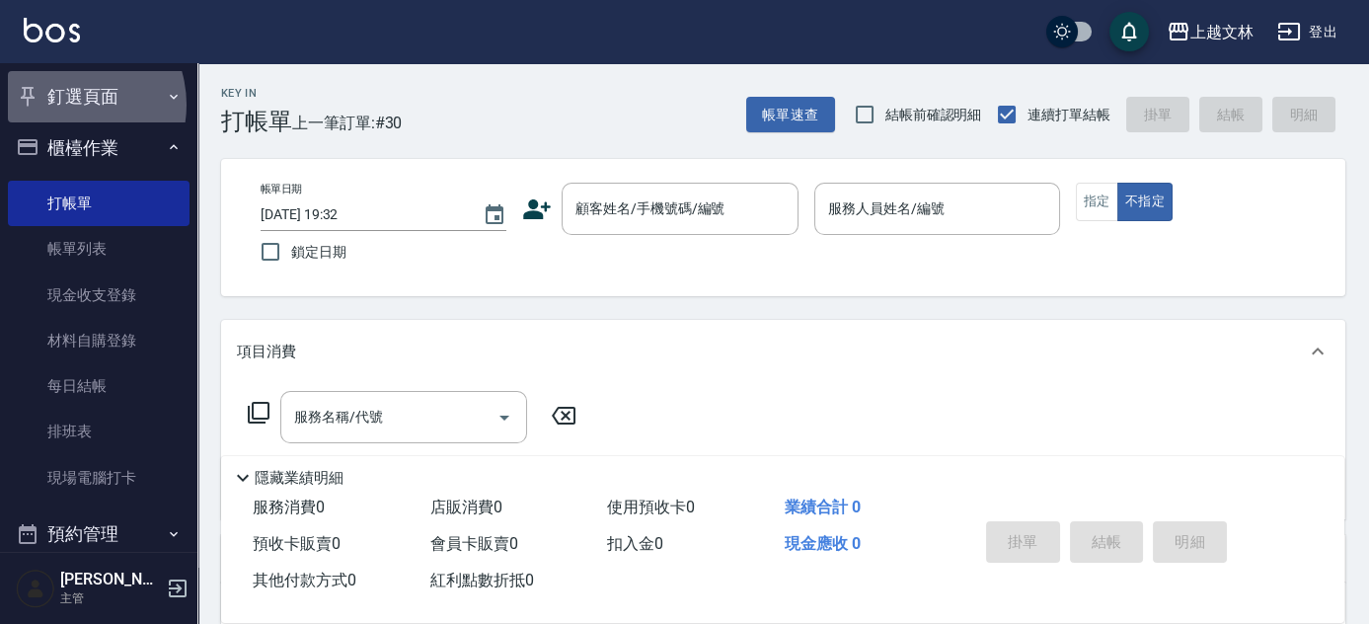
click at [65, 105] on button "釘選頁面" at bounding box center [99, 96] width 182 height 51
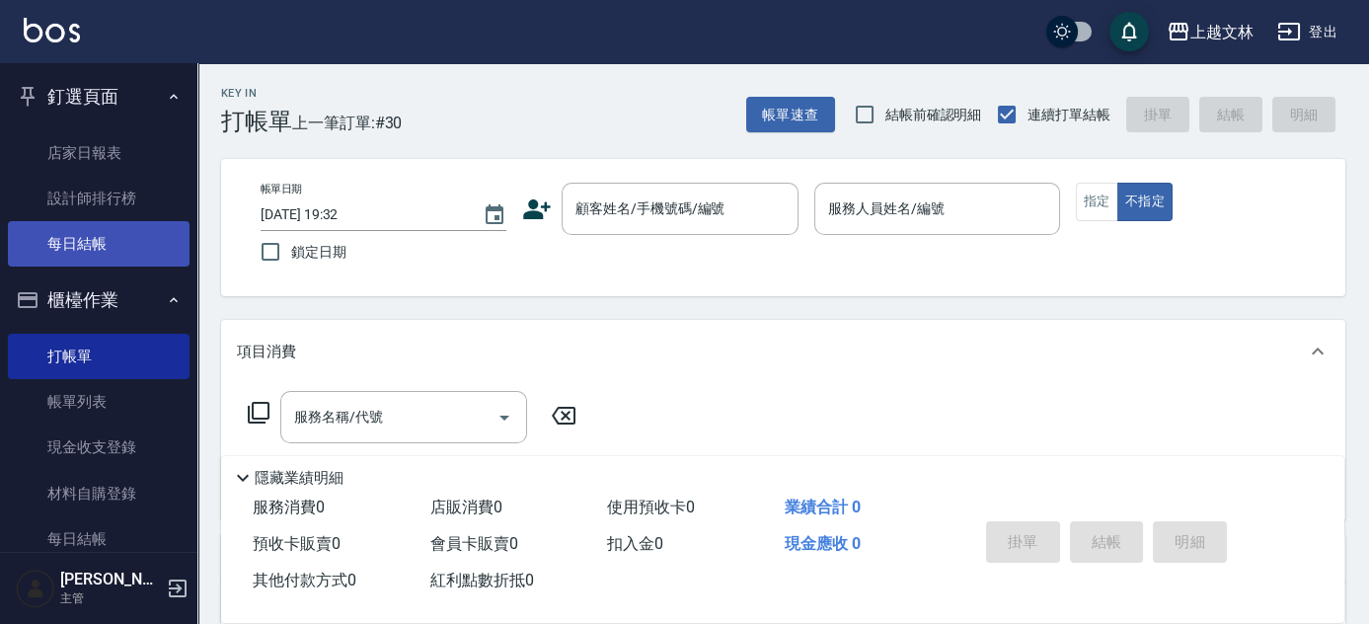
click at [121, 220] on ul "店家日報表 設計師排行榜 每日結帳" at bounding box center [99, 198] width 182 height 153
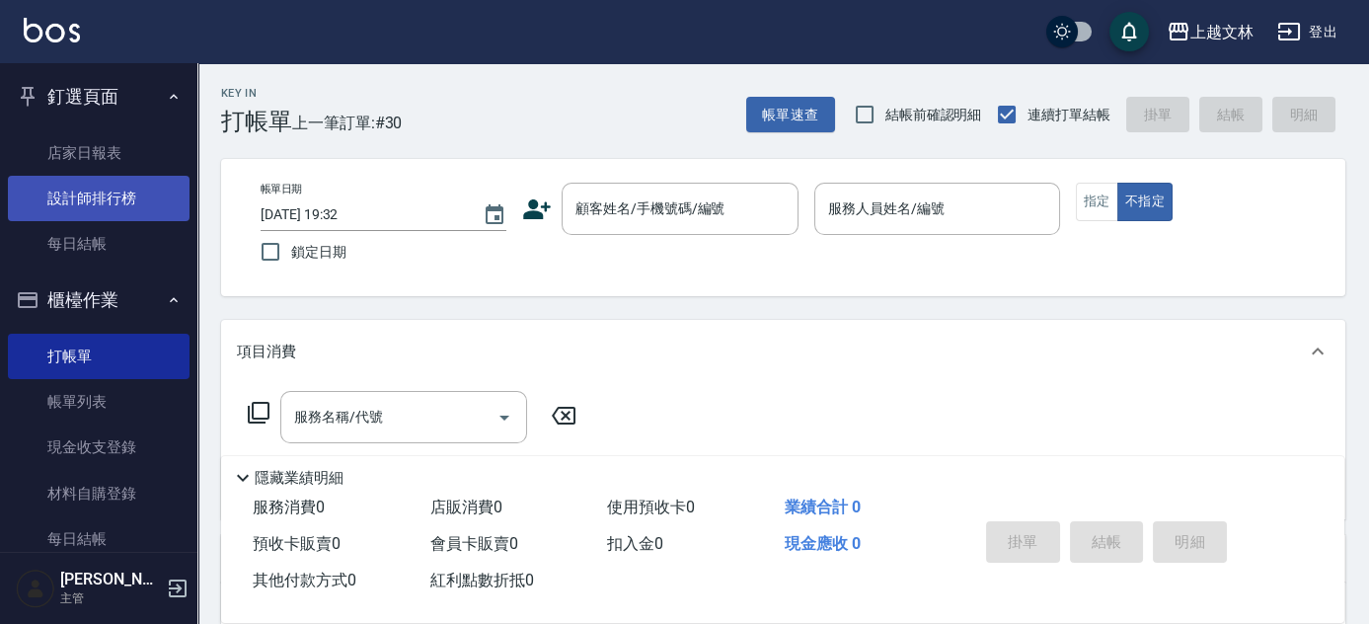
click at [123, 209] on link "設計師排行榜" at bounding box center [99, 198] width 182 height 45
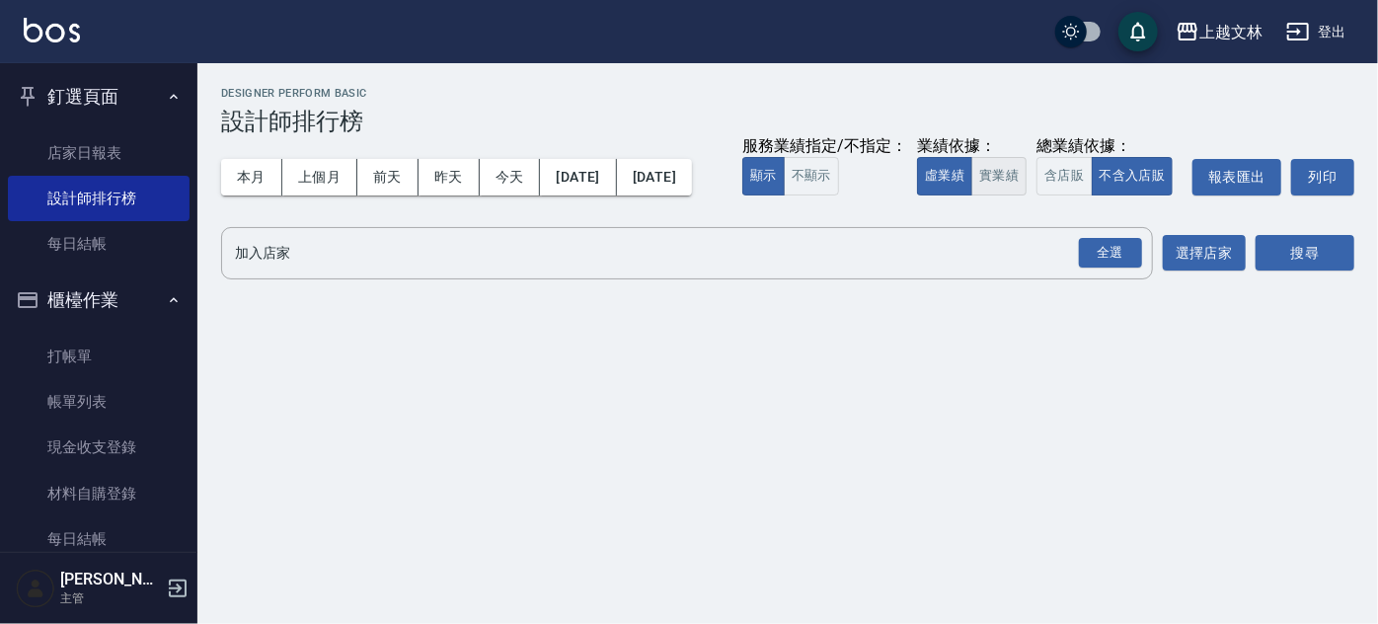
click at [971, 195] on button "實業績" at bounding box center [998, 176] width 55 height 38
click at [1111, 268] on div "全選" at bounding box center [1110, 253] width 63 height 31
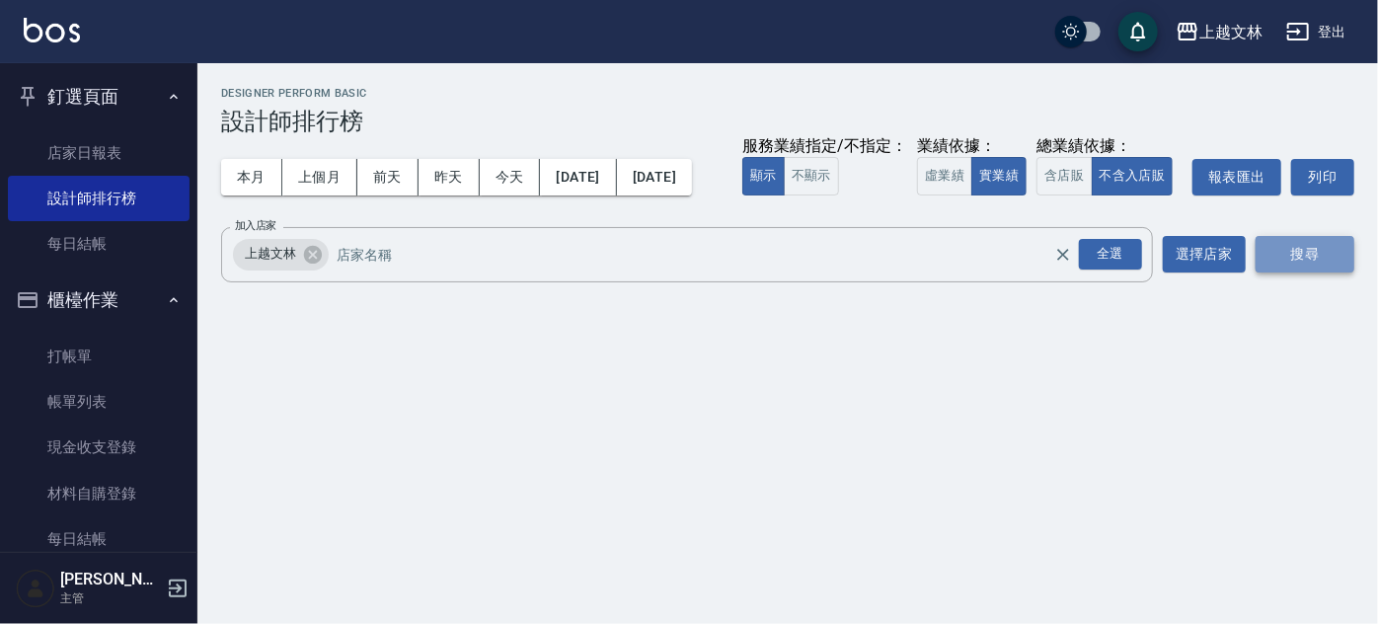
click at [1305, 272] on button "搜尋" at bounding box center [1304, 254] width 99 height 37
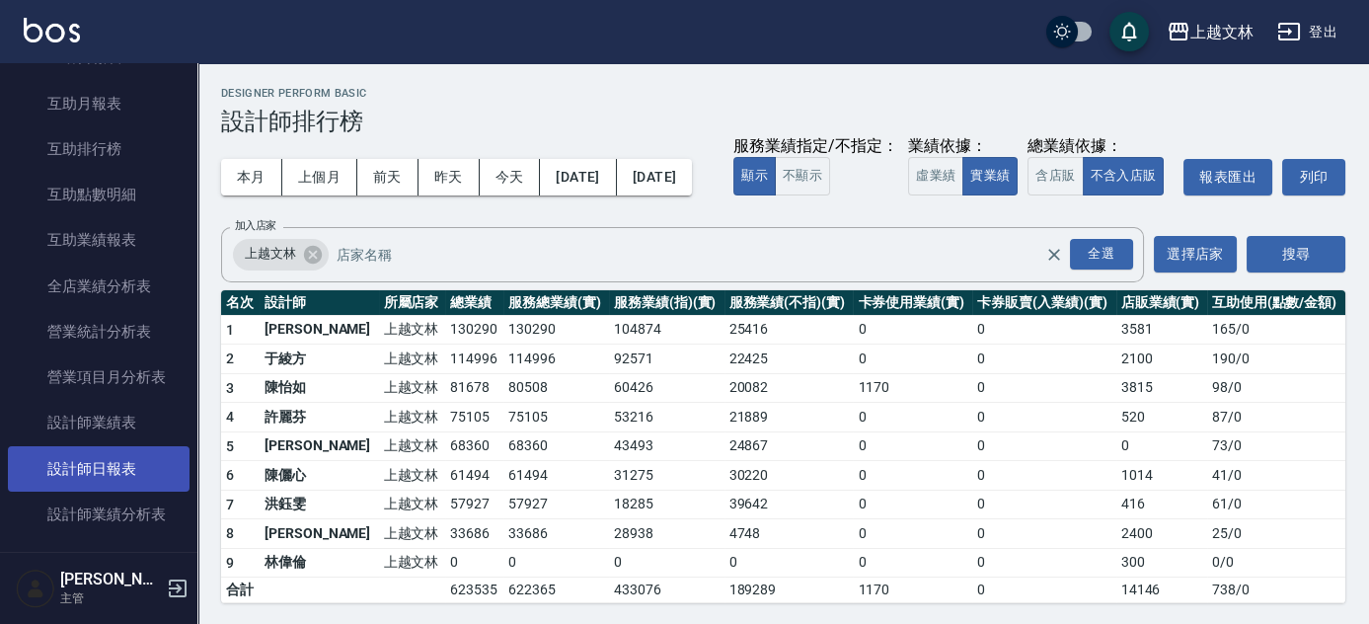
scroll to position [897, 0]
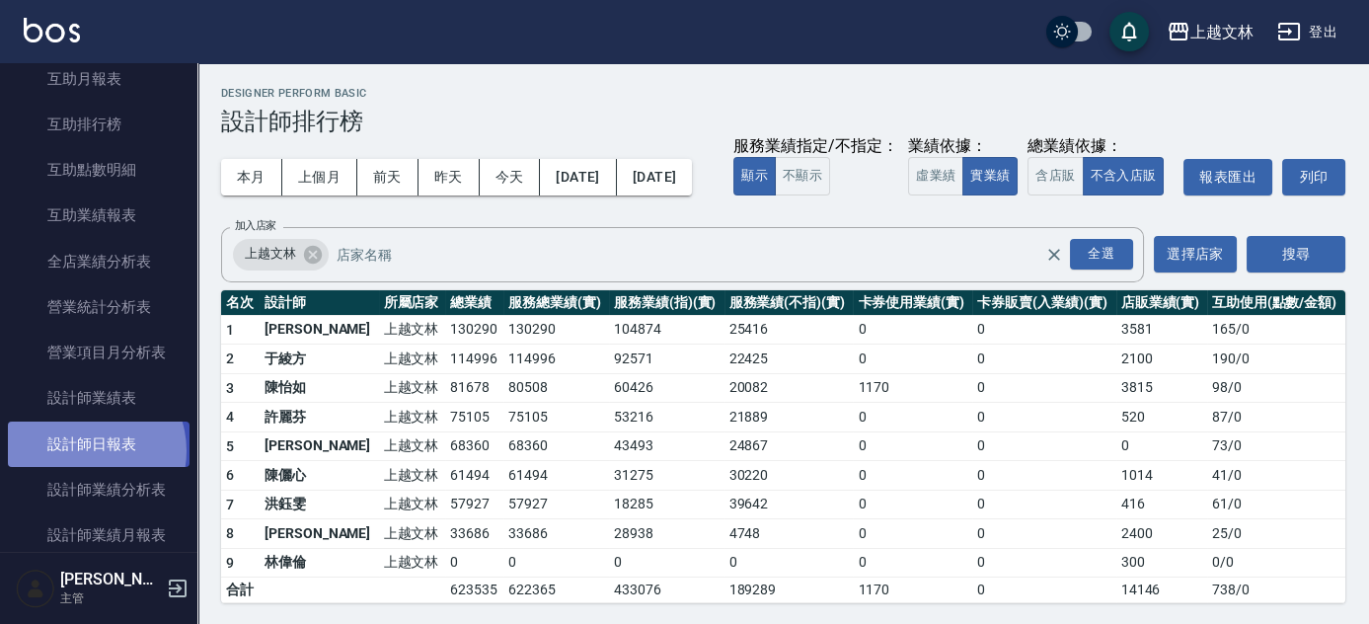
click at [84, 450] on link "設計師日報表" at bounding box center [99, 443] width 182 height 45
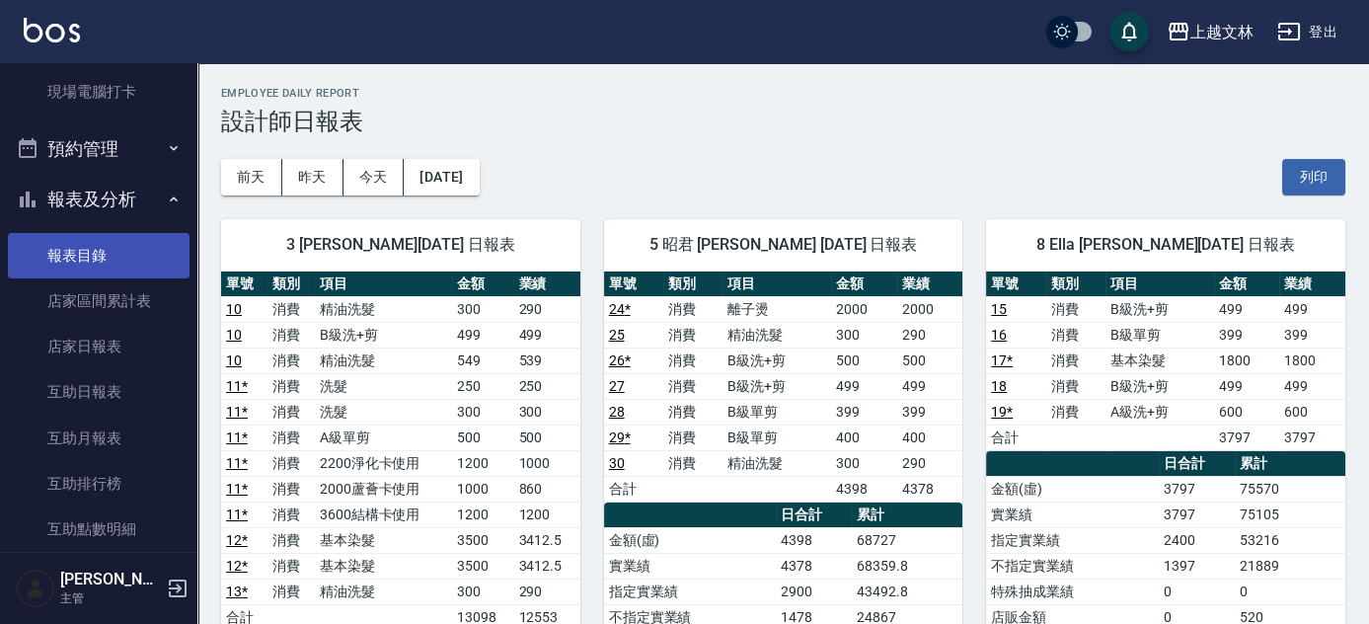
scroll to position [179, 0]
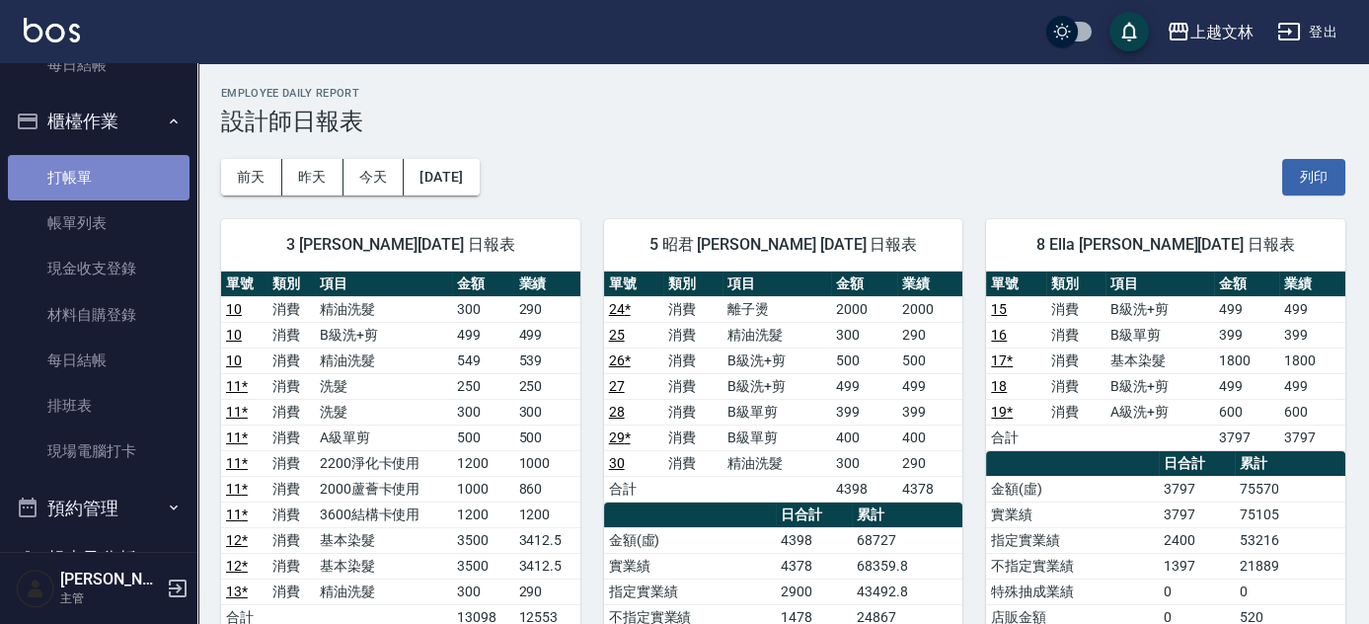
click at [101, 171] on link "打帳單" at bounding box center [99, 177] width 182 height 45
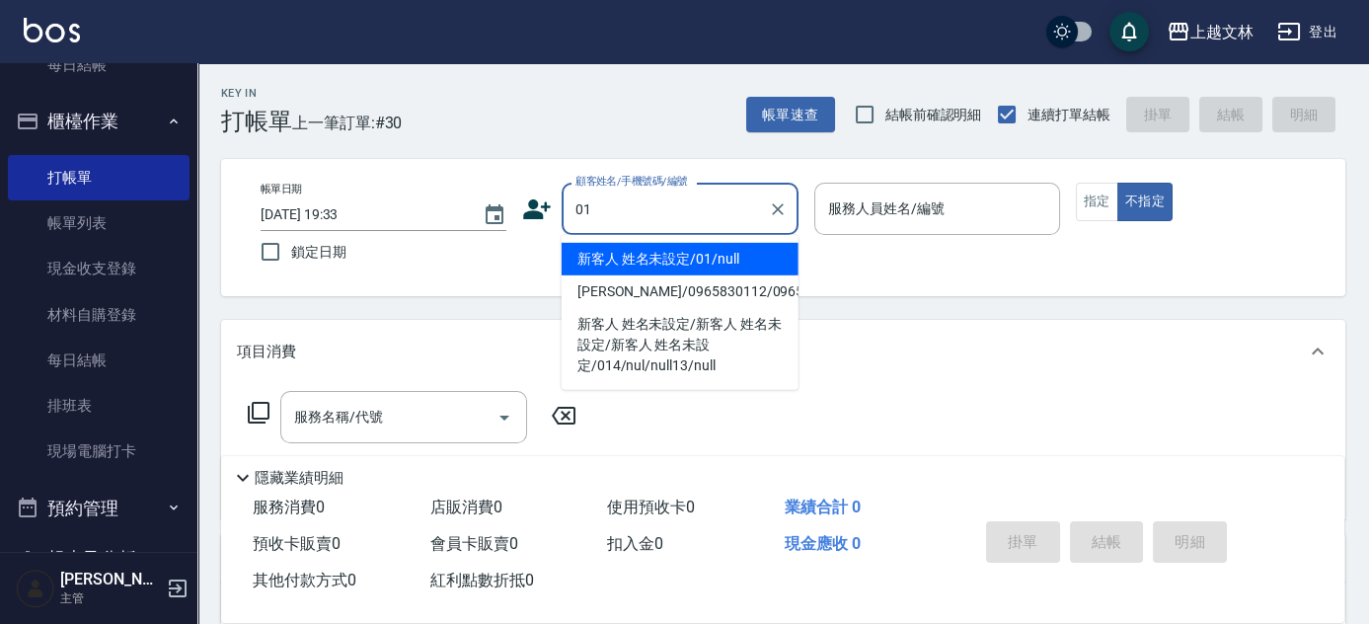
type input "新客人 姓名未設定/01/null"
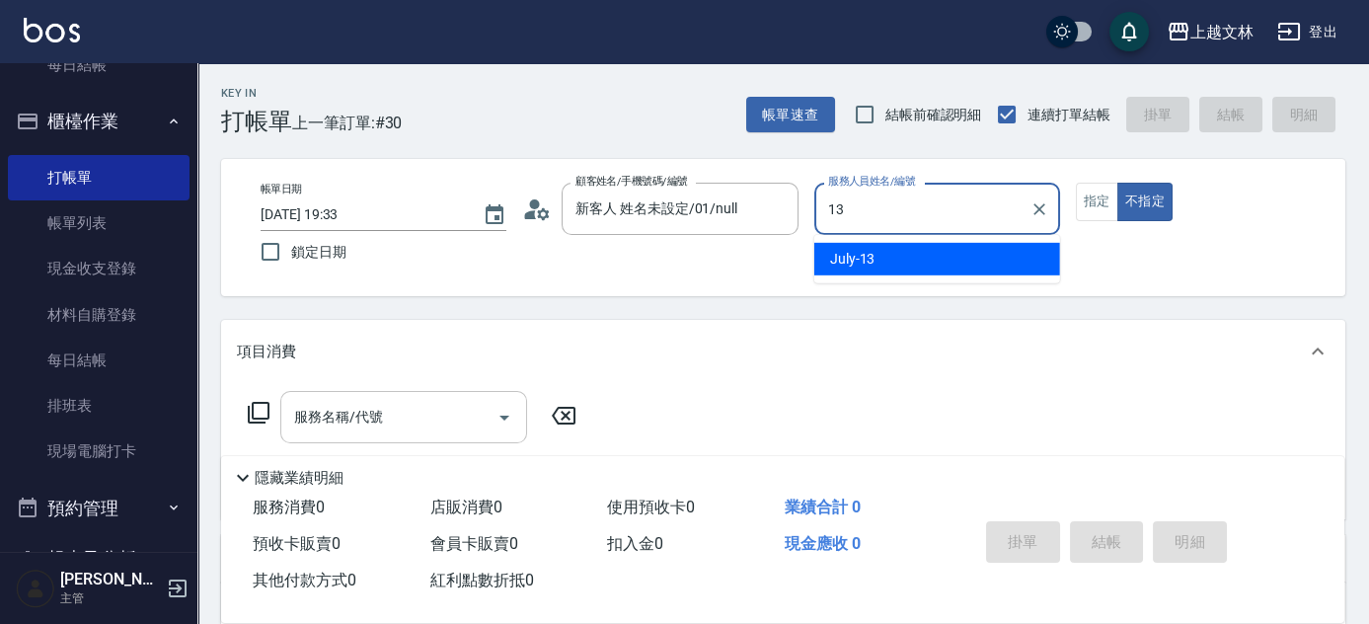
type input "July-13"
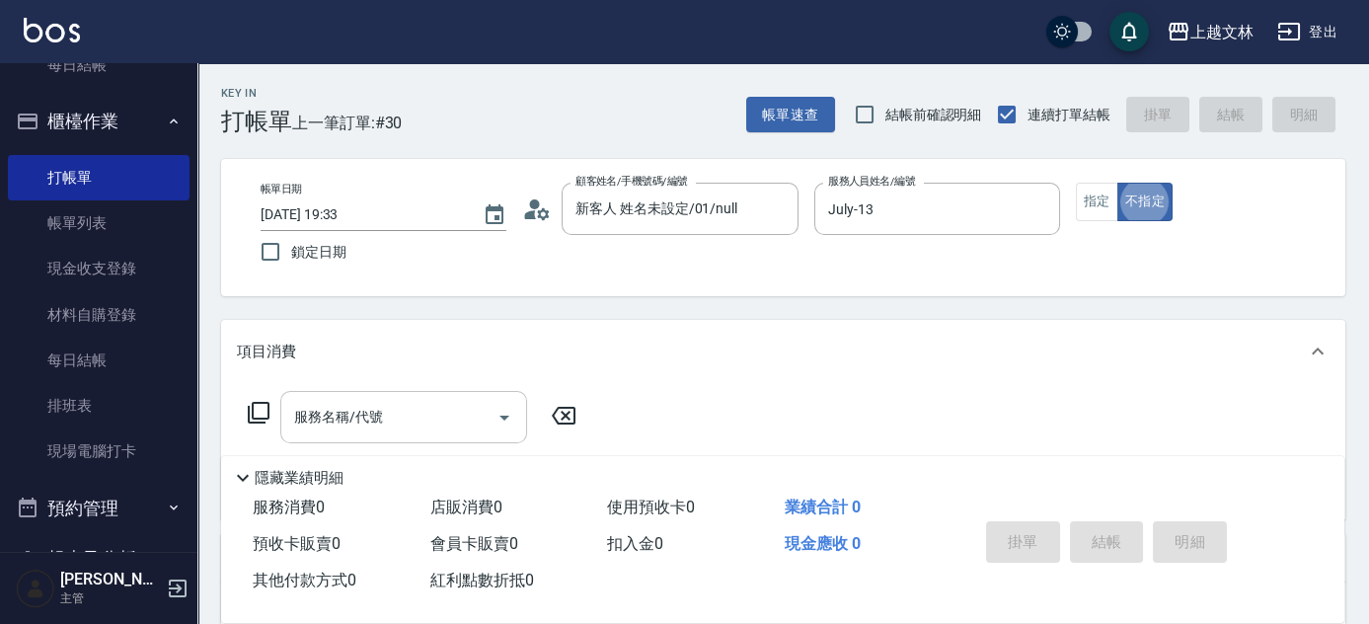
type button "false"
click at [247, 413] on icon at bounding box center [259, 413] width 24 height 24
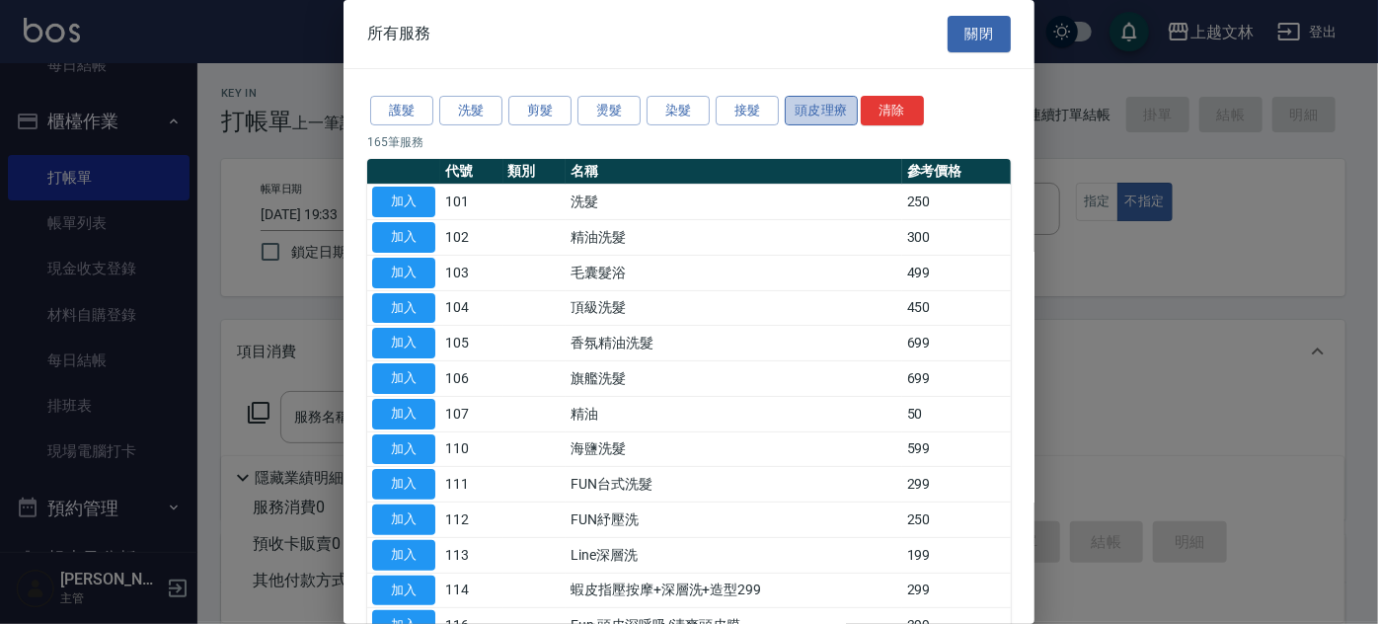
click at [803, 109] on button "頭皮理療" at bounding box center [821, 111] width 73 height 31
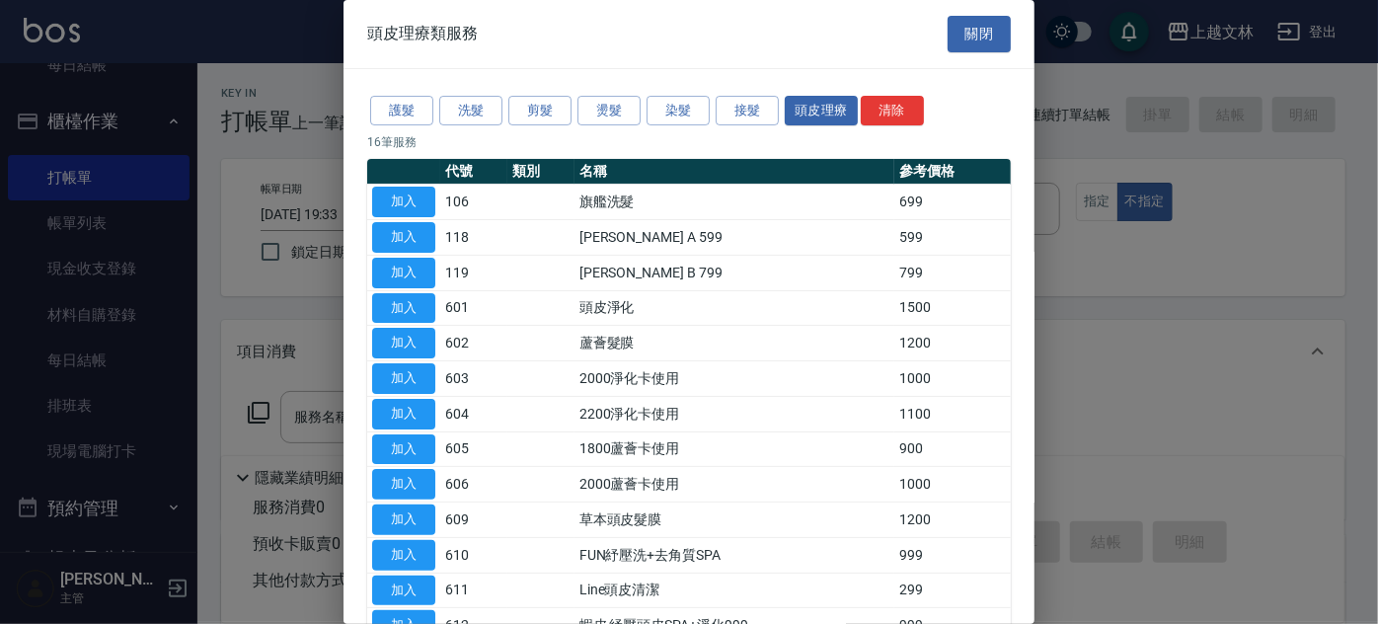
click at [1019, 516] on div "護髮 洗髮 剪髮 燙髮 染髮 接髮 頭皮理療 清除 16 筆服務 代號 類別 名稱 參考價格 加入 106 旗艦洗髮 699 加入 118 沐宥 A 599 …" at bounding box center [688, 421] width 691 height 705
click at [437, 238] on td "加入" at bounding box center [403, 238] width 73 height 36
click at [425, 237] on button "加入" at bounding box center [403, 237] width 63 height 31
type input "沐宥 A 599(118)"
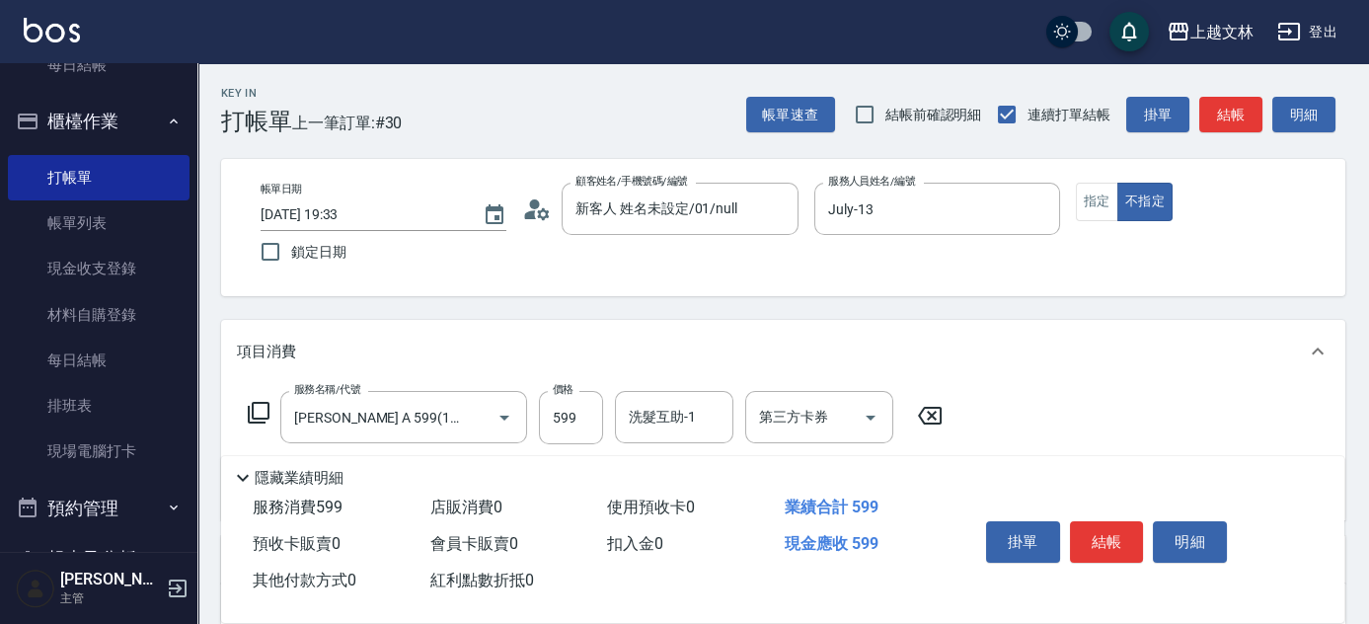
click at [1099, 540] on button "結帳" at bounding box center [1107, 541] width 74 height 41
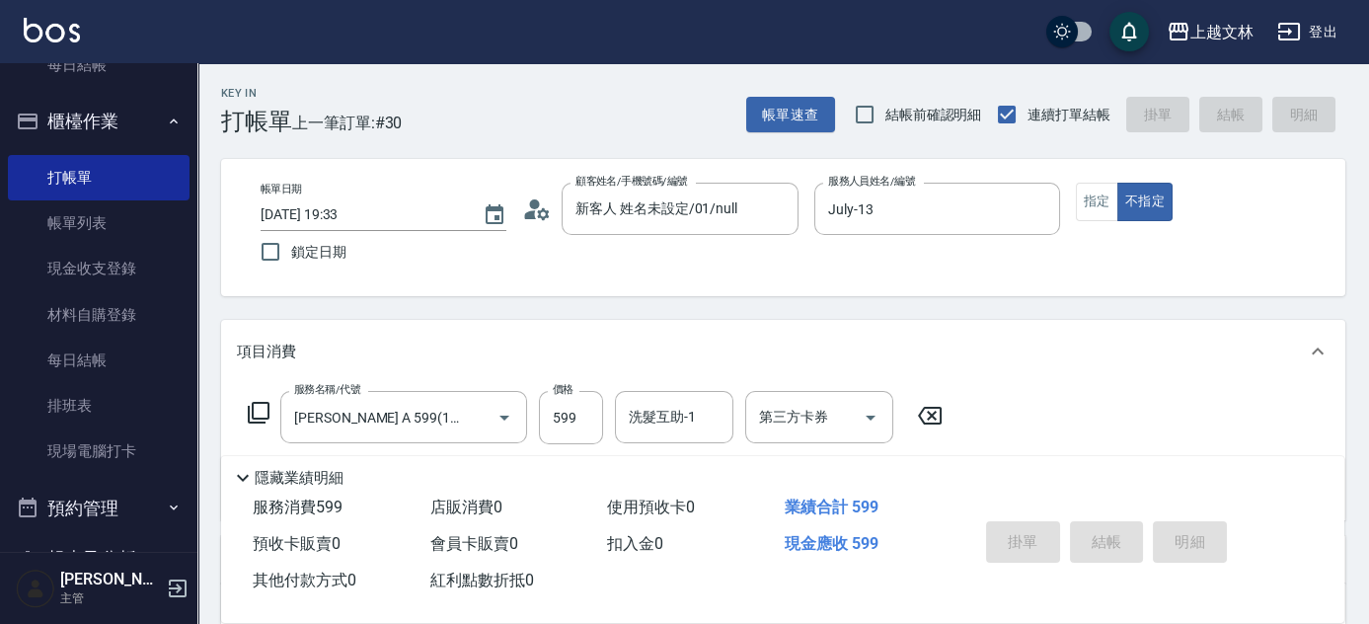
type input "2025/10/15 19:55"
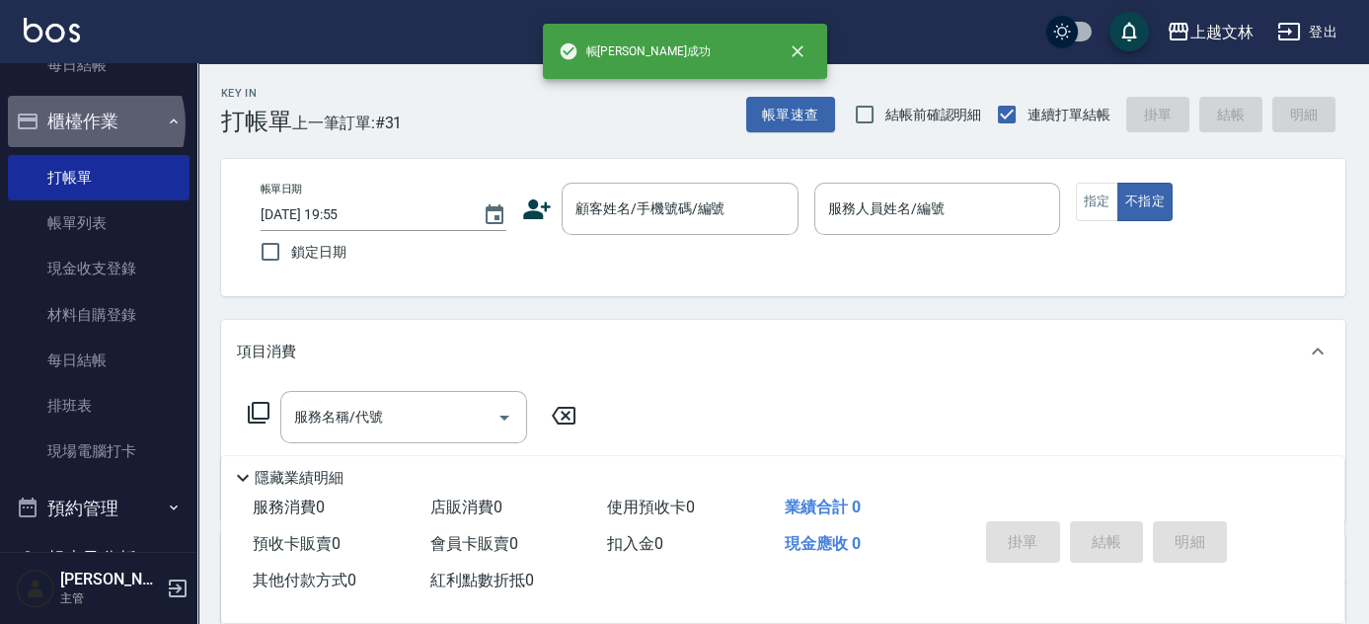
click at [87, 122] on button "櫃檯作業" at bounding box center [99, 121] width 182 height 51
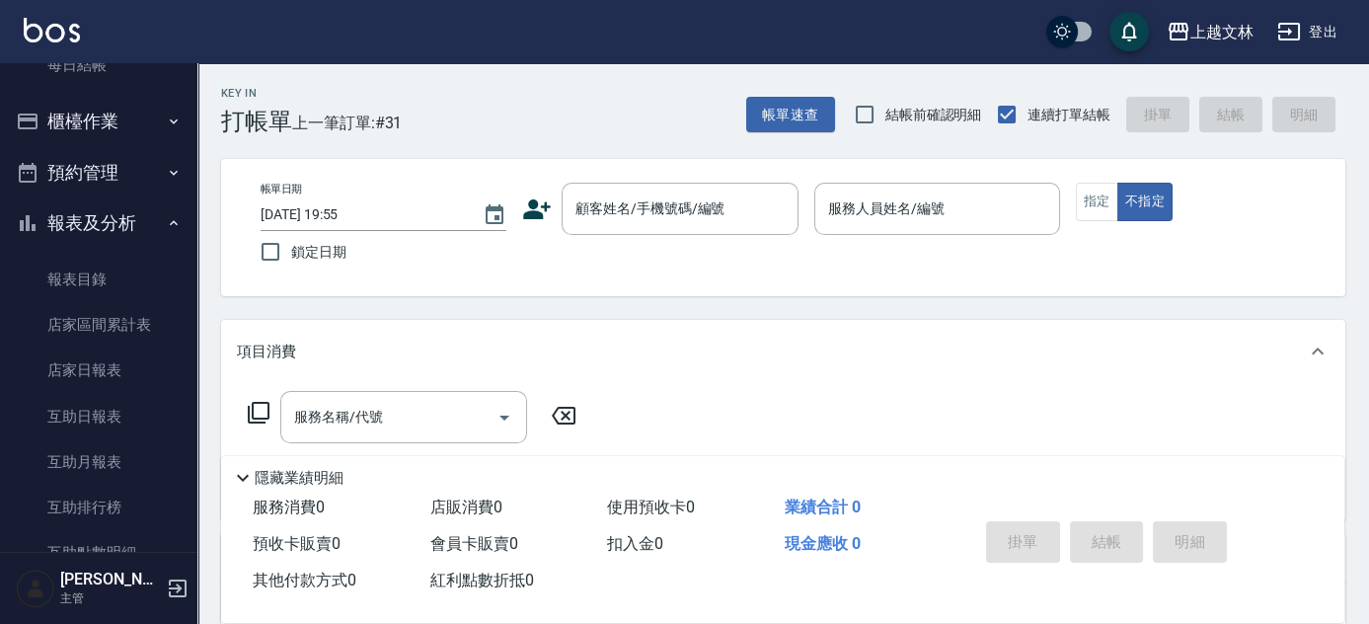
scroll to position [607, 0]
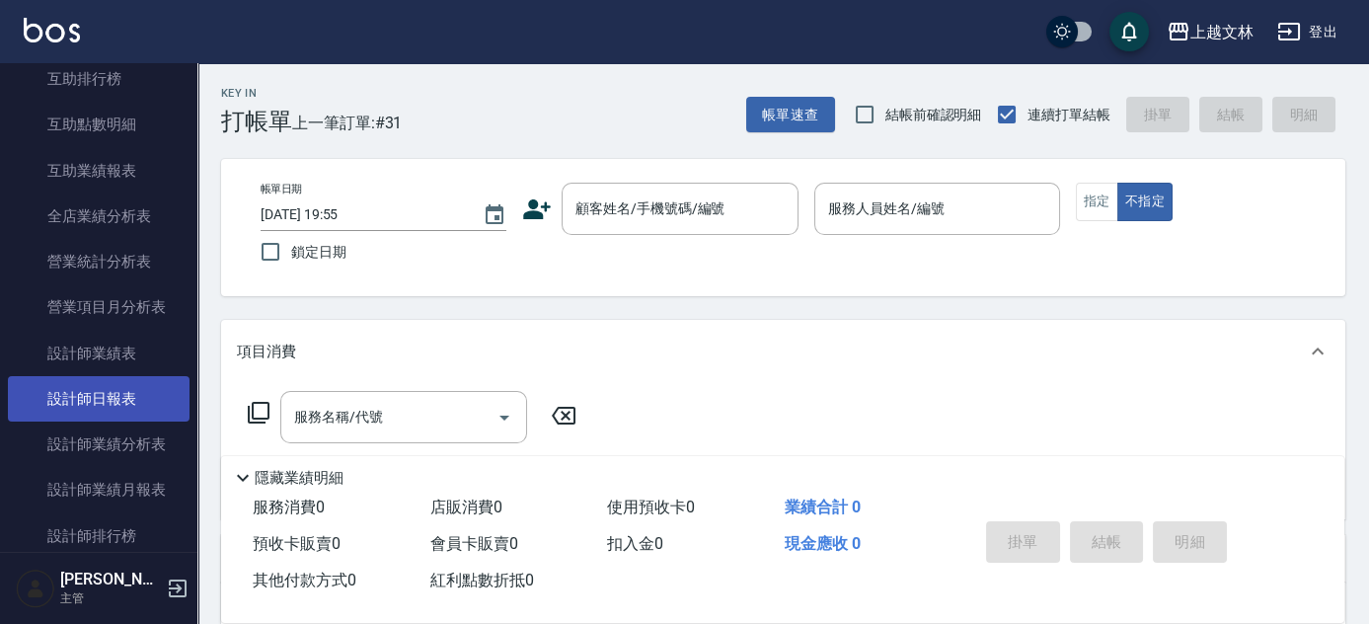
click at [162, 376] on ul "報表目錄 店家區間累計表 店家日報表 互助日報表 互助月報表 互助排行榜 互助點數明細 互助業績報表 全店業績分析表 營業統計分析表 營業項目月分析表 設計師…" at bounding box center [99, 444] width 182 height 1249
click at [160, 391] on link "設計師日報表" at bounding box center [99, 398] width 182 height 45
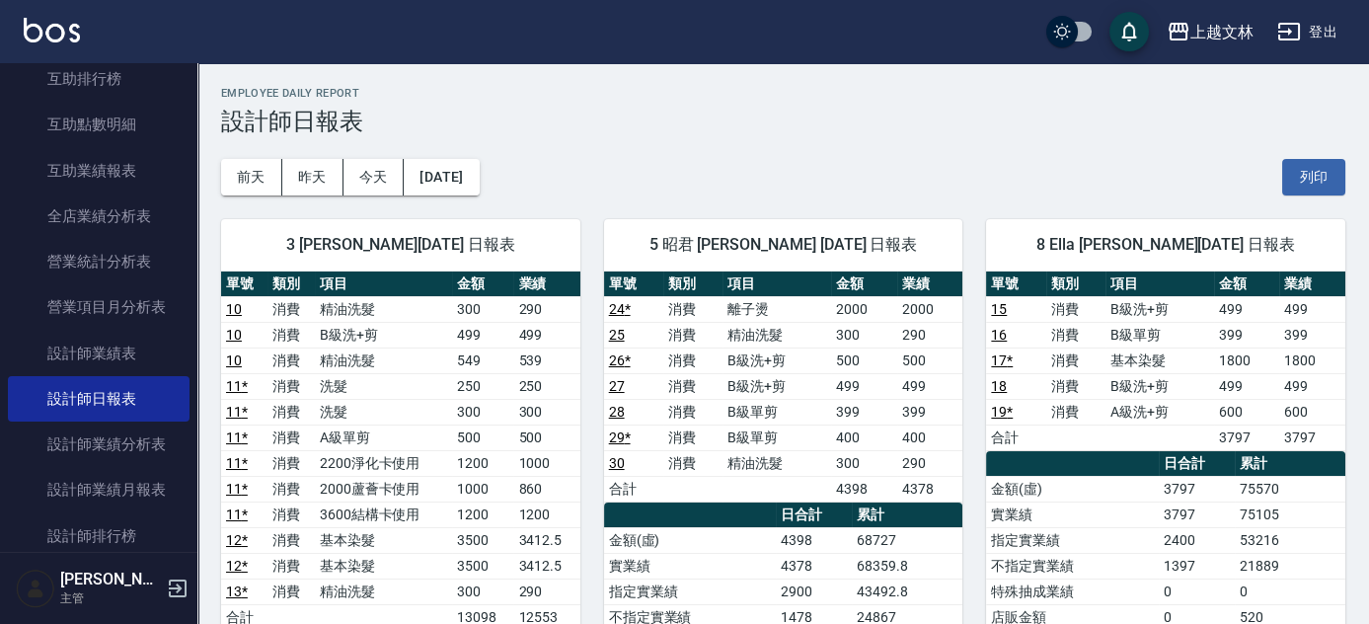
scroll to position [179, 0]
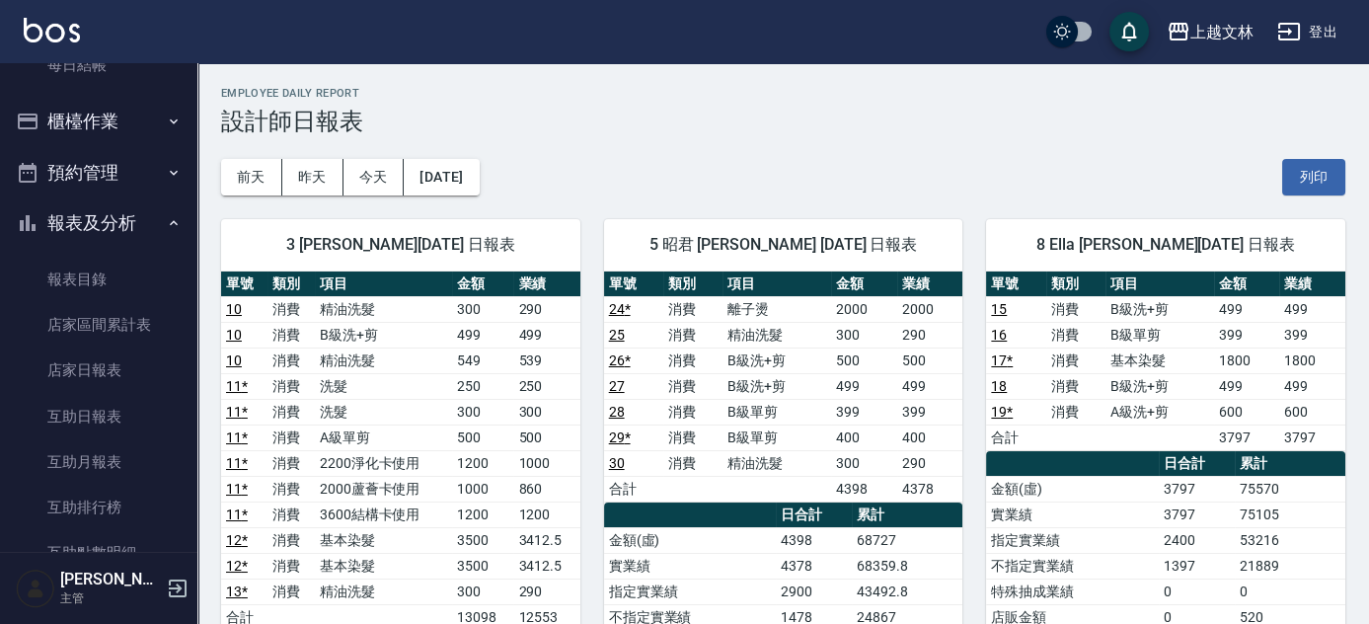
click at [147, 114] on button "櫃檯作業" at bounding box center [99, 121] width 182 height 51
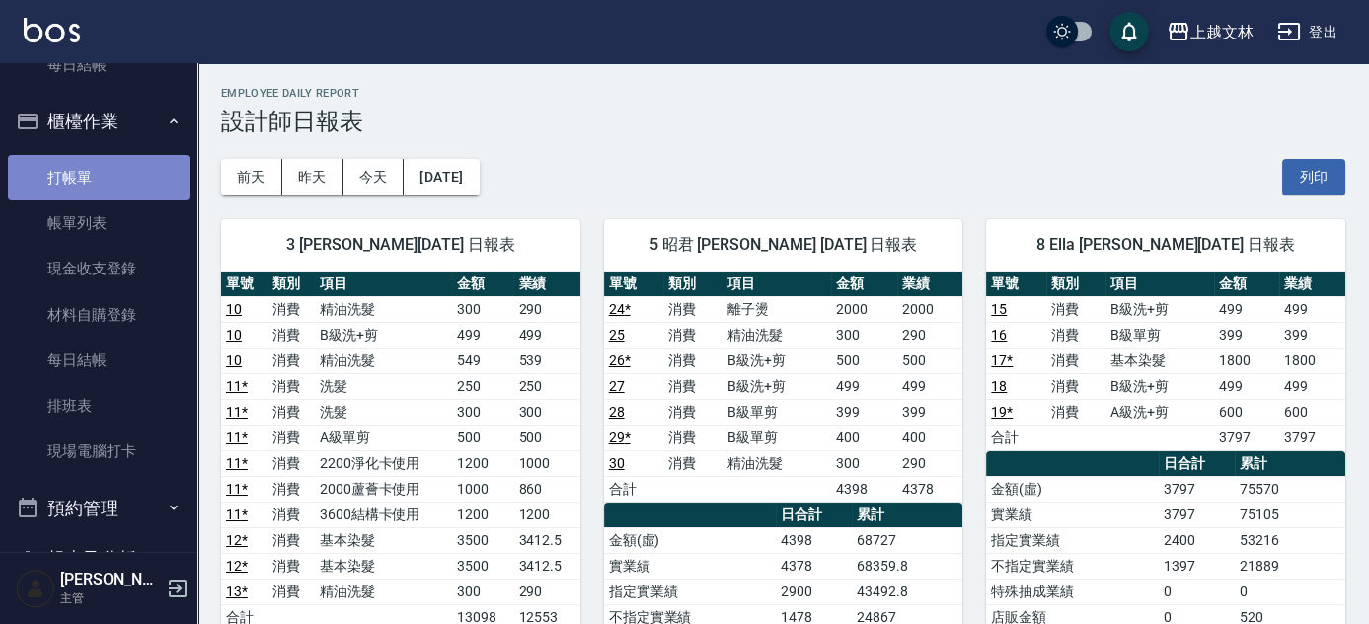
click at [120, 182] on link "打帳單" at bounding box center [99, 177] width 182 height 45
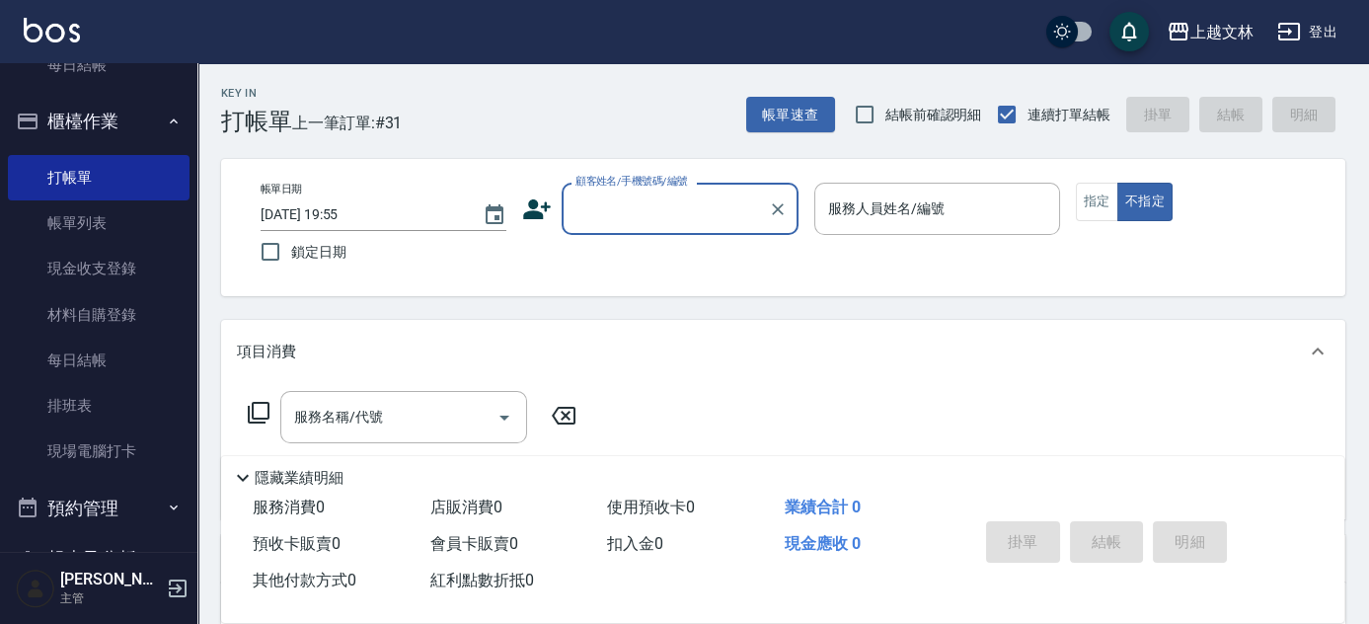
click at [197, 67] on div "Key In 打帳單 上一筆訂單:#31" at bounding box center [299, 99] width 204 height 72
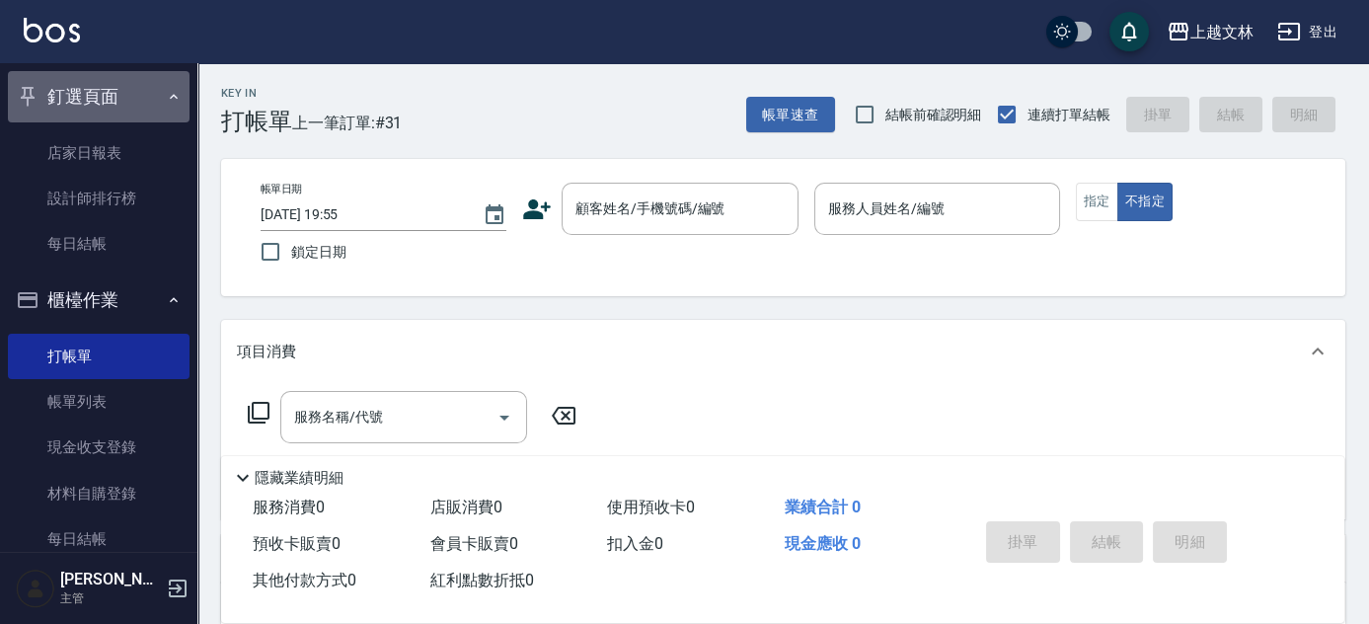
click at [103, 92] on button "釘選頁面" at bounding box center [99, 96] width 182 height 51
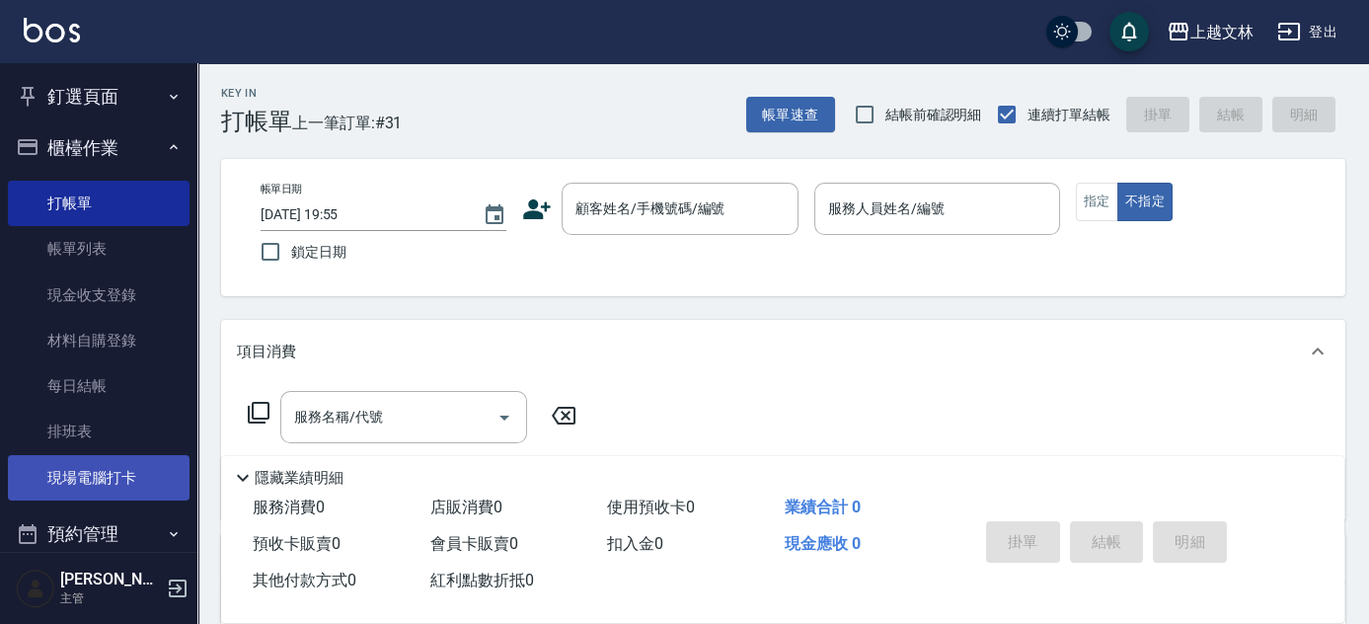
click at [95, 475] on link "現場電腦打卡" at bounding box center [99, 477] width 182 height 45
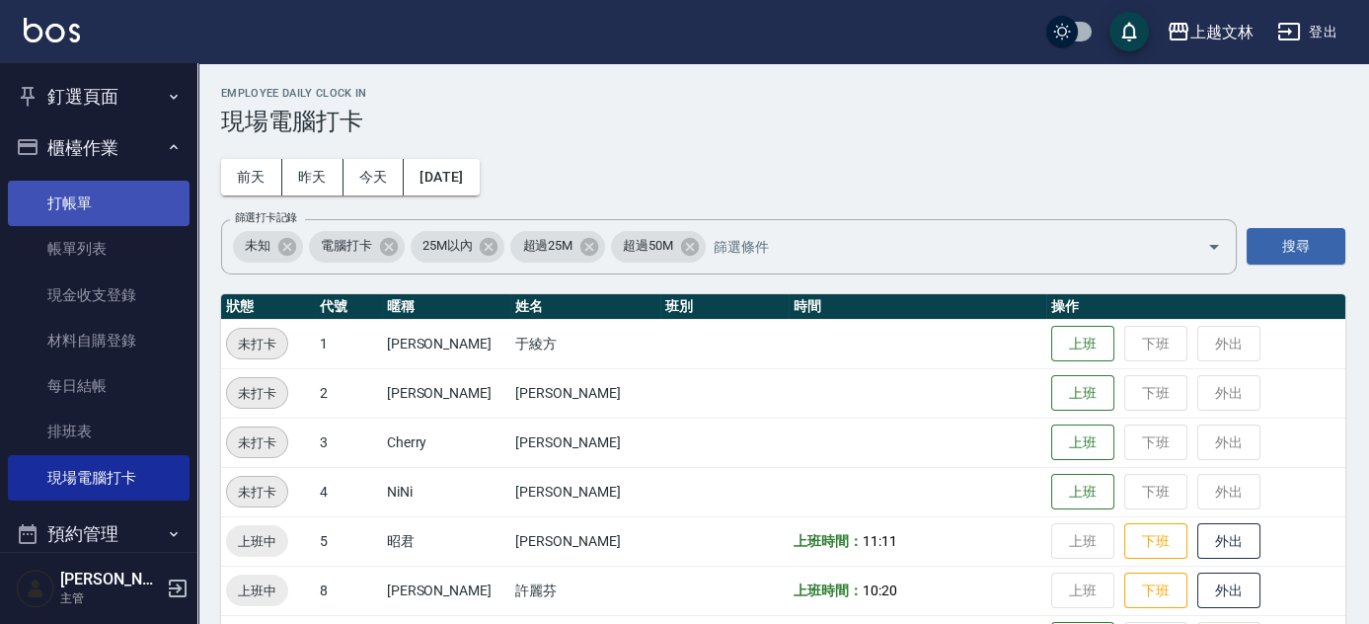
drag, startPoint x: 71, startPoint y: 196, endPoint x: 16, endPoint y: 189, distance: 55.7
click at [72, 196] on link "打帳單" at bounding box center [99, 203] width 182 height 45
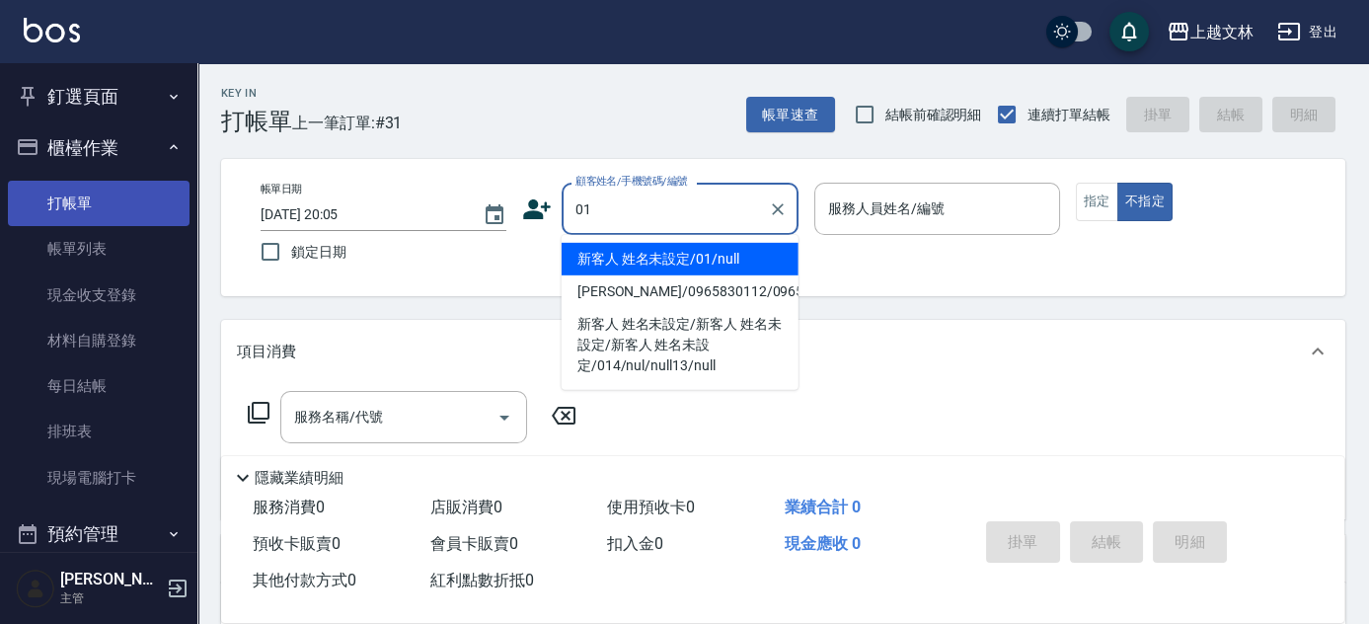
type input "新客人 姓名未設定/01/null"
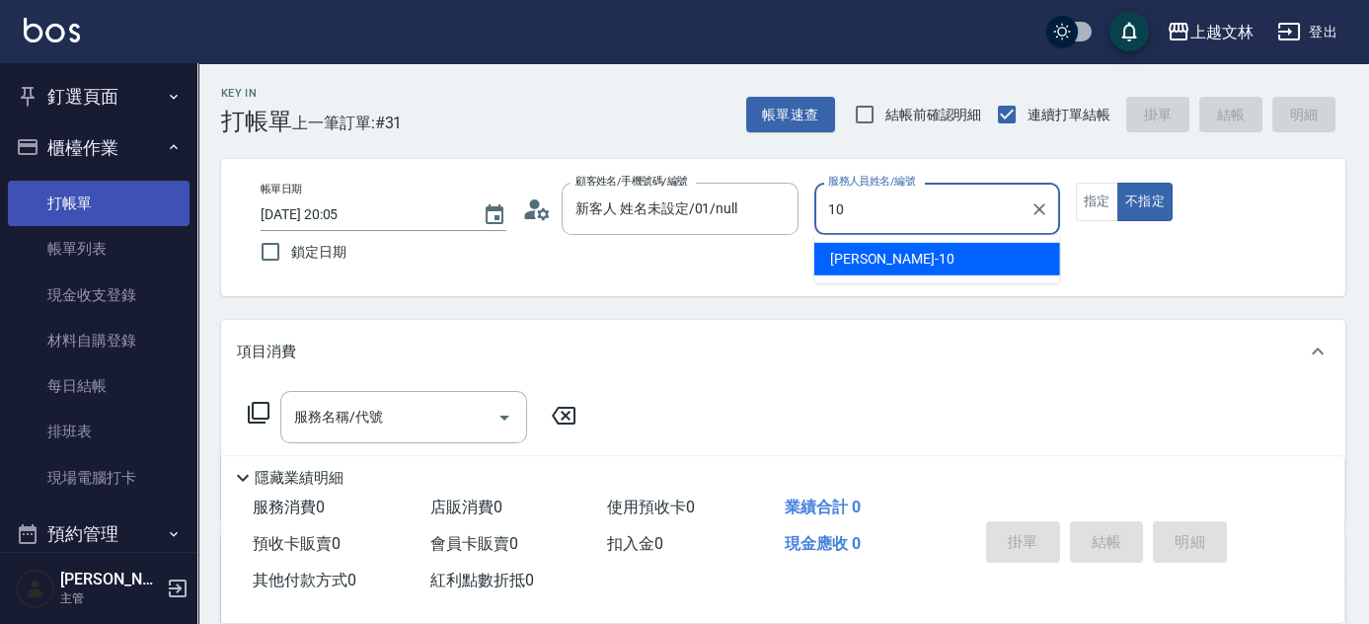
type input "Amy-10"
type button "false"
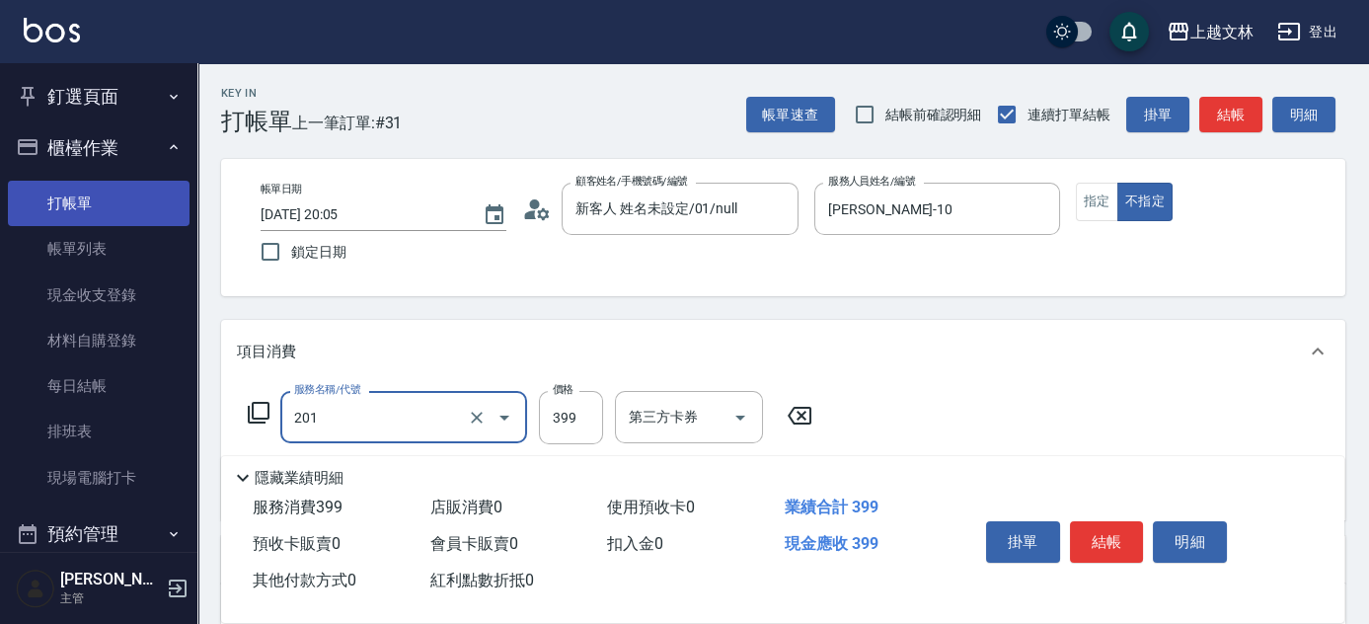
type input "B級單剪(201)"
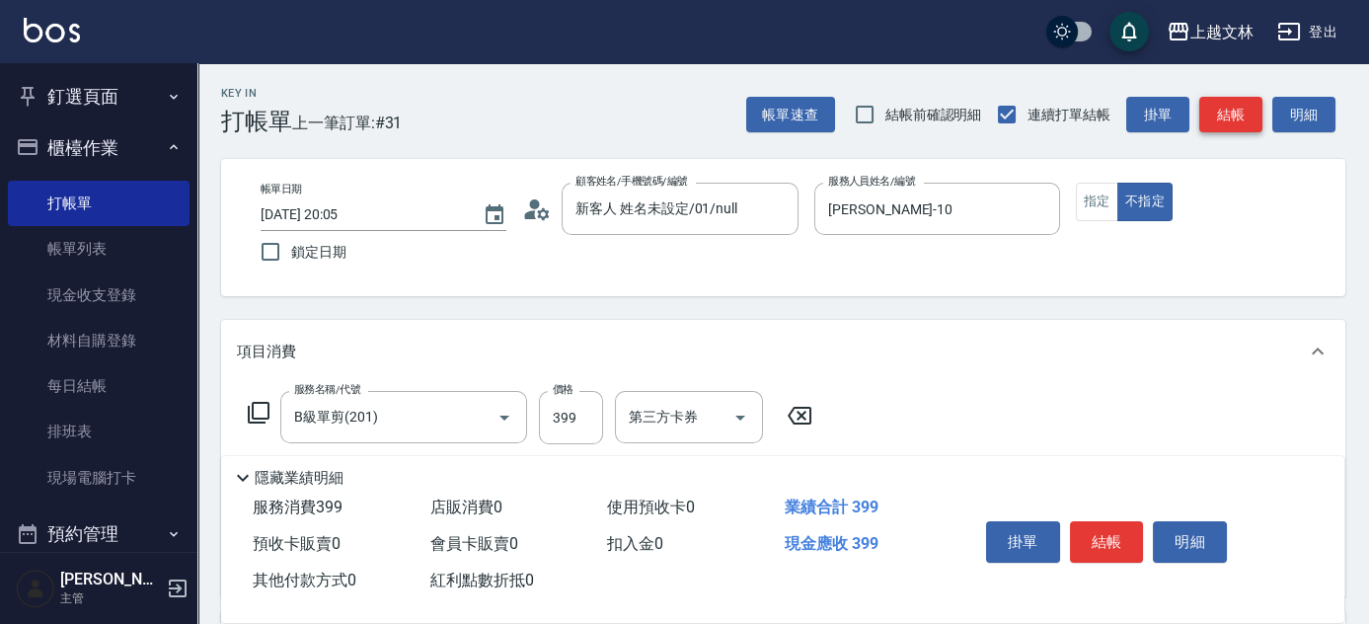
click at [1221, 109] on button "結帳" at bounding box center [1230, 115] width 63 height 37
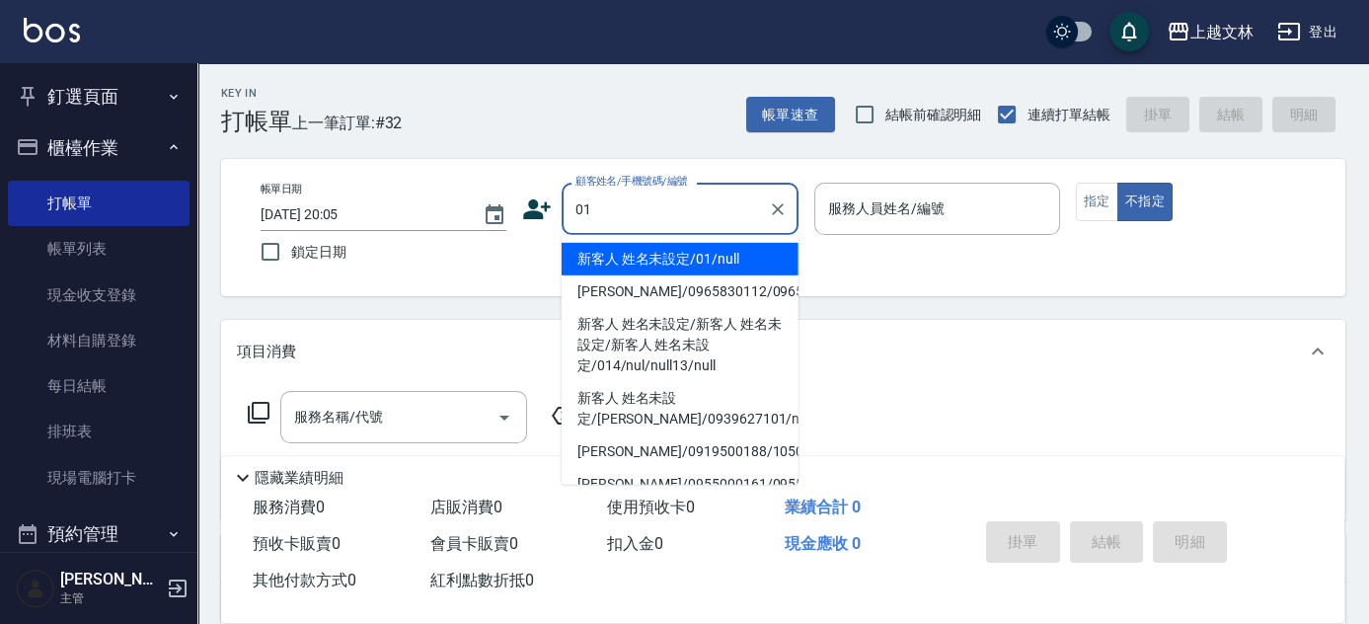
type input "新客人 姓名未設定/01/null"
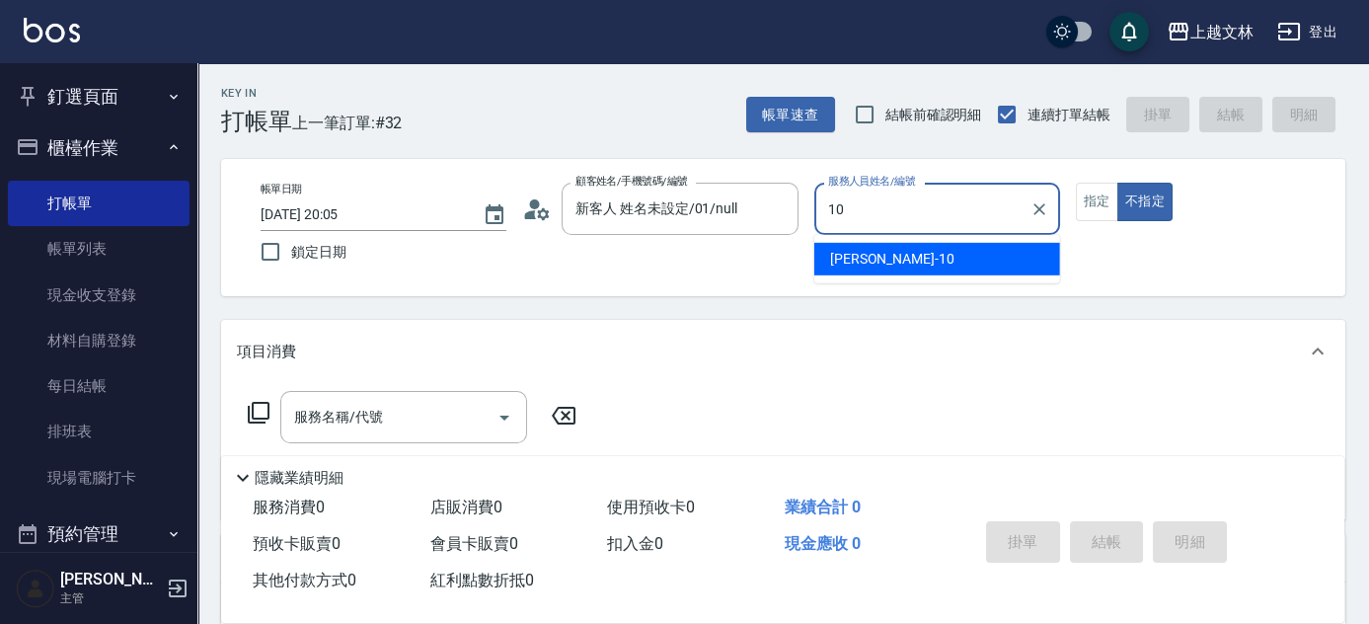
type input "Amy-10"
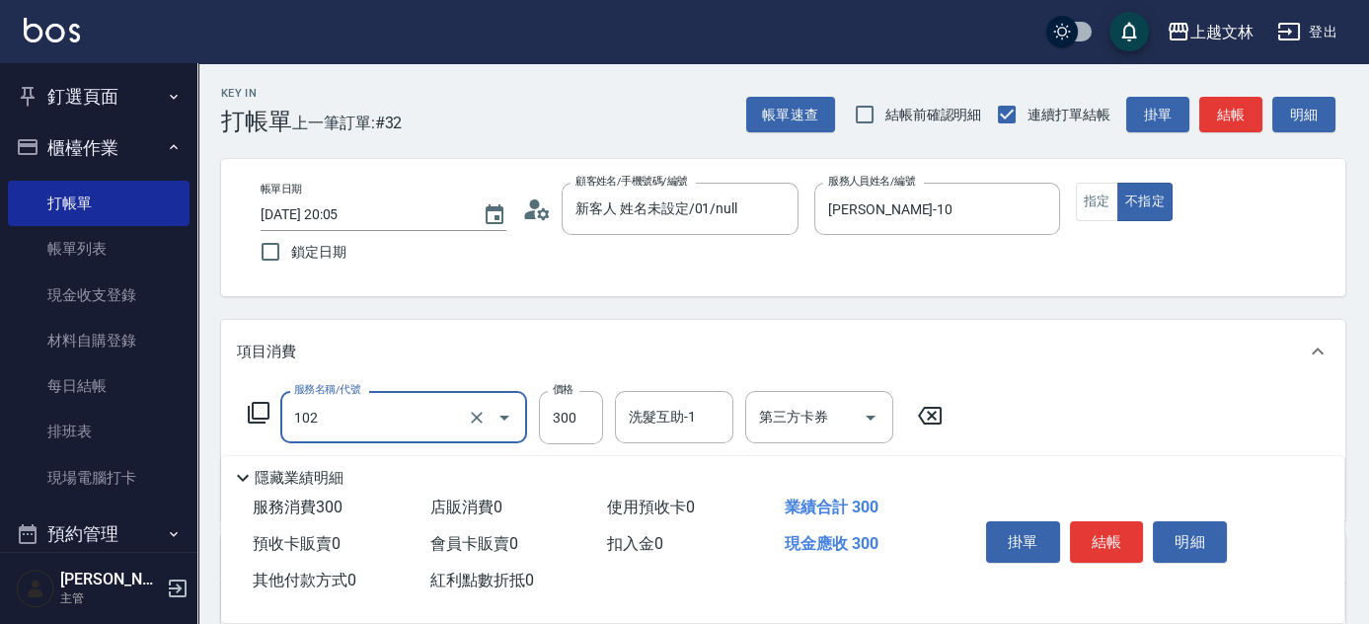
type input "精油洗髮(102)"
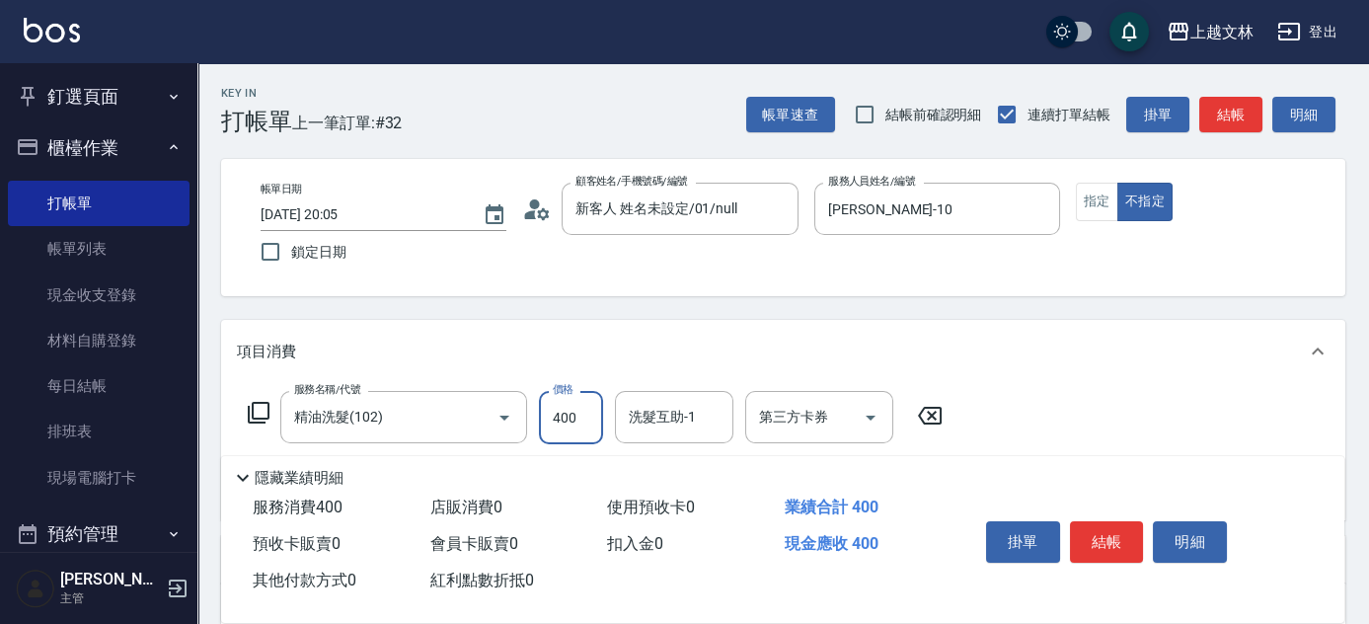
type input "400"
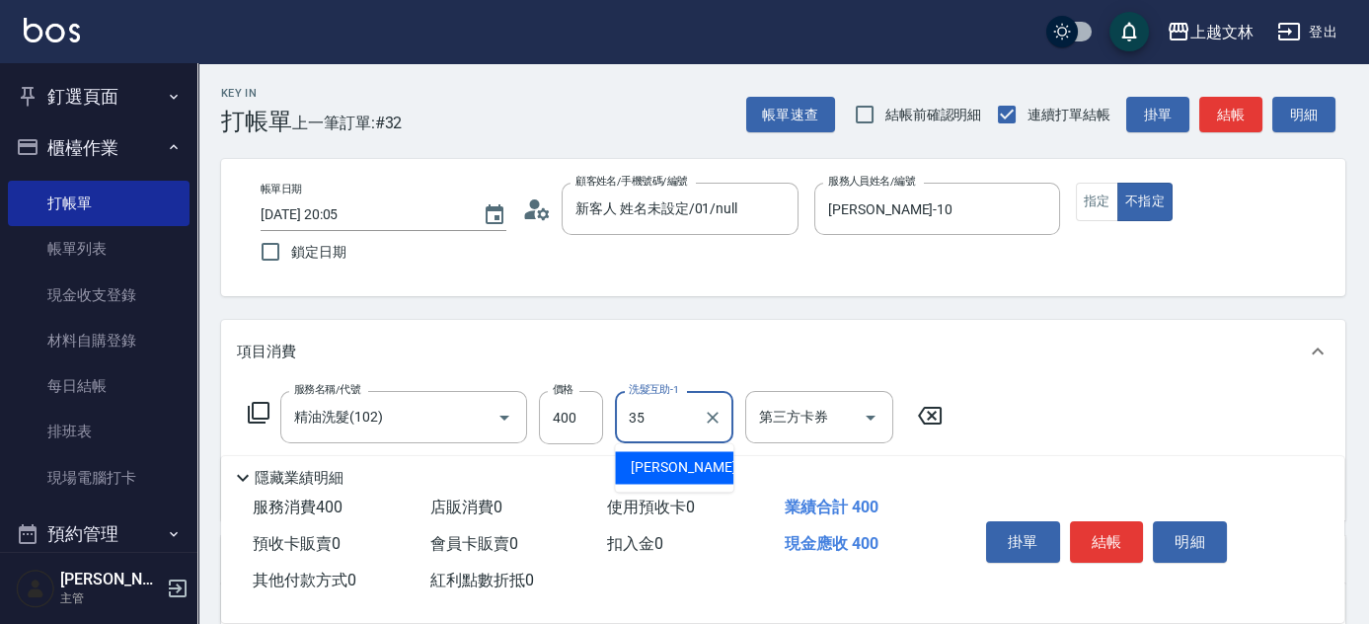
type input "顏瑄遙-35"
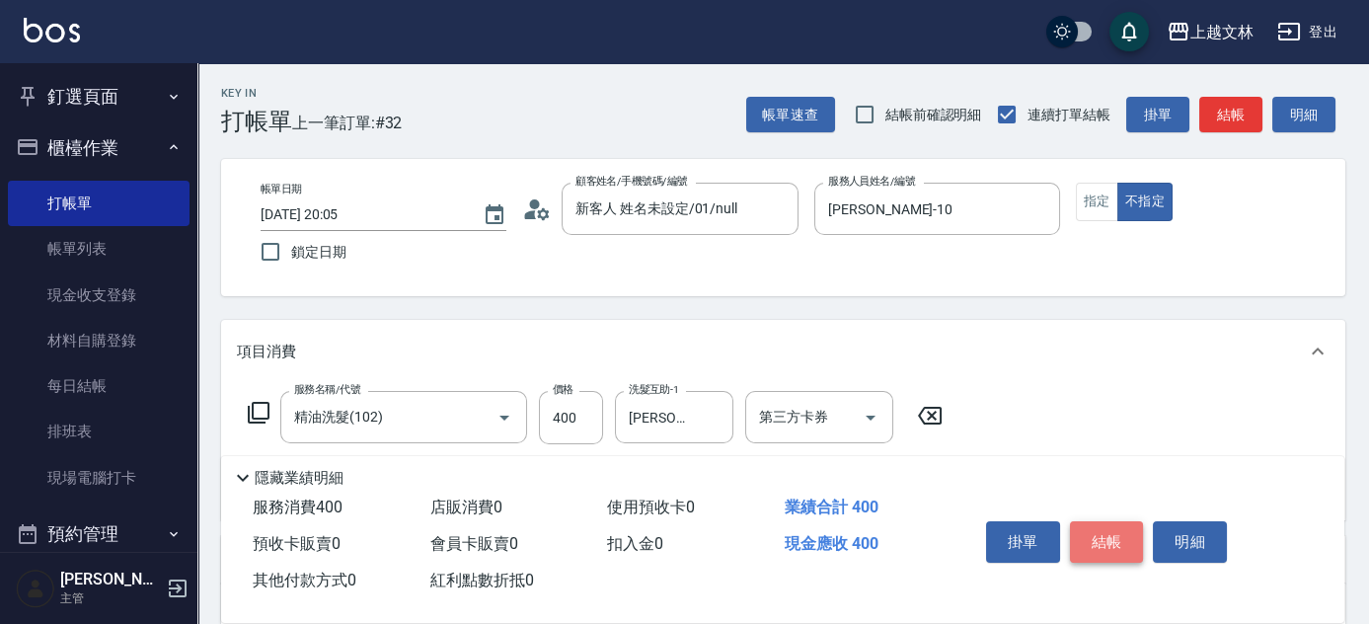
click at [1112, 526] on button "結帳" at bounding box center [1107, 541] width 74 height 41
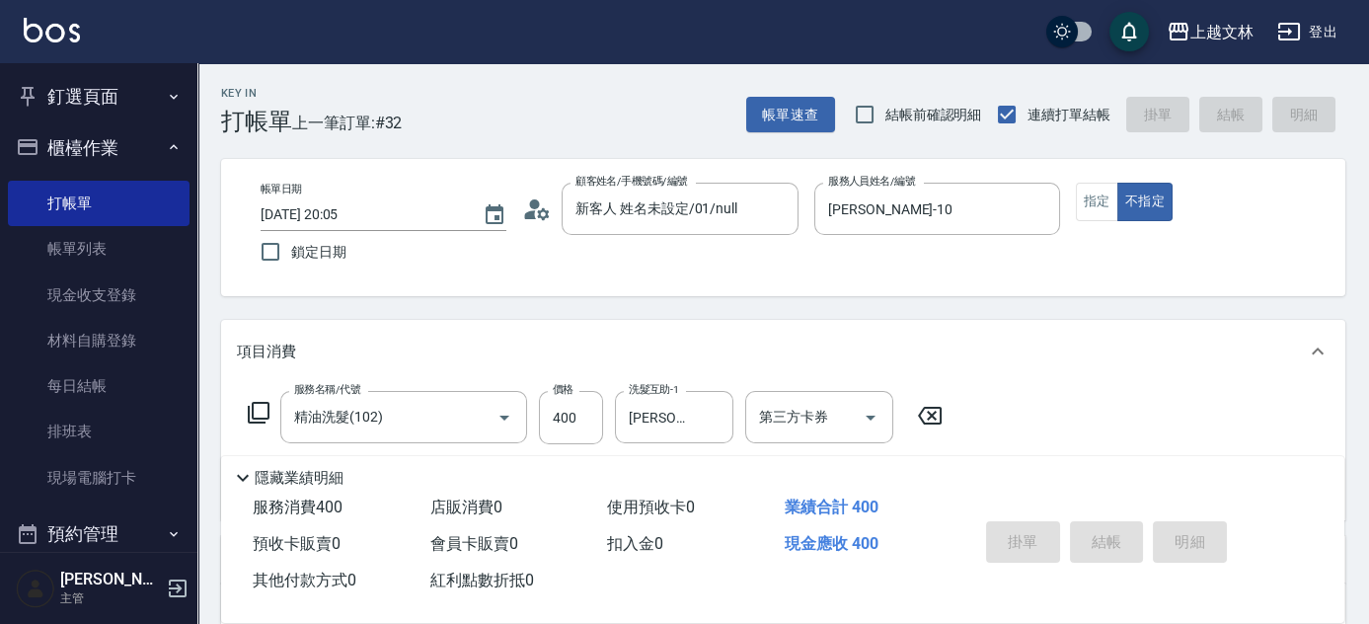
type input "2025/10/15 20:19"
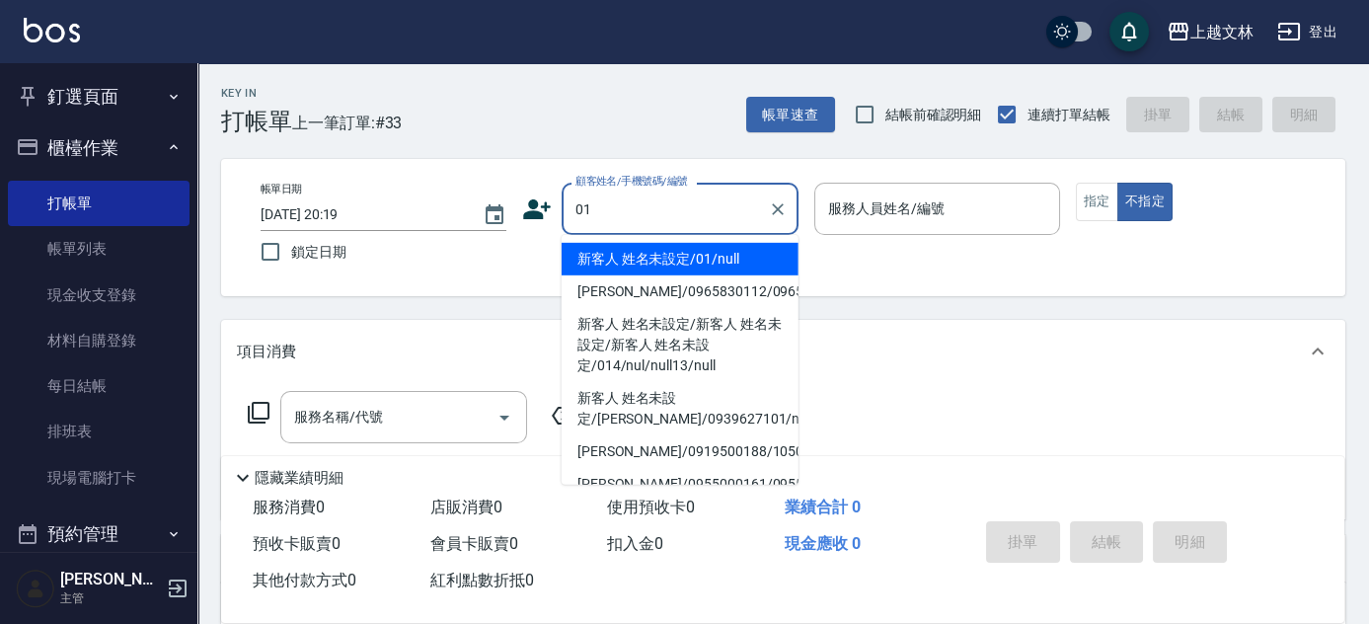
type input "新客人 姓名未設定/01/null"
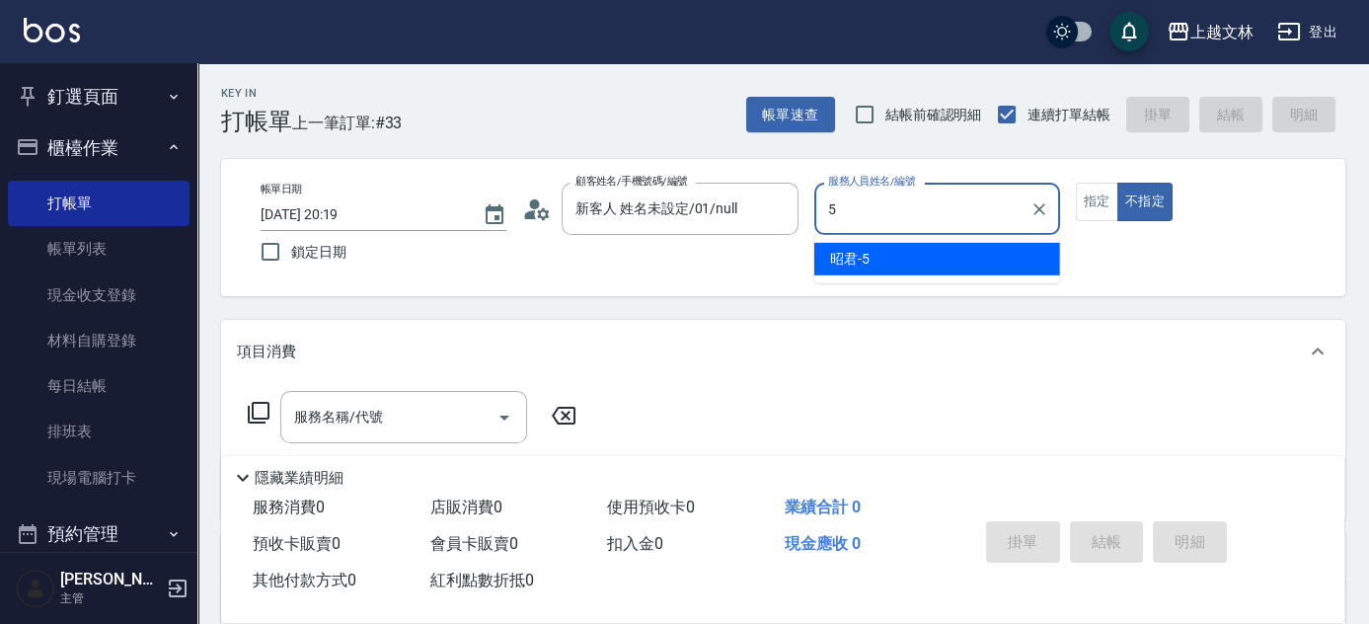
type input "昭君-5"
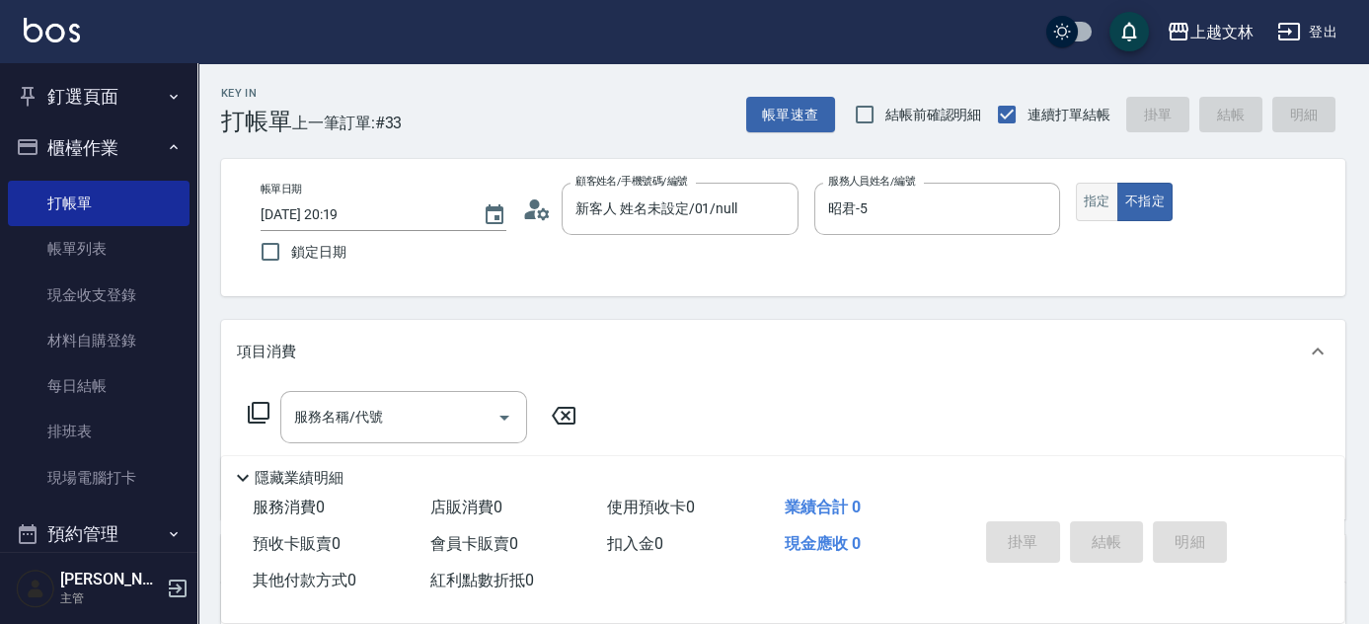
click at [1110, 202] on button "指定" at bounding box center [1097, 202] width 42 height 38
click at [496, 421] on icon "Open" at bounding box center [504, 418] width 24 height 24
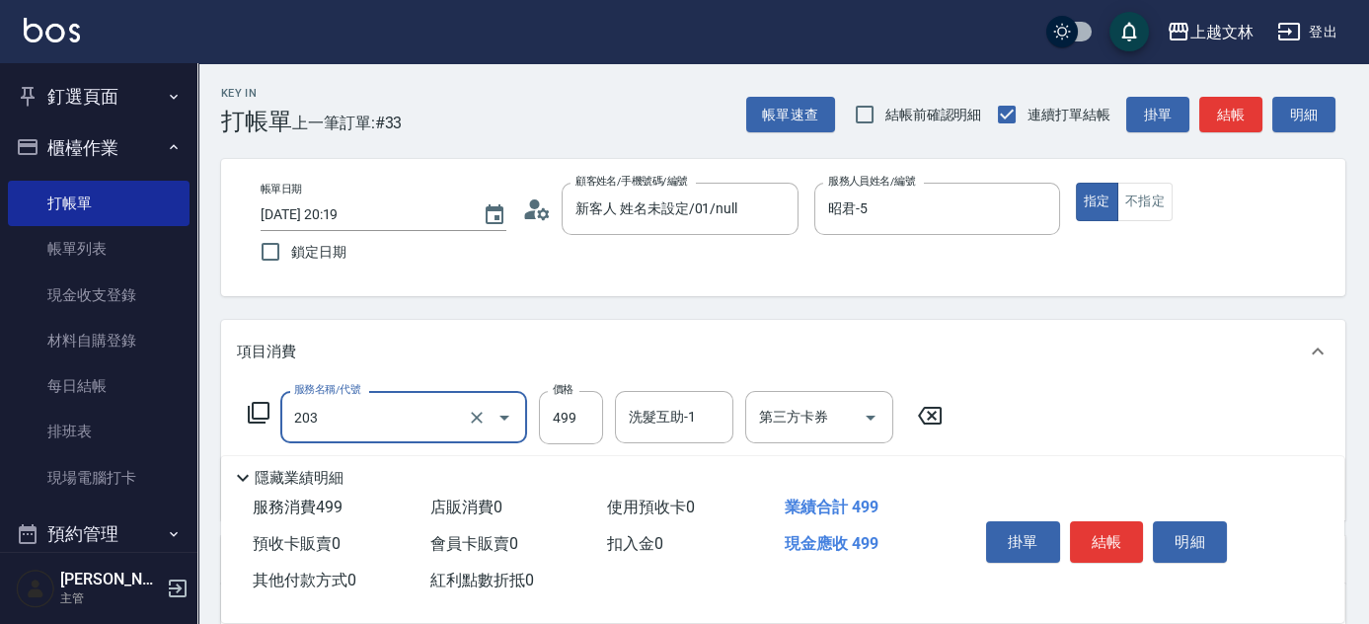
type input "B級洗+剪(203)"
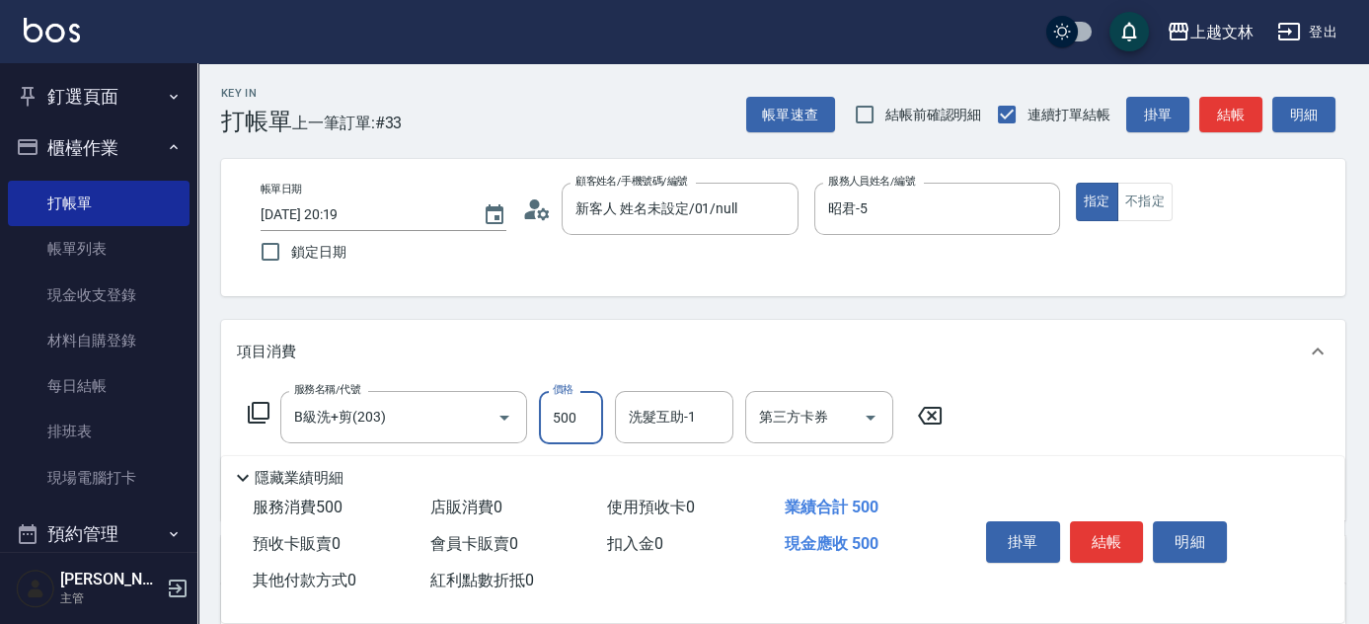
type input "500"
click at [1084, 536] on button "結帳" at bounding box center [1107, 541] width 74 height 41
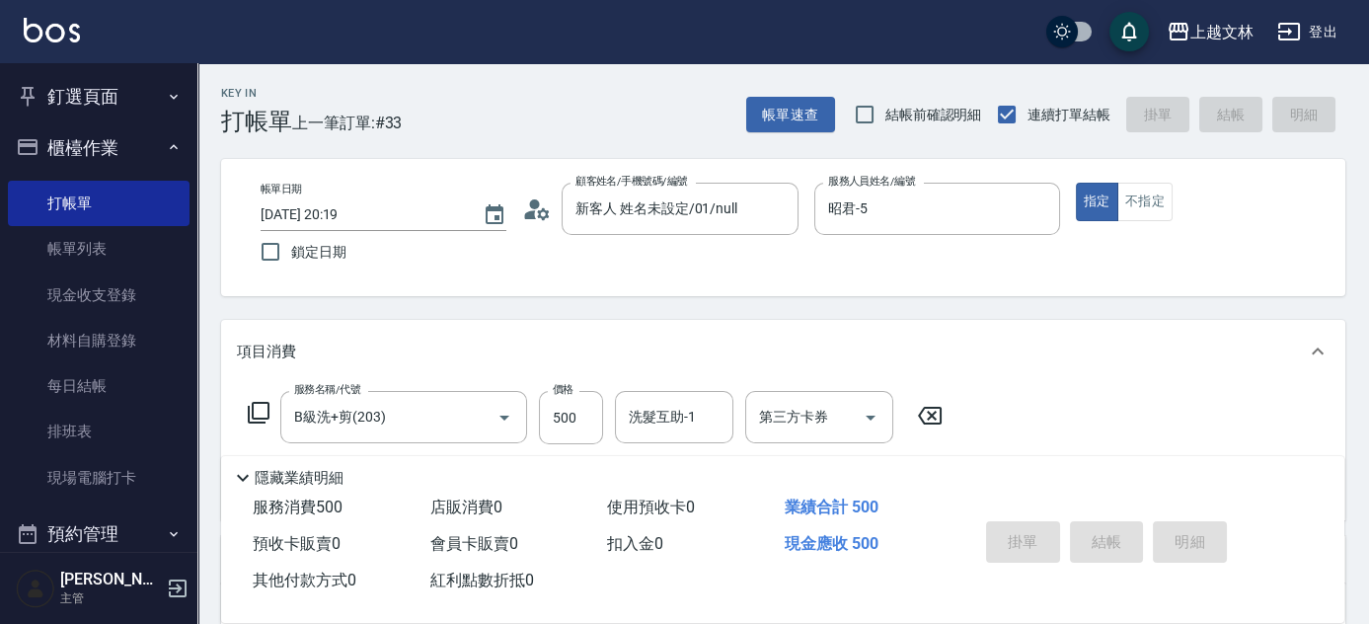
type input "2025/10/15 20:23"
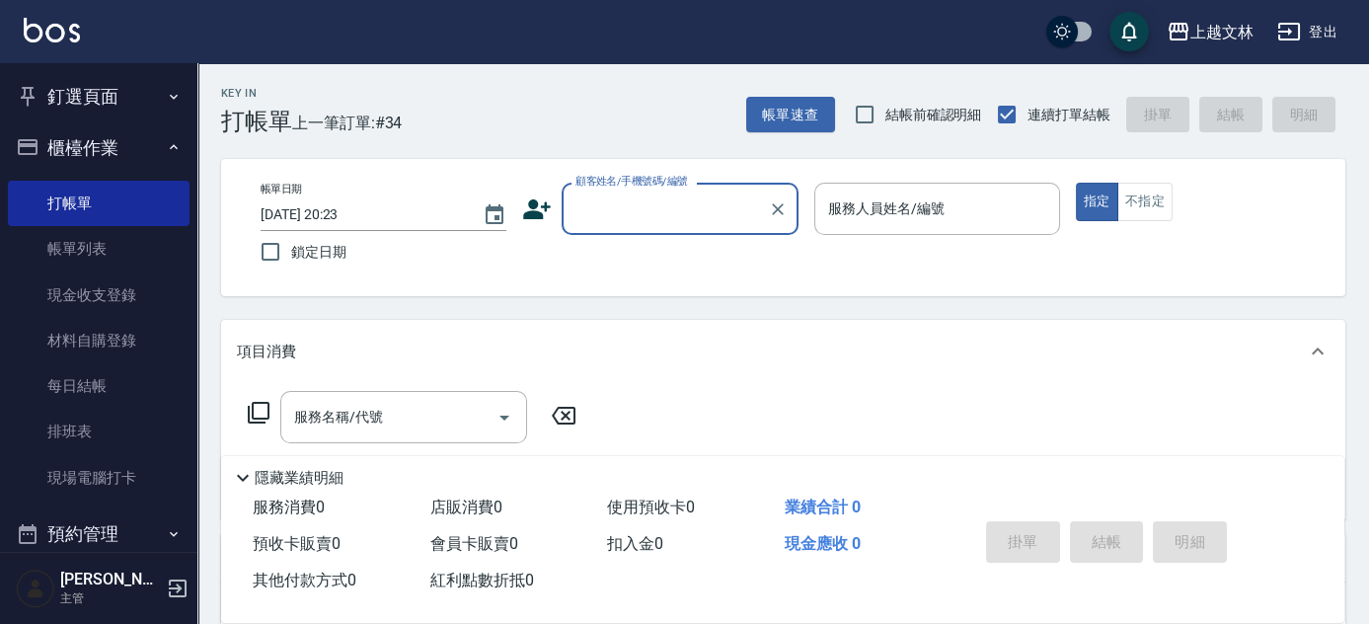
click at [131, 409] on li "排班表" at bounding box center [99, 431] width 182 height 45
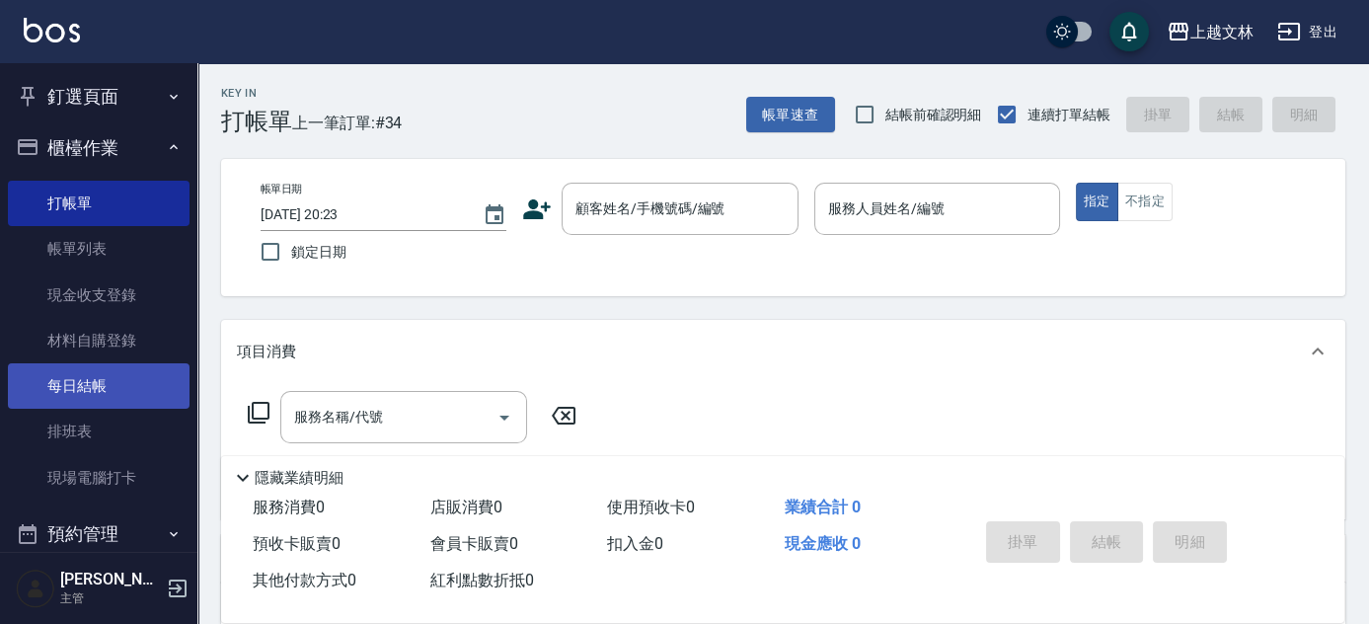
click at [134, 394] on link "每日結帳" at bounding box center [99, 385] width 182 height 45
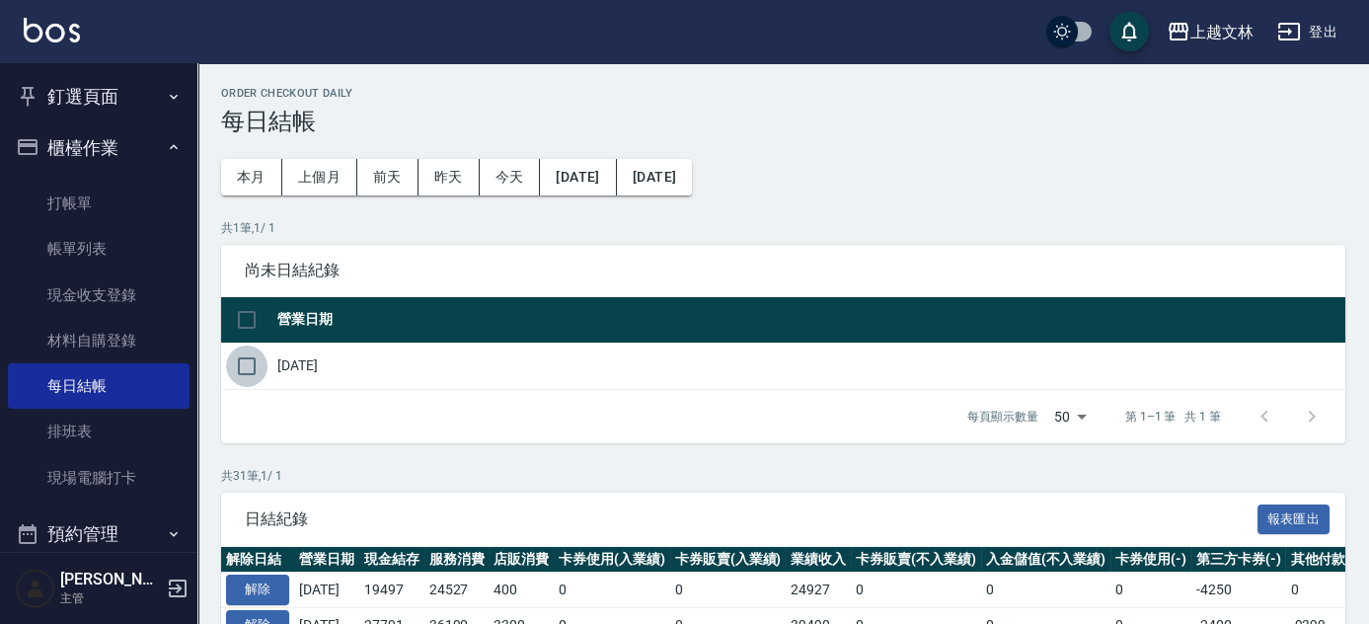
click at [242, 367] on input "checkbox" at bounding box center [246, 365] width 41 height 41
checkbox input "true"
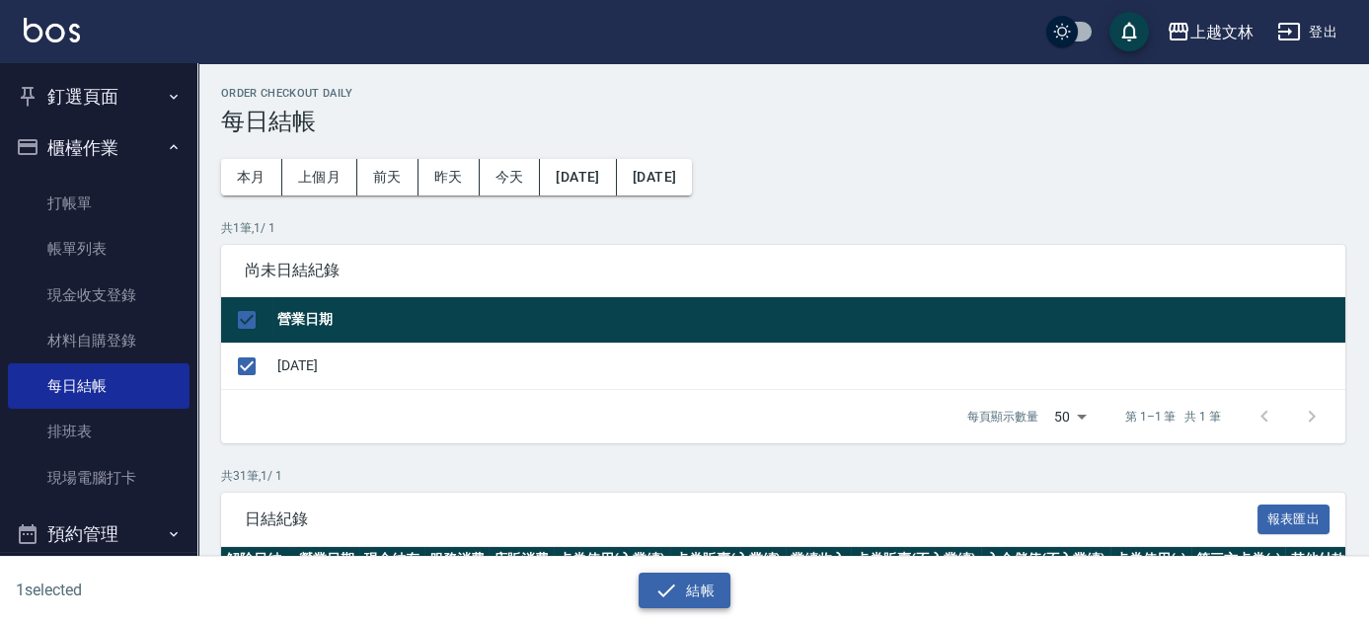
click at [682, 593] on button "結帳" at bounding box center [685, 590] width 92 height 37
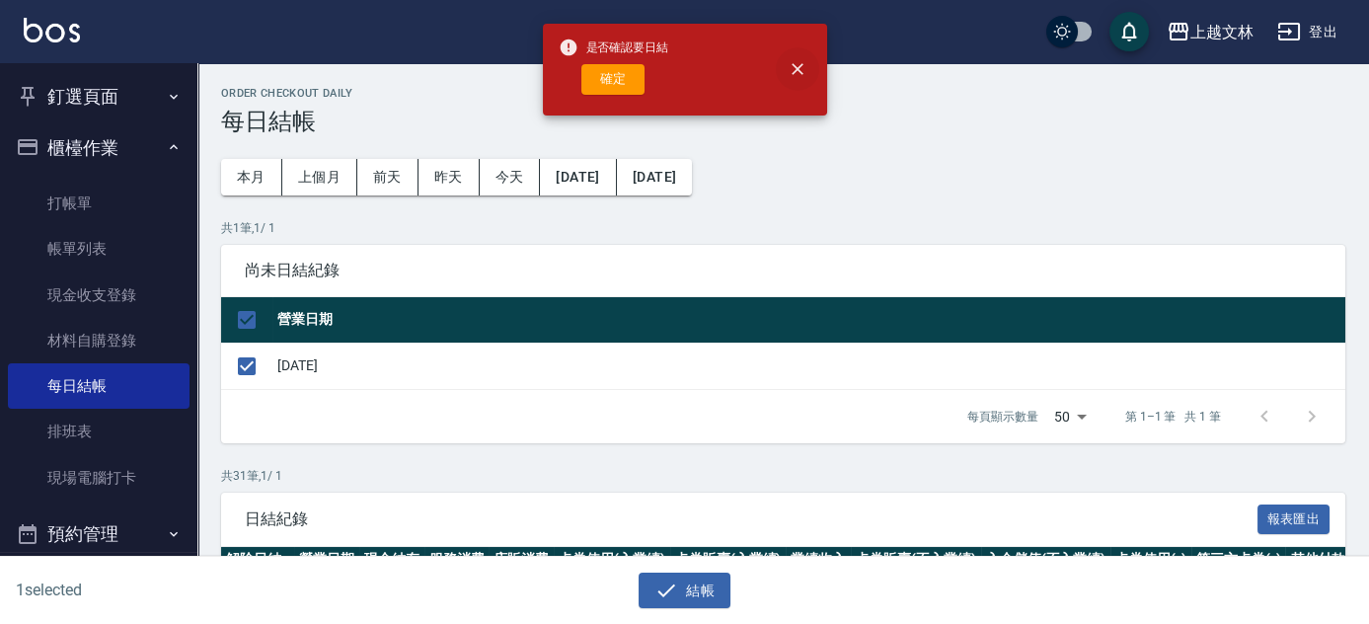
click at [801, 67] on icon "close" at bounding box center [798, 69] width 20 height 20
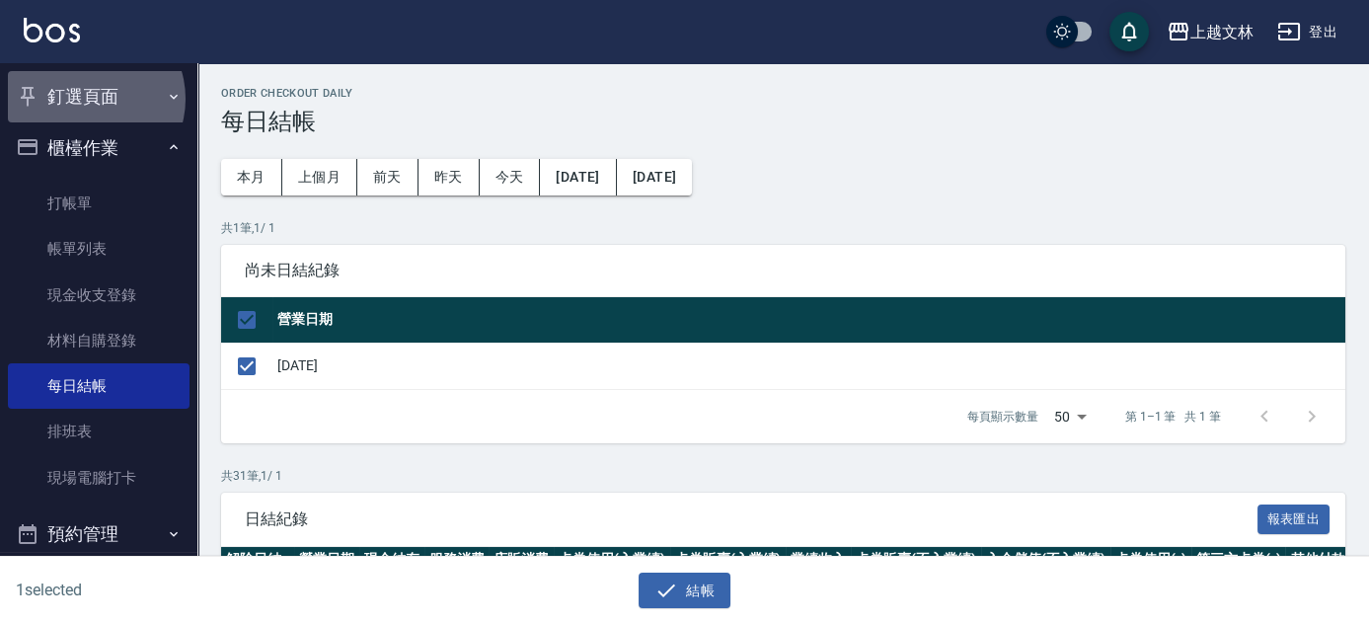
click at [87, 99] on button "釘選頁面" at bounding box center [99, 96] width 182 height 51
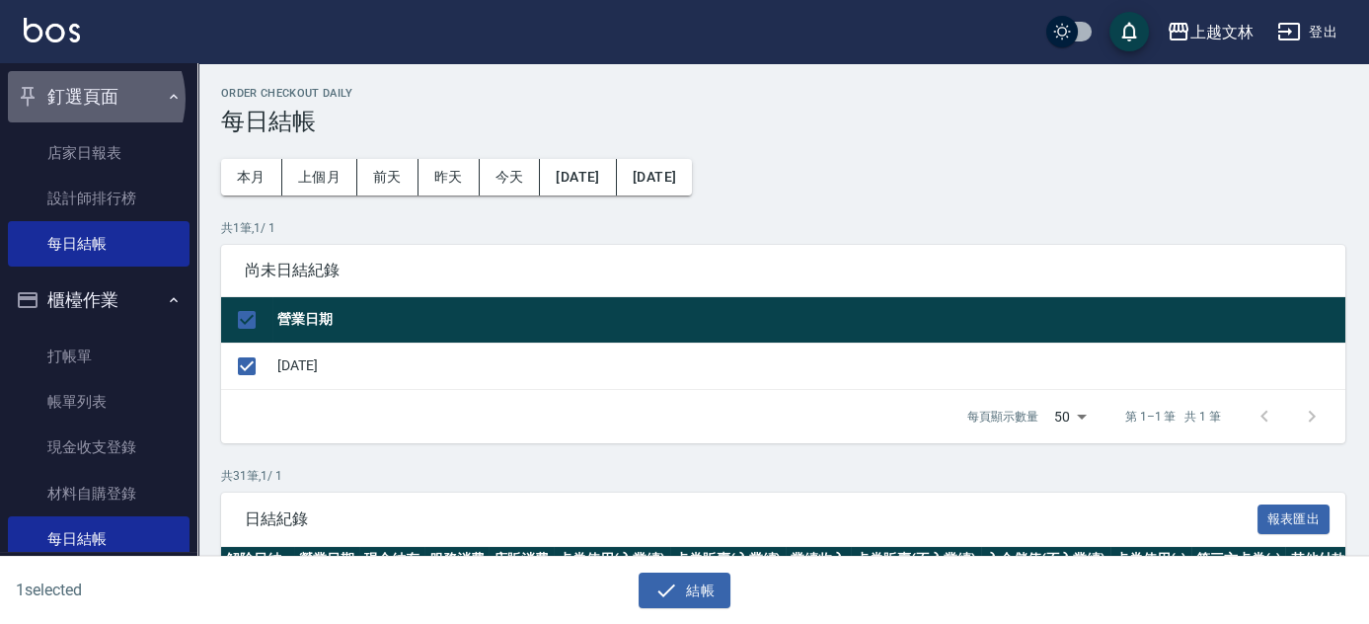
click at [90, 99] on button "釘選頁面" at bounding box center [99, 96] width 182 height 51
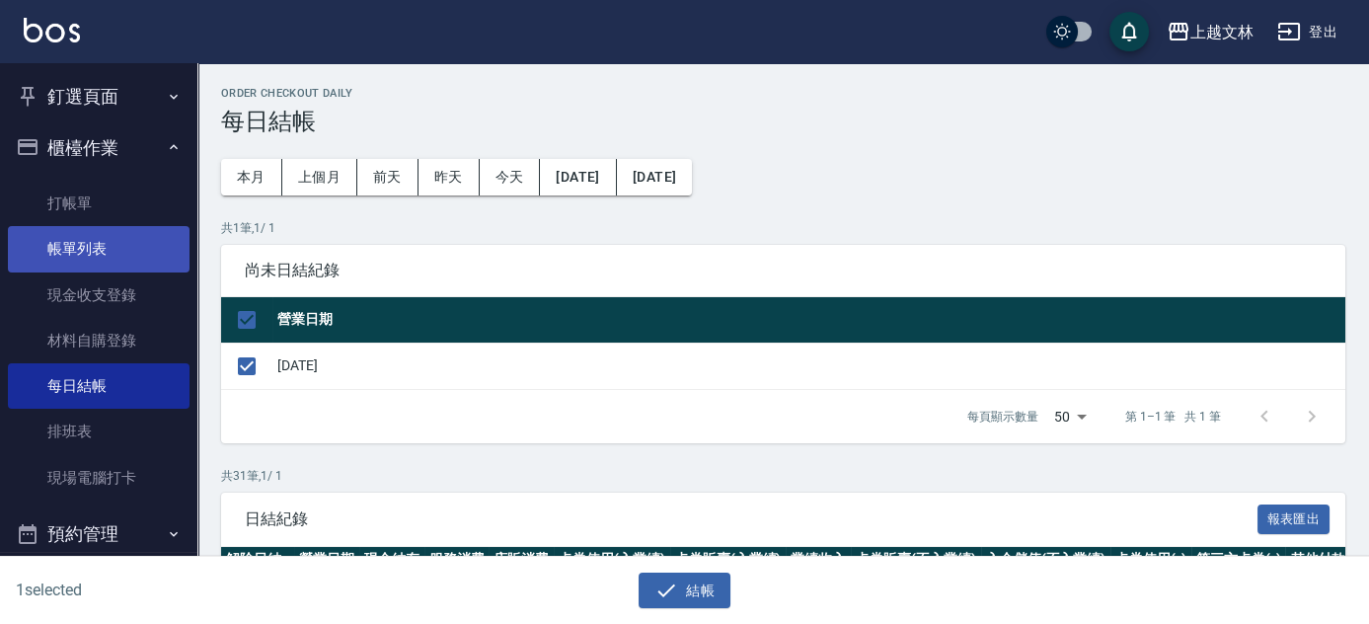
click at [79, 269] on link "帳單列表" at bounding box center [99, 248] width 182 height 45
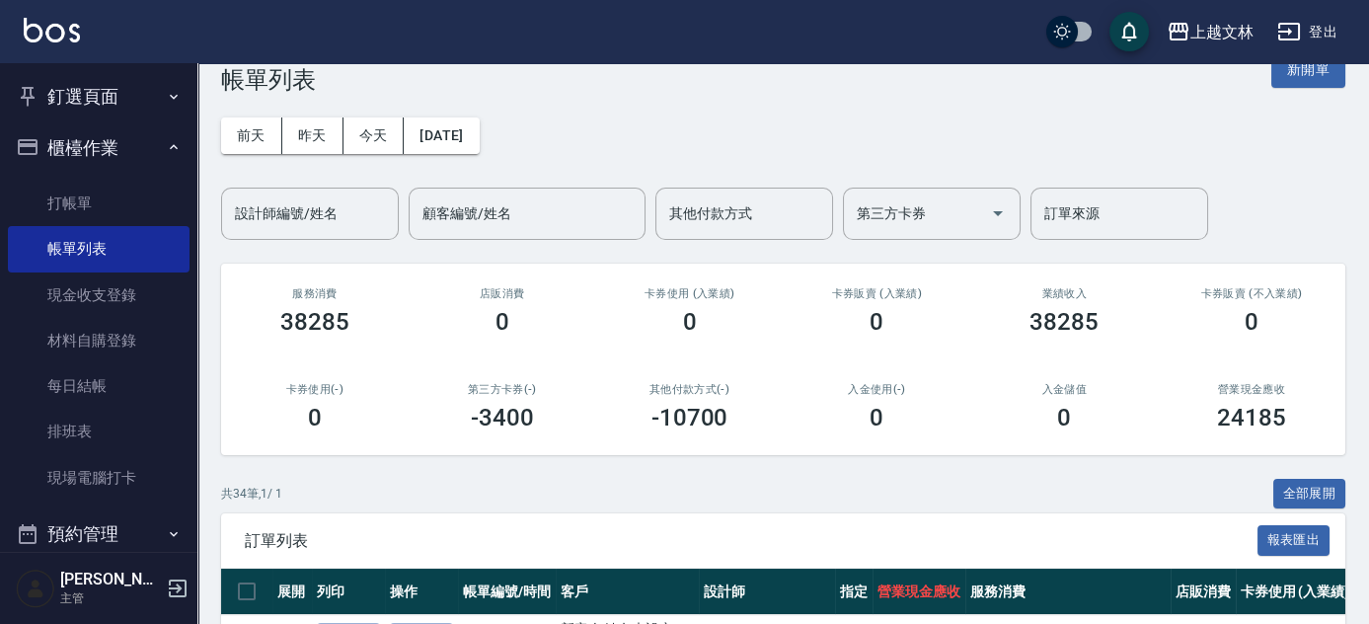
scroll to position [179, 0]
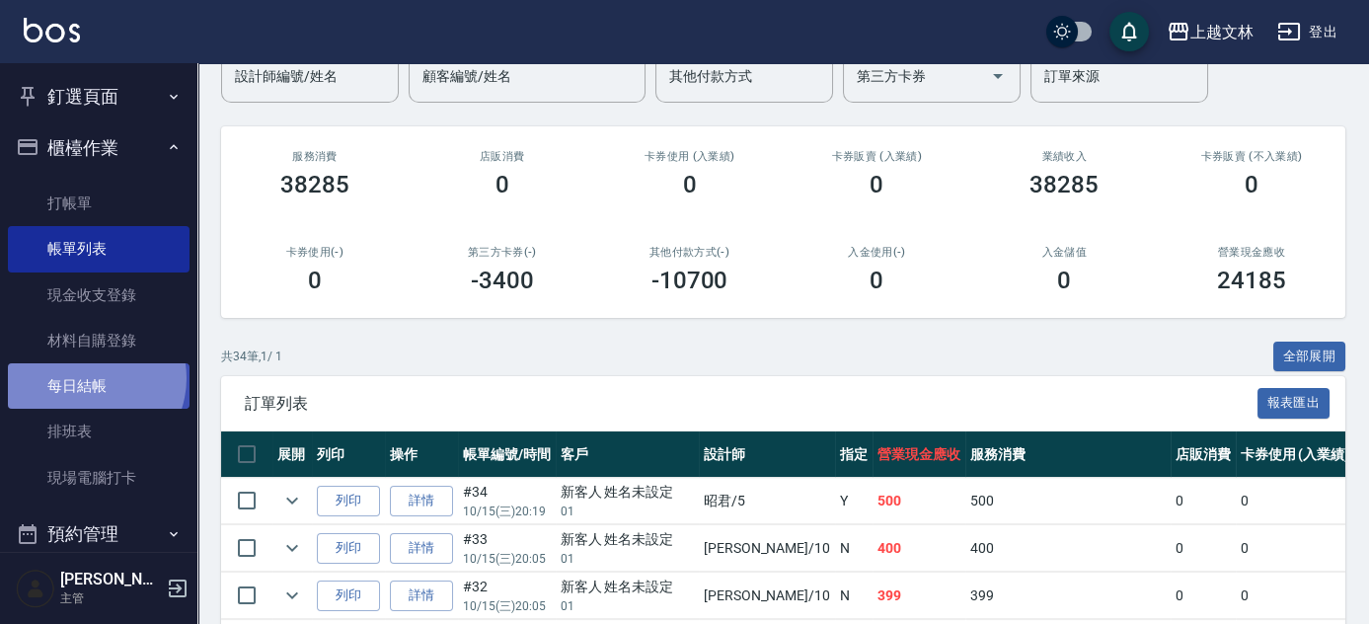
click at [87, 378] on link "每日結帳" at bounding box center [99, 385] width 182 height 45
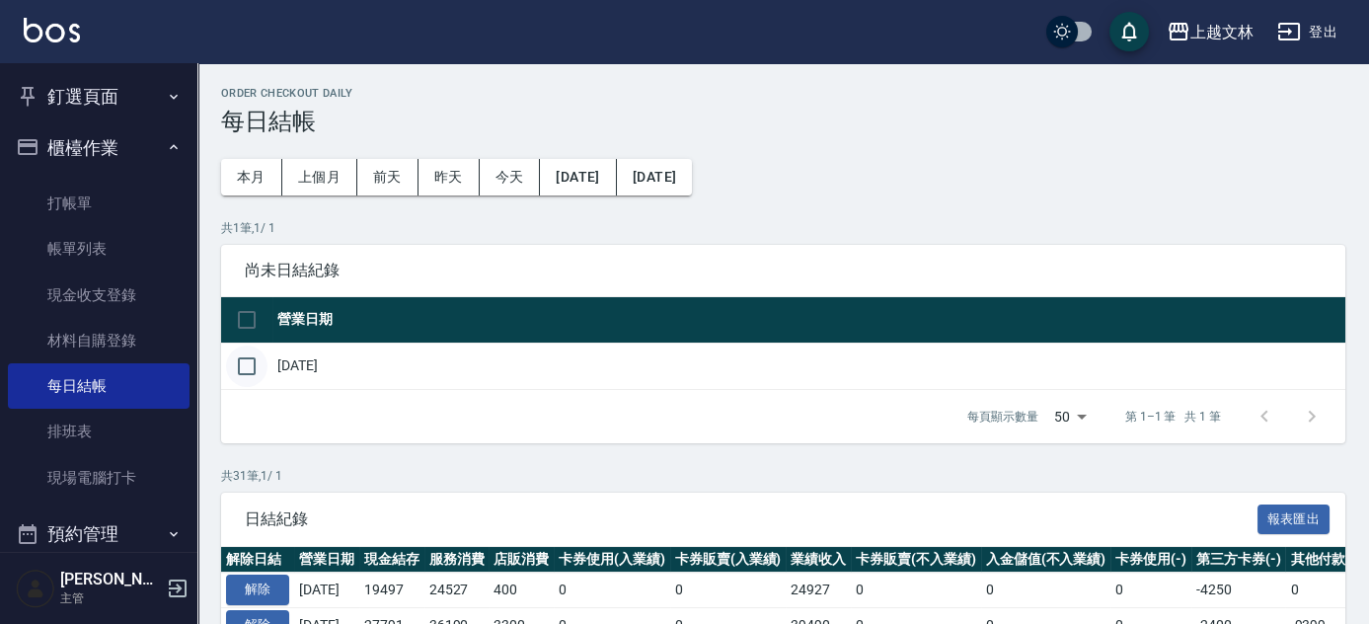
click at [249, 365] on input "checkbox" at bounding box center [246, 365] width 41 height 41
checkbox input "true"
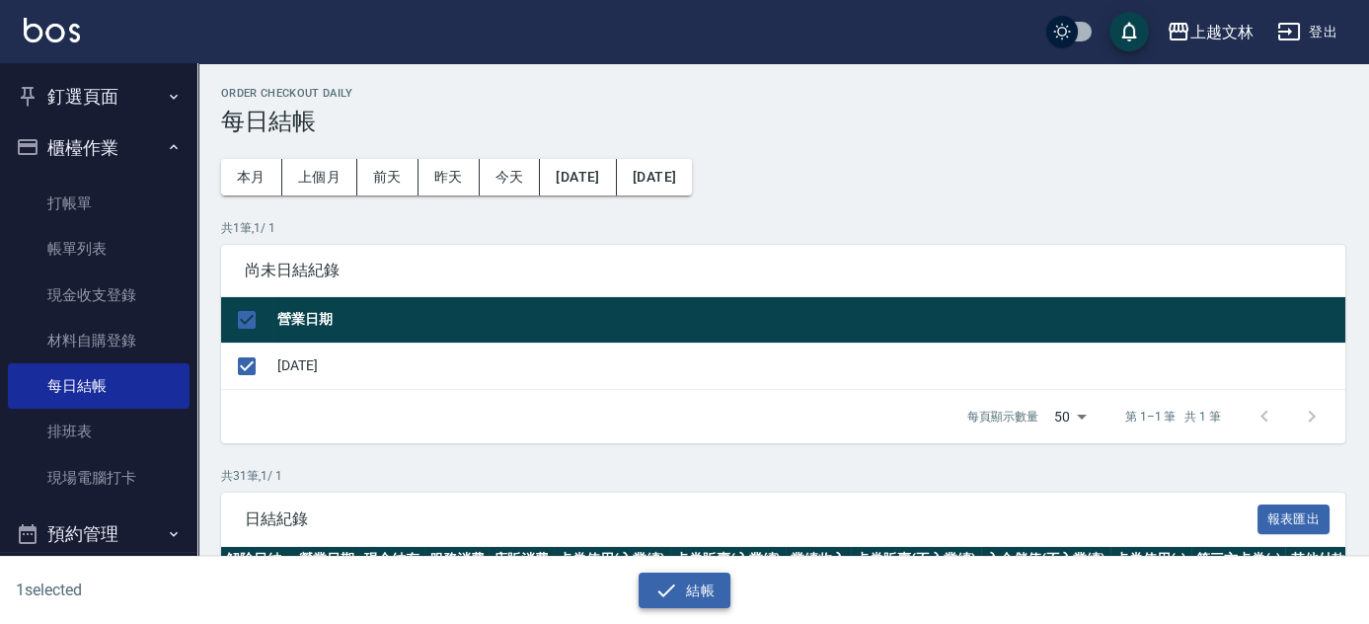
click at [671, 594] on icon "button" at bounding box center [666, 590] width 24 height 24
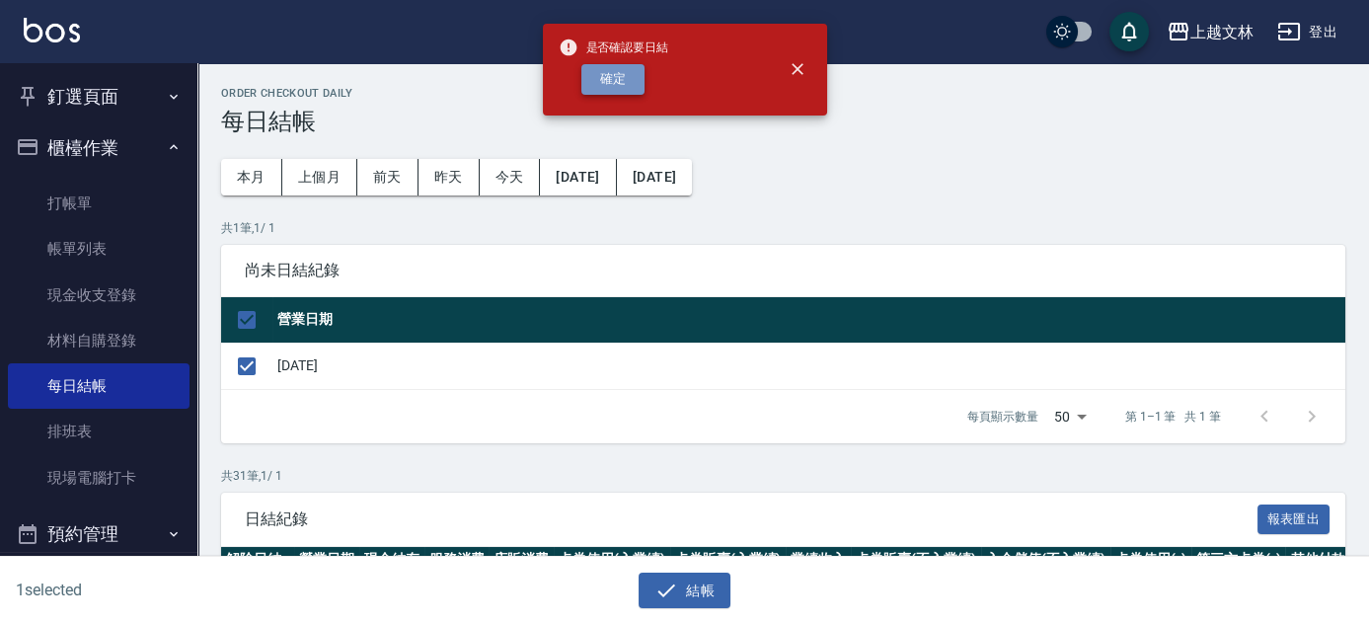
click at [588, 85] on button "確定" at bounding box center [612, 79] width 63 height 31
checkbox input "false"
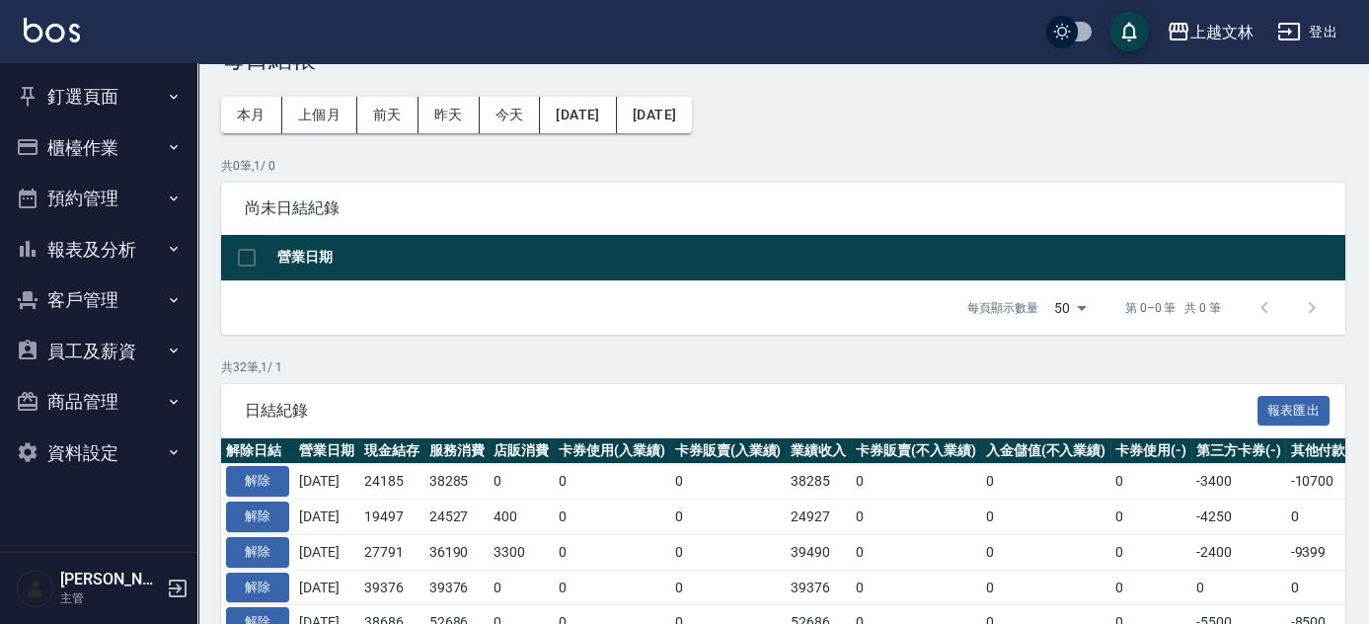
scroll to position [89, 0]
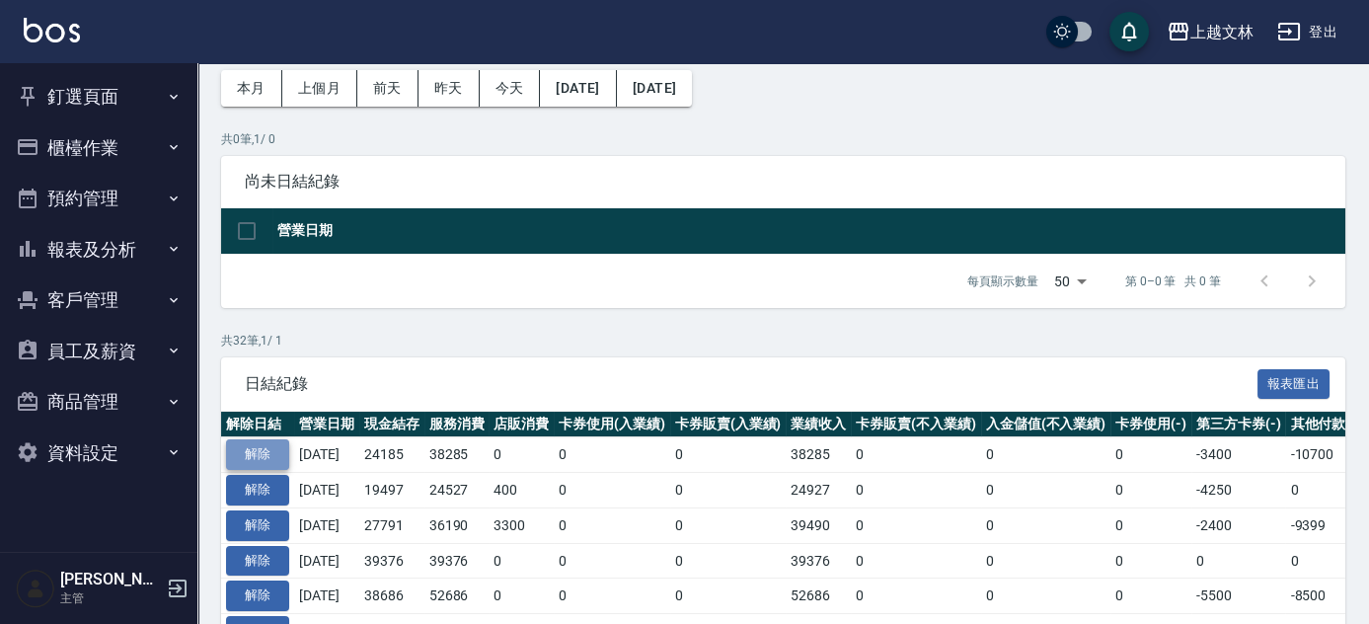
click at [258, 449] on button "解除" at bounding box center [257, 454] width 63 height 31
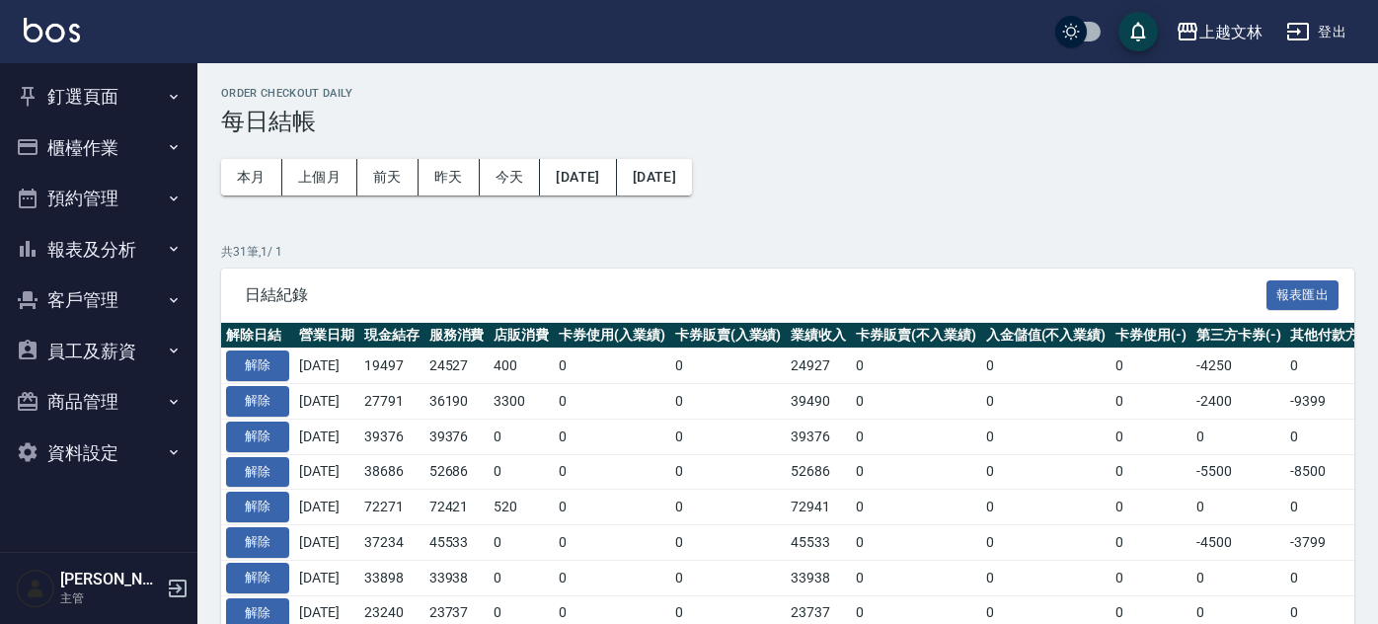
click at [52, 89] on button "釘選頁面" at bounding box center [99, 96] width 182 height 51
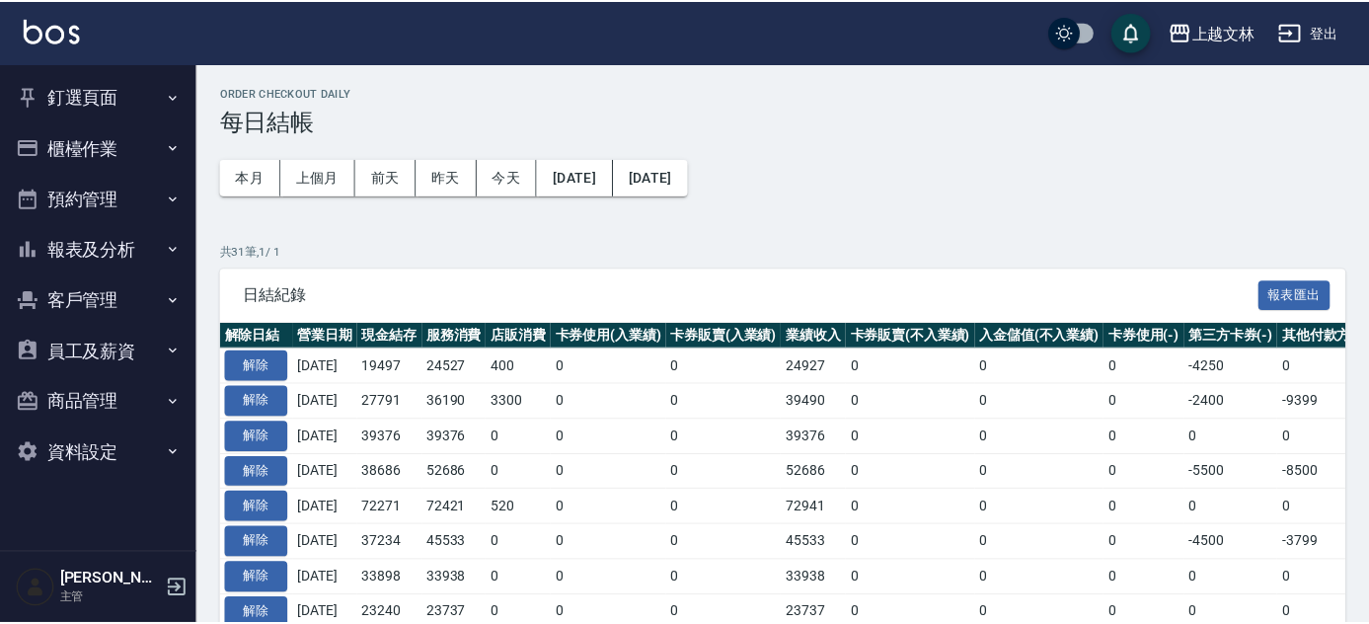
scroll to position [90, 0]
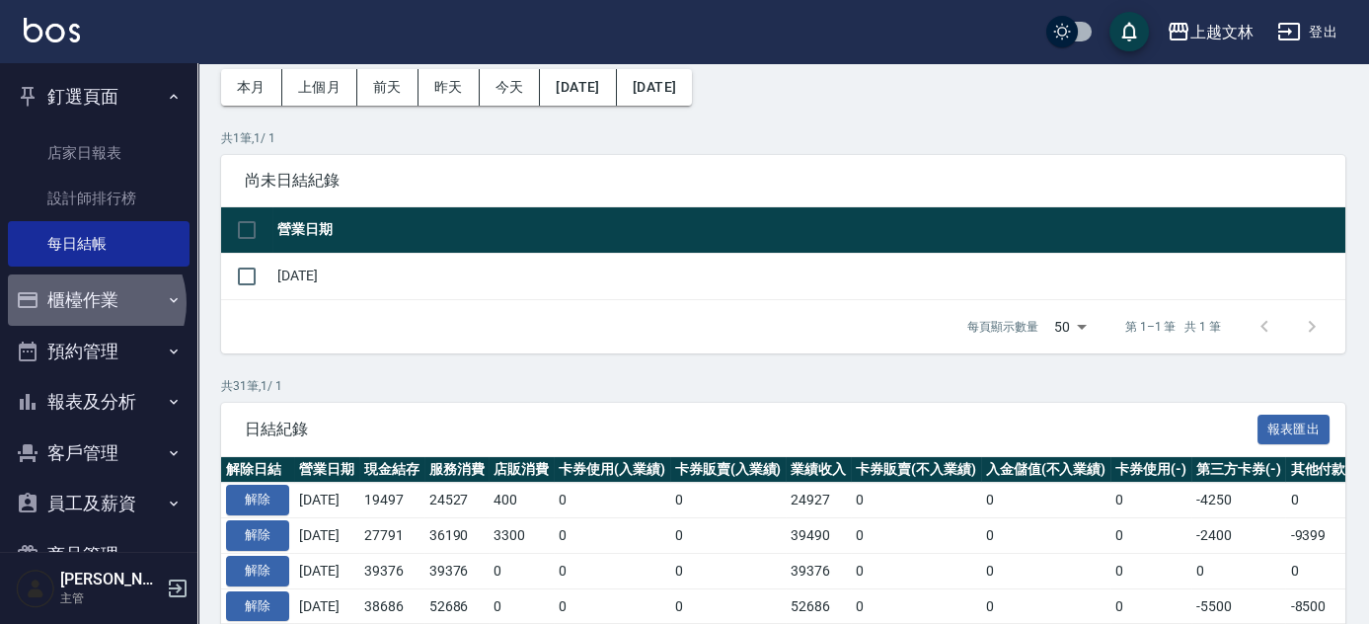
click at [94, 303] on button "櫃檯作業" at bounding box center [99, 299] width 182 height 51
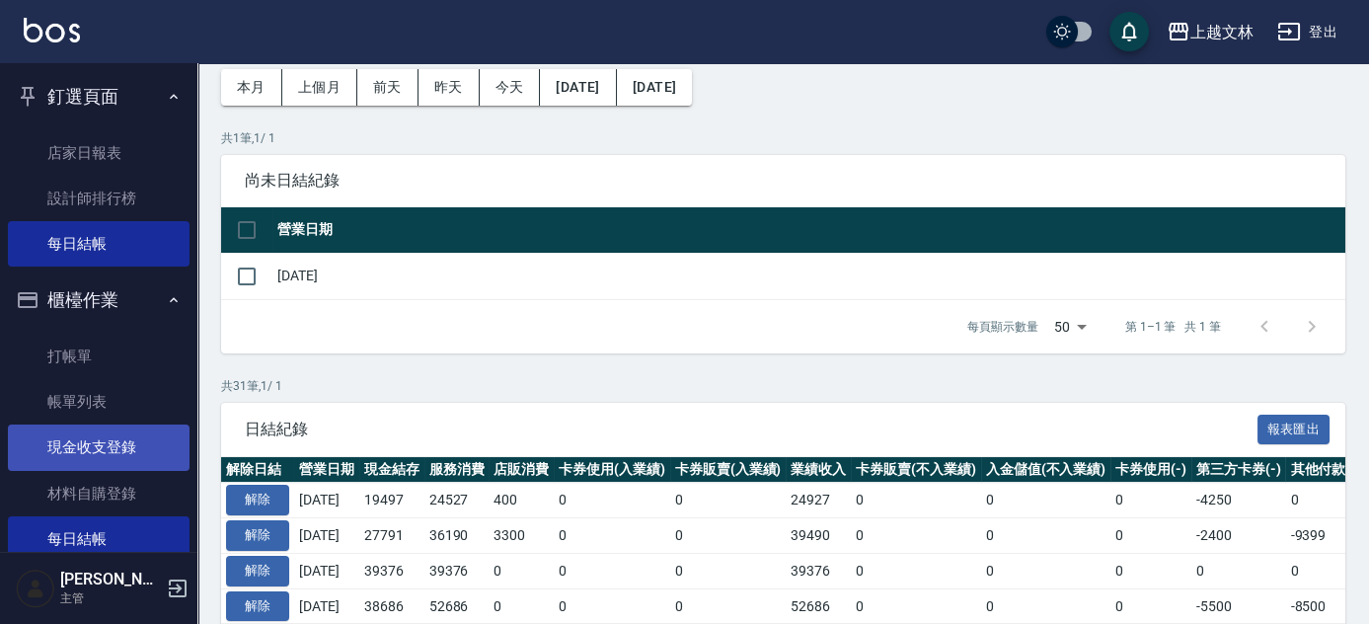
click at [75, 455] on link "現金收支登錄" at bounding box center [99, 446] width 182 height 45
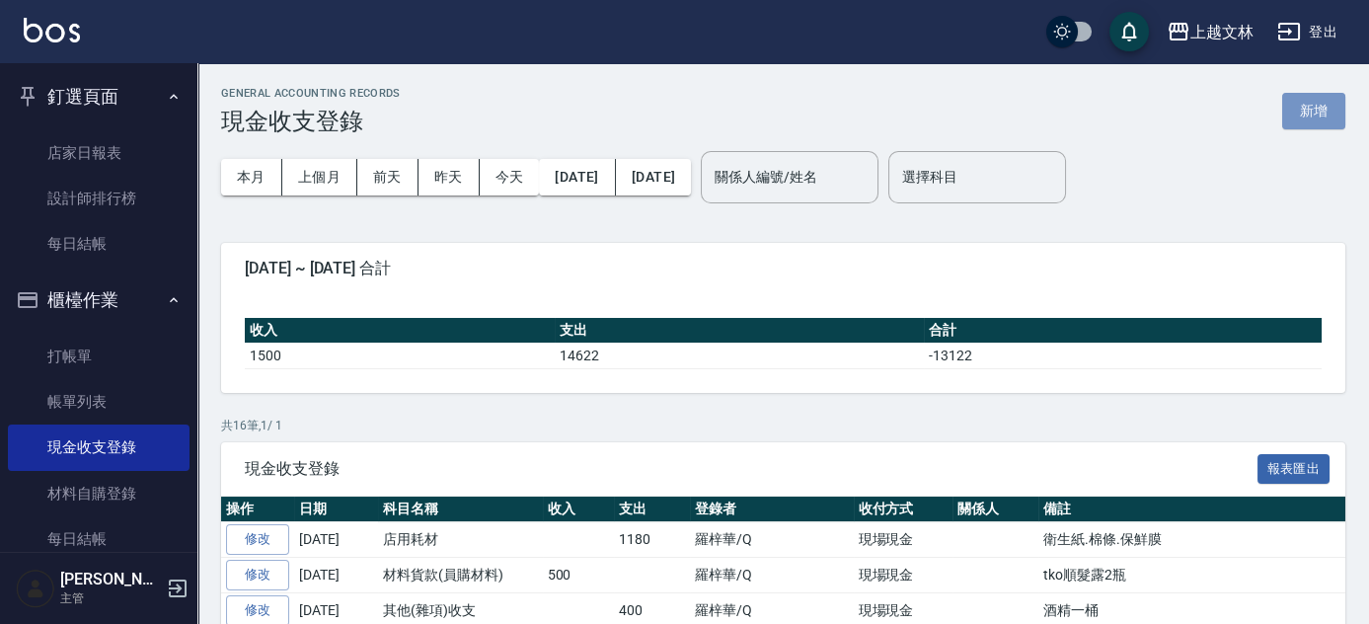
drag, startPoint x: 1299, startPoint y: 114, endPoint x: 1289, endPoint y: 111, distance: 10.6
click at [1299, 113] on button "新增" at bounding box center [1313, 111] width 63 height 37
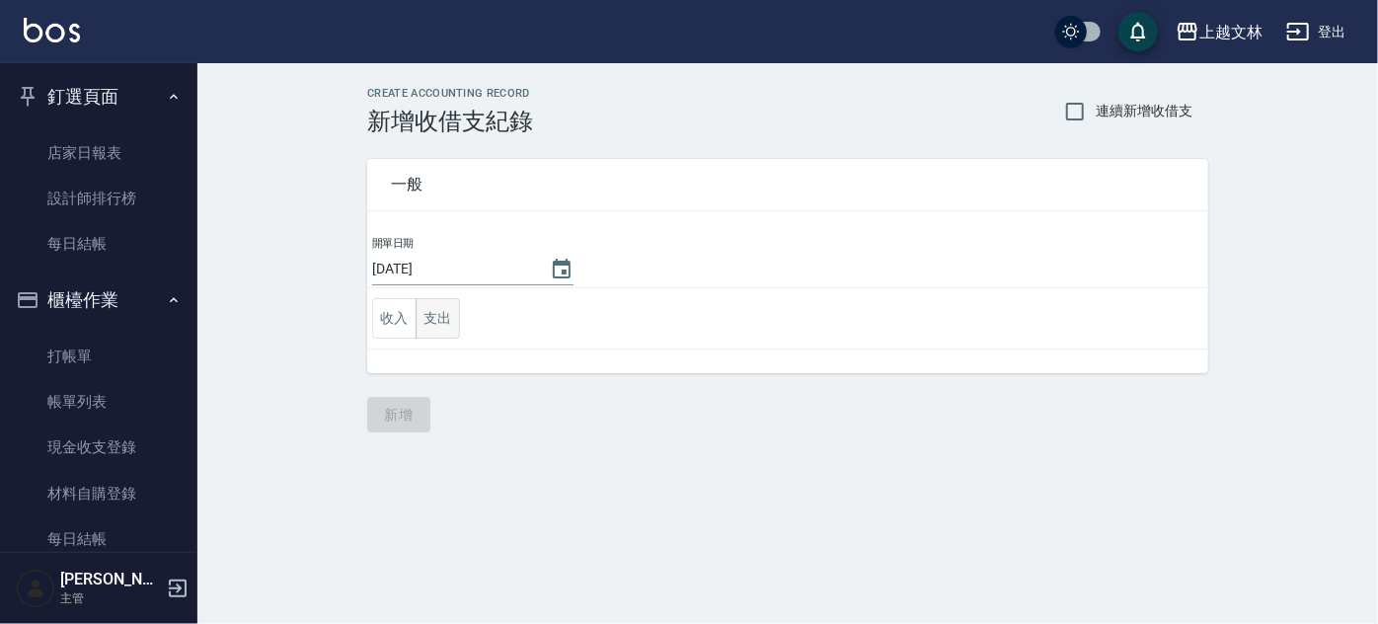
click at [437, 319] on button "支出" at bounding box center [438, 318] width 44 height 40
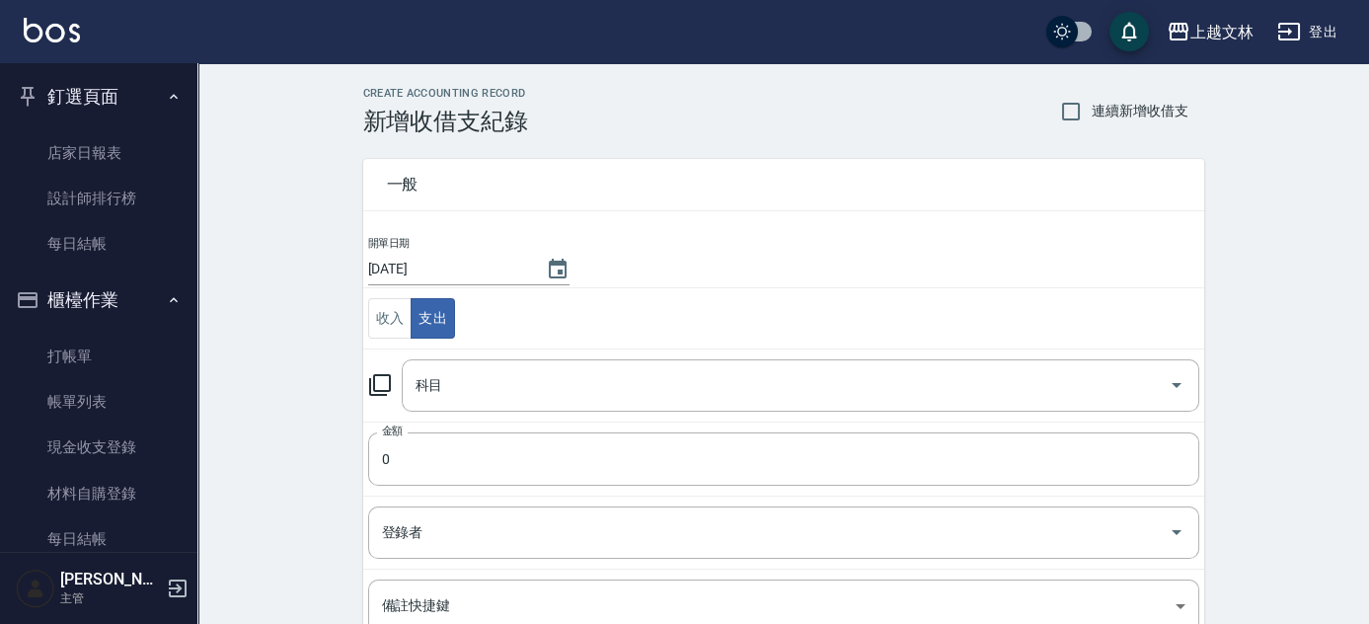
click at [386, 388] on icon at bounding box center [380, 385] width 24 height 24
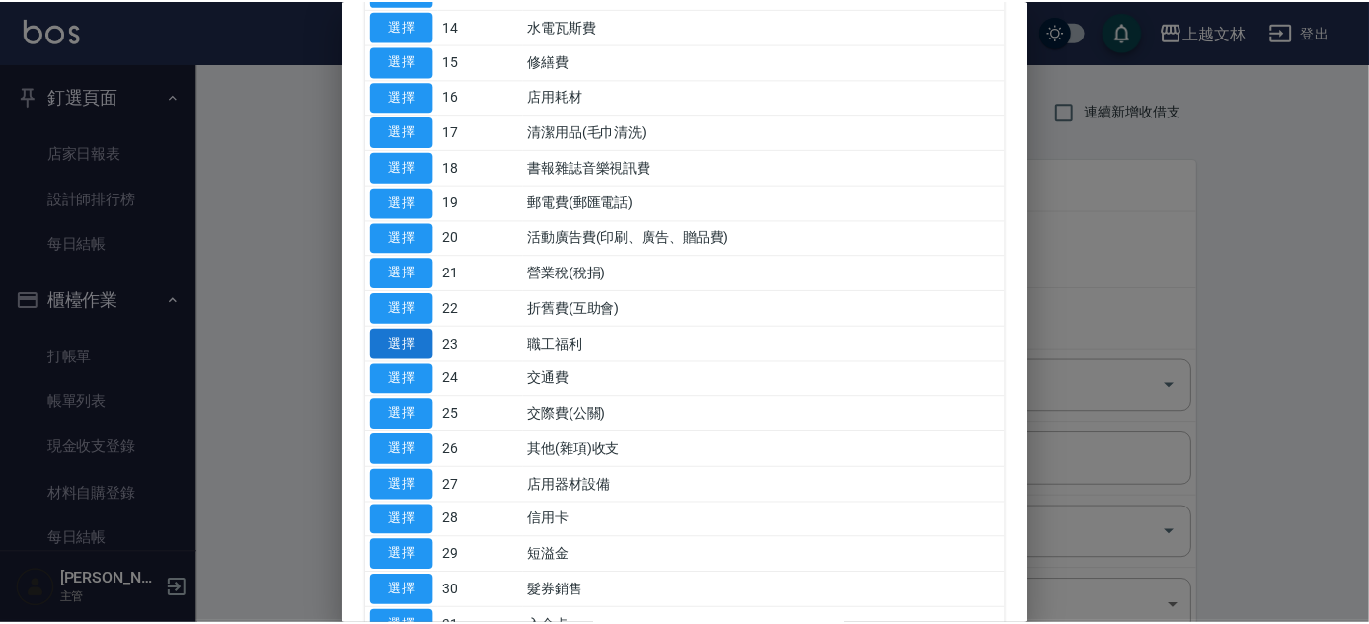
scroll to position [628, 0]
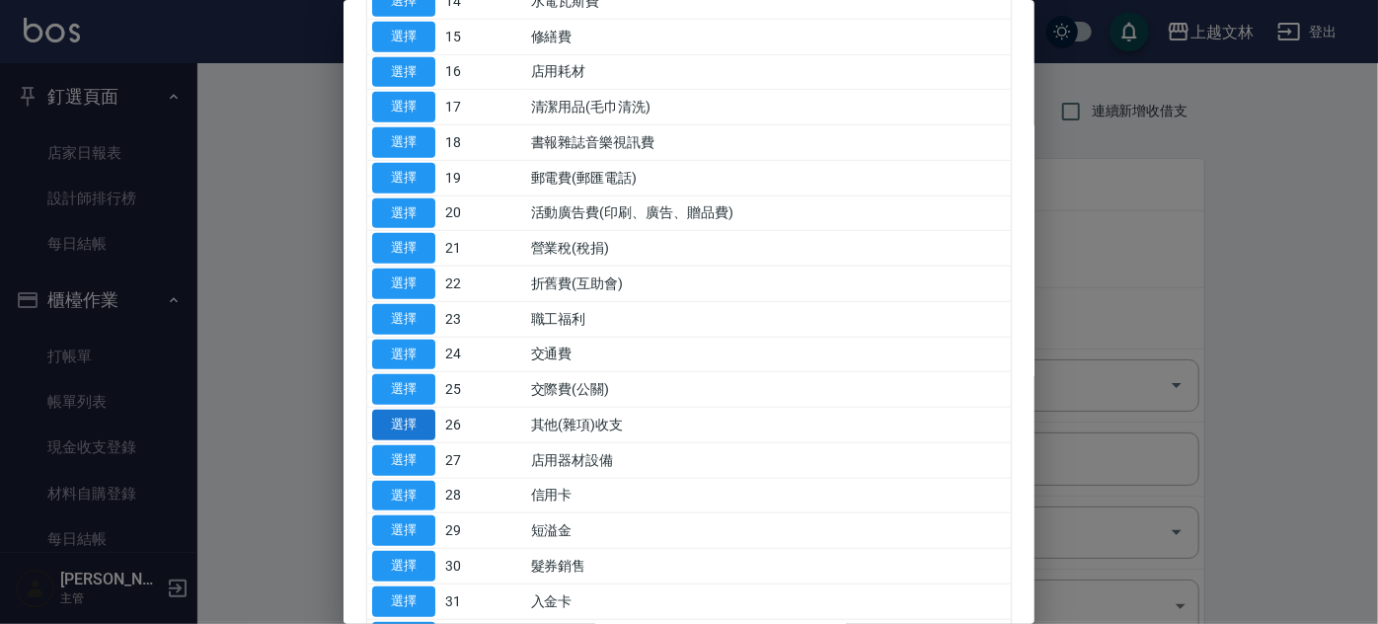
click at [392, 419] on button "選擇" at bounding box center [403, 425] width 63 height 31
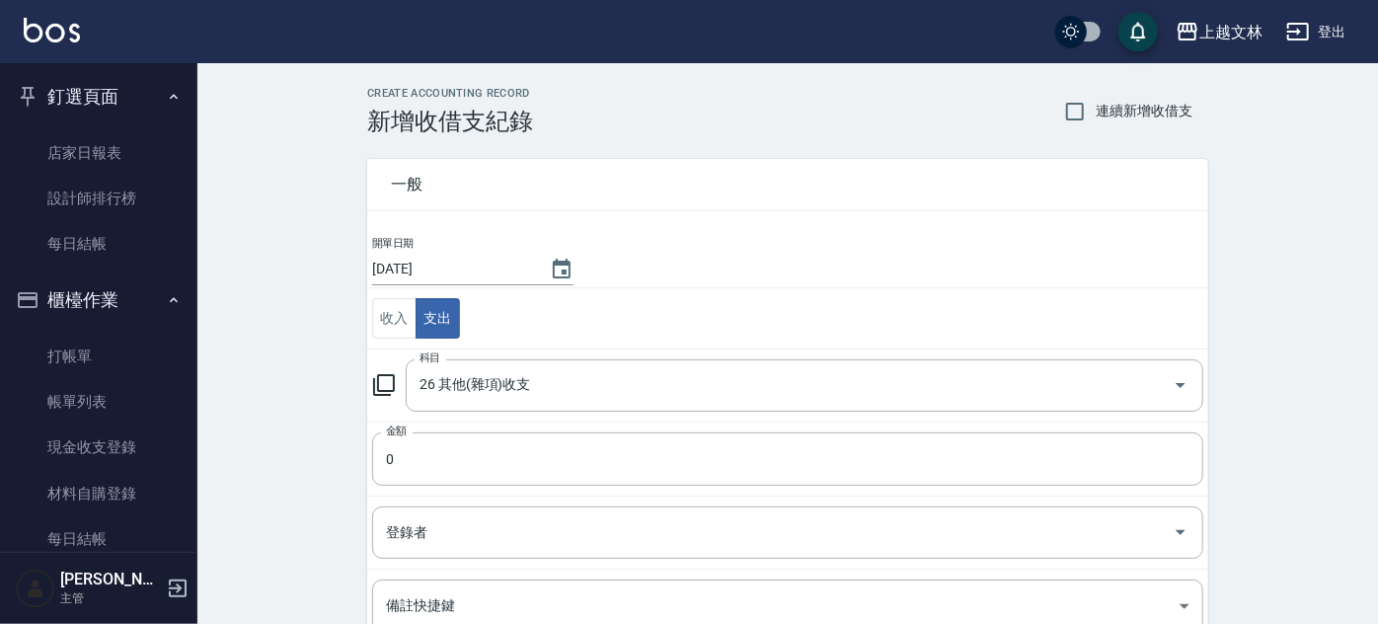
type input "26 其他(雜項)收支"
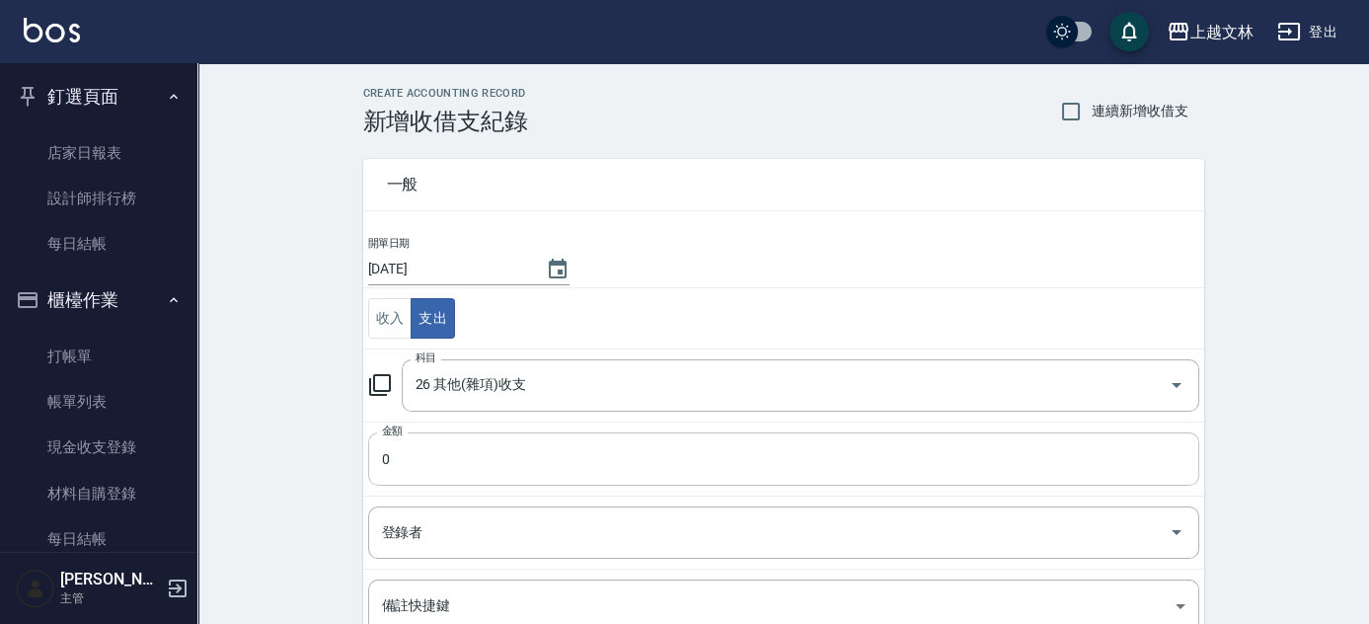
click at [442, 465] on input "0" at bounding box center [783, 458] width 831 height 53
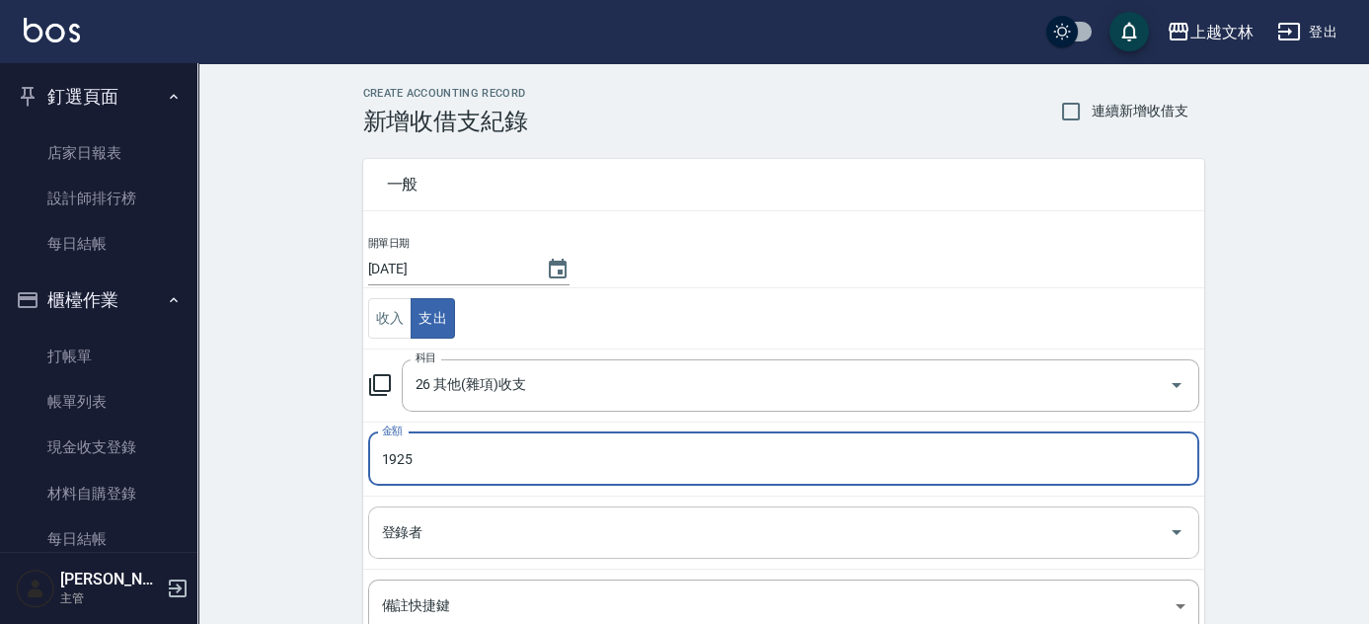
type input "1925"
click at [515, 544] on input "登錄者" at bounding box center [769, 532] width 784 height 35
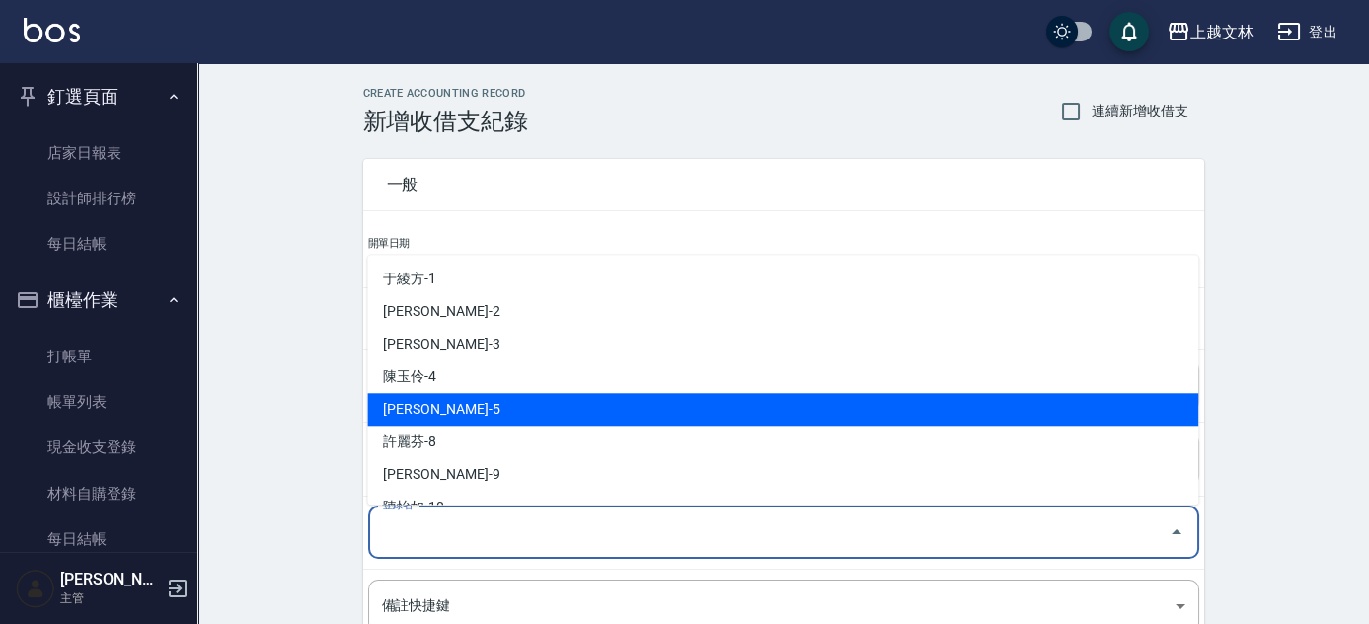
click at [527, 416] on li "周昭君-5" at bounding box center [782, 409] width 831 height 33
type input "周昭君-5"
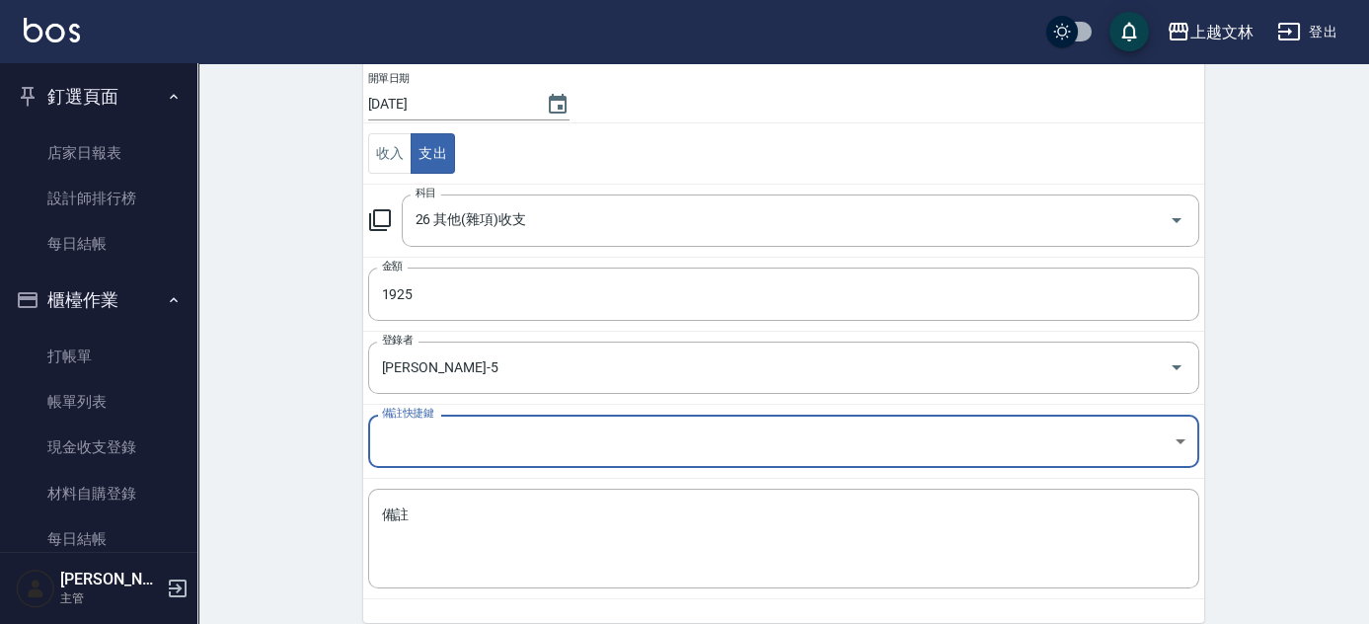
scroll to position [187, 0]
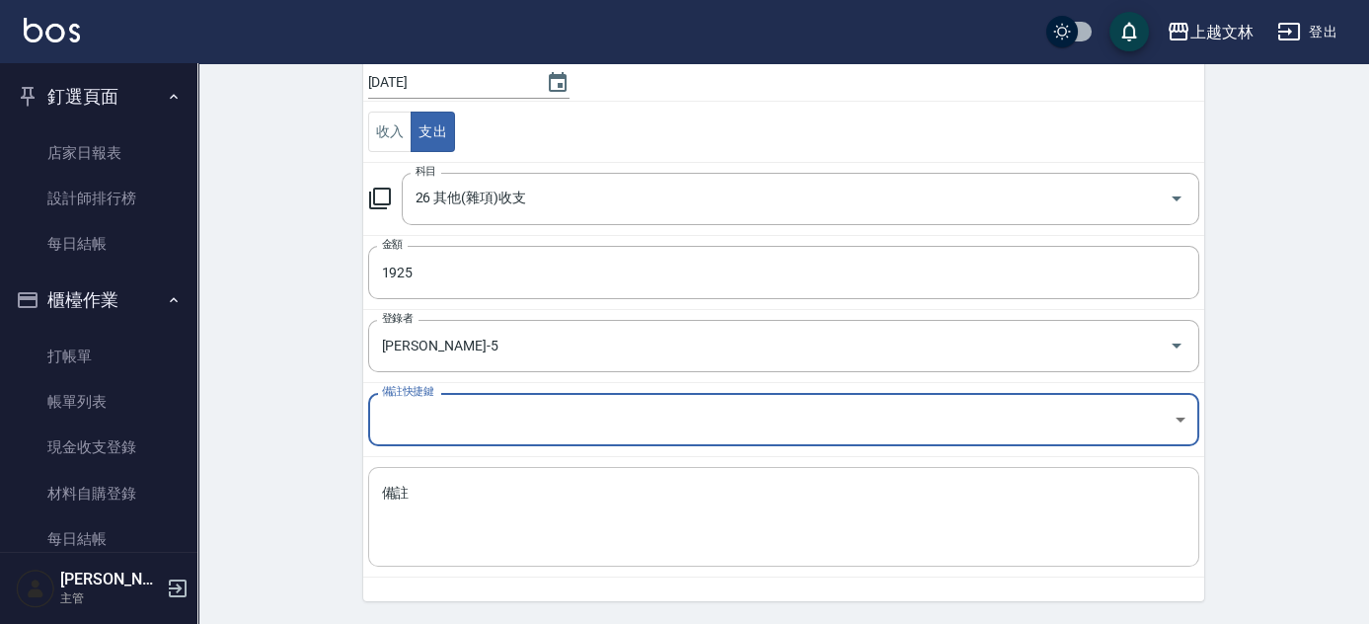
click at [618, 509] on textarea "備註" at bounding box center [783, 517] width 803 height 67
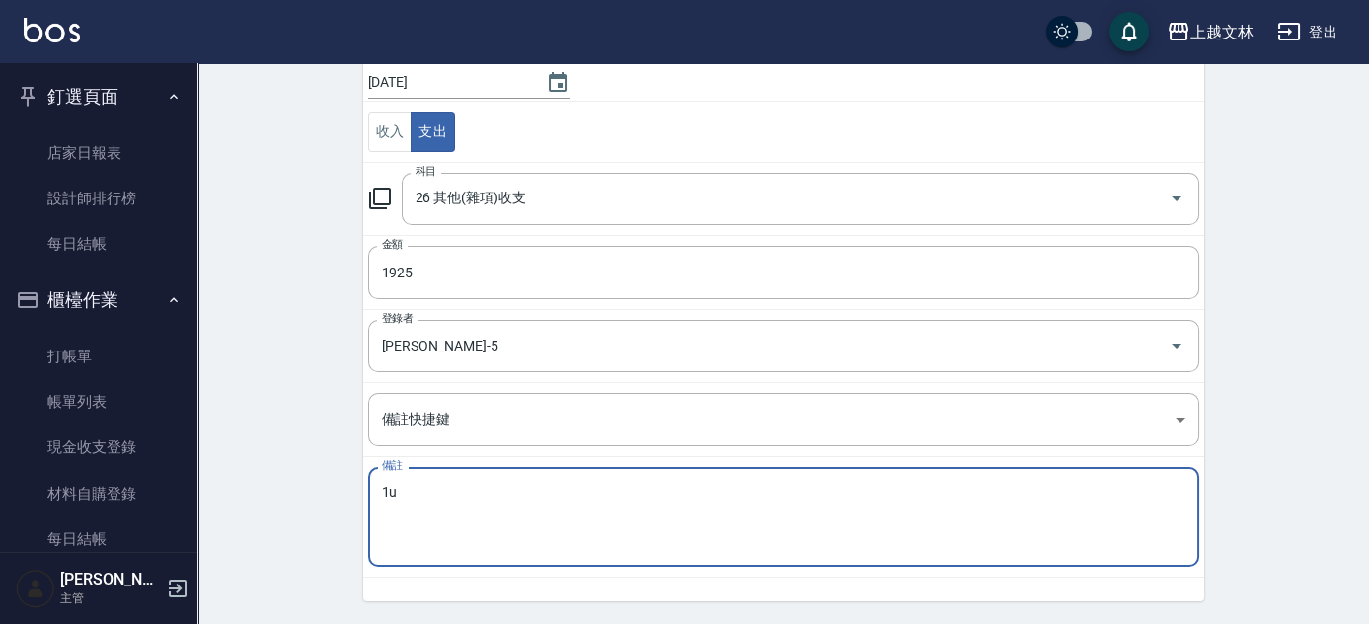
type textarea "1"
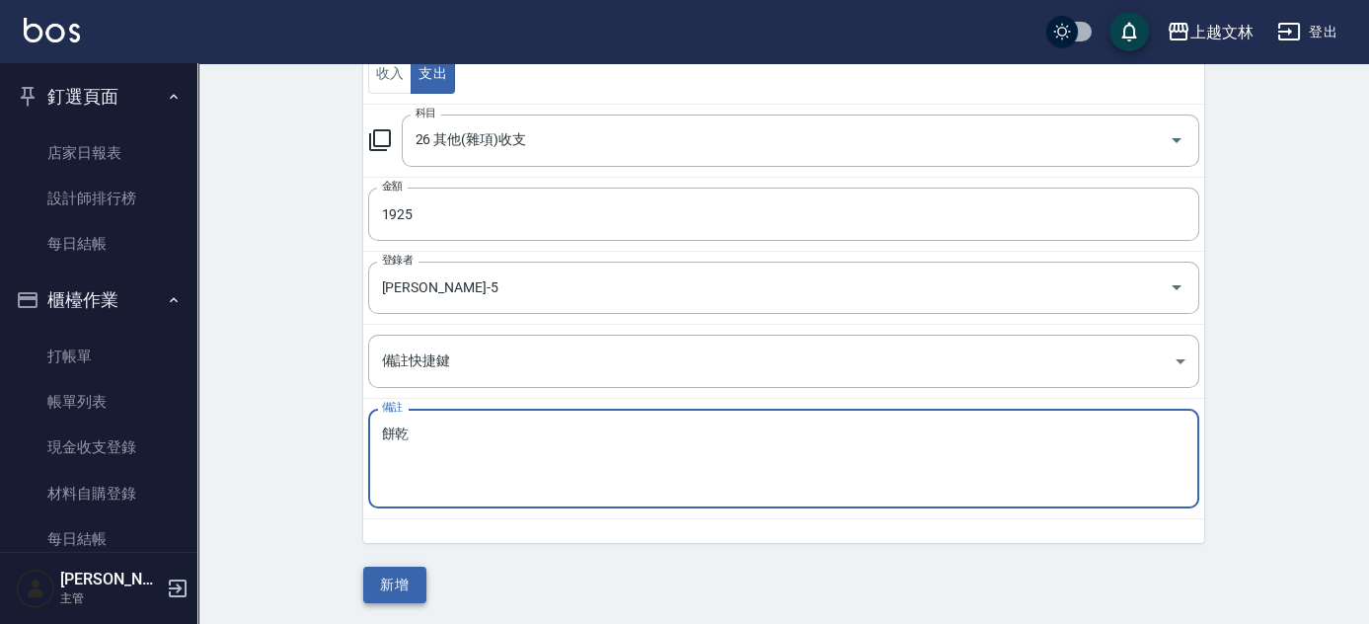
type textarea "餅乾"
click at [390, 594] on button "新增" at bounding box center [394, 585] width 63 height 37
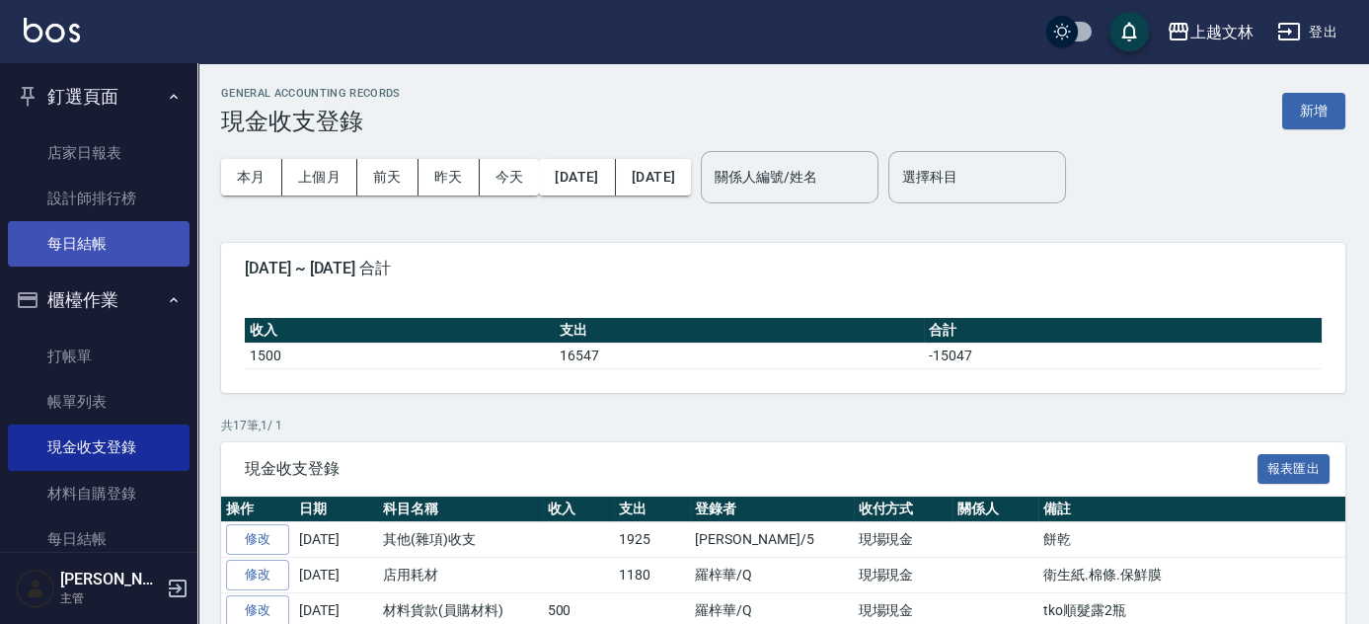
click at [76, 236] on link "每日結帳" at bounding box center [99, 243] width 182 height 45
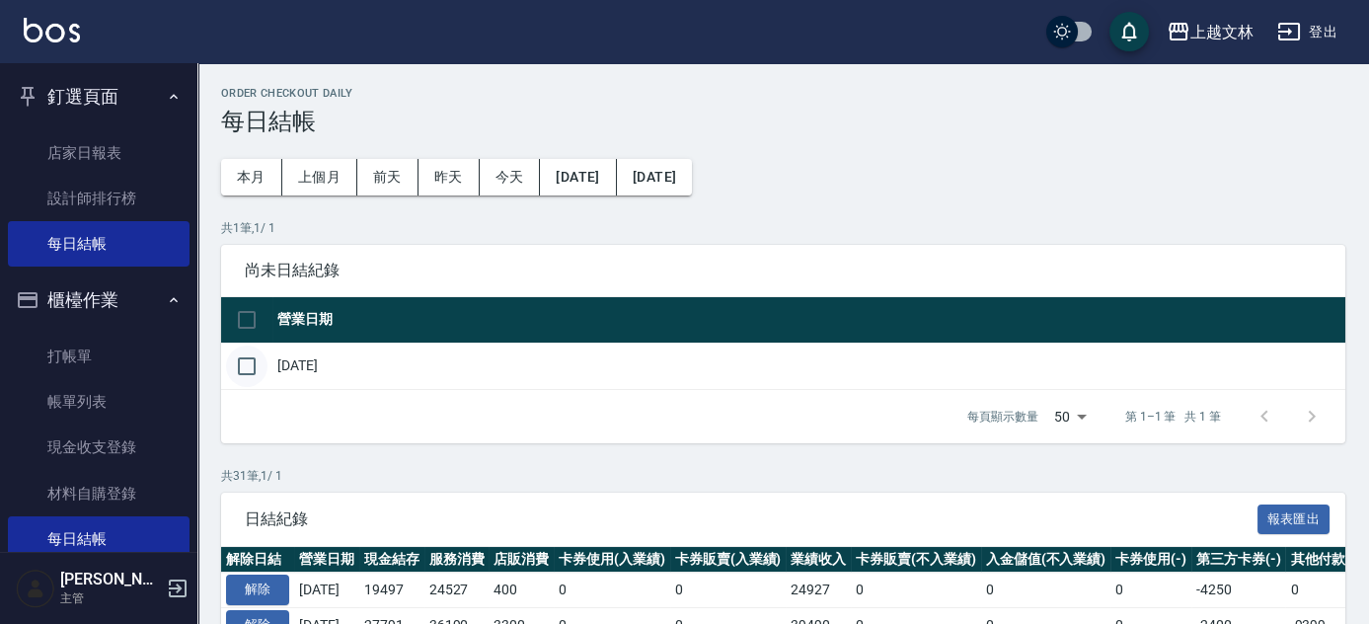
click at [254, 363] on input "checkbox" at bounding box center [246, 365] width 41 height 41
checkbox input "true"
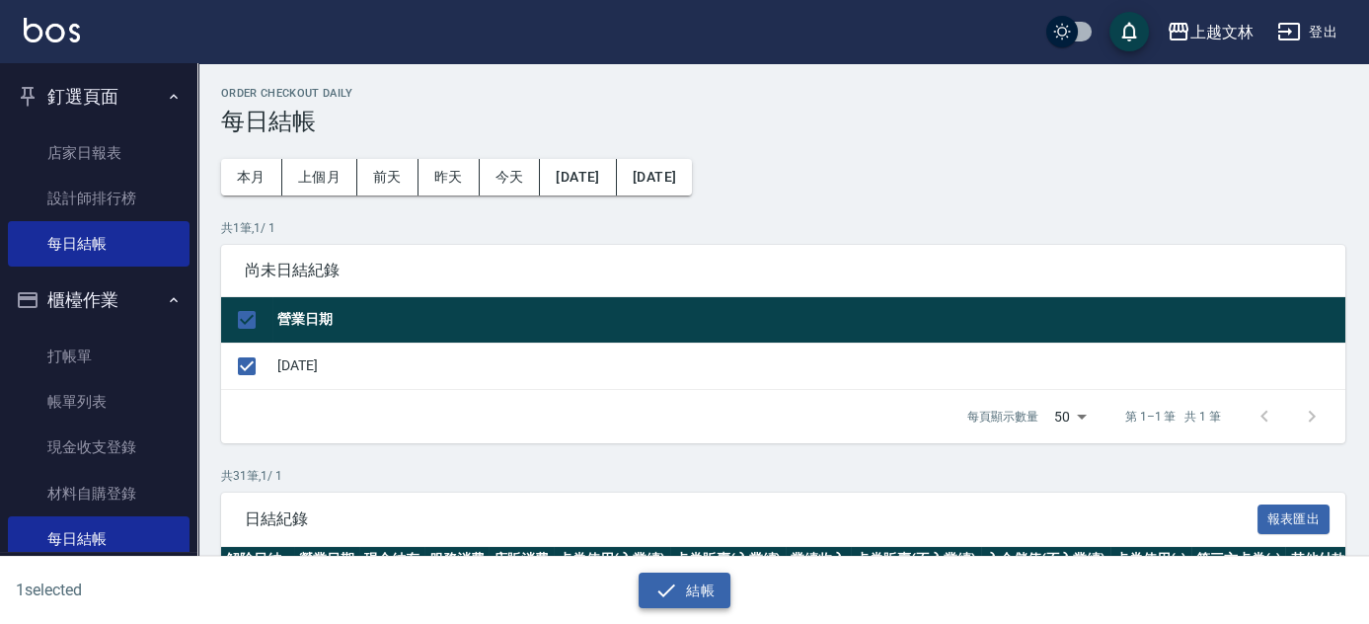
click at [699, 593] on button "結帳" at bounding box center [685, 590] width 92 height 37
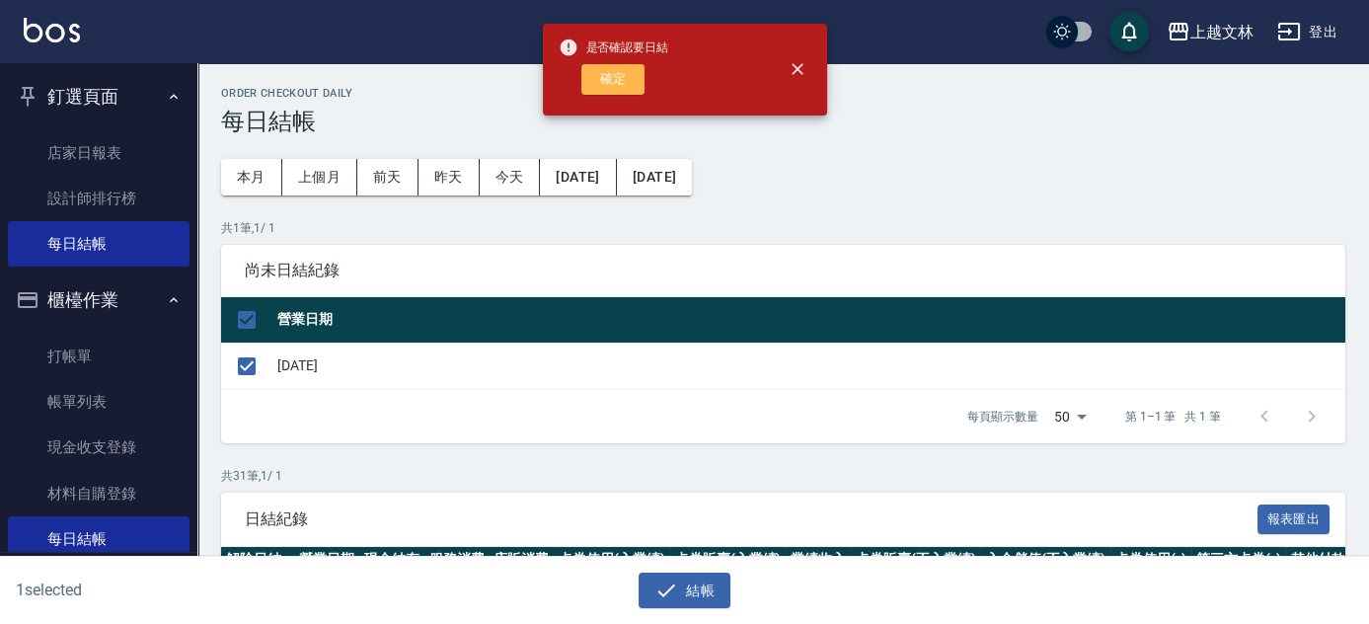
click at [620, 83] on button "確定" at bounding box center [612, 79] width 63 height 31
checkbox input "false"
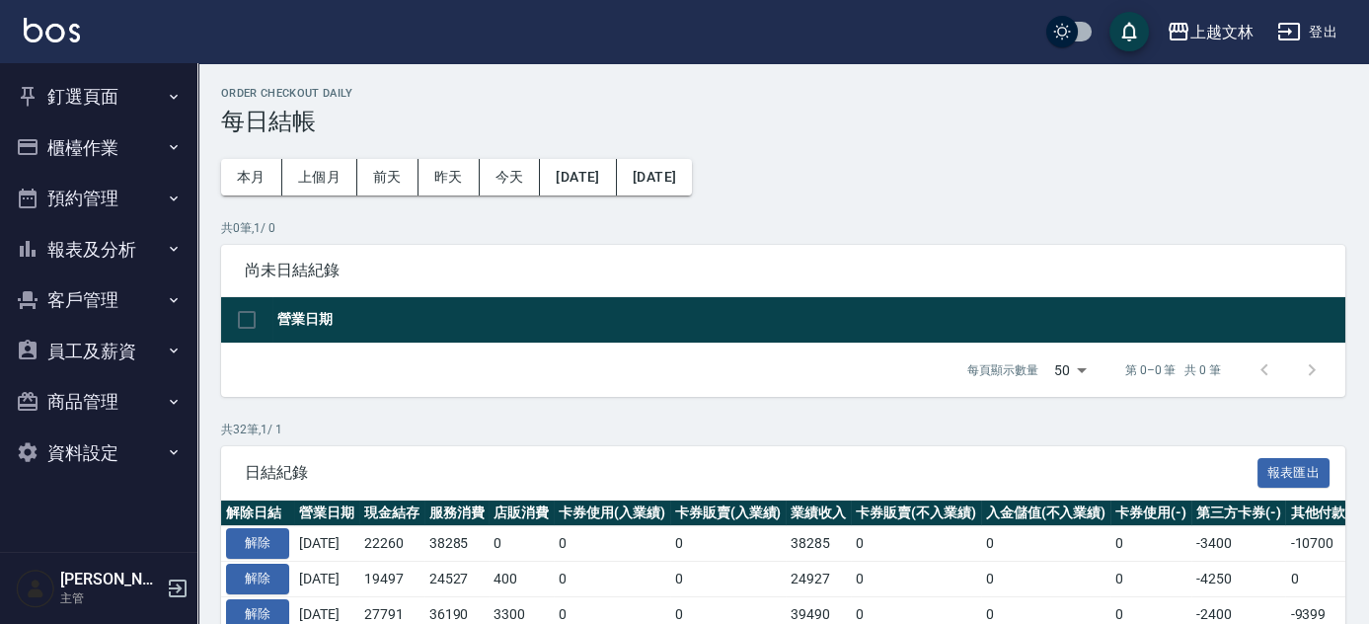
click at [75, 101] on button "釘選頁面" at bounding box center [99, 96] width 182 height 51
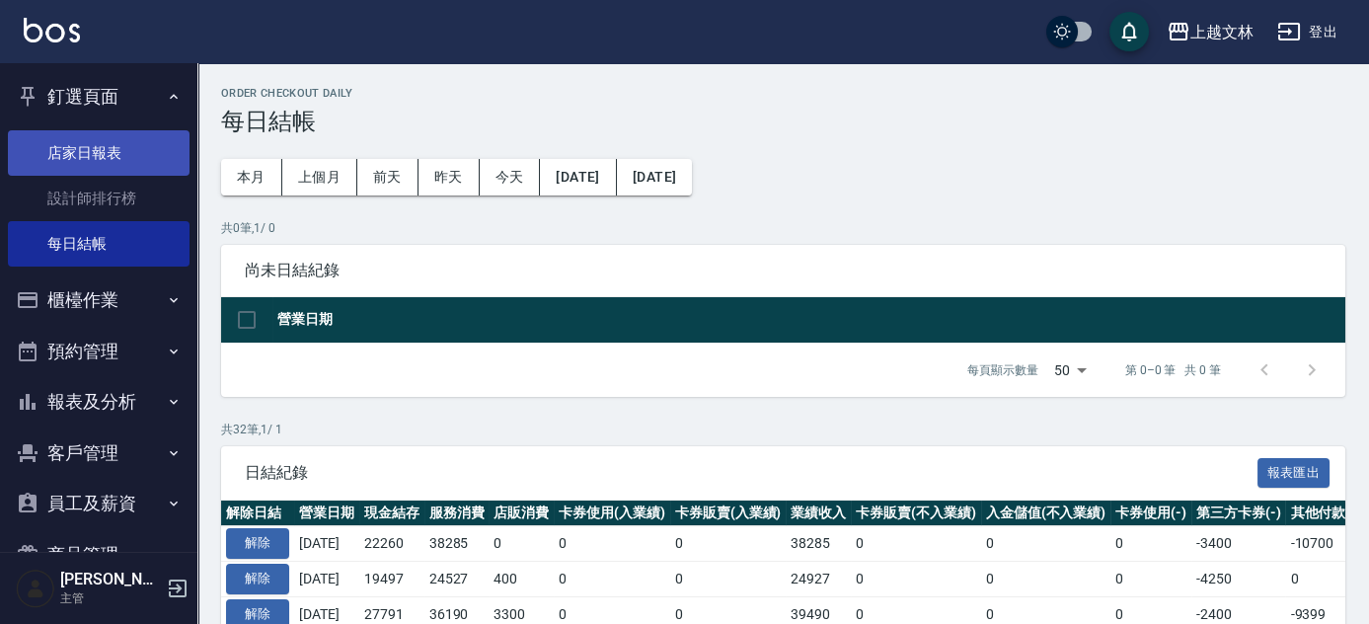
click at [100, 158] on link "店家日報表" at bounding box center [99, 152] width 182 height 45
